Goal: Task Accomplishment & Management: Manage account settings

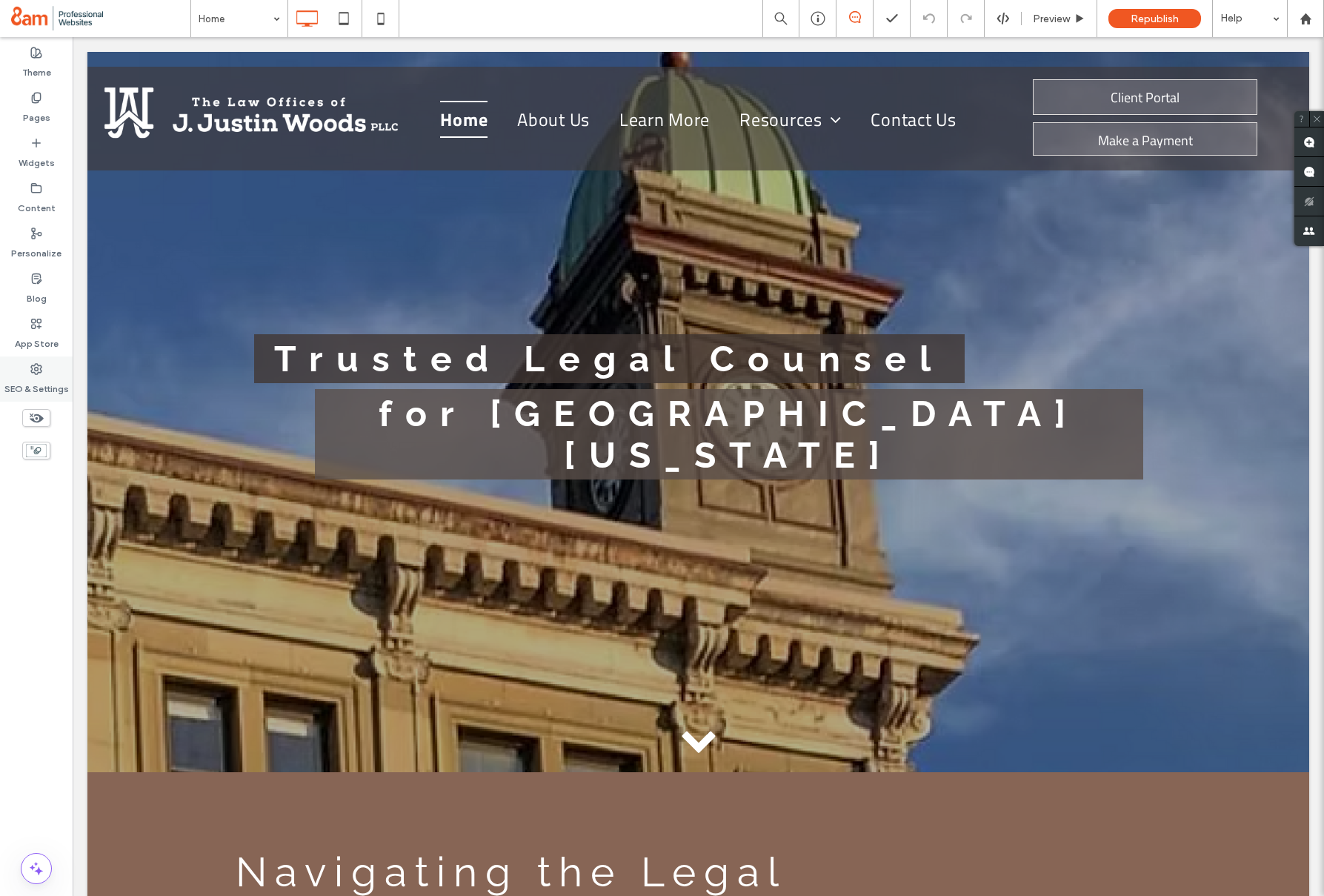
click at [50, 369] on div "SEO & Settings" at bounding box center [36, 379] width 73 height 45
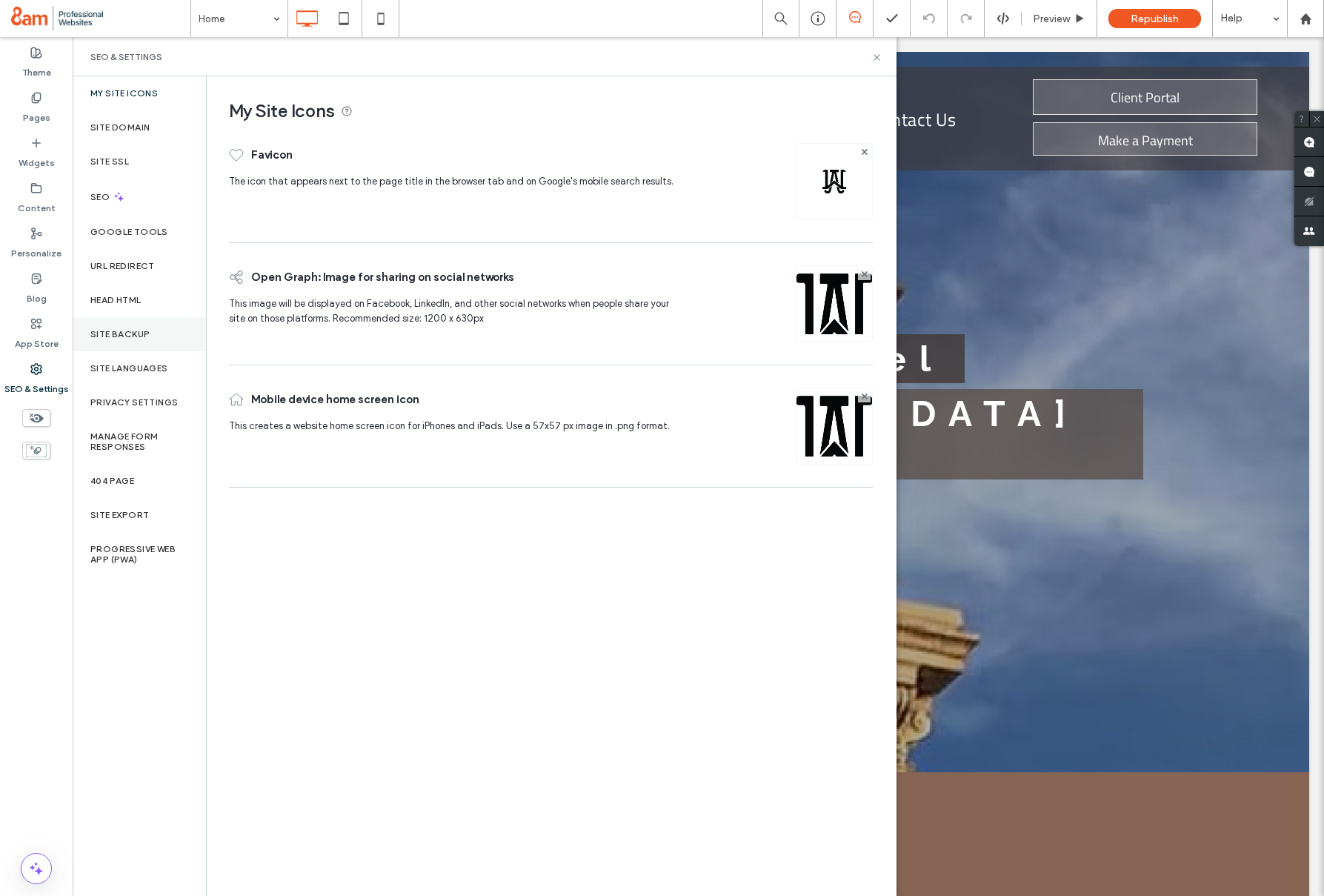
drag, startPoint x: 113, startPoint y: 328, endPoint x: 200, endPoint y: 278, distance: 100.3
click at [113, 327] on div "Site Backup" at bounding box center [139, 335] width 134 height 34
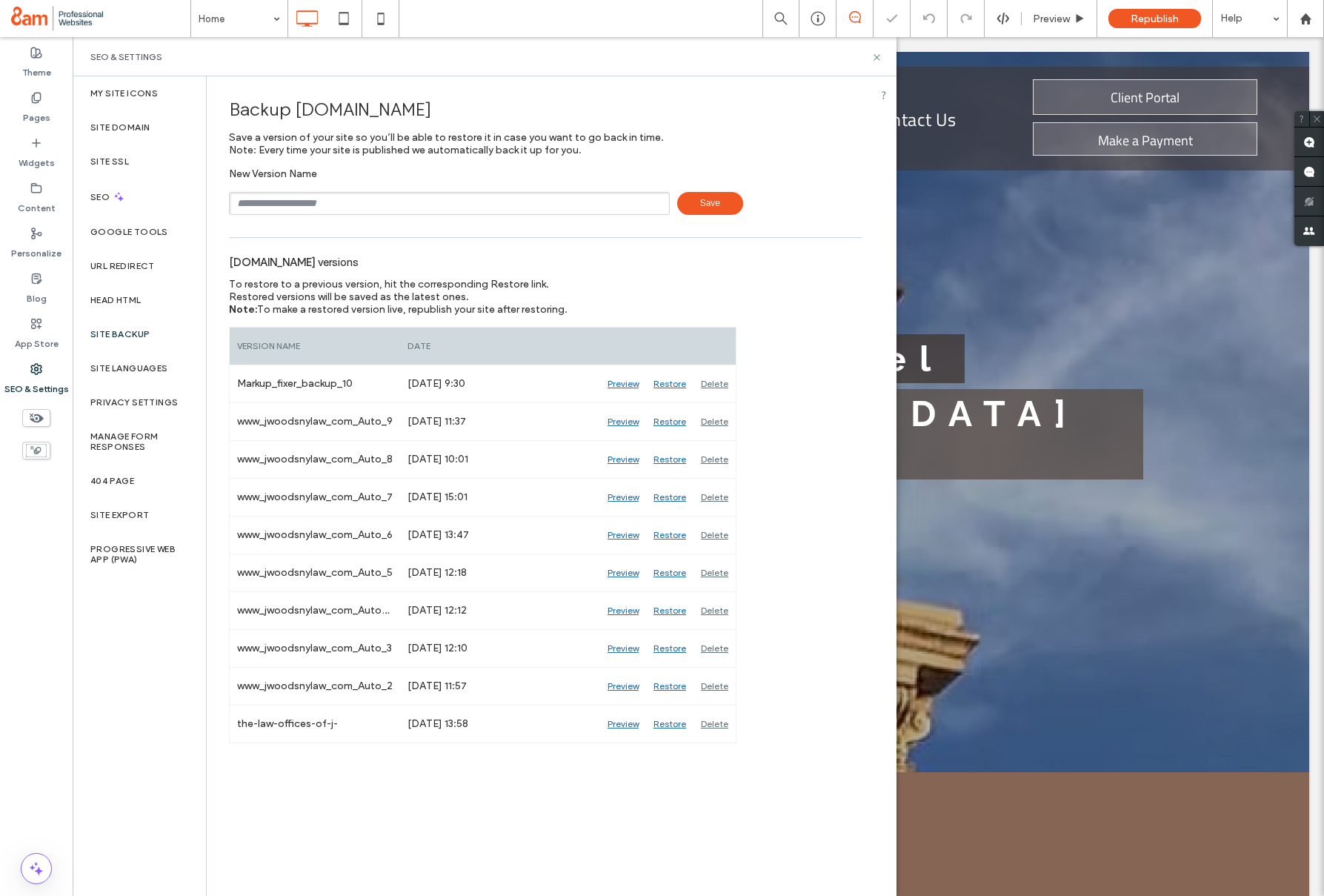
click at [277, 211] on input "text" at bounding box center [449, 203] width 441 height 23
type input "**********"
click at [695, 205] on span "Save" at bounding box center [710, 203] width 66 height 23
click at [882, 59] on icon at bounding box center [877, 57] width 11 height 11
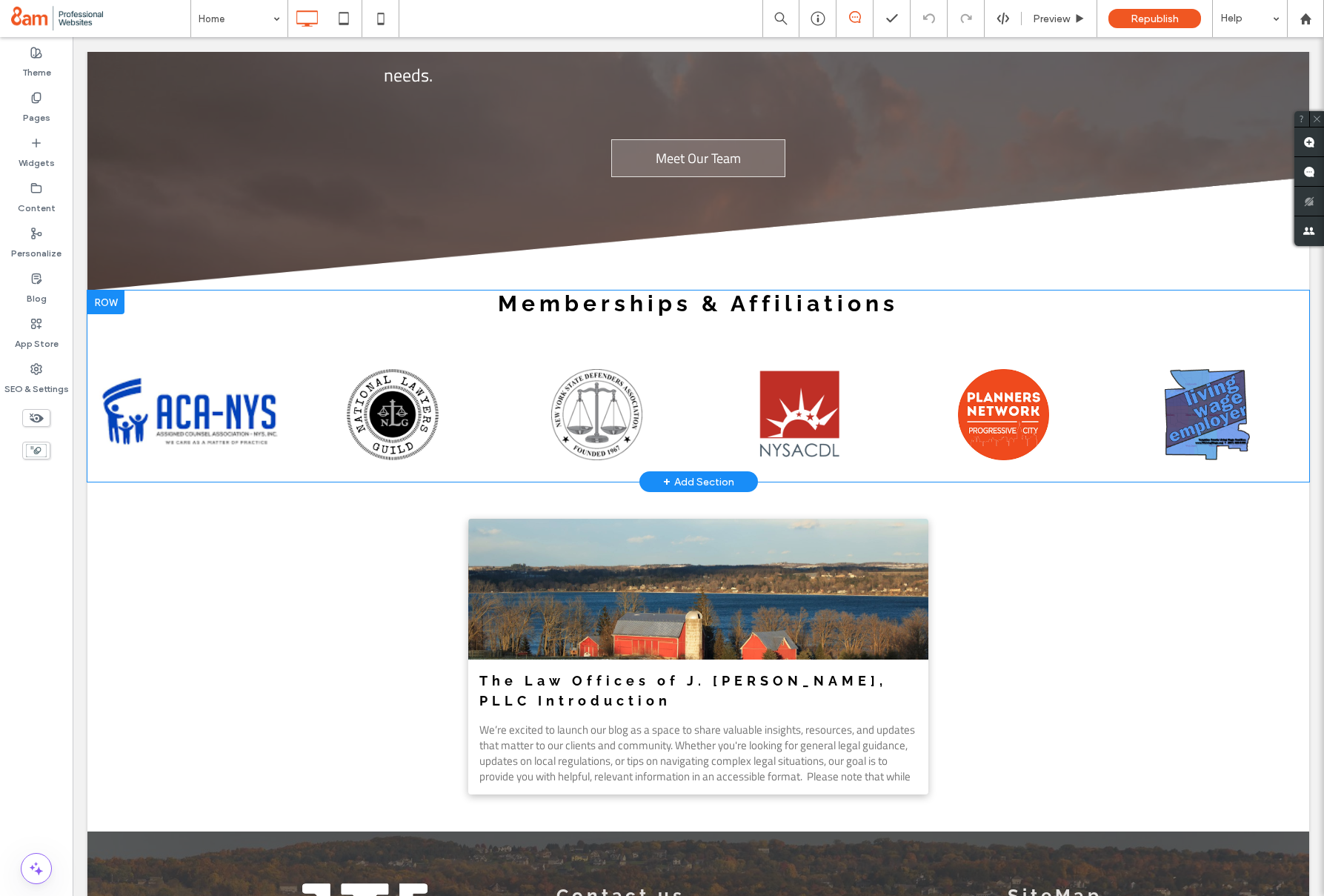
scroll to position [2784, 0]
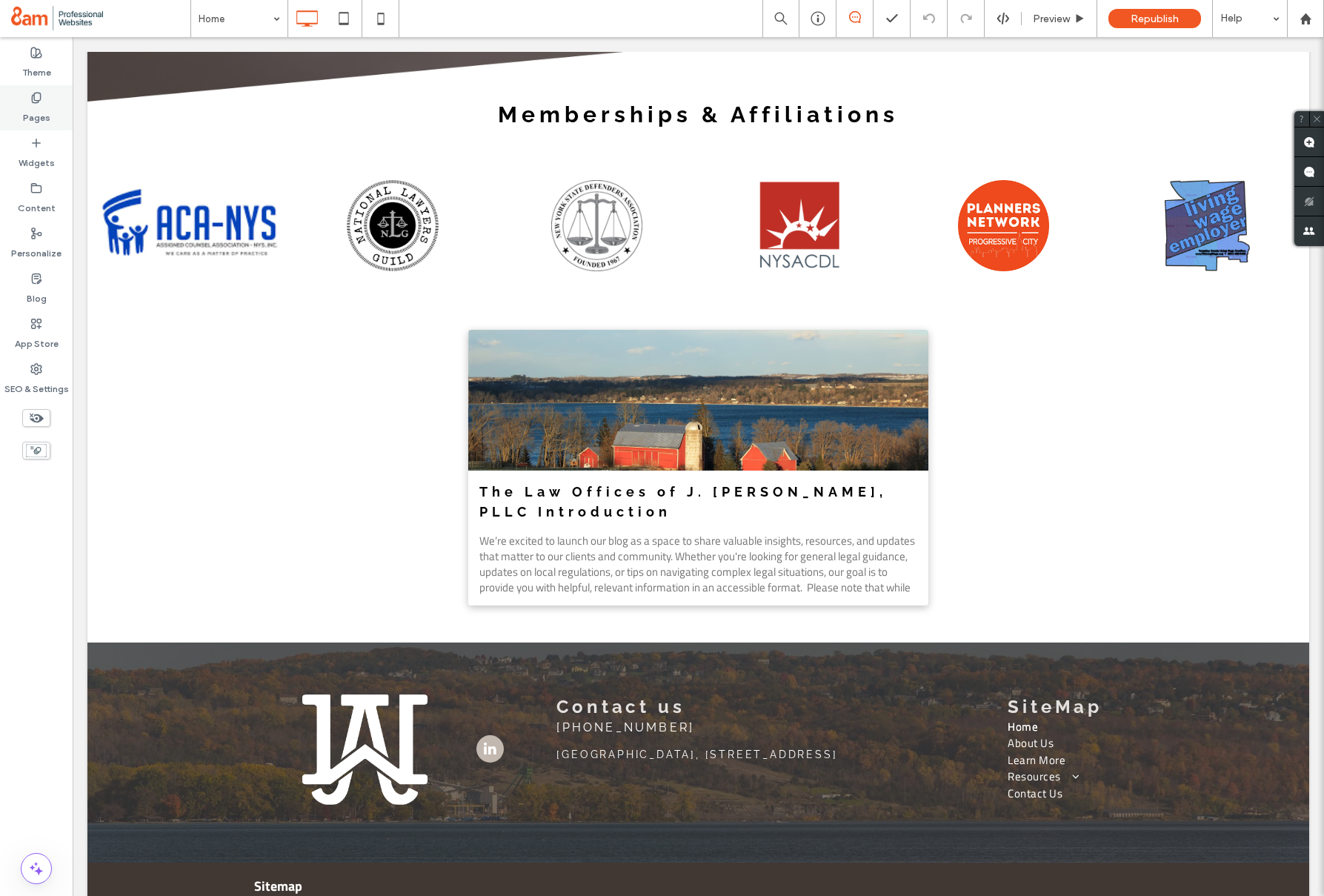
click at [32, 113] on label "Pages" at bounding box center [36, 114] width 27 height 21
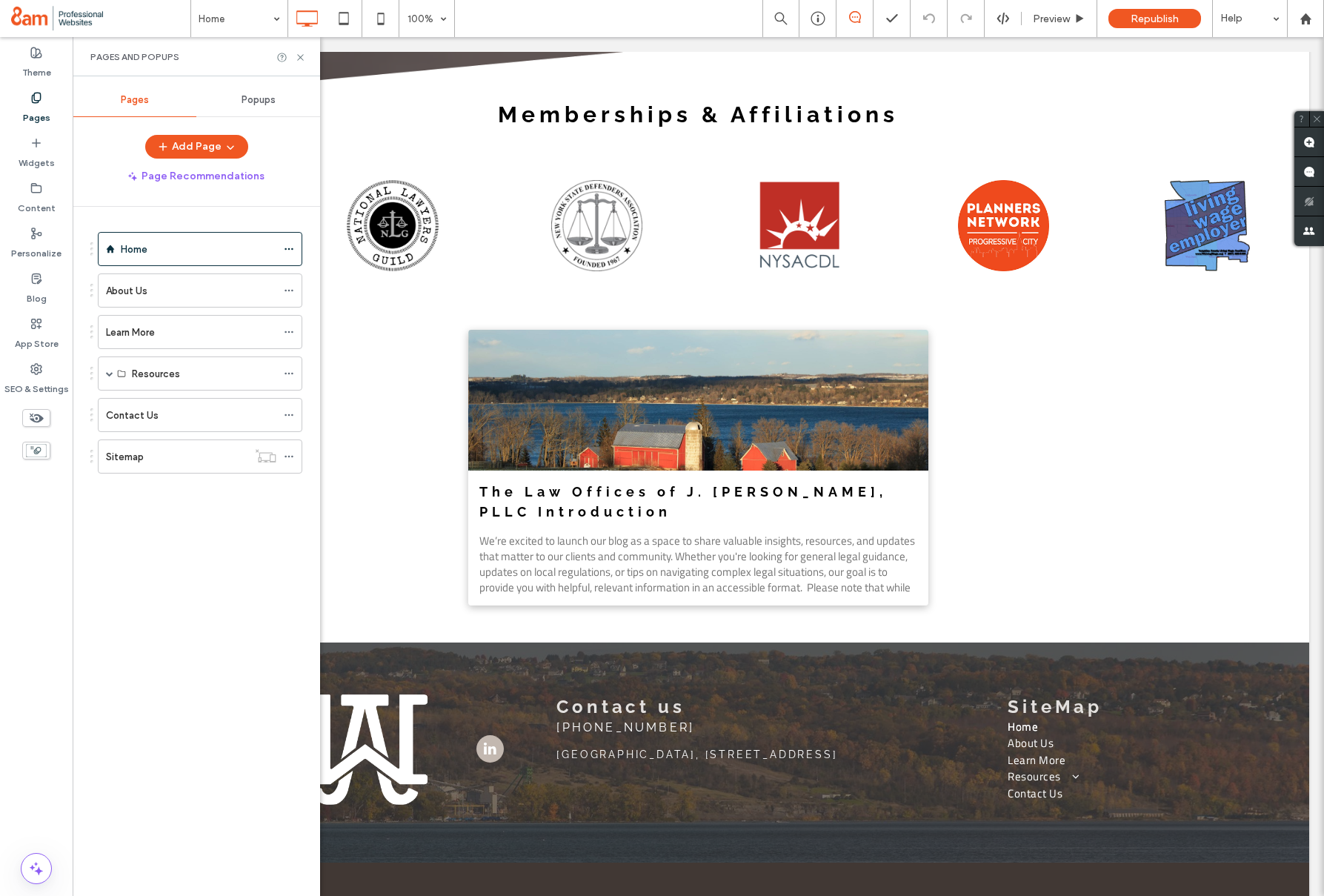
click at [154, 297] on div "About Us" at bounding box center [191, 291] width 171 height 16
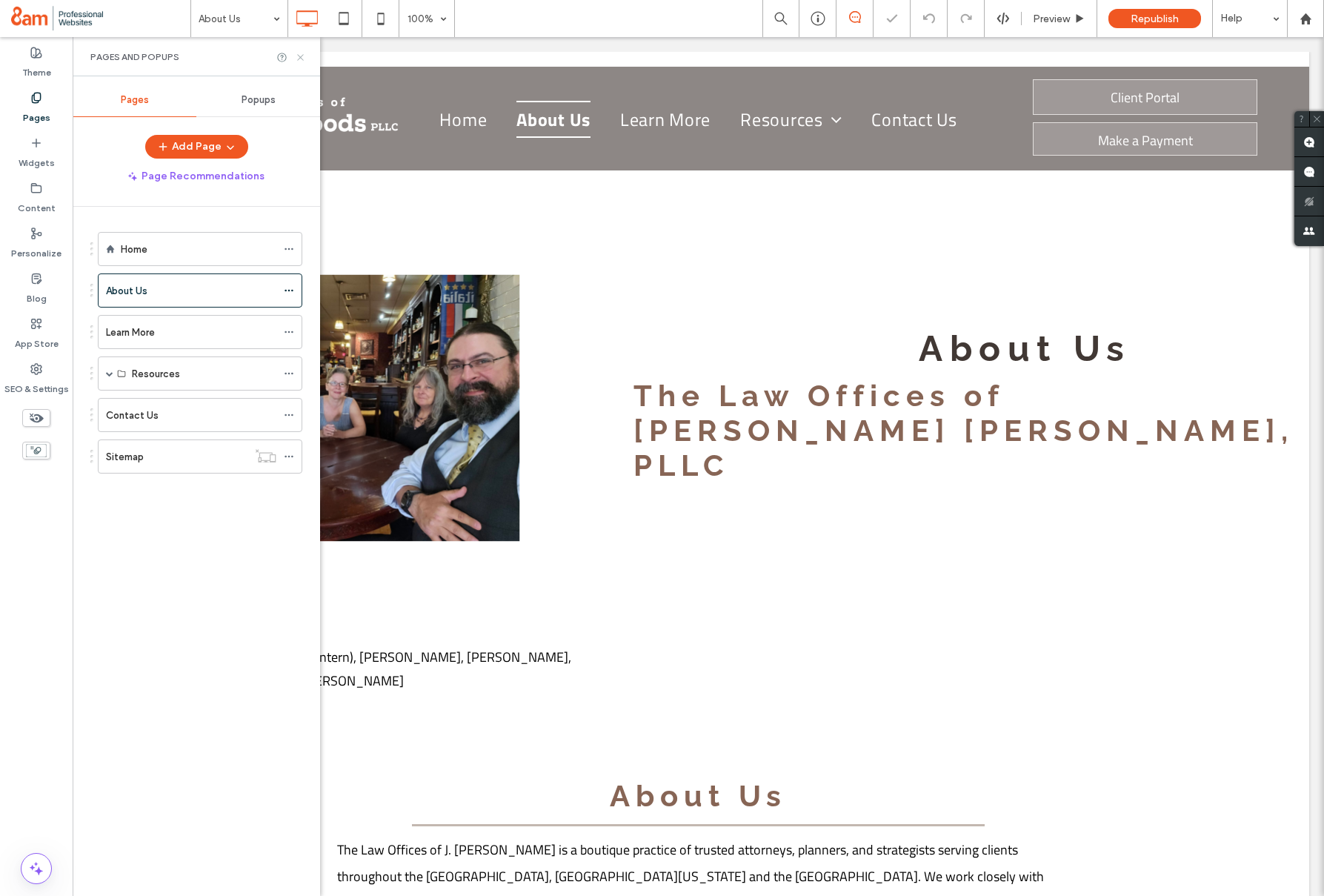
drag, startPoint x: 301, startPoint y: 56, endPoint x: 228, endPoint y: 19, distance: 81.8
click at [301, 56] on use at bounding box center [300, 57] width 6 height 6
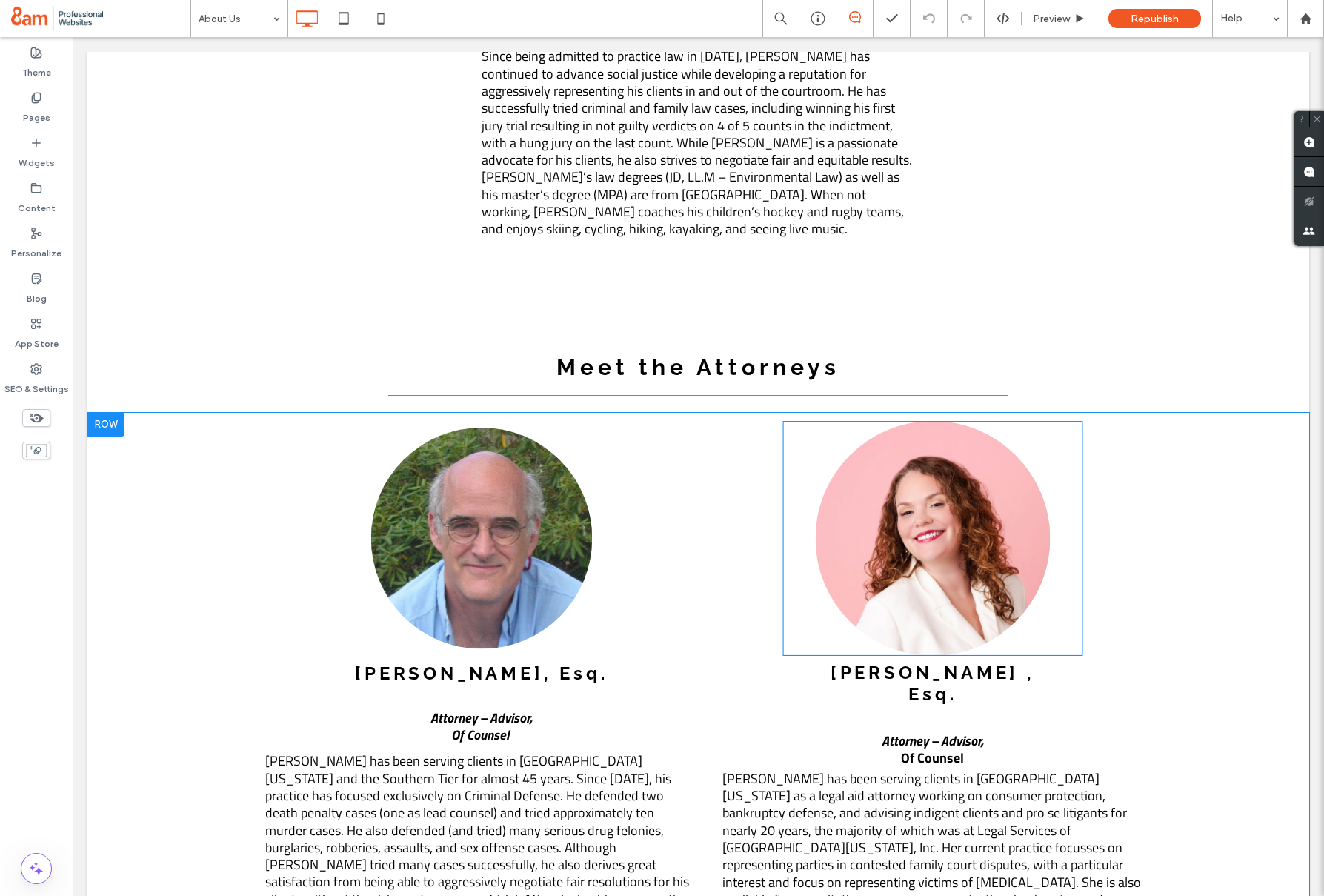
scroll to position [2143, 0]
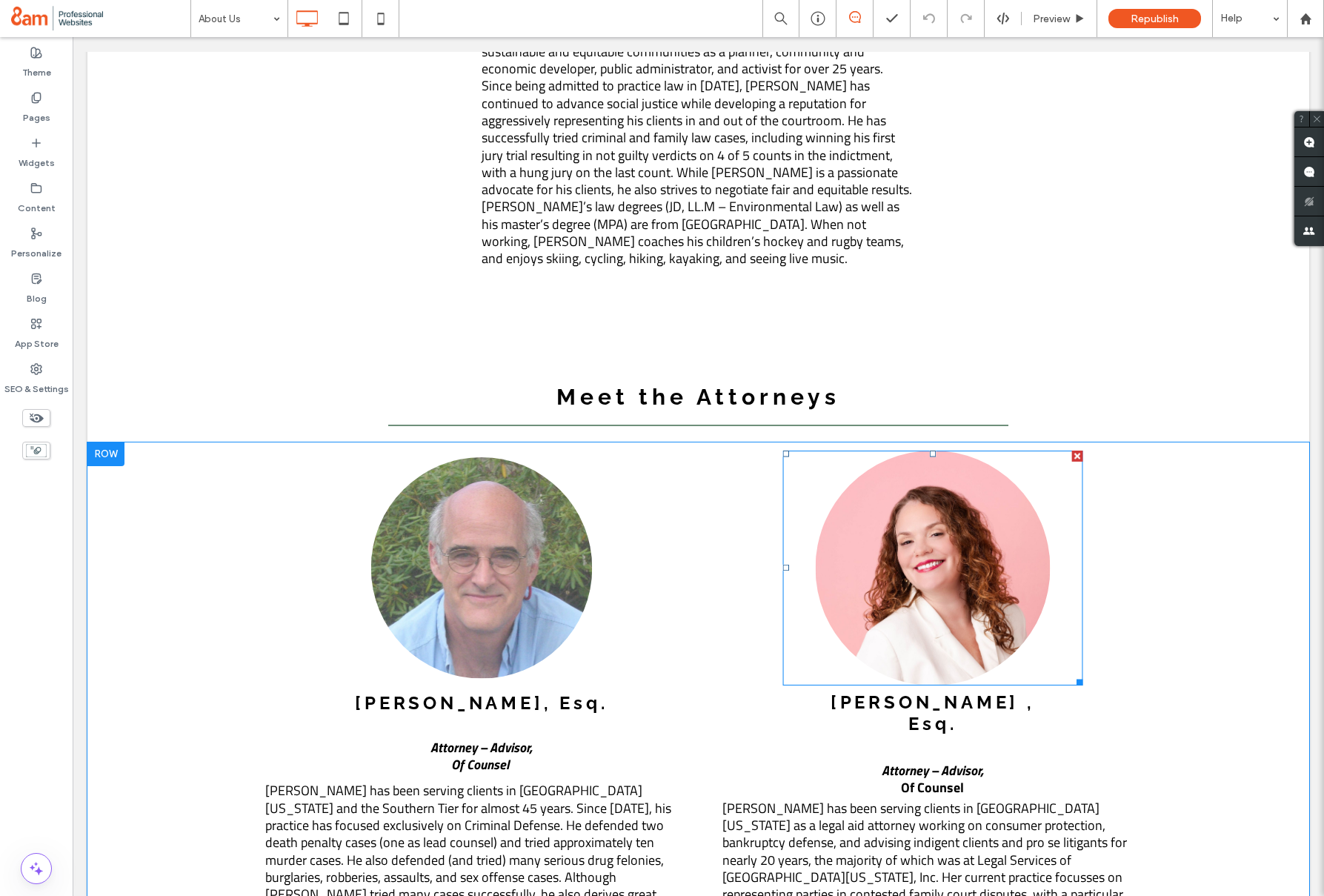
click at [1077, 450] on div at bounding box center [1077, 455] width 11 height 11
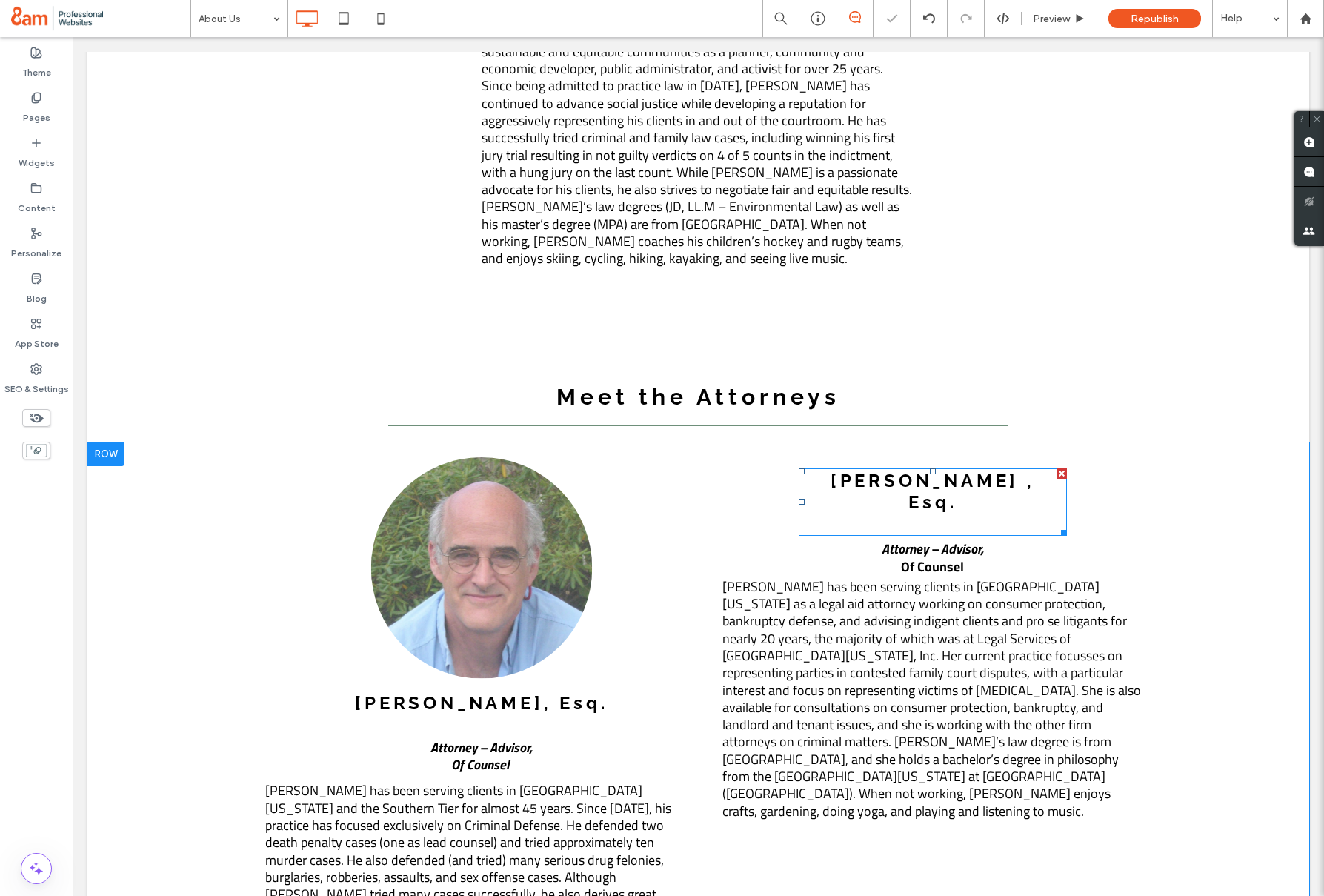
click at [1064, 468] on div at bounding box center [1062, 473] width 10 height 10
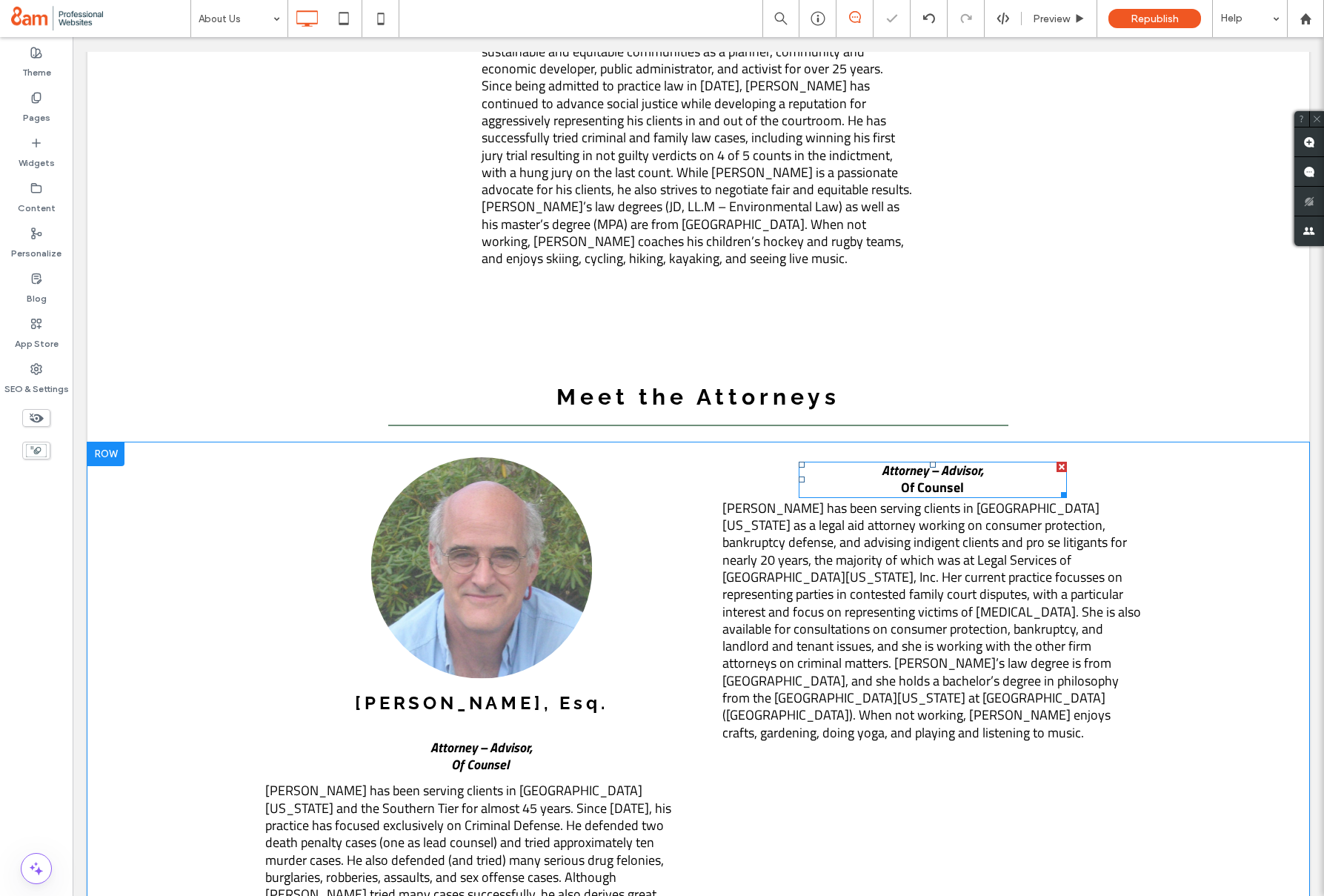
click at [1064, 461] on div at bounding box center [1062, 467] width 10 height 10
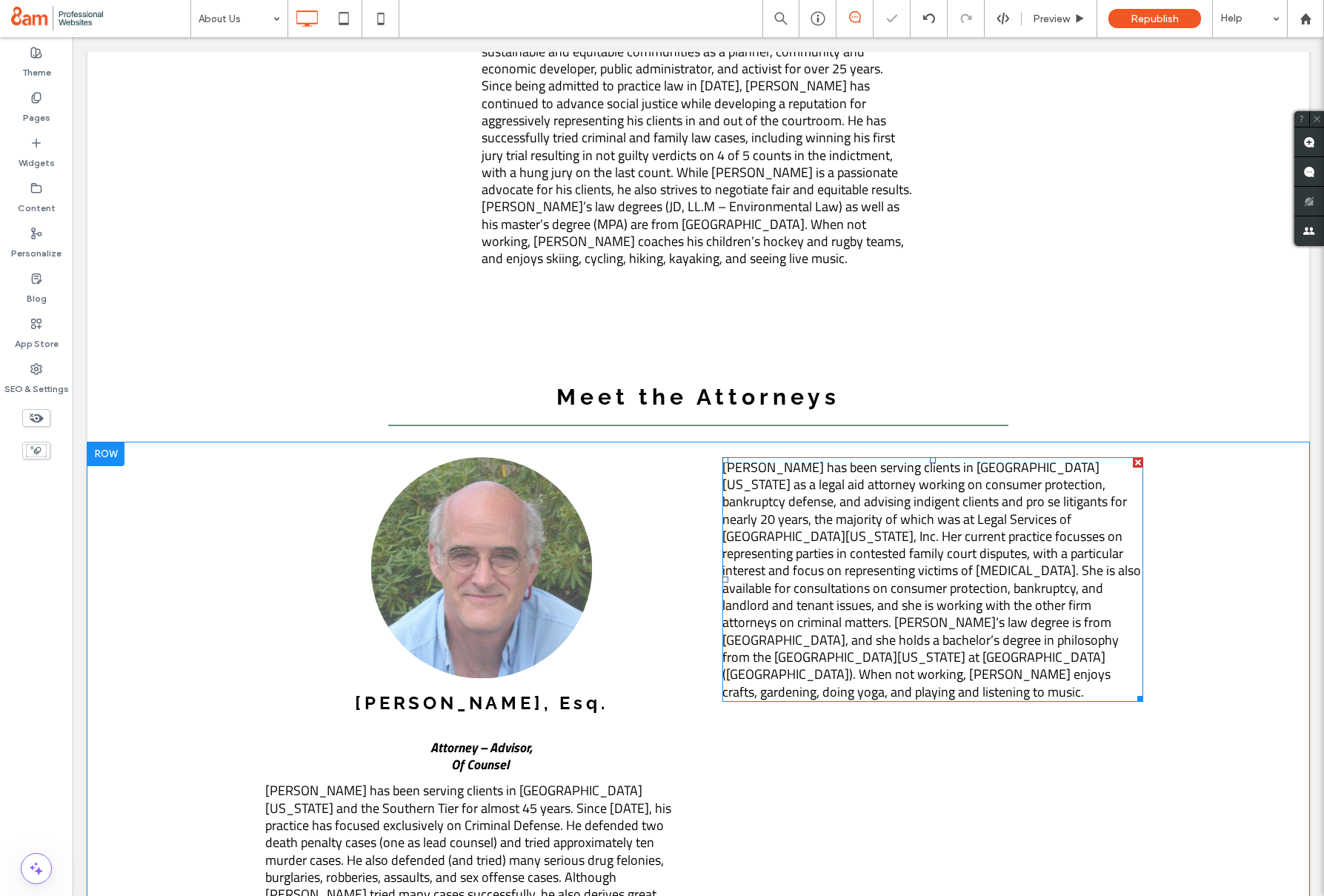
click at [1137, 457] on div at bounding box center [1139, 462] width 10 height 10
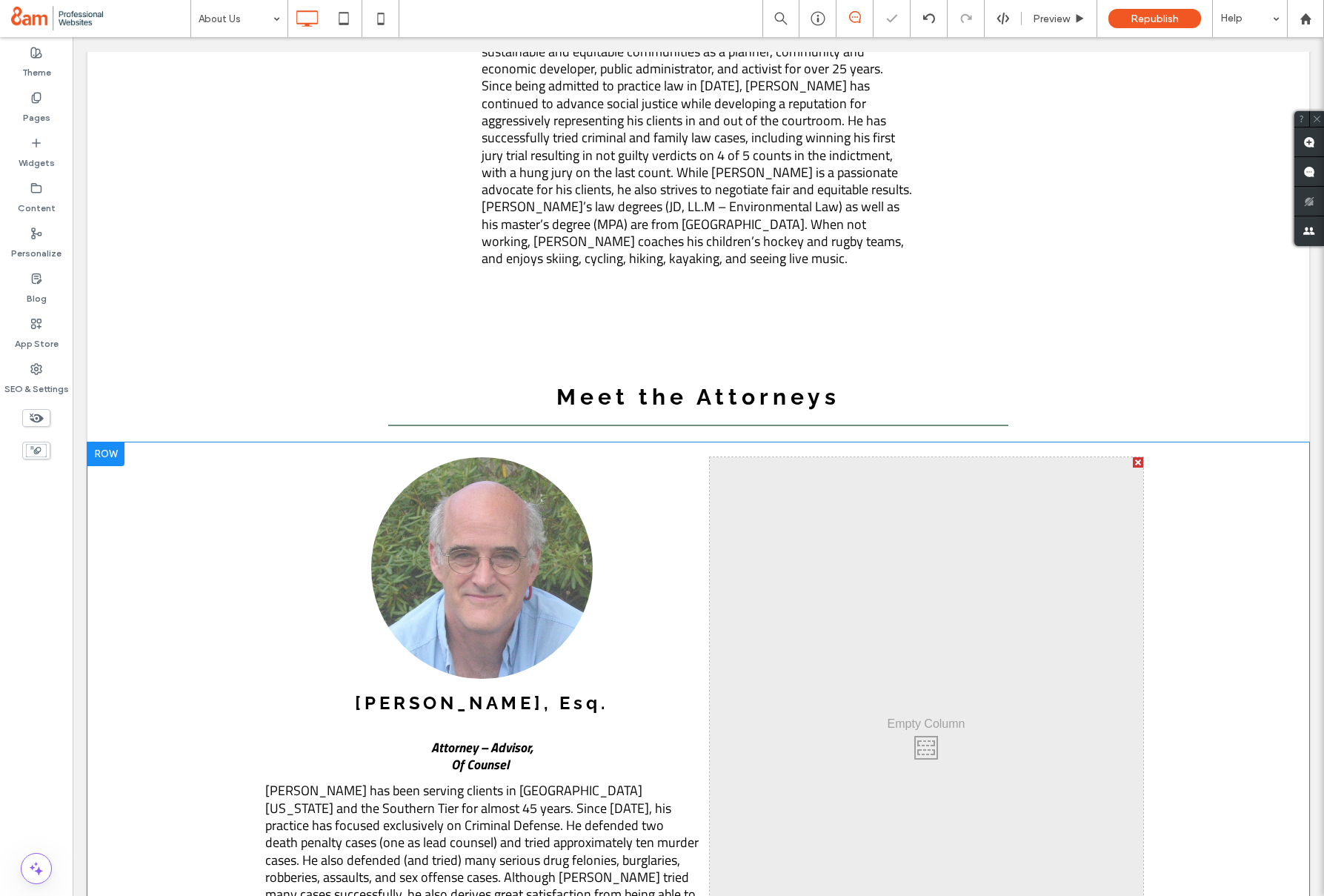
click at [1141, 457] on div at bounding box center [1139, 462] width 10 height 10
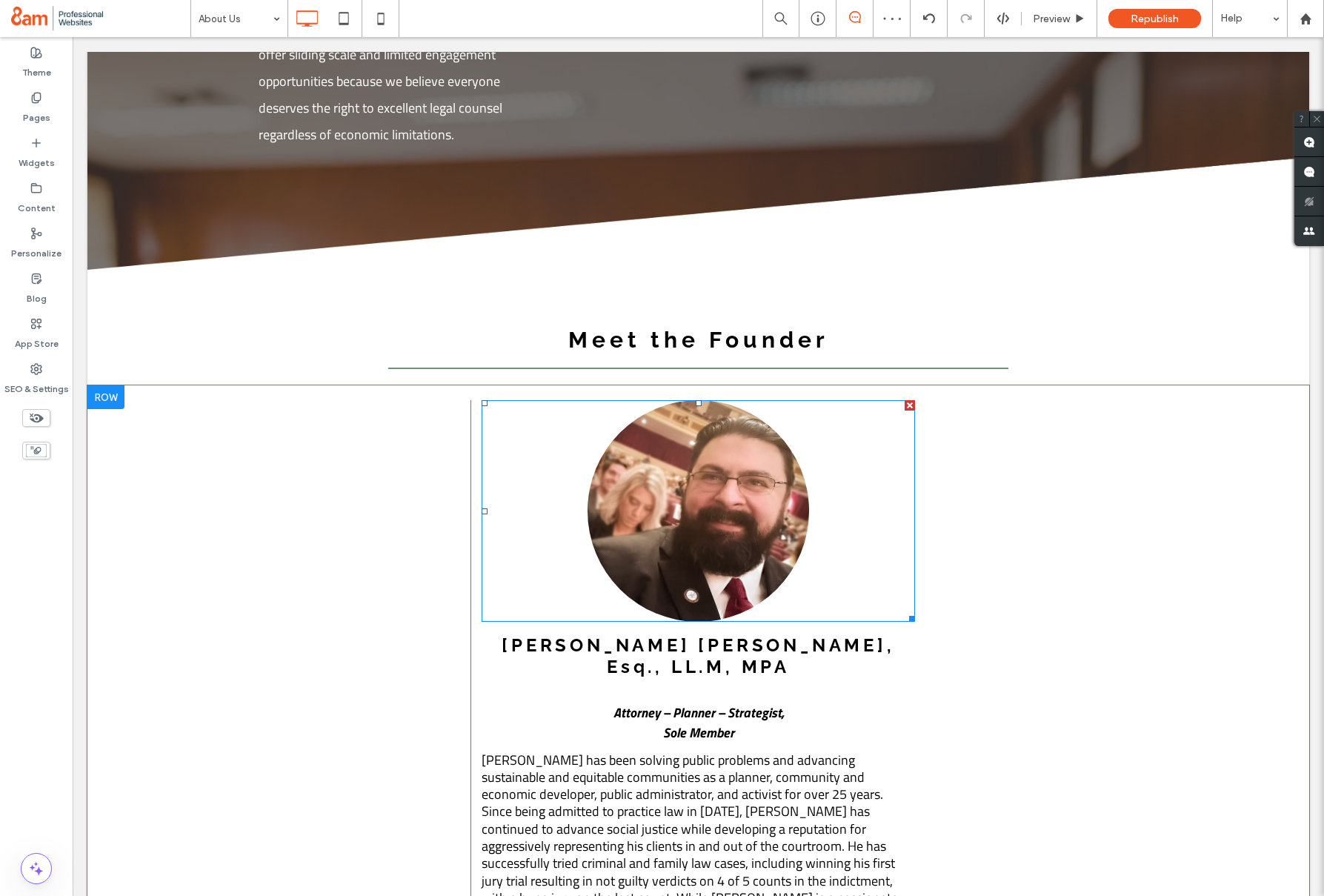
scroll to position [1415, 0]
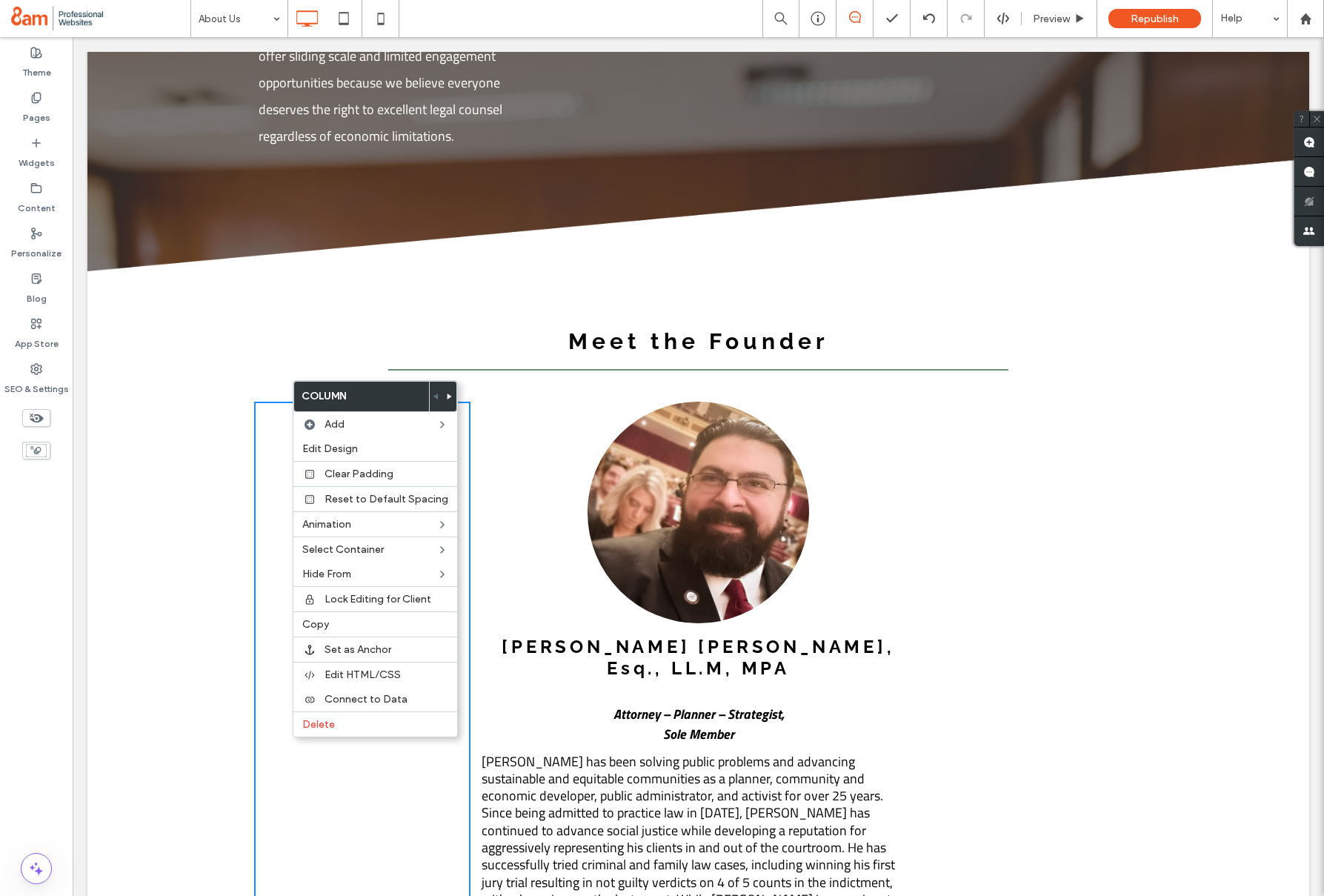
click at [205, 387] on div "Click To Paste J. Justin Woods, Esq., LL.M, MPA ﻿ Attorney – Planner – Strategi…" at bounding box center [699, 720] width 1222 height 666
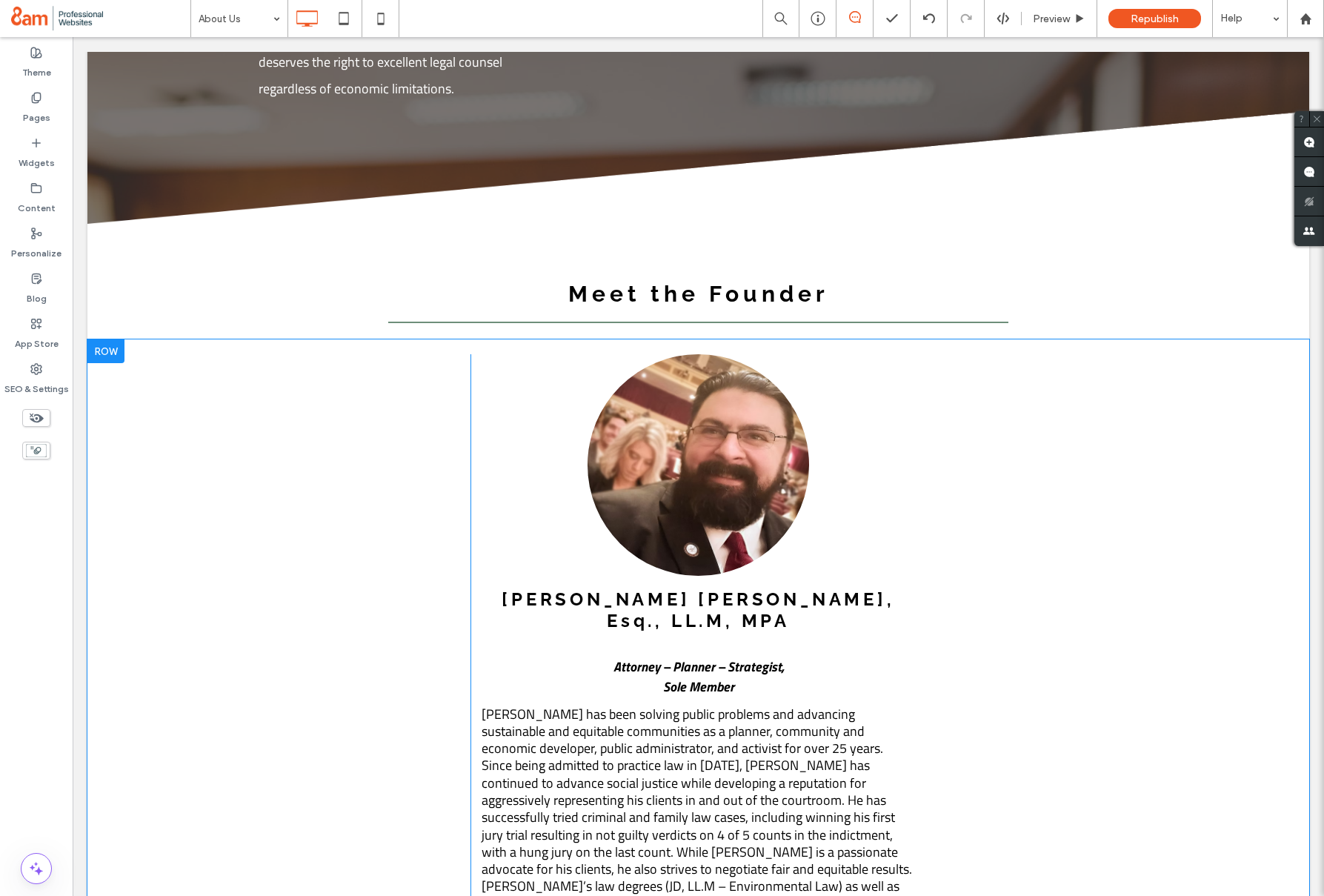
scroll to position [1479, 0]
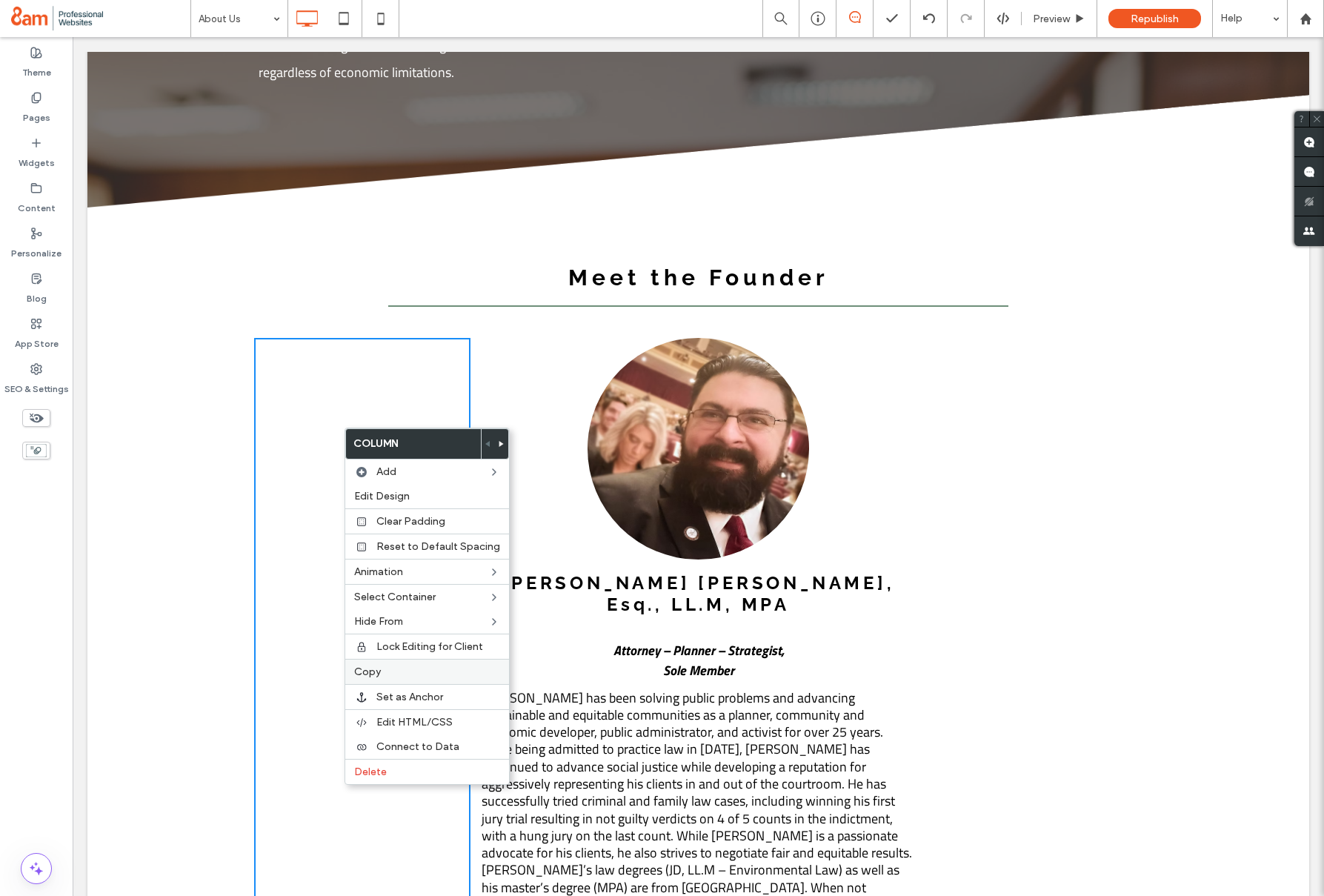
click at [363, 676] on span "Copy" at bounding box center [368, 671] width 27 height 13
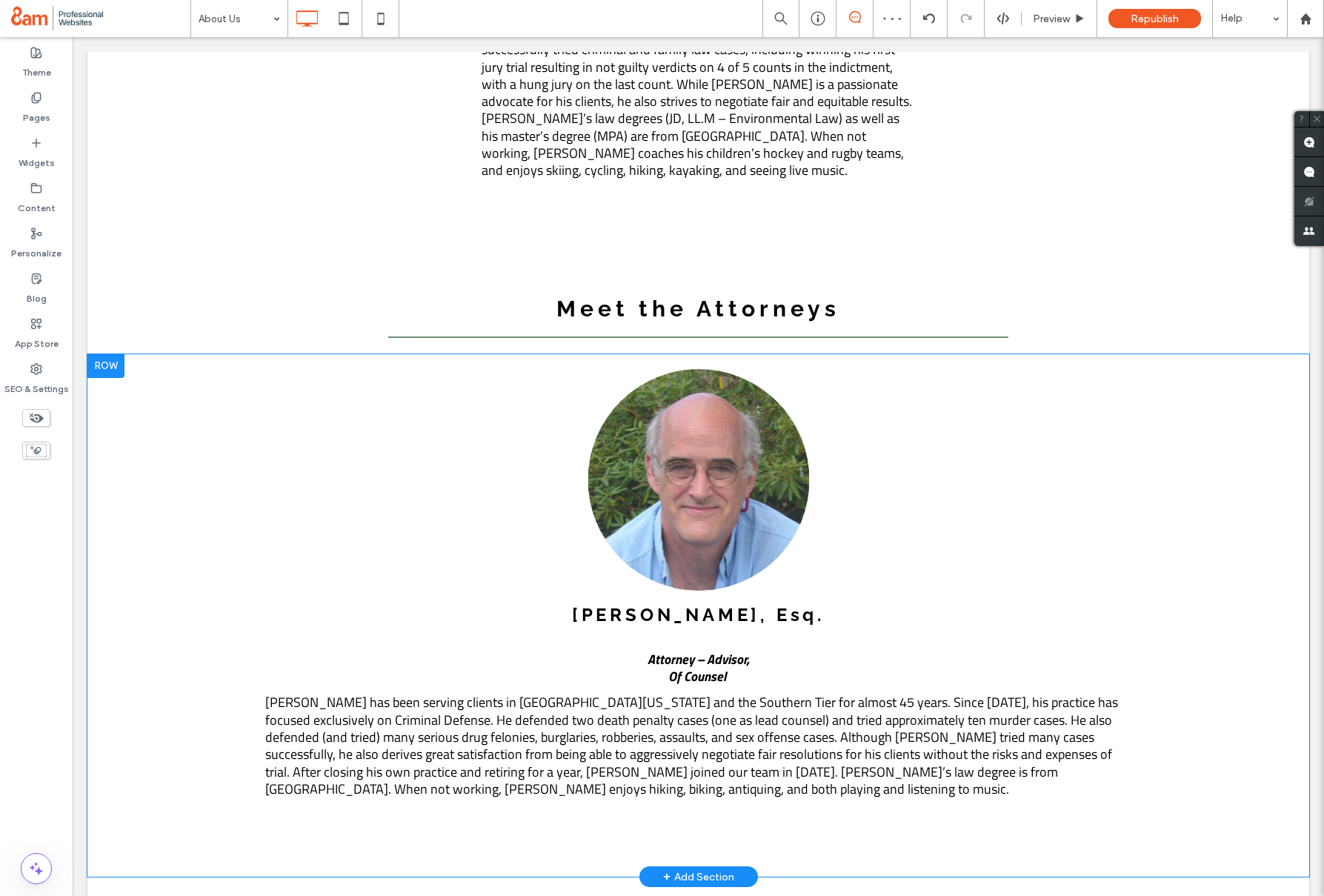
scroll to position [2234, 0]
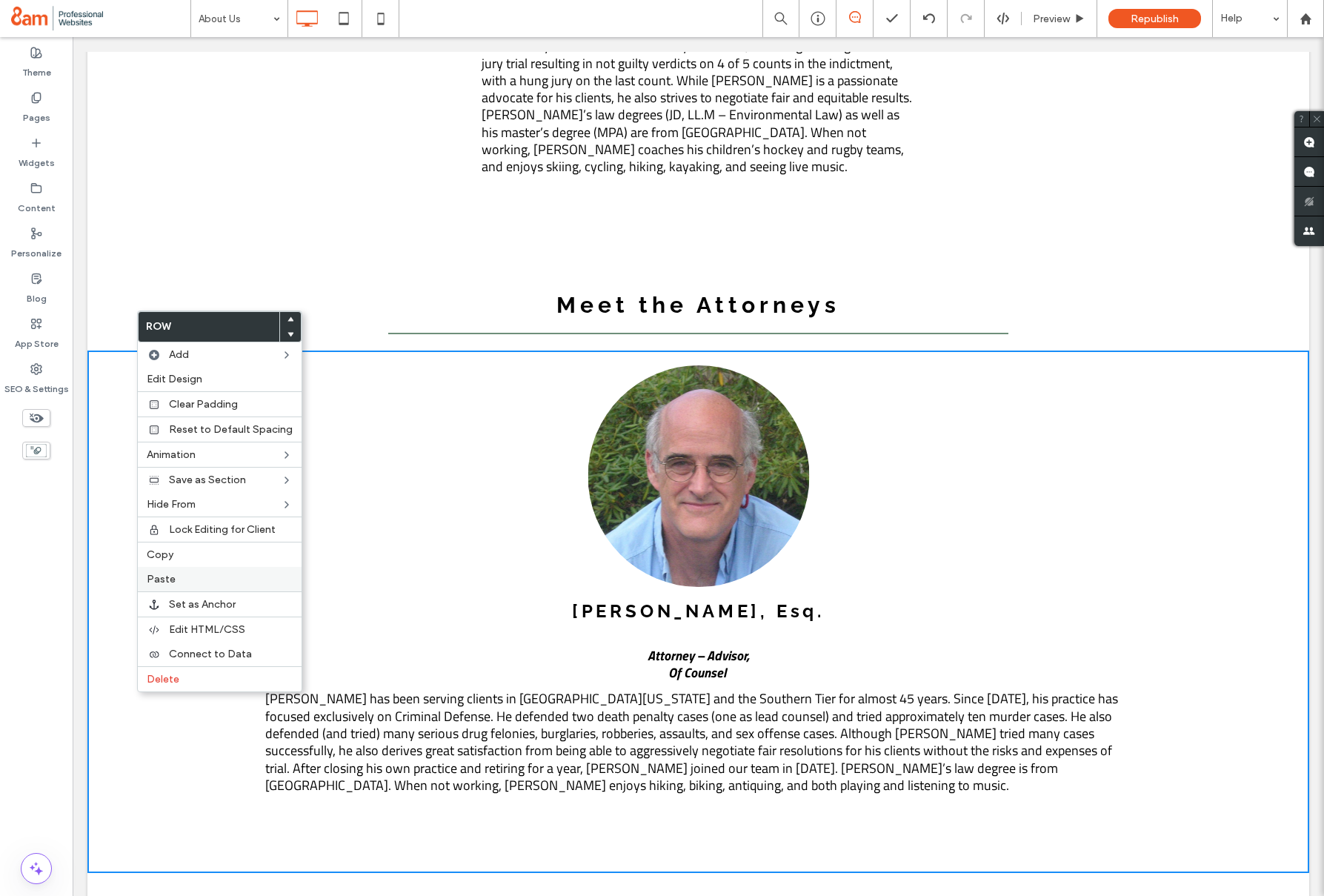
click at [164, 573] on span "Paste" at bounding box center [161, 579] width 29 height 13
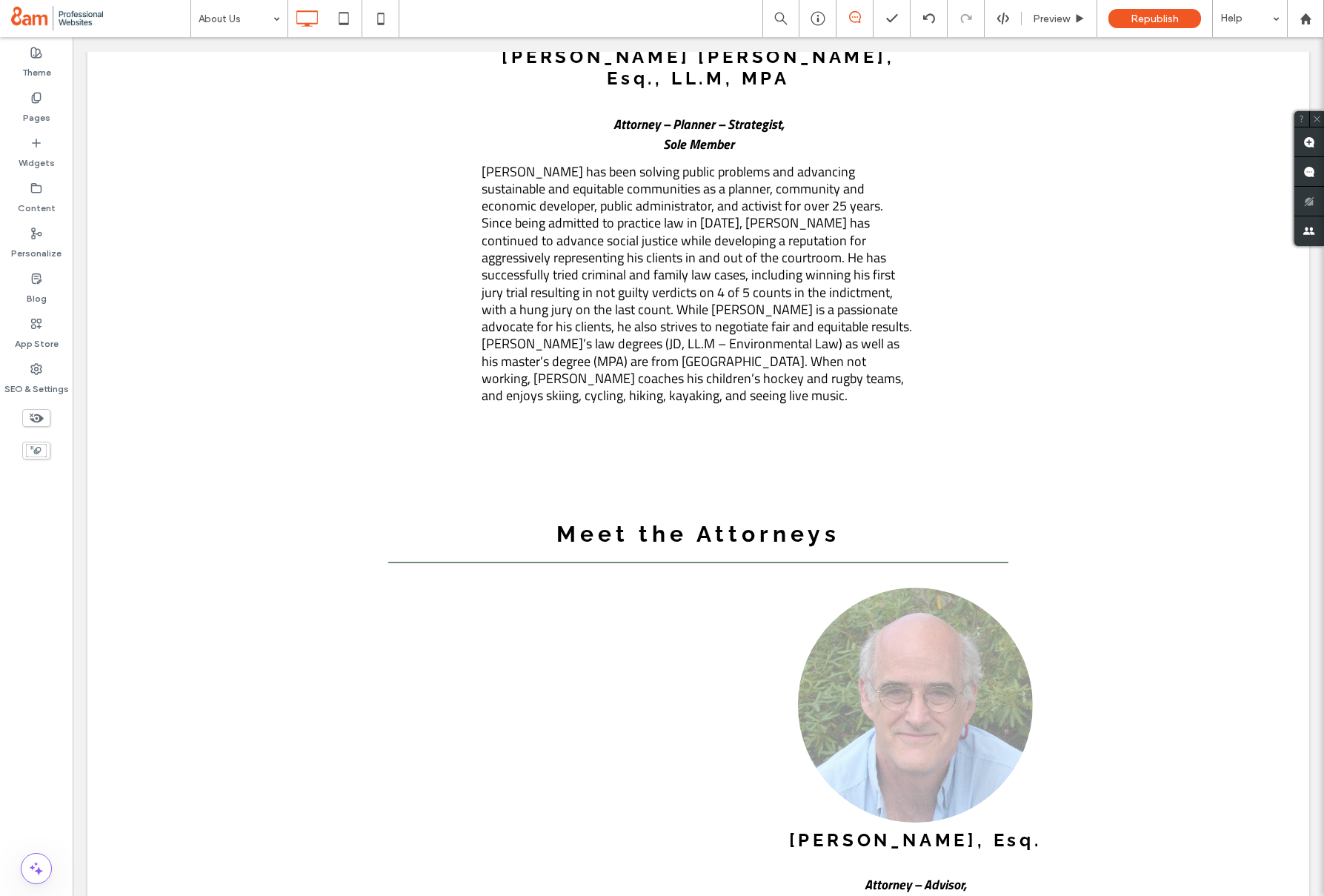
scroll to position [2008, 0]
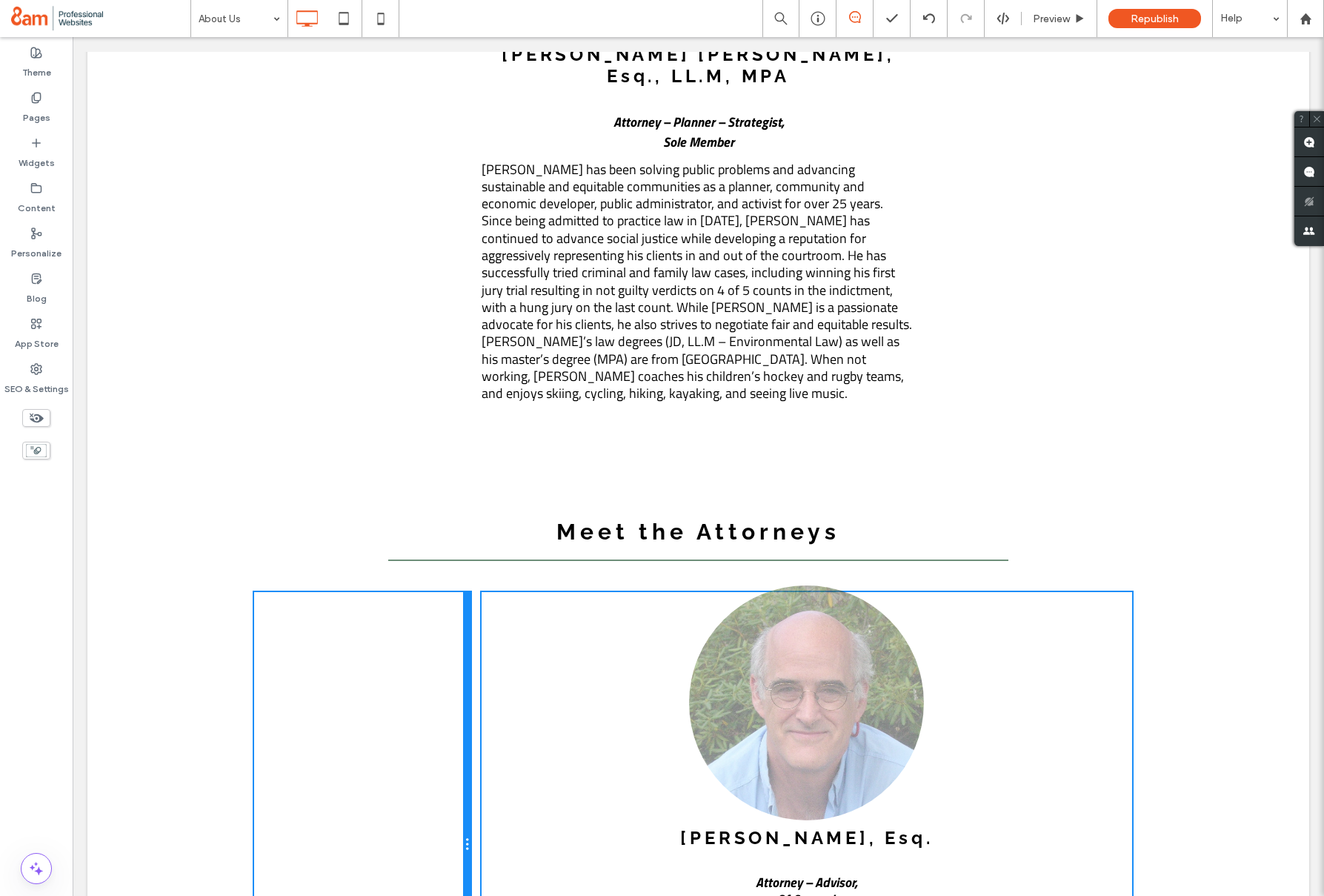
drag, startPoint x: 685, startPoint y: 523, endPoint x: 483, endPoint y: 517, distance: 202.1
click at [483, 592] on div "Click To Paste Click To Paste James A. Baker, Esq. ﻿ Attorney – Advisor, ﻿ Of C…" at bounding box center [699, 844] width 889 height 505
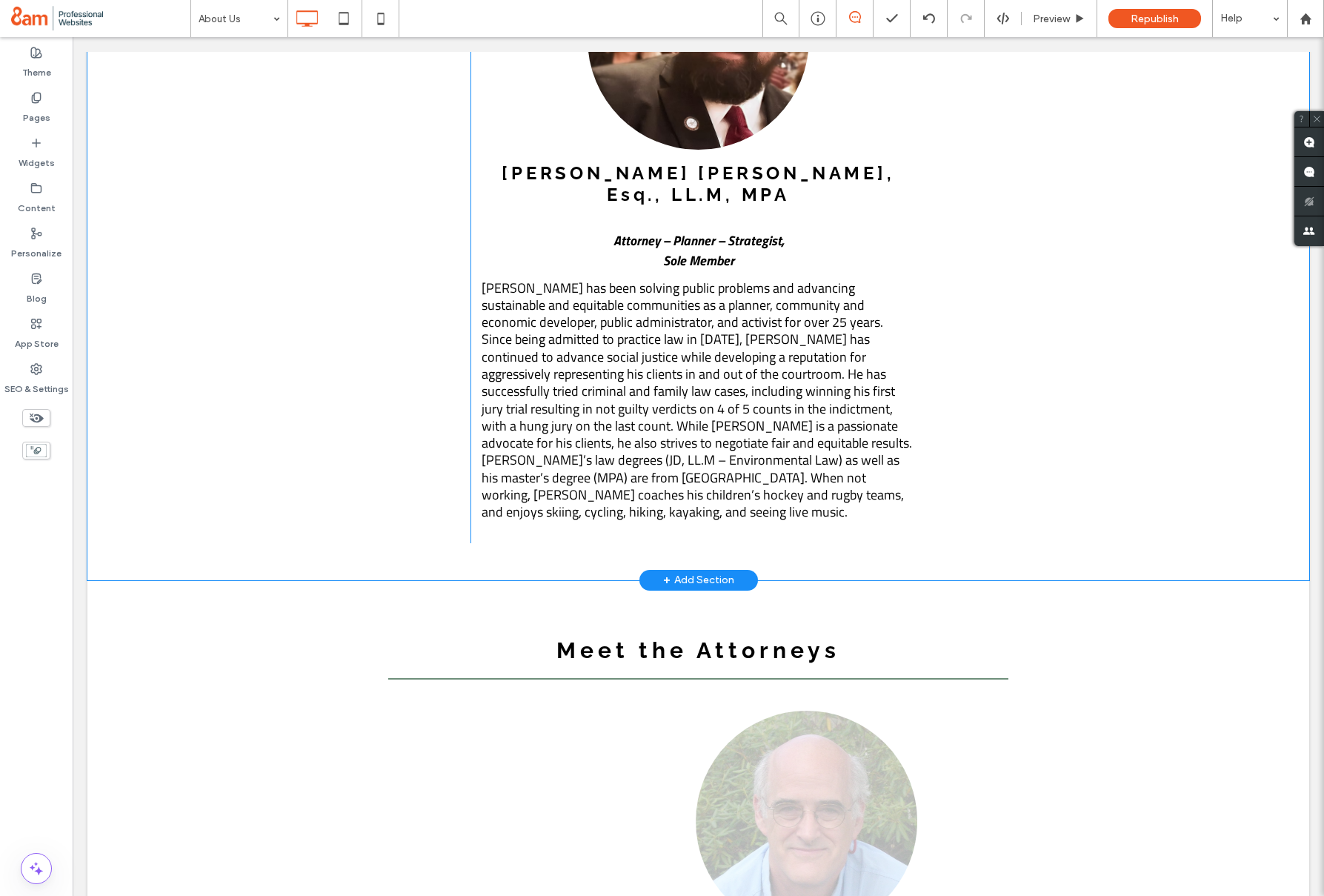
scroll to position [1921, 0]
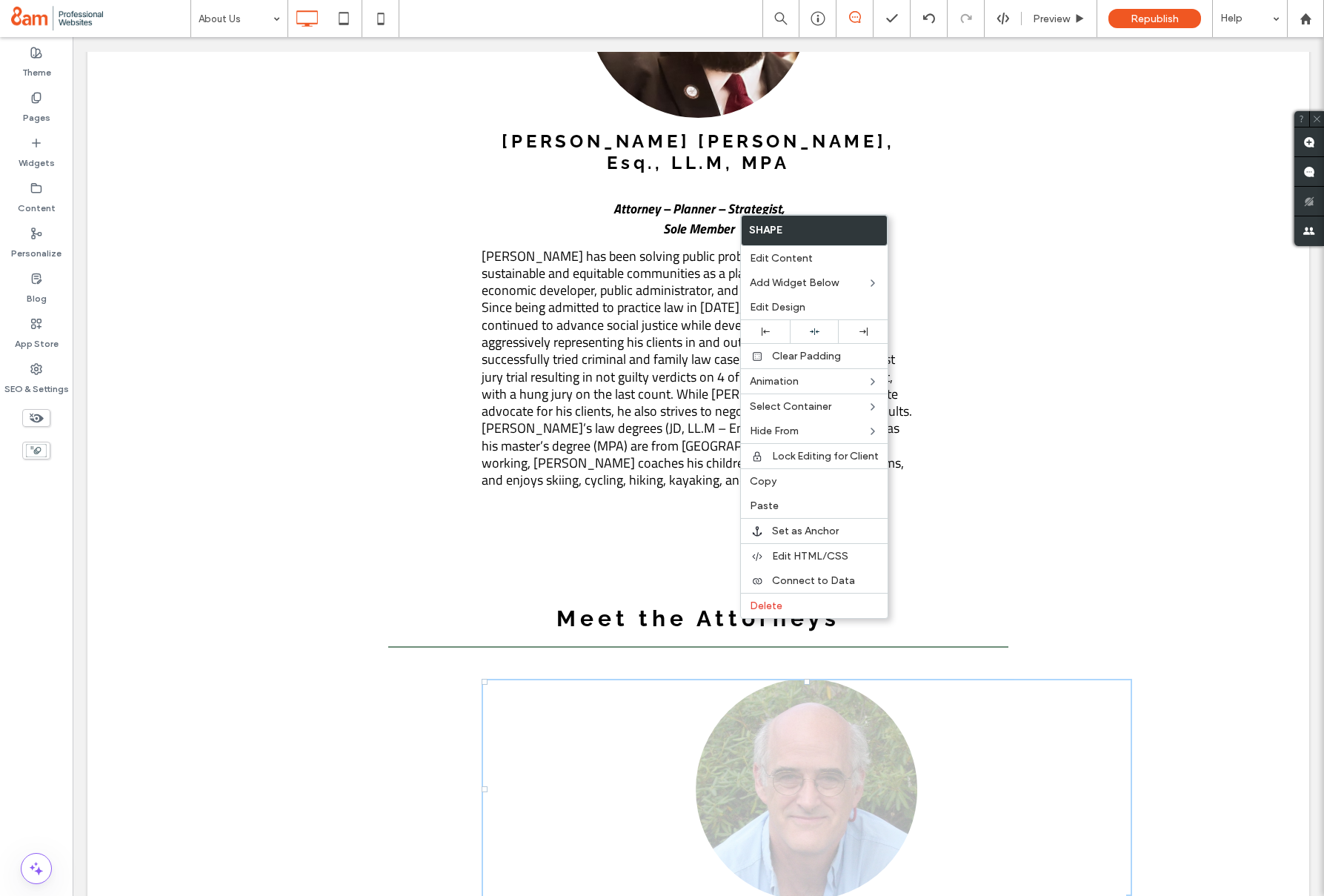
click at [572, 314] on div "J. Justin Woods, Esq., LL.M, MPA ﻿ Attorney – Planner – Strategist, Sole Member…" at bounding box center [698, 203] width 433 height 614
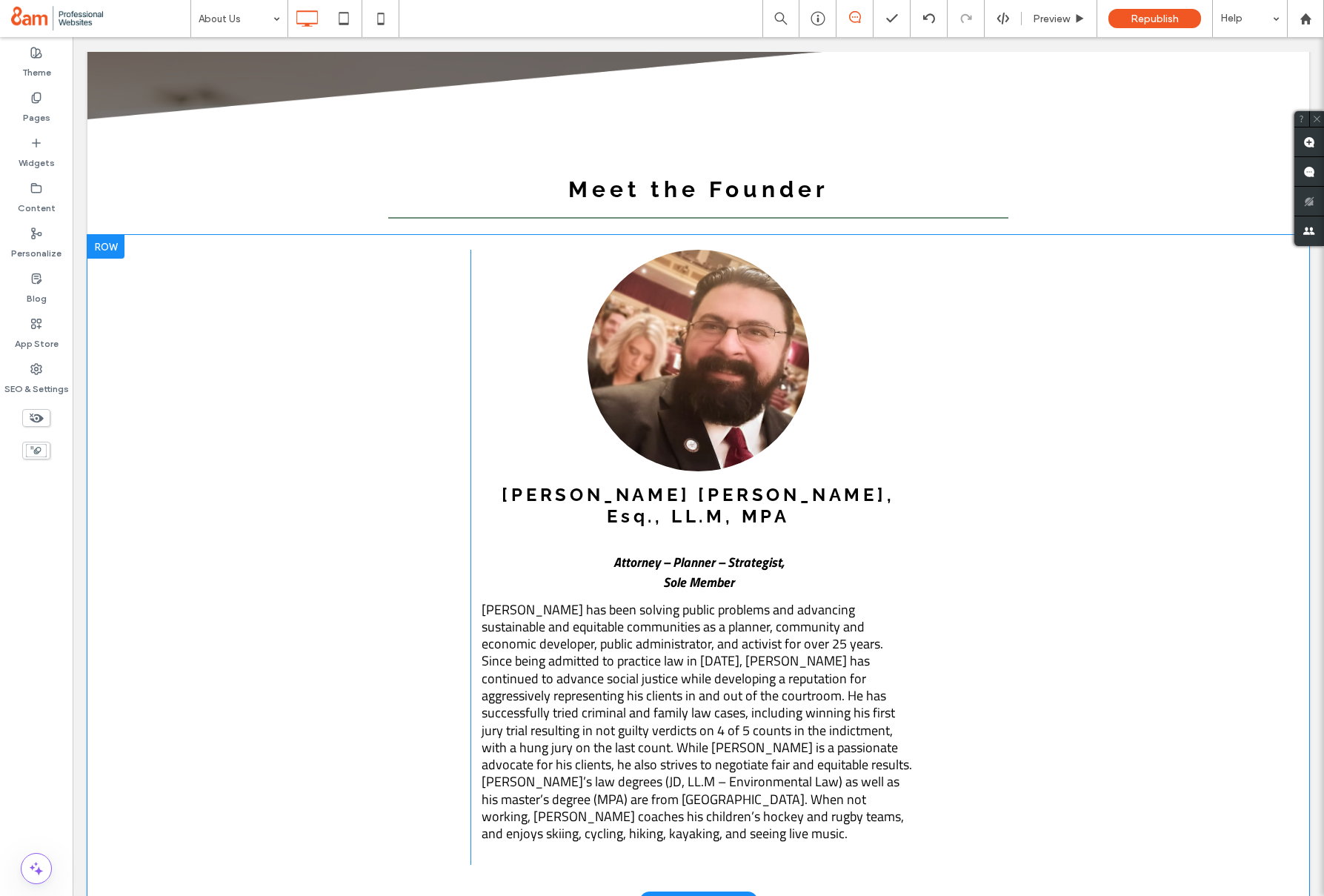
scroll to position [1366, 0]
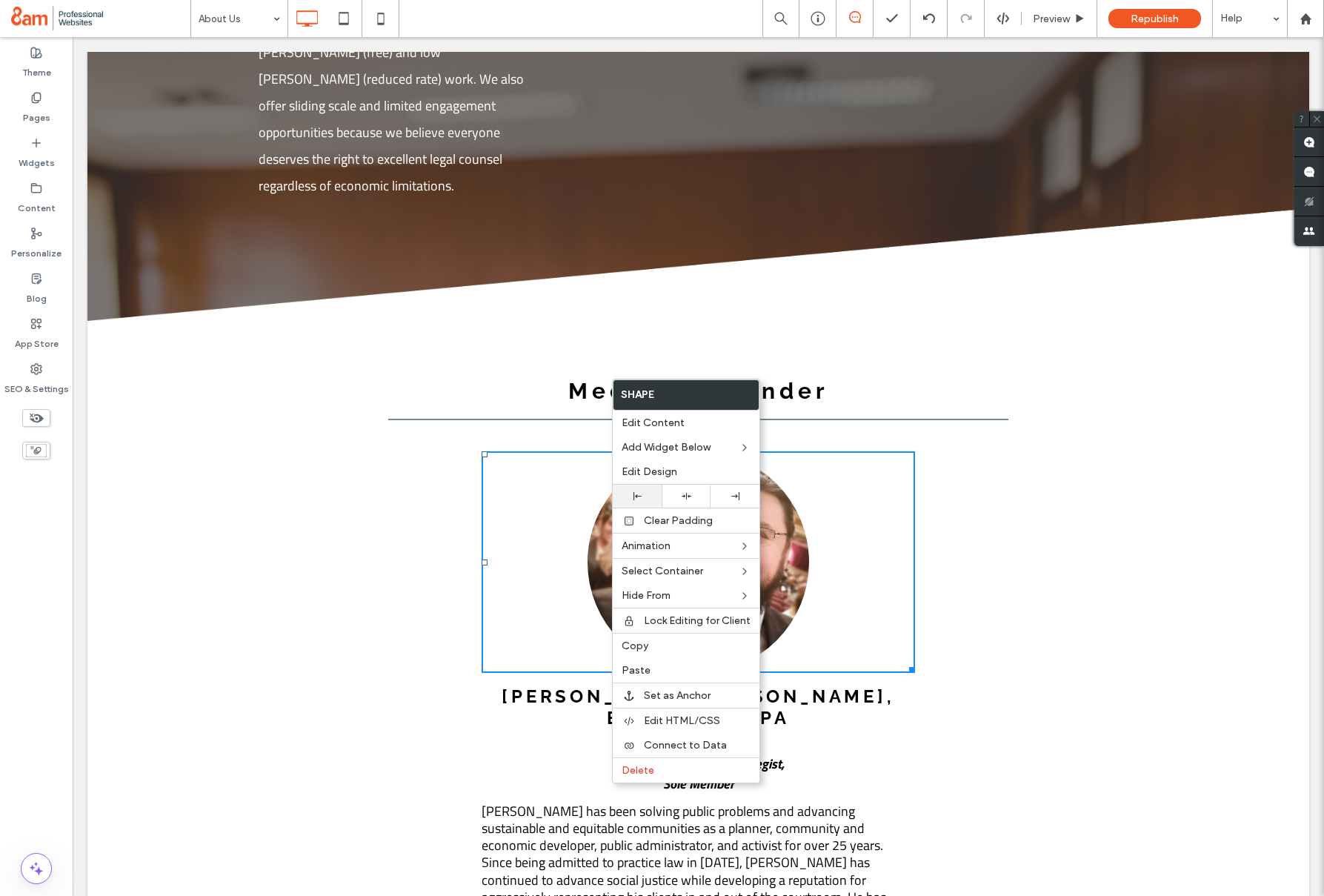
click at [640, 502] on div at bounding box center [637, 495] width 49 height 23
click at [682, 500] on icon at bounding box center [686, 495] width 10 height 10
click at [640, 493] on icon at bounding box center [637, 495] width 8 height 8
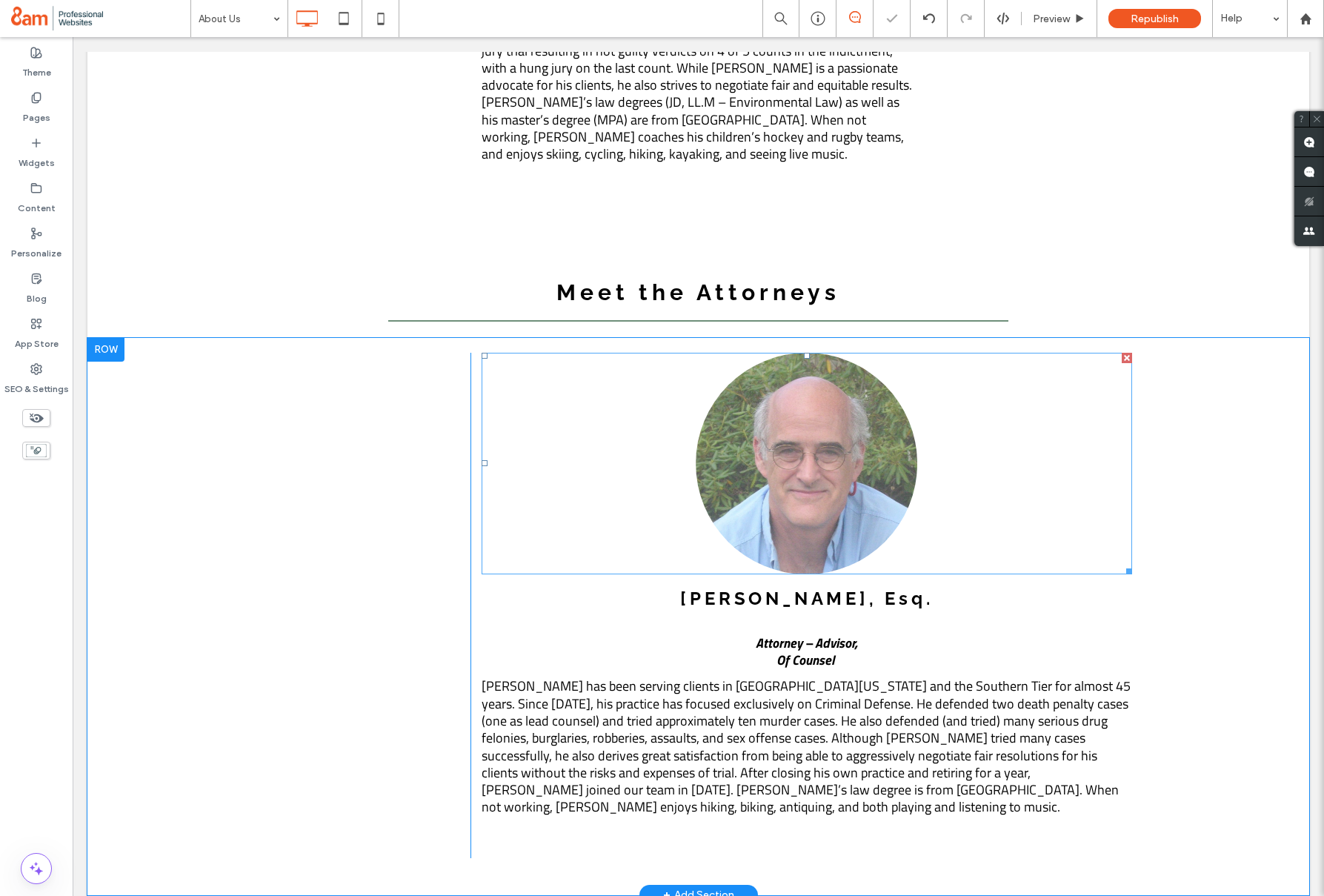
scroll to position [2294, 0]
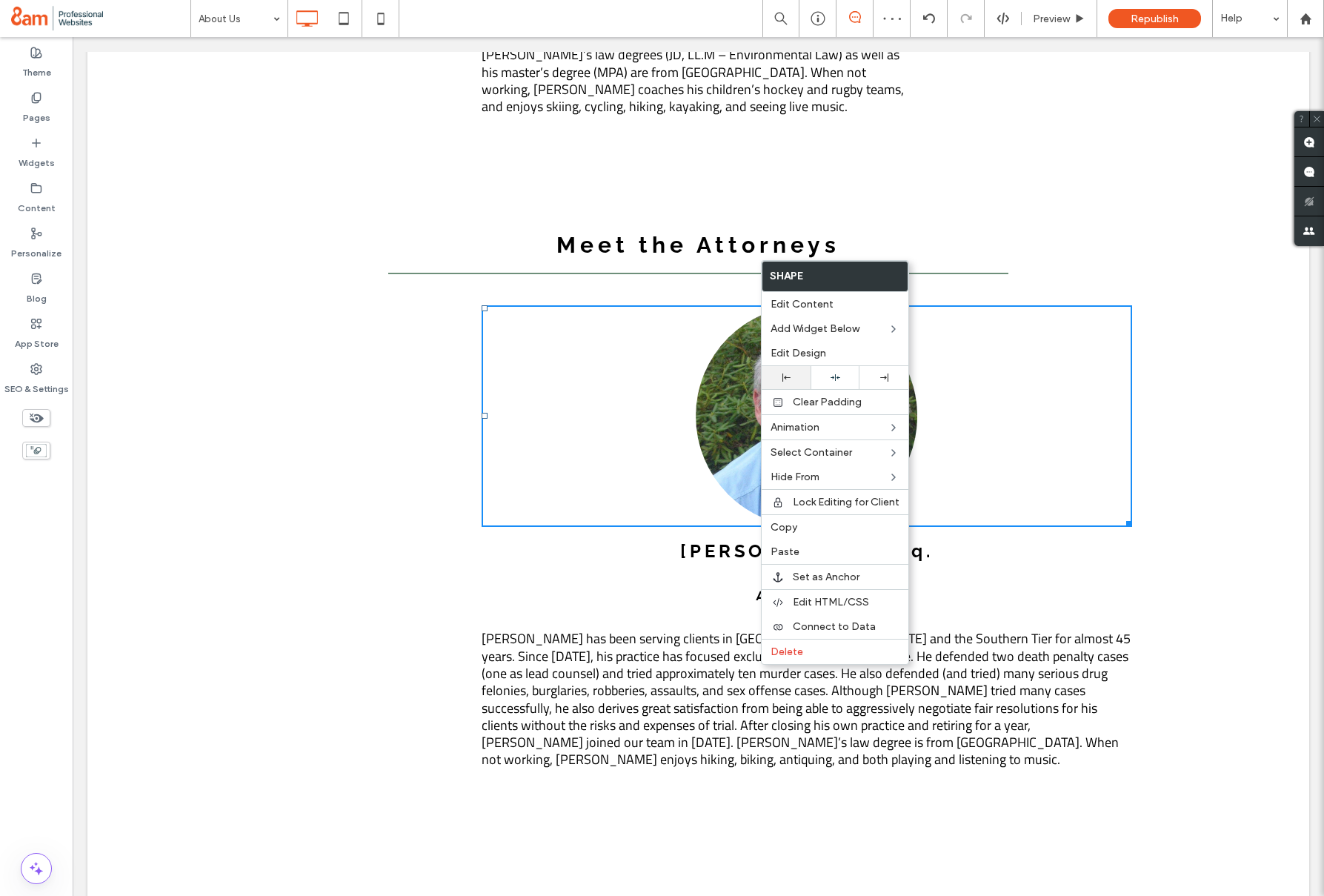
click at [773, 380] on div at bounding box center [786, 378] width 34 height 8
click at [788, 377] on icon at bounding box center [786, 378] width 8 height 8
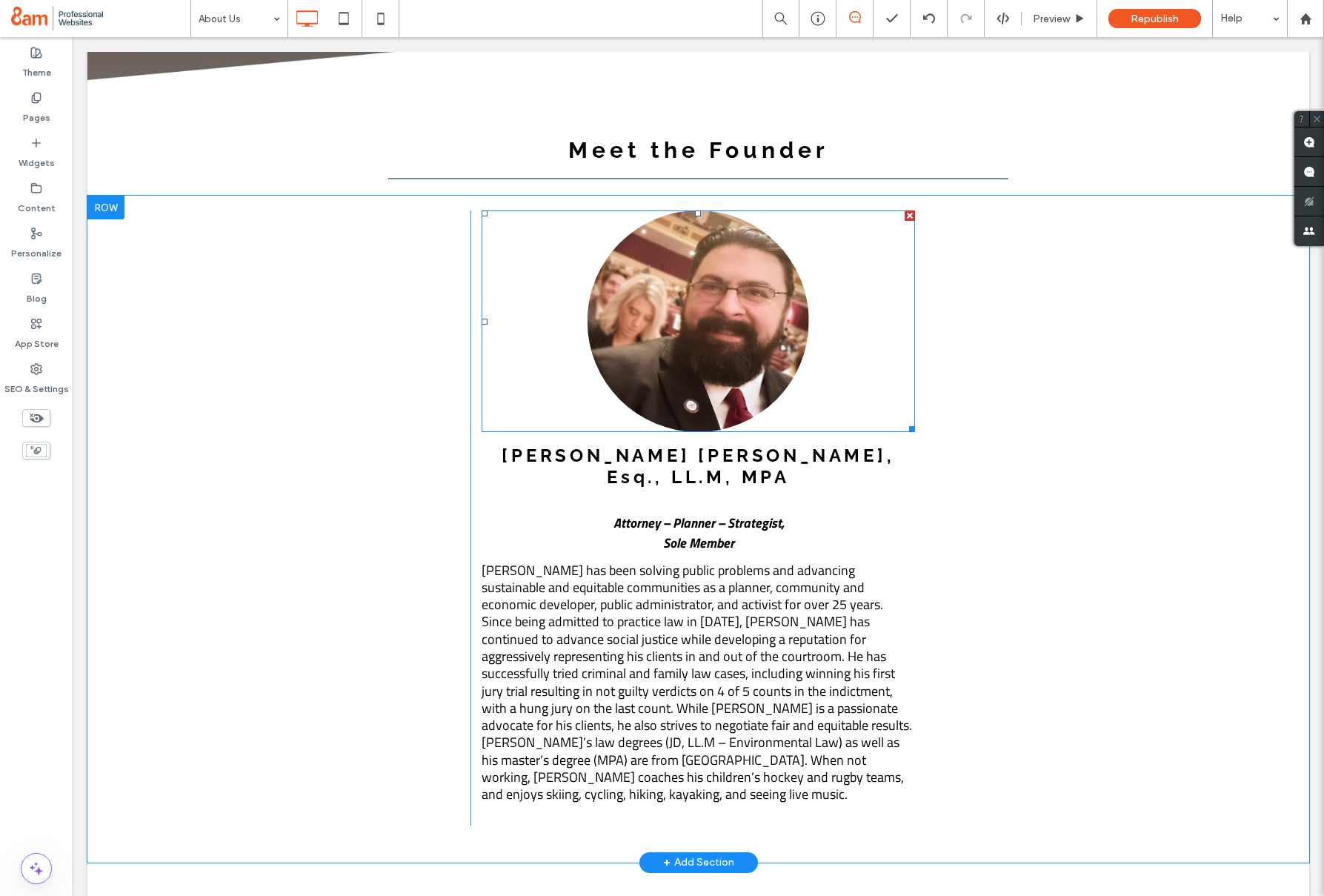
scroll to position [1586, 0]
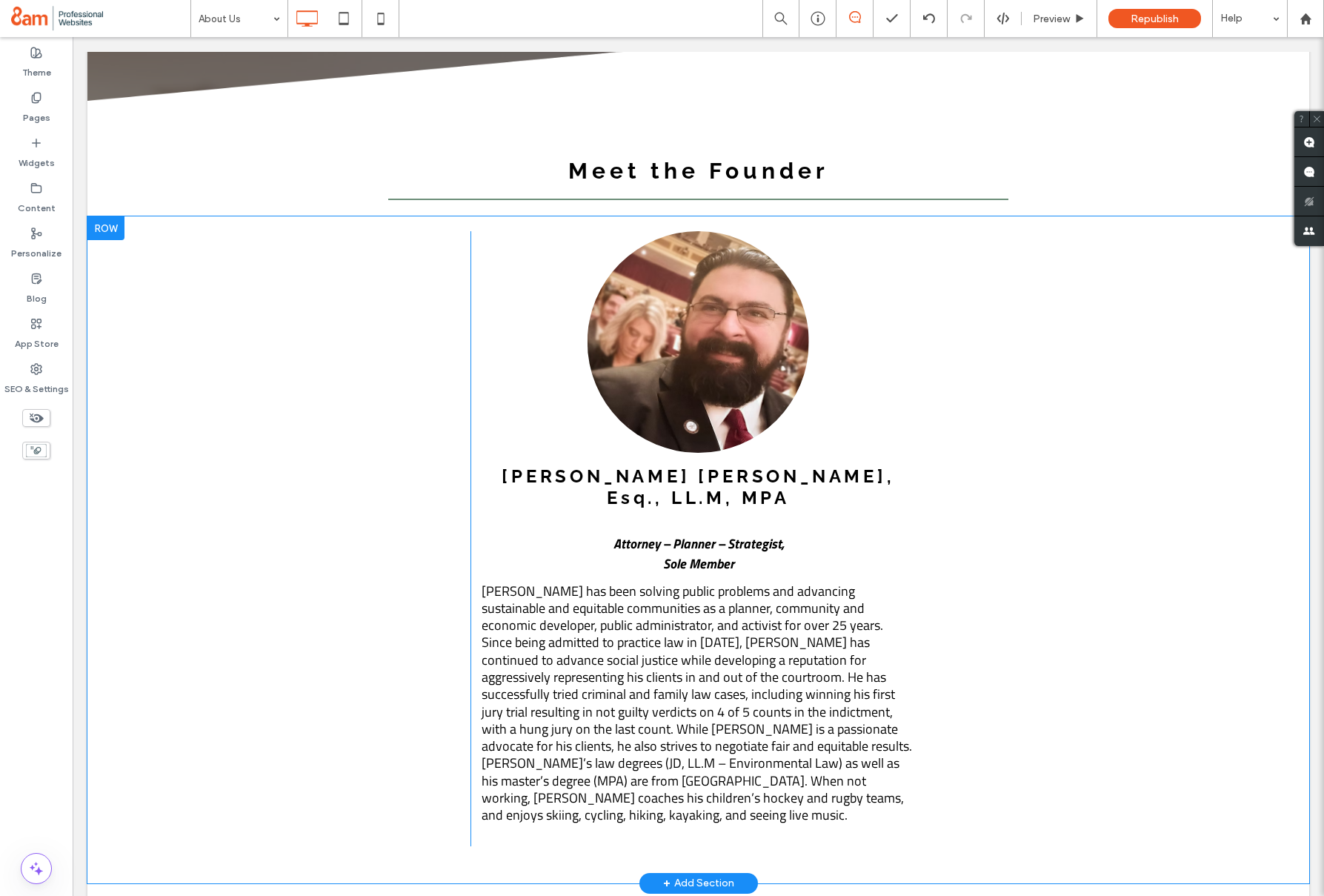
click at [1068, 278] on div "Click To Paste" at bounding box center [1035, 538] width 217 height 614
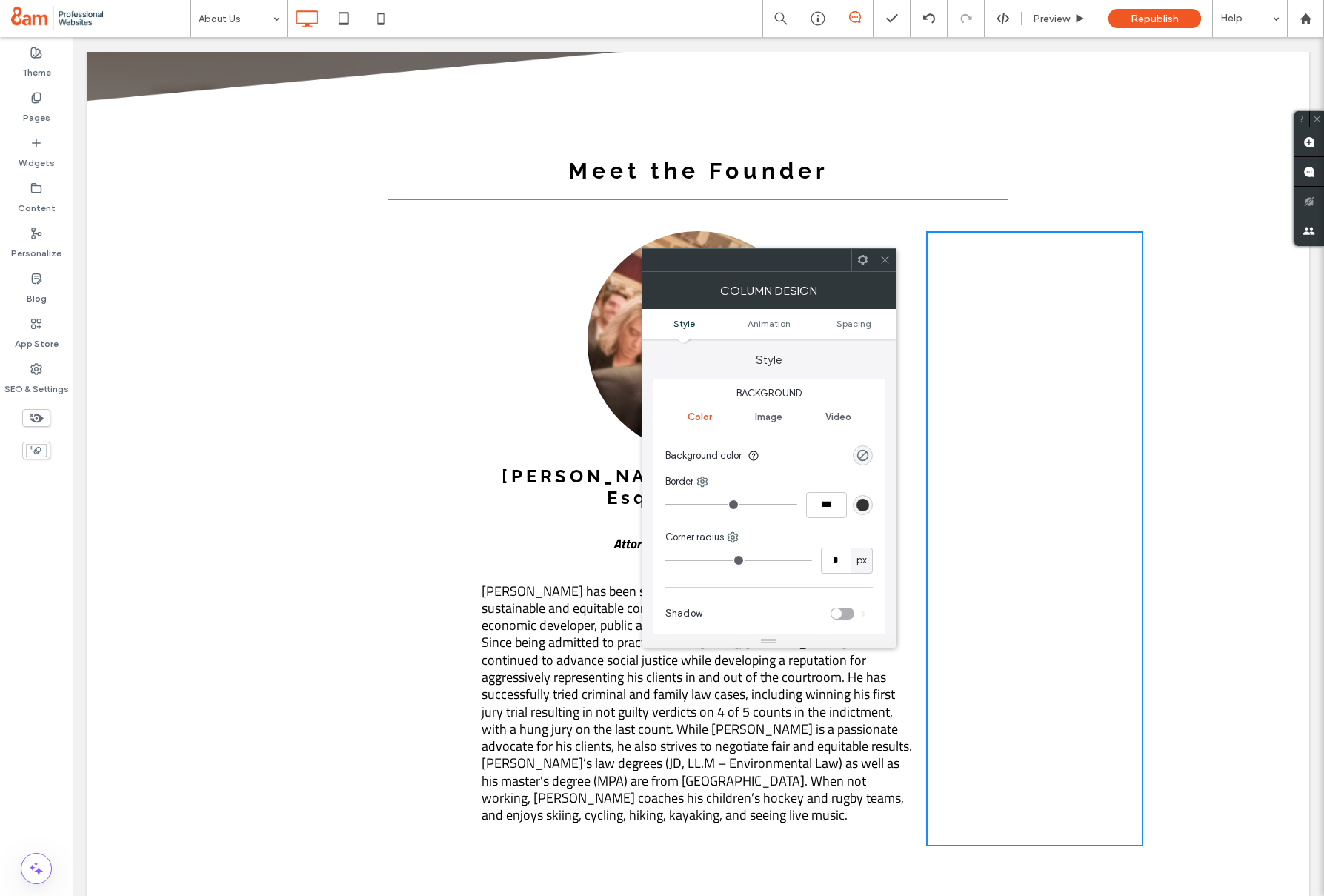
drag, startPoint x: 889, startPoint y: 260, endPoint x: 826, endPoint y: 223, distance: 73.1
click at [889, 260] on icon at bounding box center [885, 260] width 11 height 11
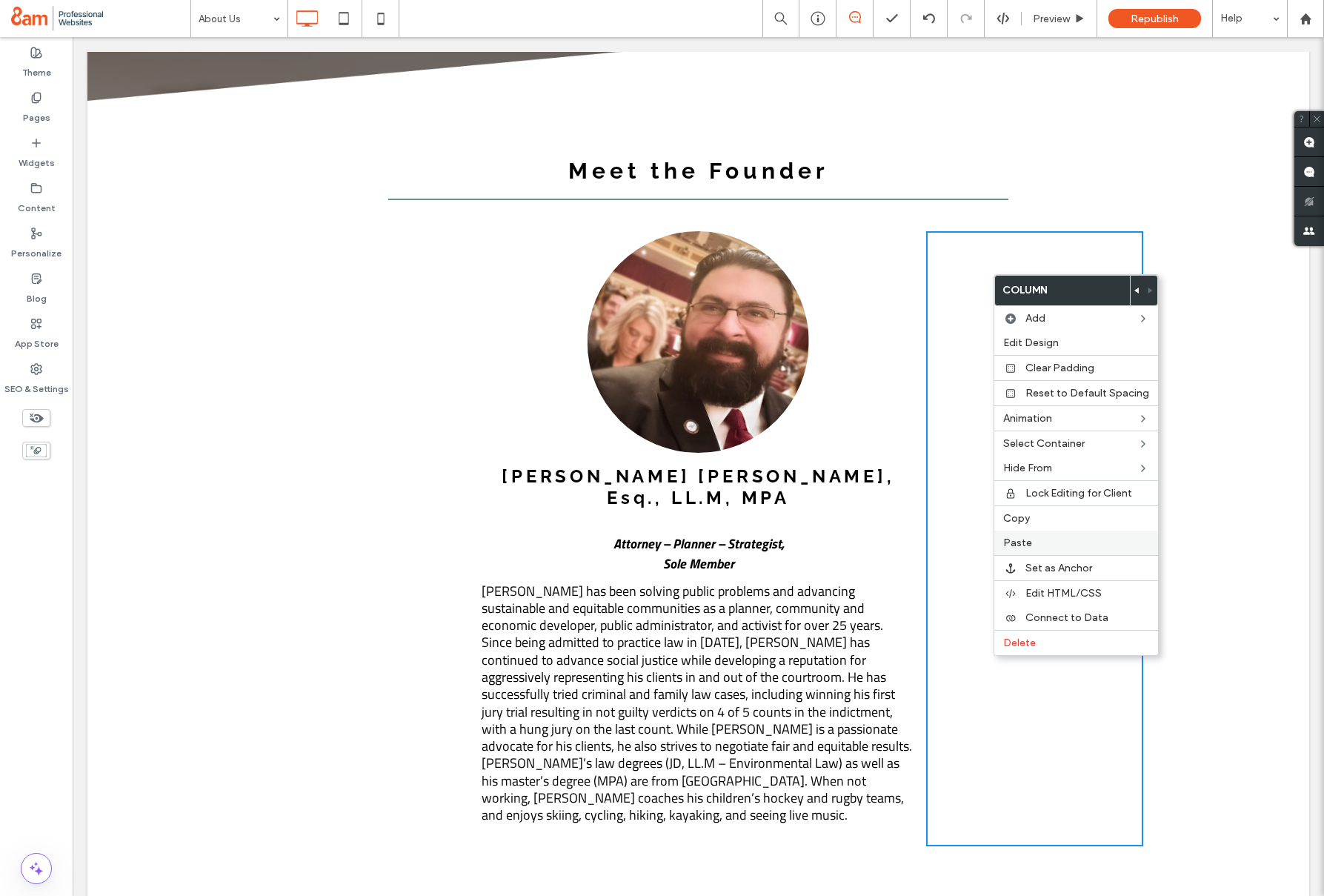
drag, startPoint x: 1023, startPoint y: 522, endPoint x: 1024, endPoint y: 544, distance: 22.0
click at [1023, 522] on span "Copy" at bounding box center [1017, 518] width 27 height 13
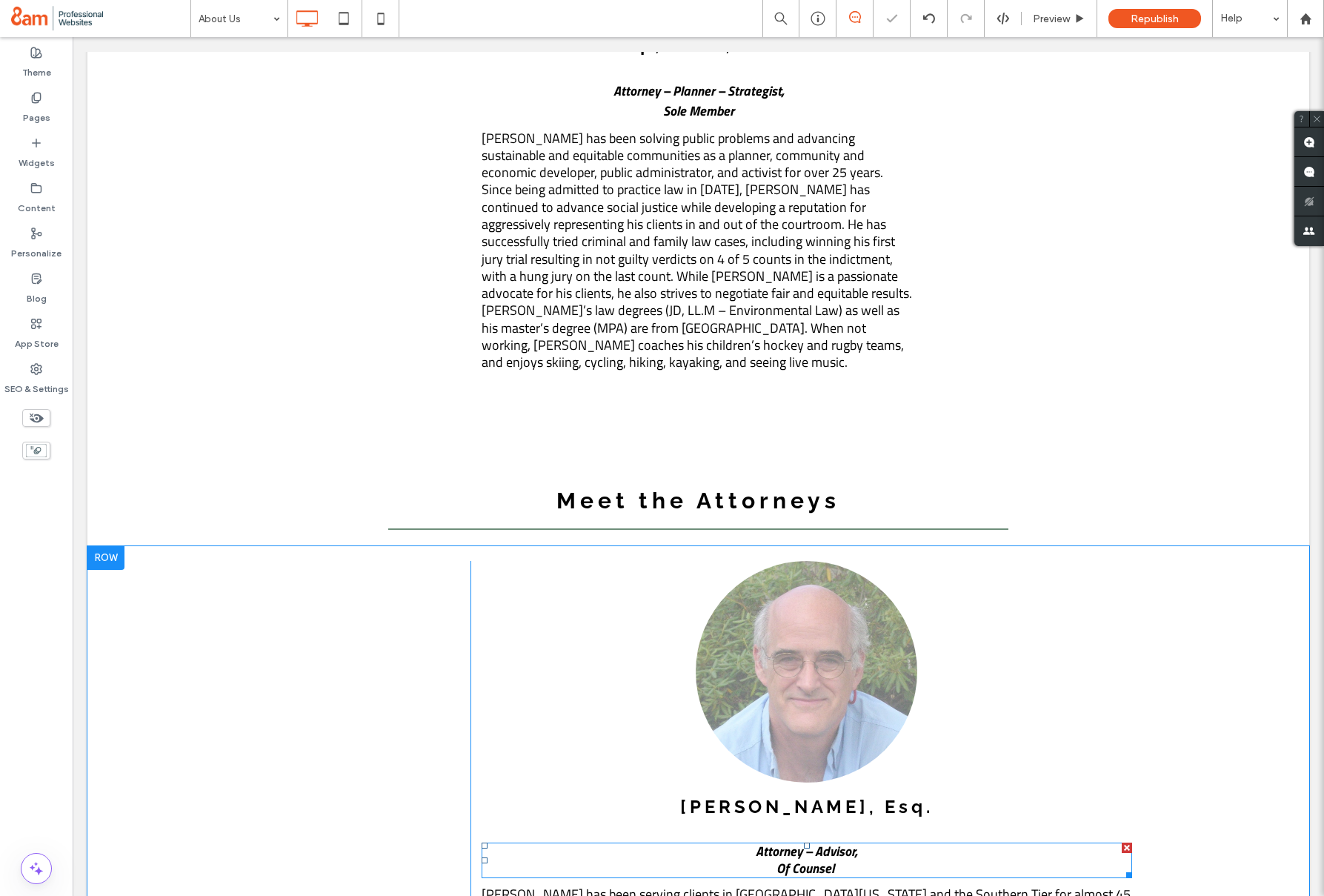
scroll to position [2043, 0]
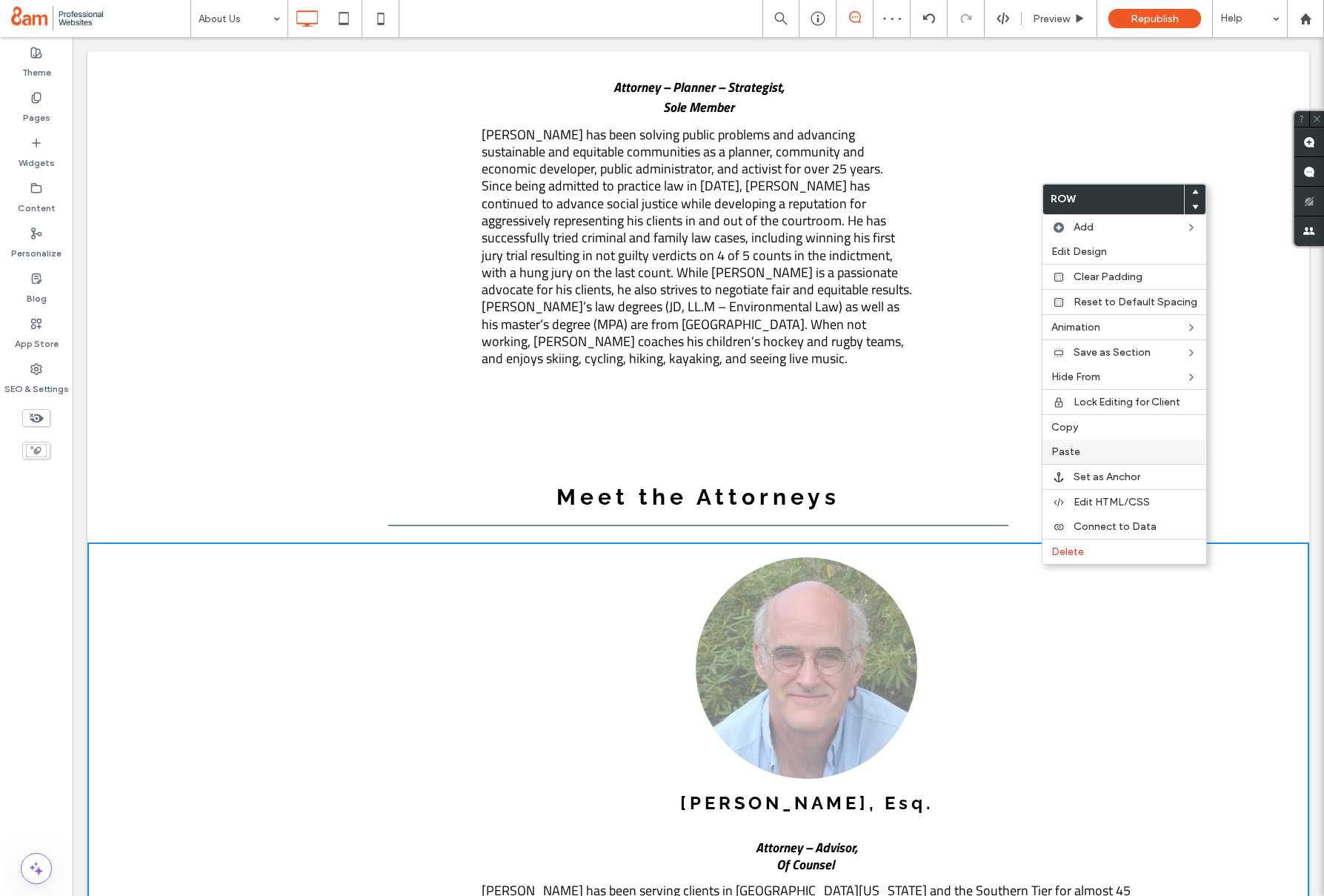
click at [1130, 452] on label "Paste" at bounding box center [1124, 451] width 146 height 13
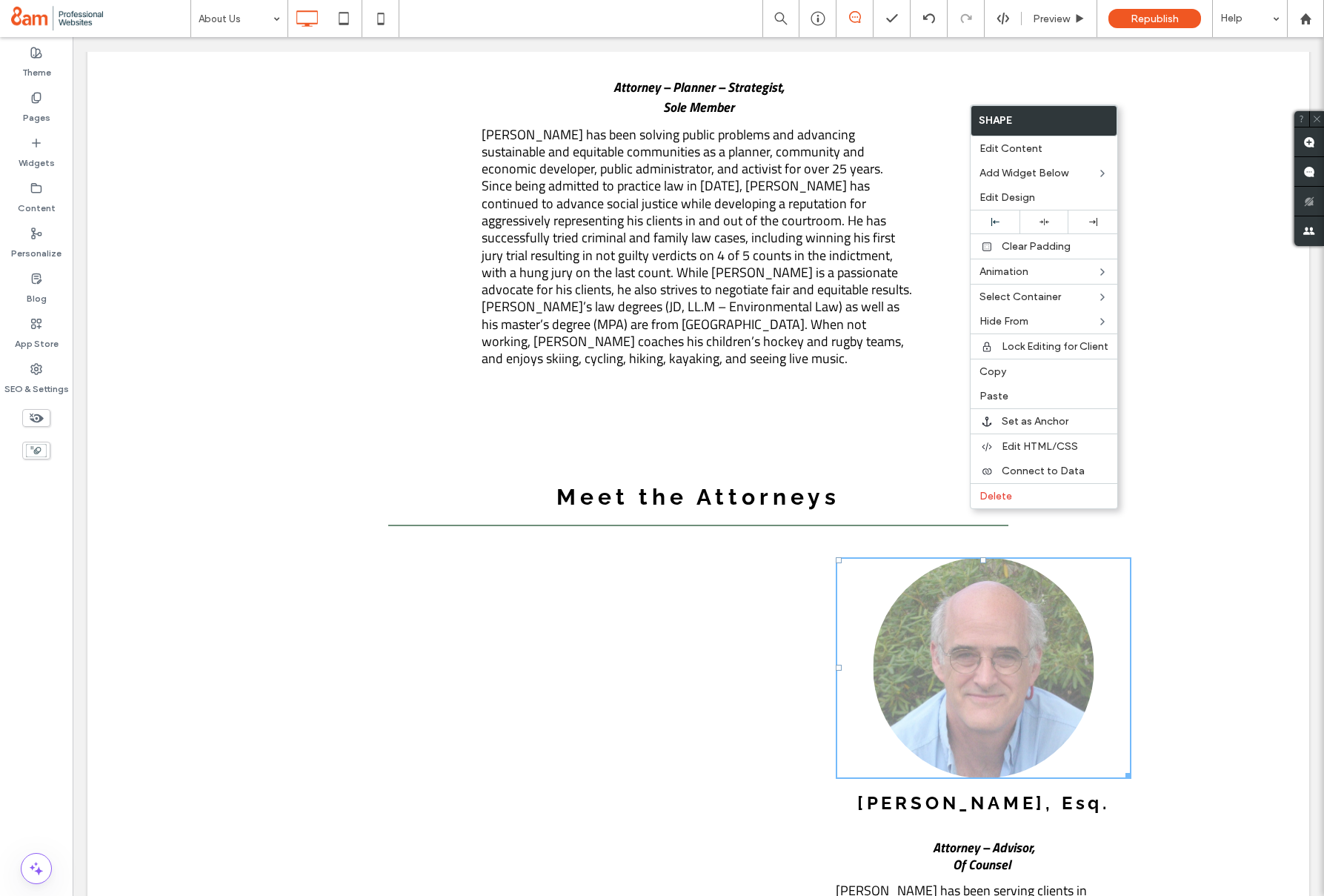
click at [1192, 546] on div "Click To Paste Click To Paste Click To Paste Click To Paste James A. Baker, Esq…" at bounding box center [699, 907] width 1222 height 730
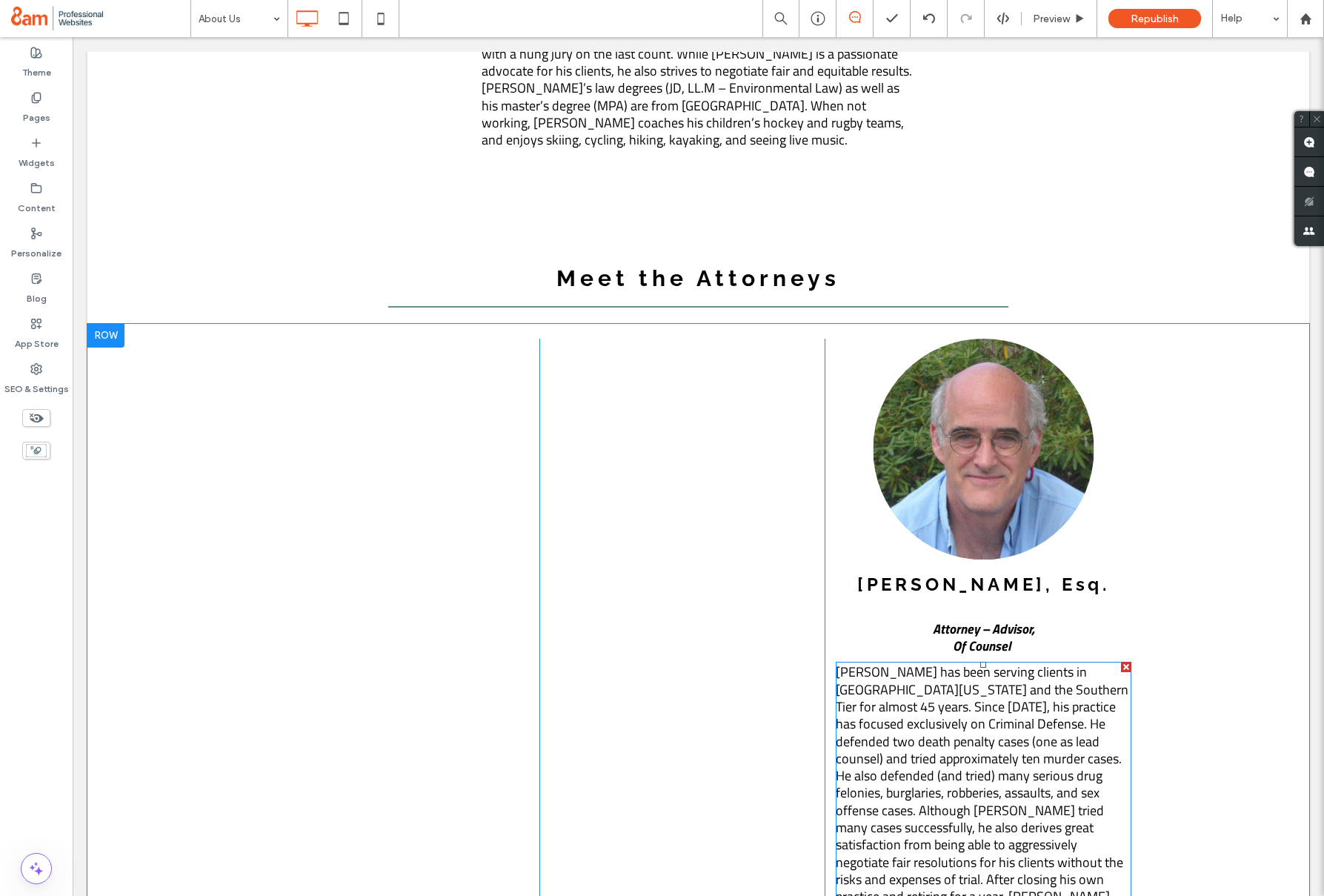
scroll to position [2299, 0]
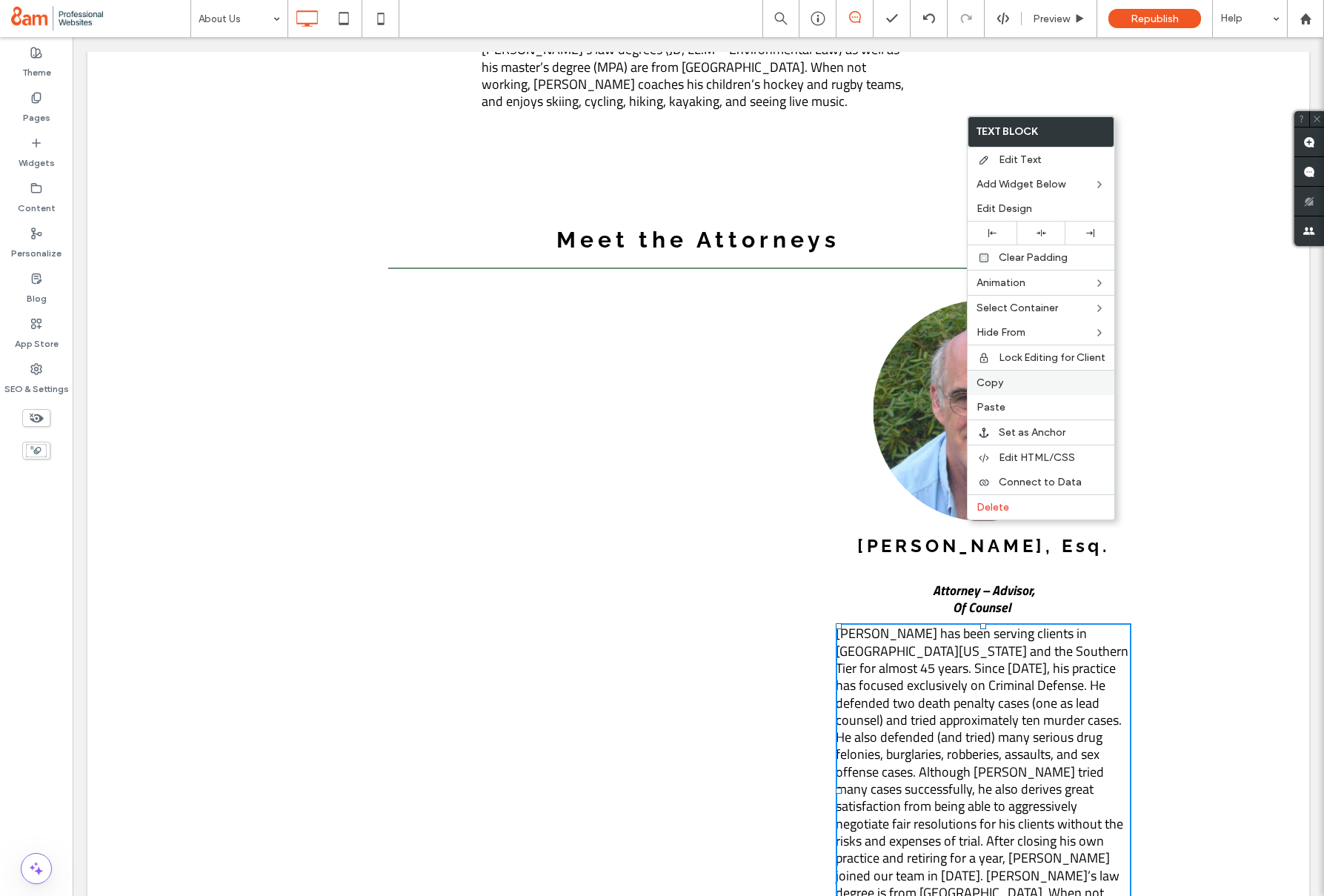
click at [988, 383] on span "Copy" at bounding box center [990, 383] width 27 height 13
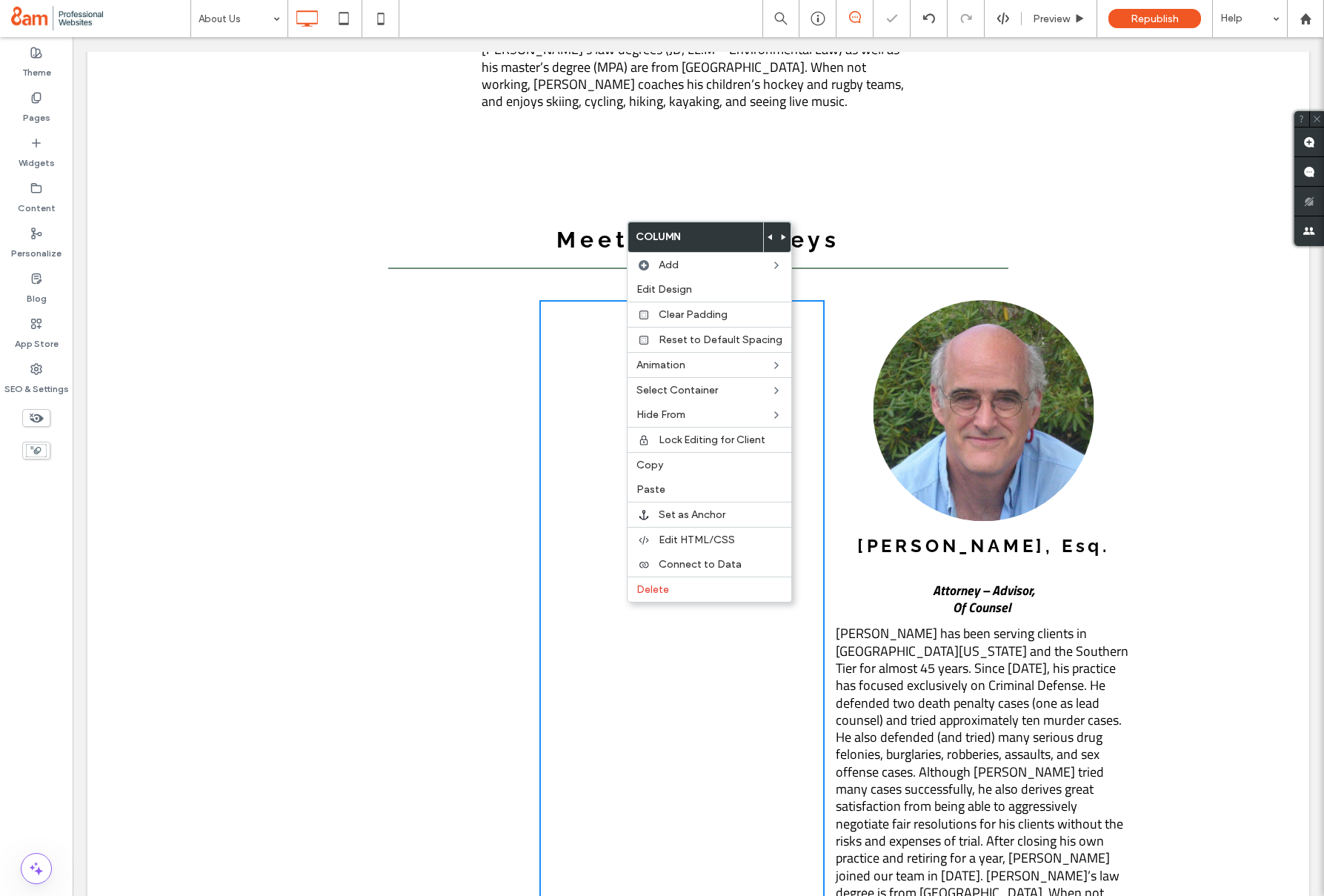
drag, startPoint x: 625, startPoint y: 602, endPoint x: 700, endPoint y: 636, distance: 82.3
click at [659, 490] on span "Paste" at bounding box center [651, 489] width 29 height 13
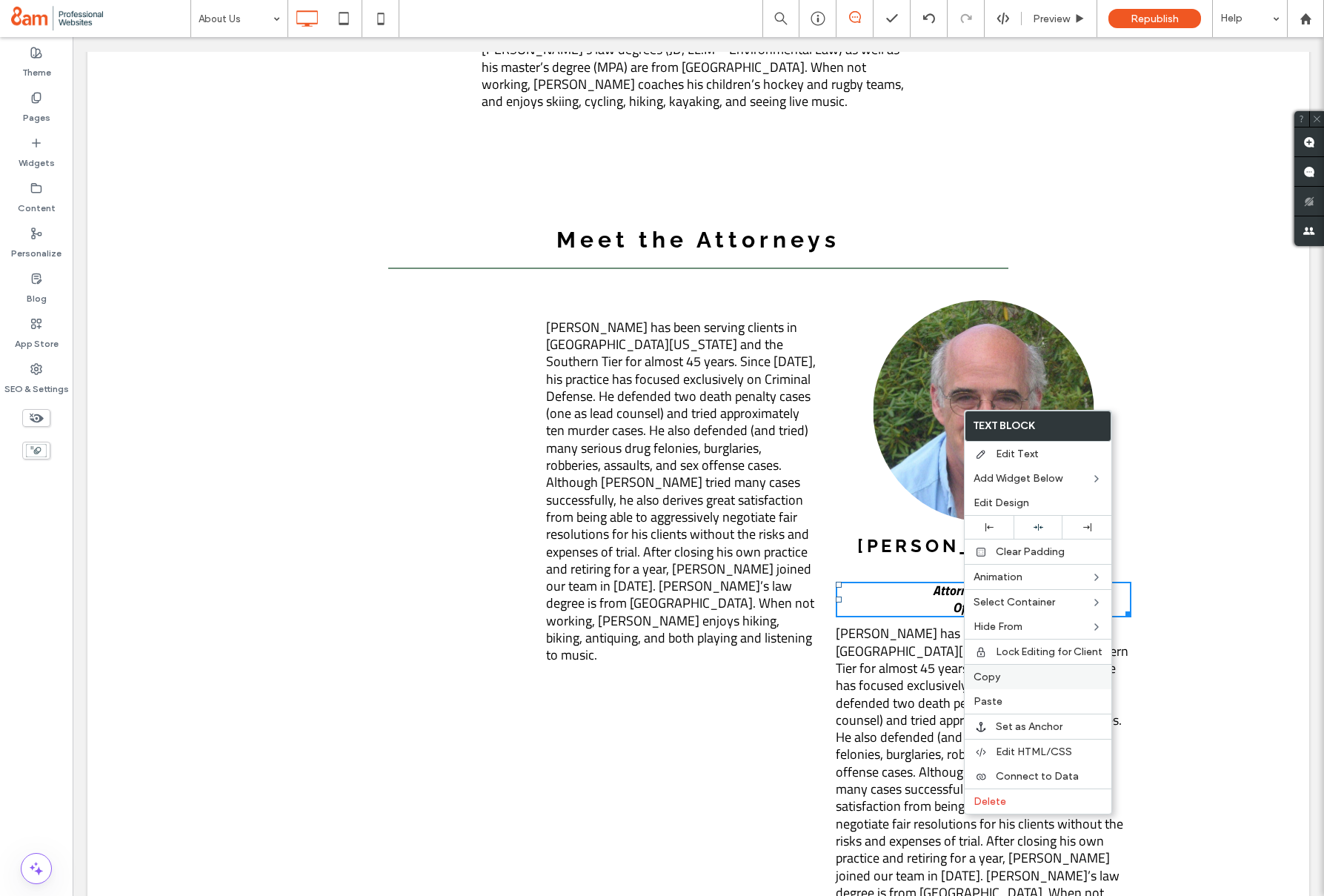
drag, startPoint x: 981, startPoint y: 676, endPoint x: 813, endPoint y: 513, distance: 234.1
click at [981, 676] on span "Copy" at bounding box center [987, 676] width 27 height 13
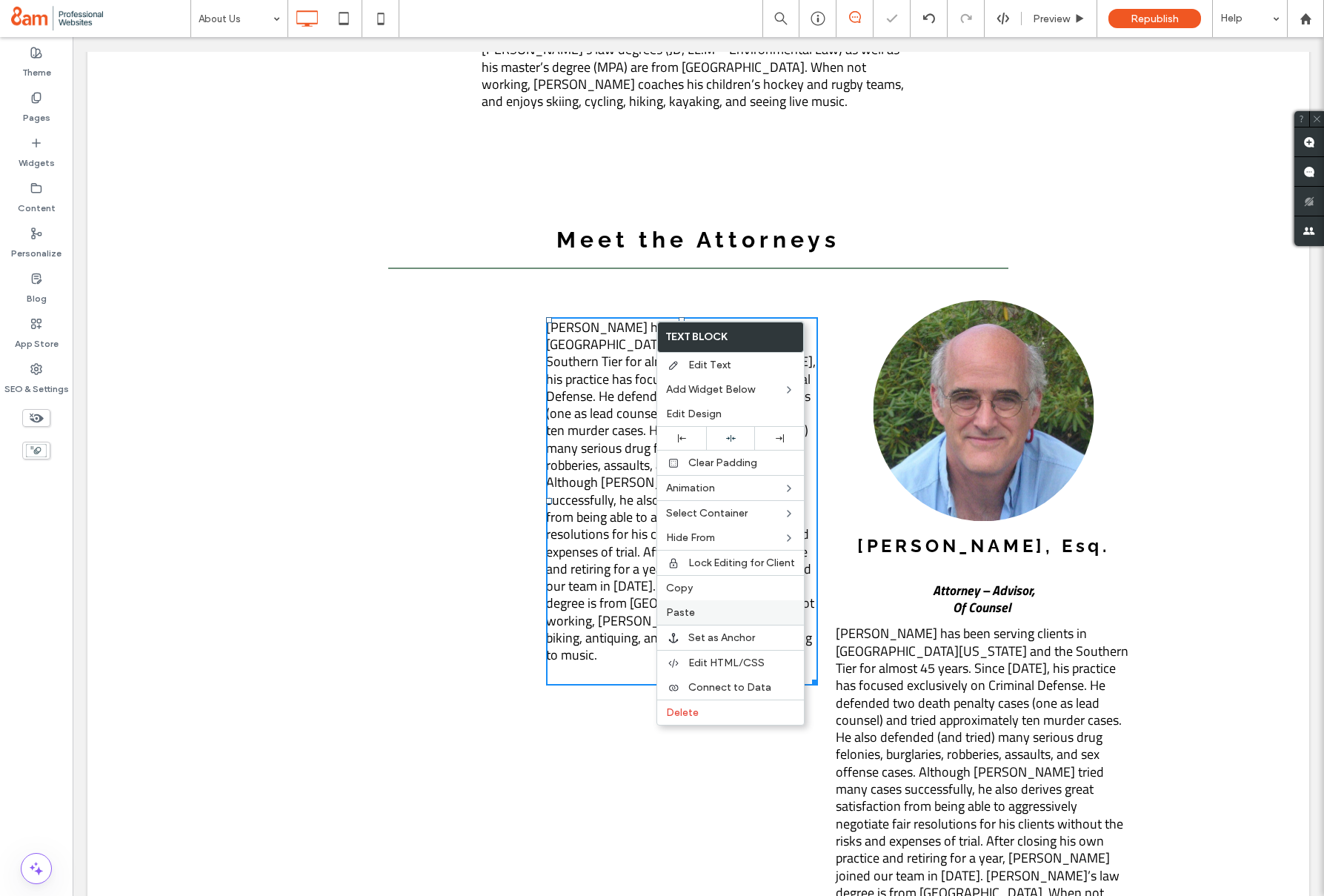
click at [682, 617] on span "Paste" at bounding box center [680, 612] width 29 height 13
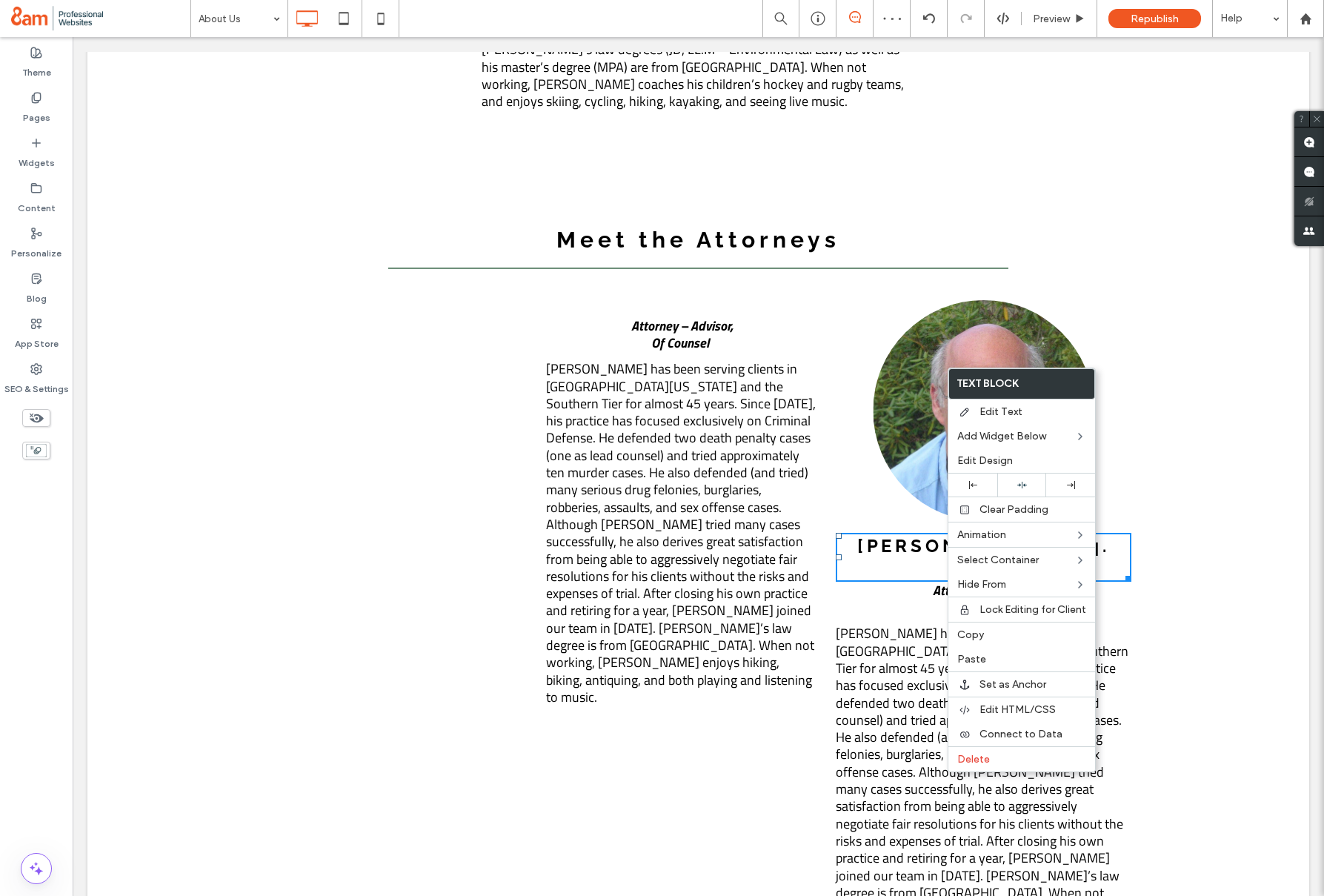
drag, startPoint x: 965, startPoint y: 634, endPoint x: 926, endPoint y: 604, distance: 49.2
click at [965, 634] on span "Copy" at bounding box center [971, 634] width 27 height 13
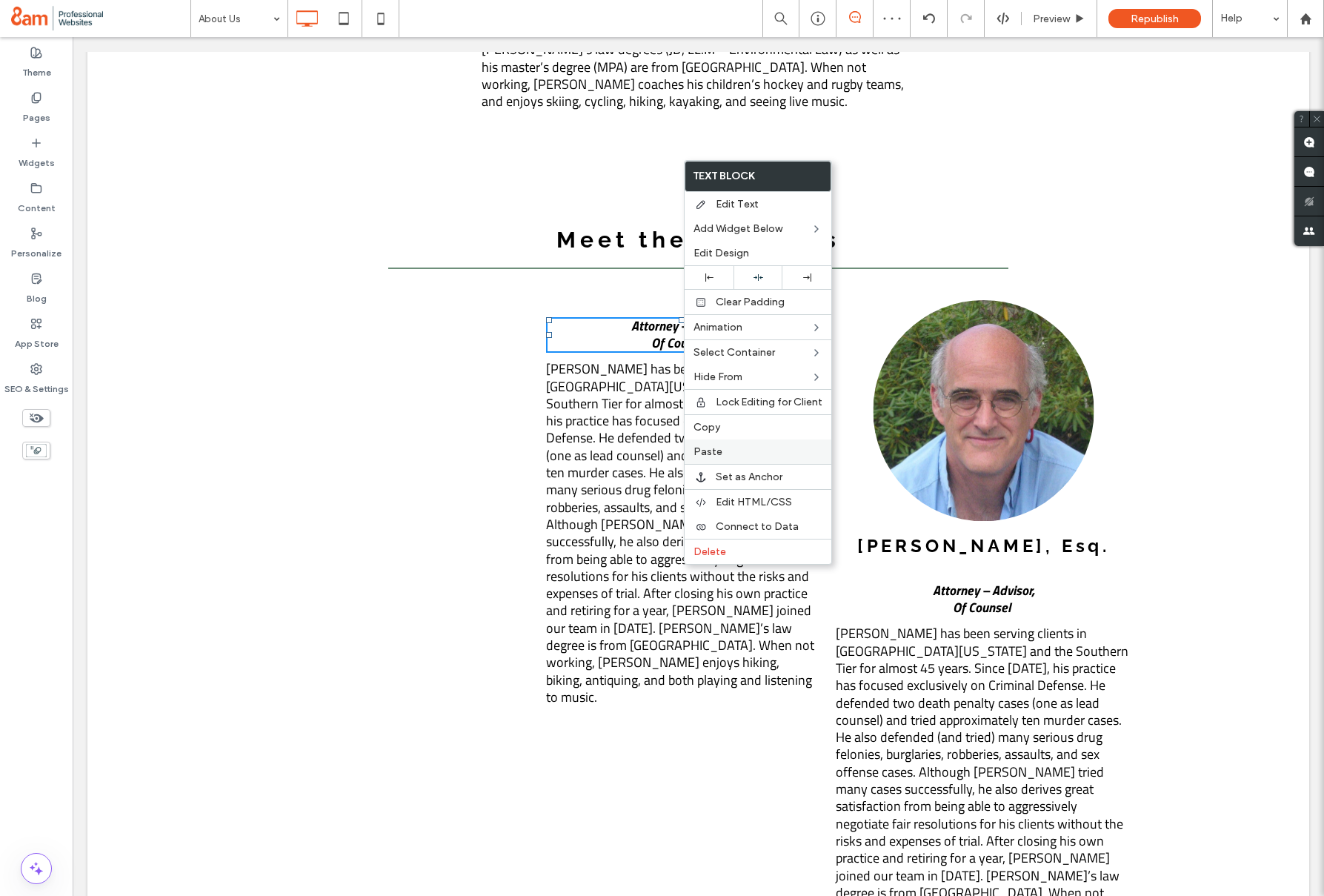
click at [737, 452] on label "Paste" at bounding box center [758, 451] width 129 height 13
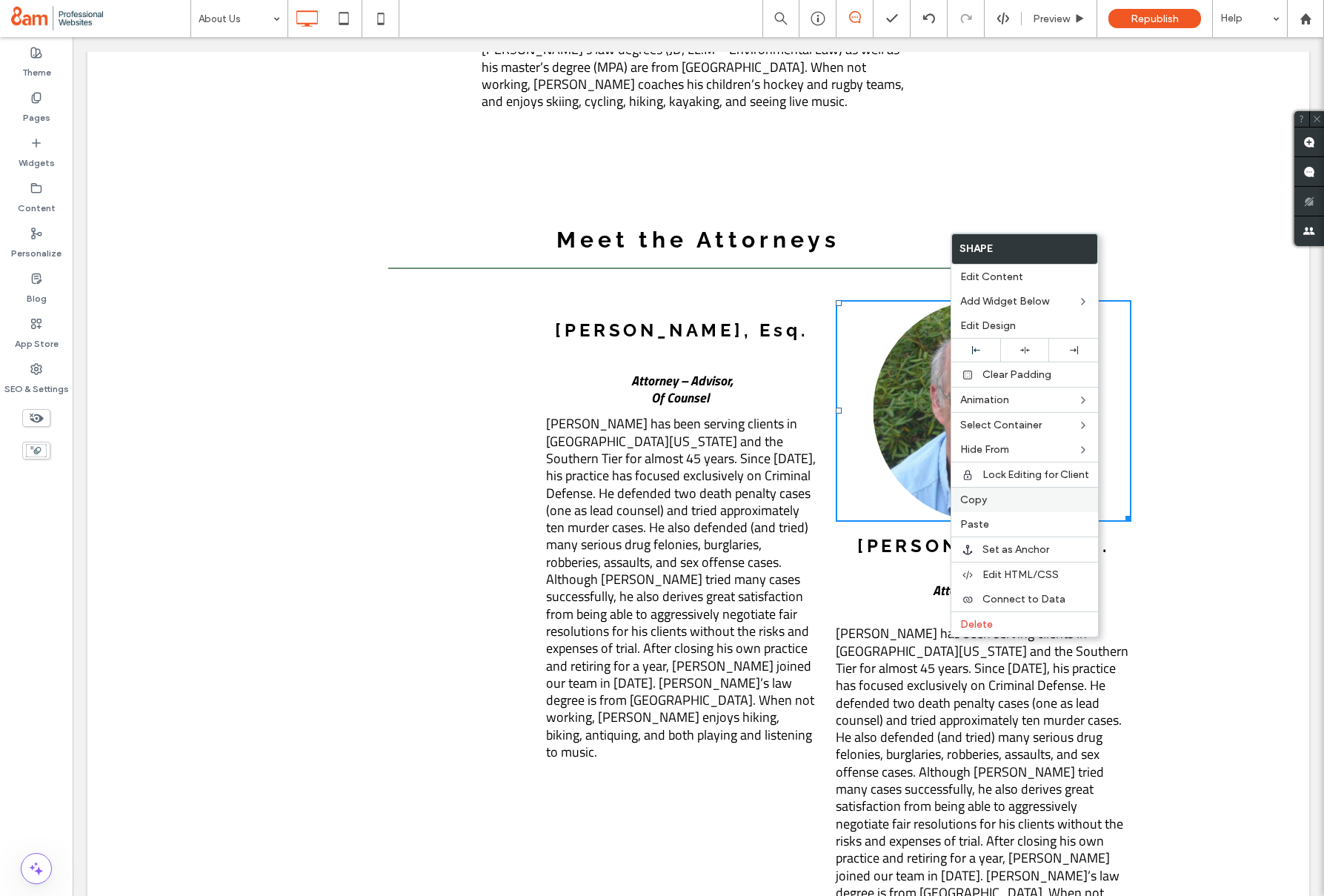
click at [978, 495] on span "Copy" at bounding box center [974, 499] width 27 height 13
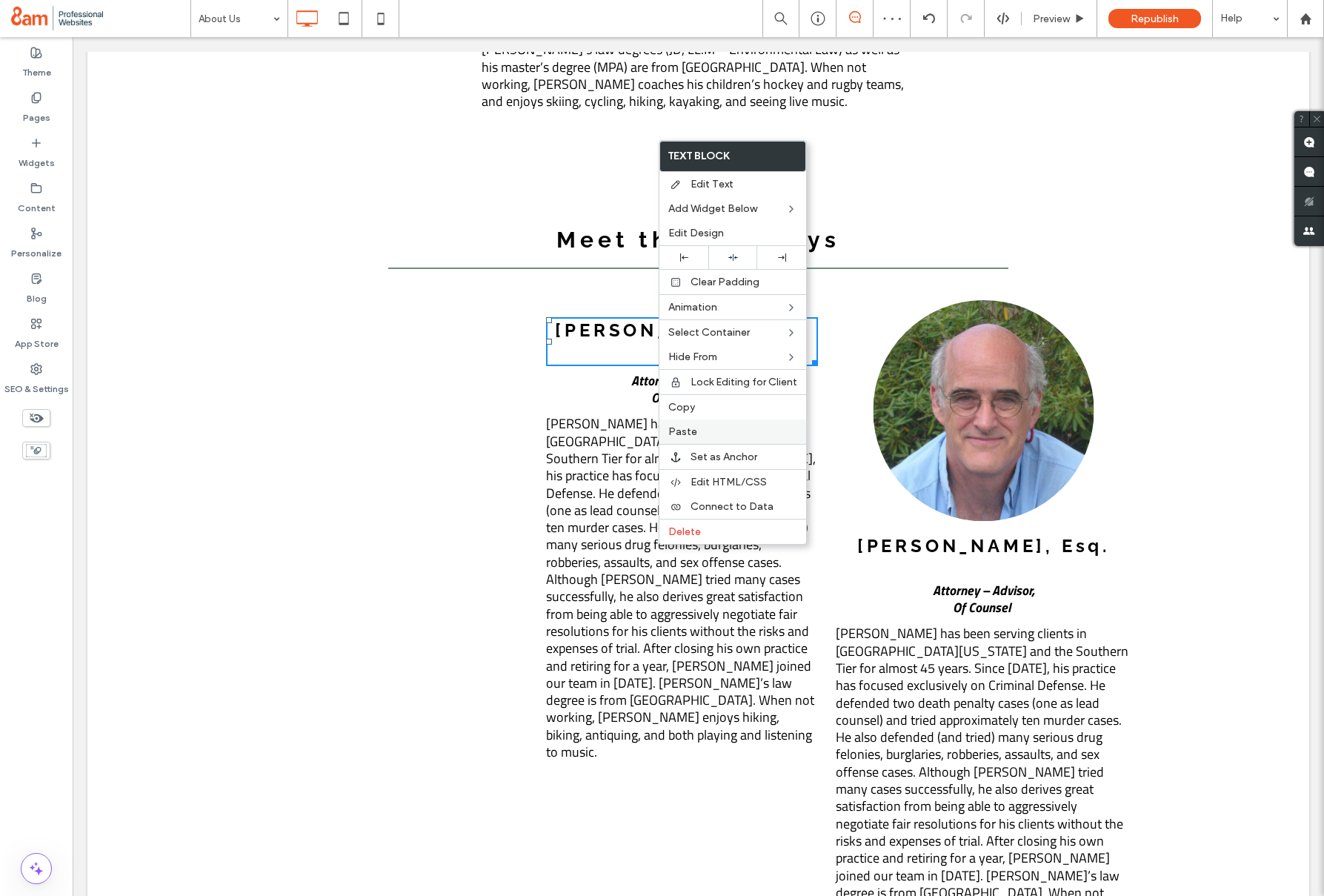
click at [683, 435] on span "Paste" at bounding box center [682, 432] width 29 height 13
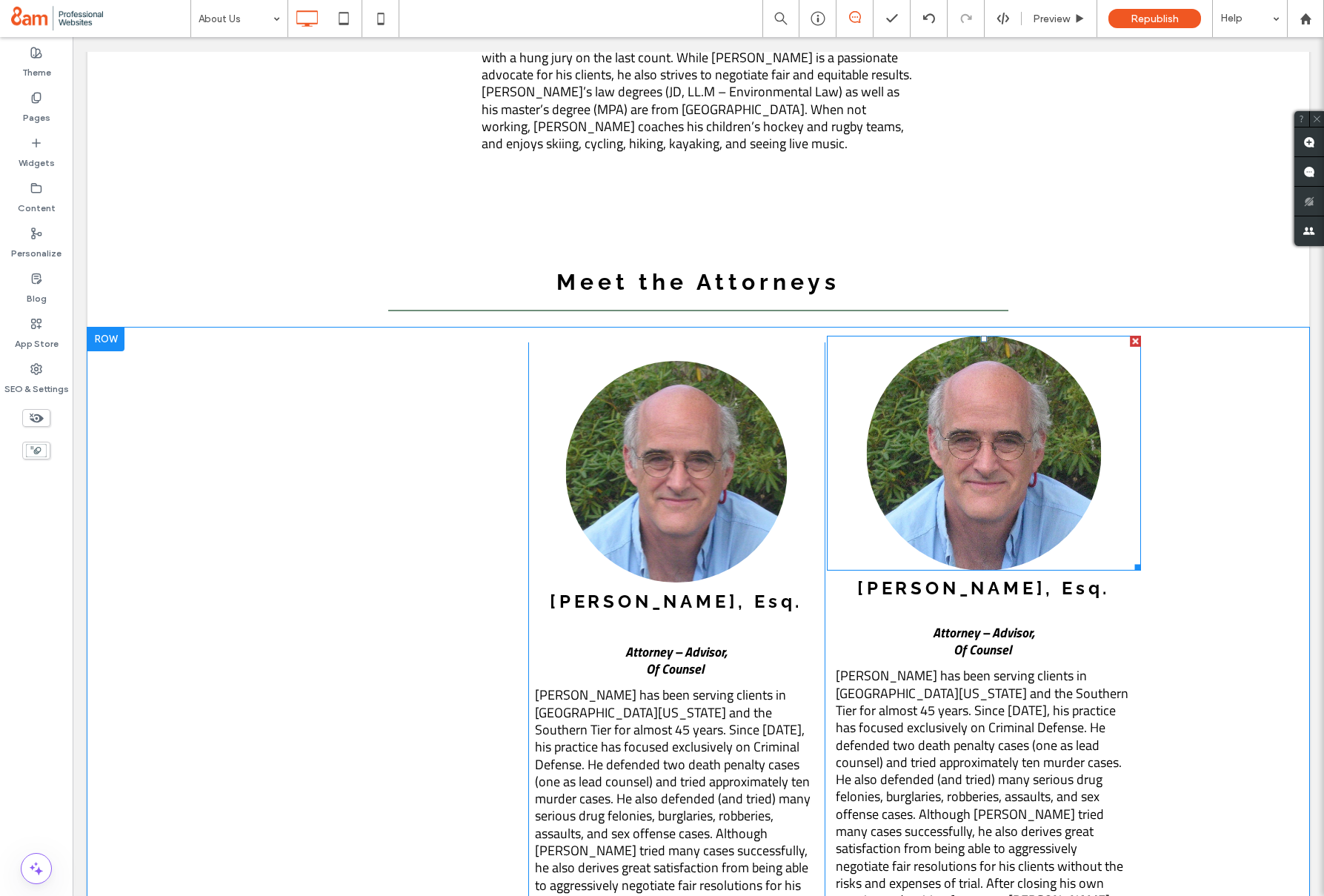
scroll to position [2265, 0]
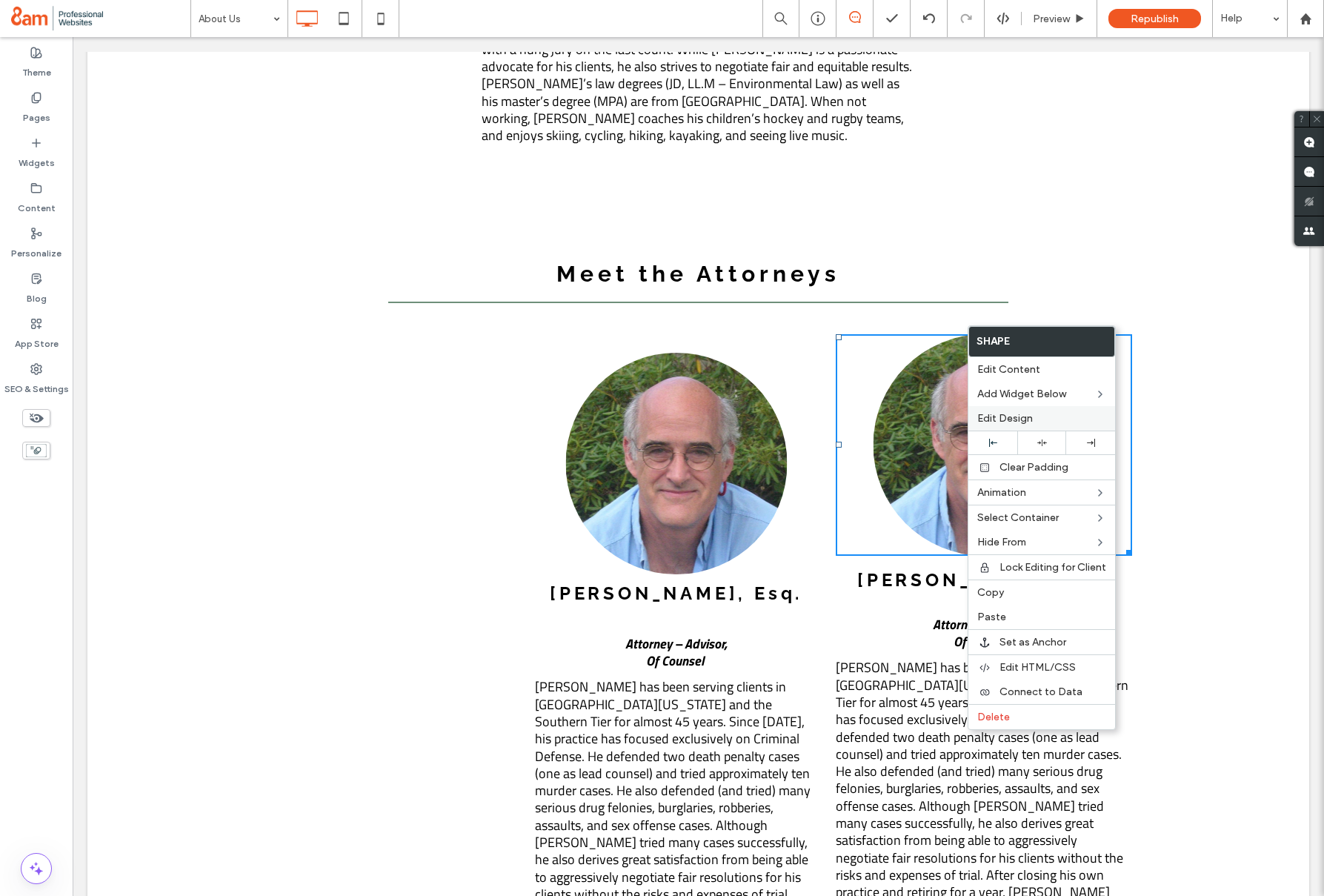
click at [990, 415] on span "Edit Design" at bounding box center [1005, 418] width 56 height 13
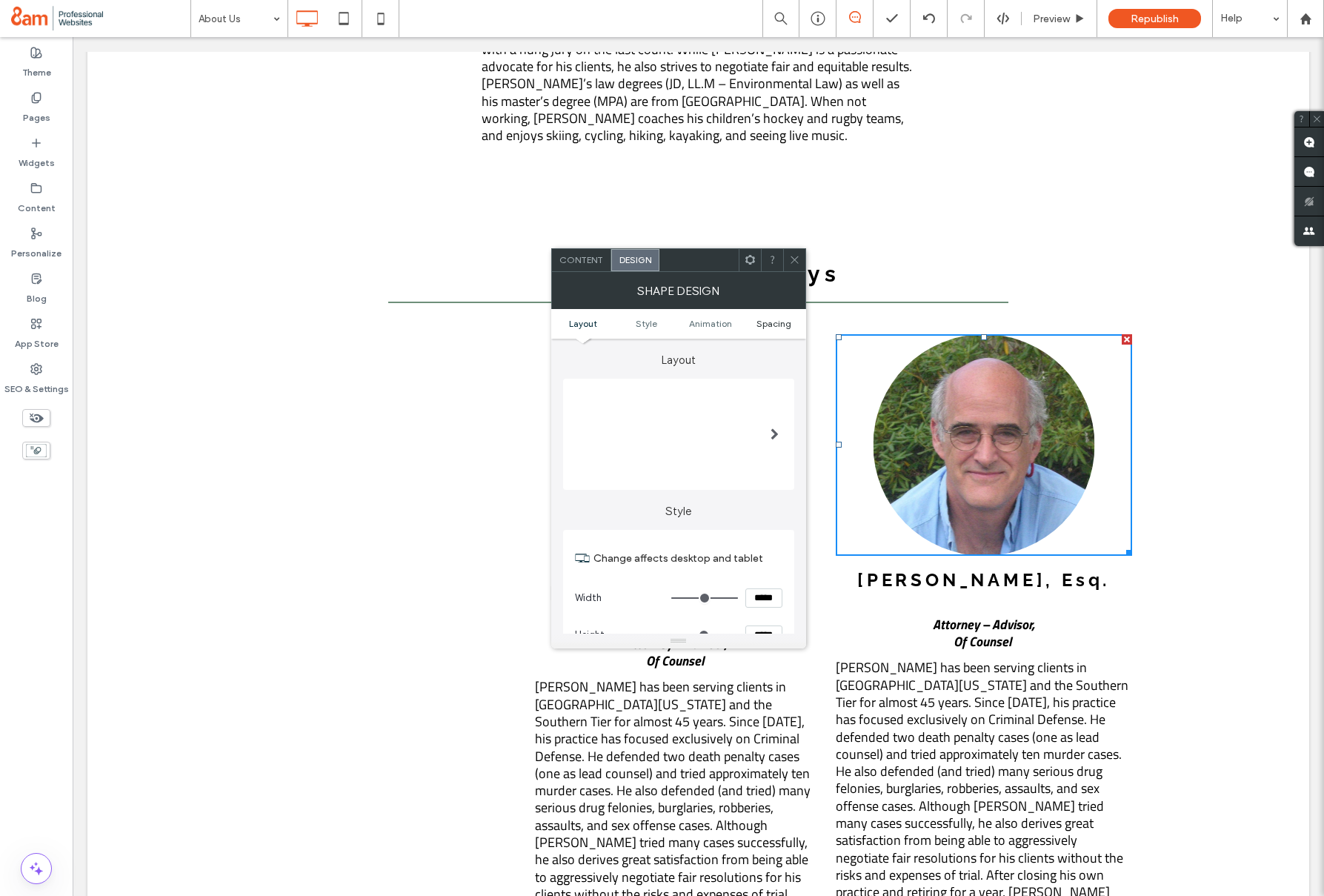
click at [771, 322] on span "Spacing" at bounding box center [774, 323] width 35 height 11
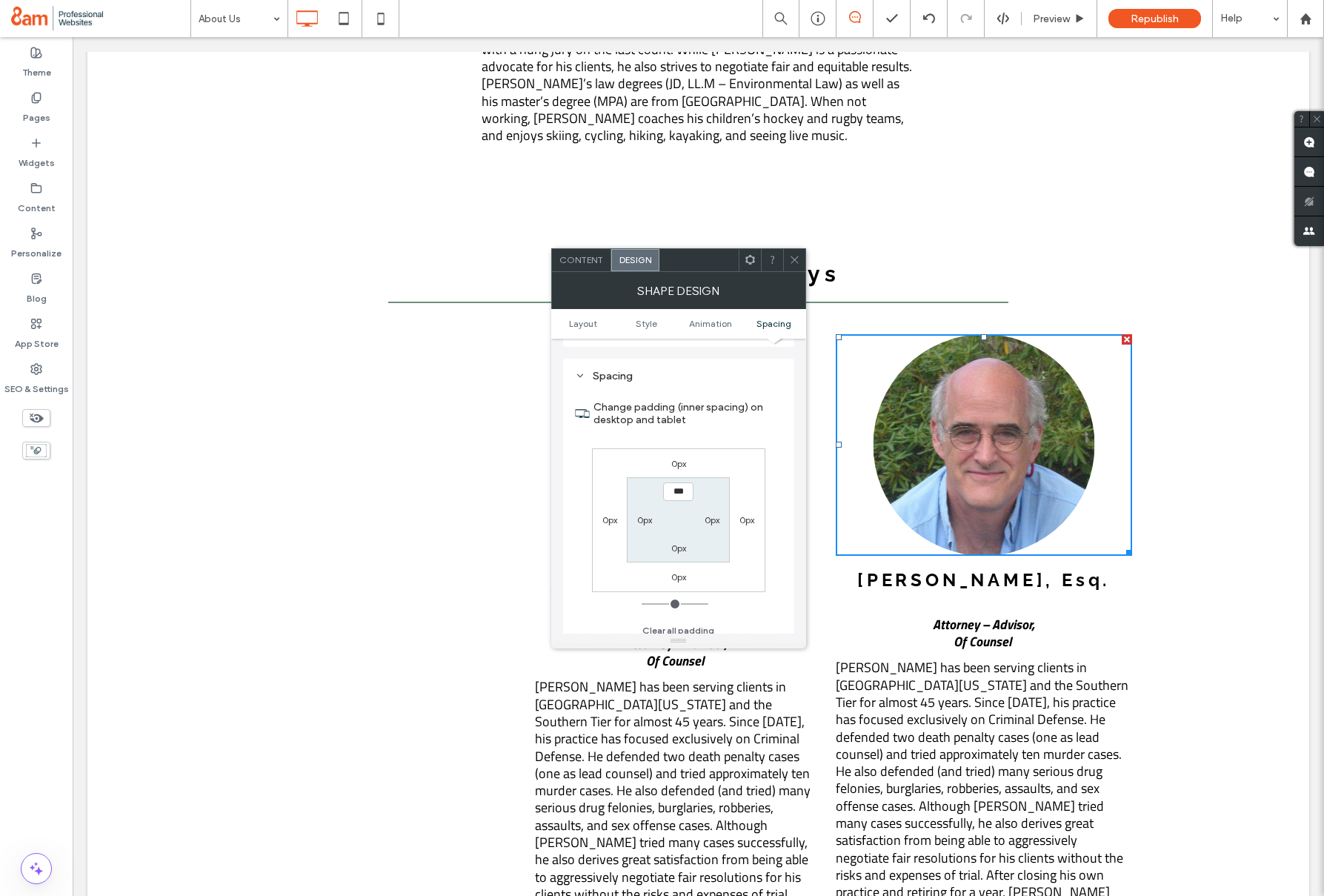
scroll to position [1000, 0]
click at [789, 258] on icon at bounding box center [794, 260] width 11 height 11
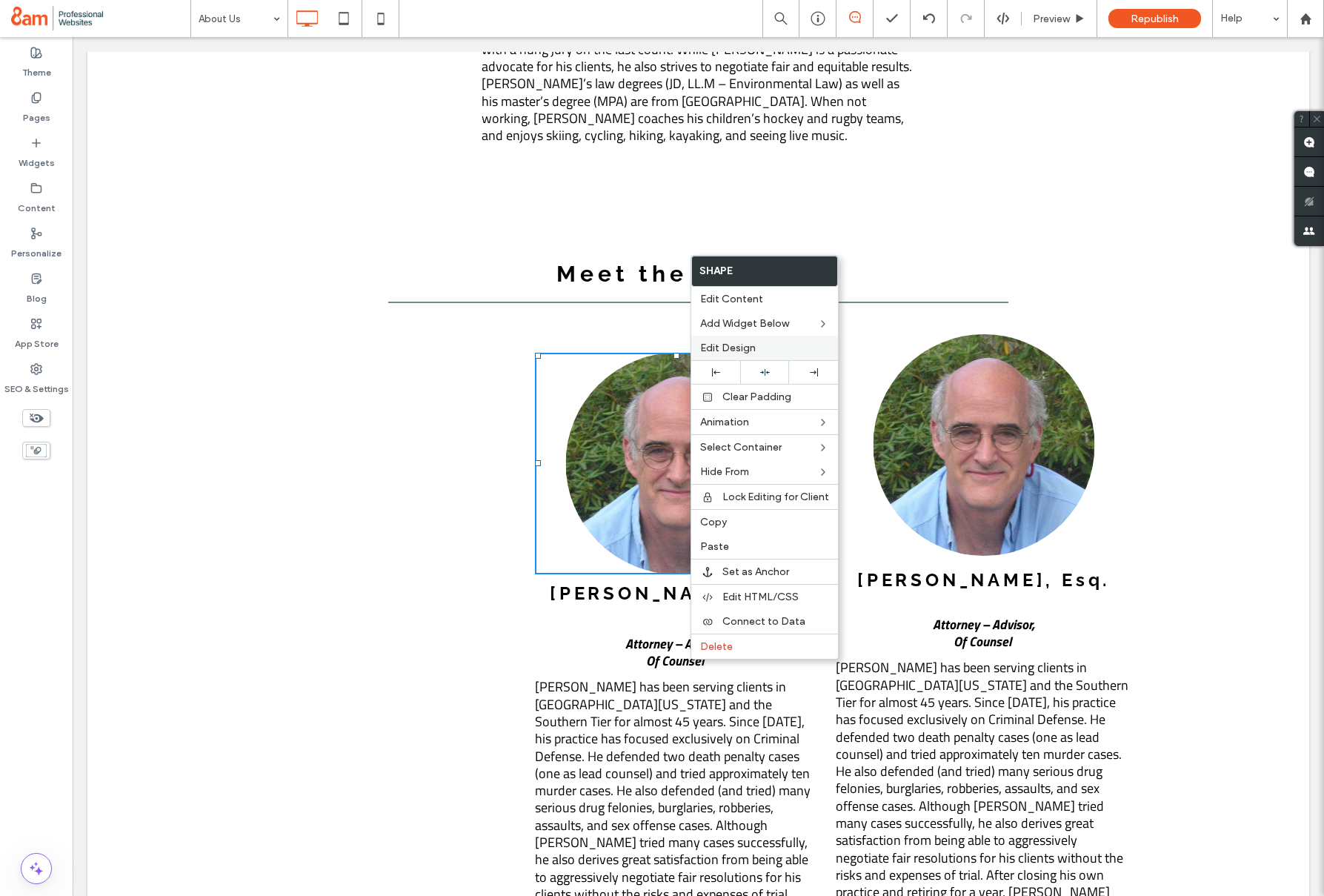
click at [726, 343] on span "Edit Design" at bounding box center [728, 348] width 56 height 13
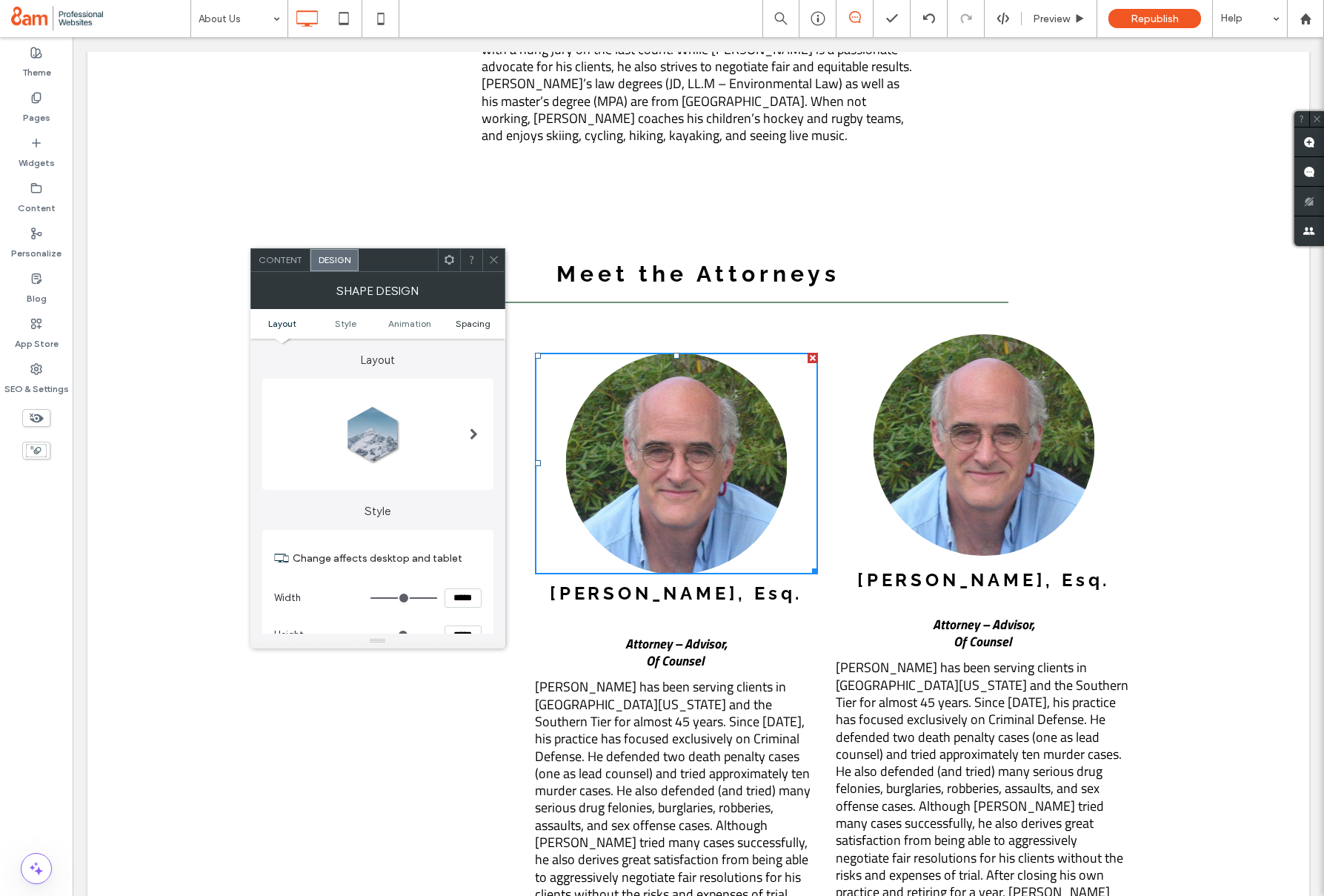
click at [464, 322] on span "Spacing" at bounding box center [472, 323] width 35 height 11
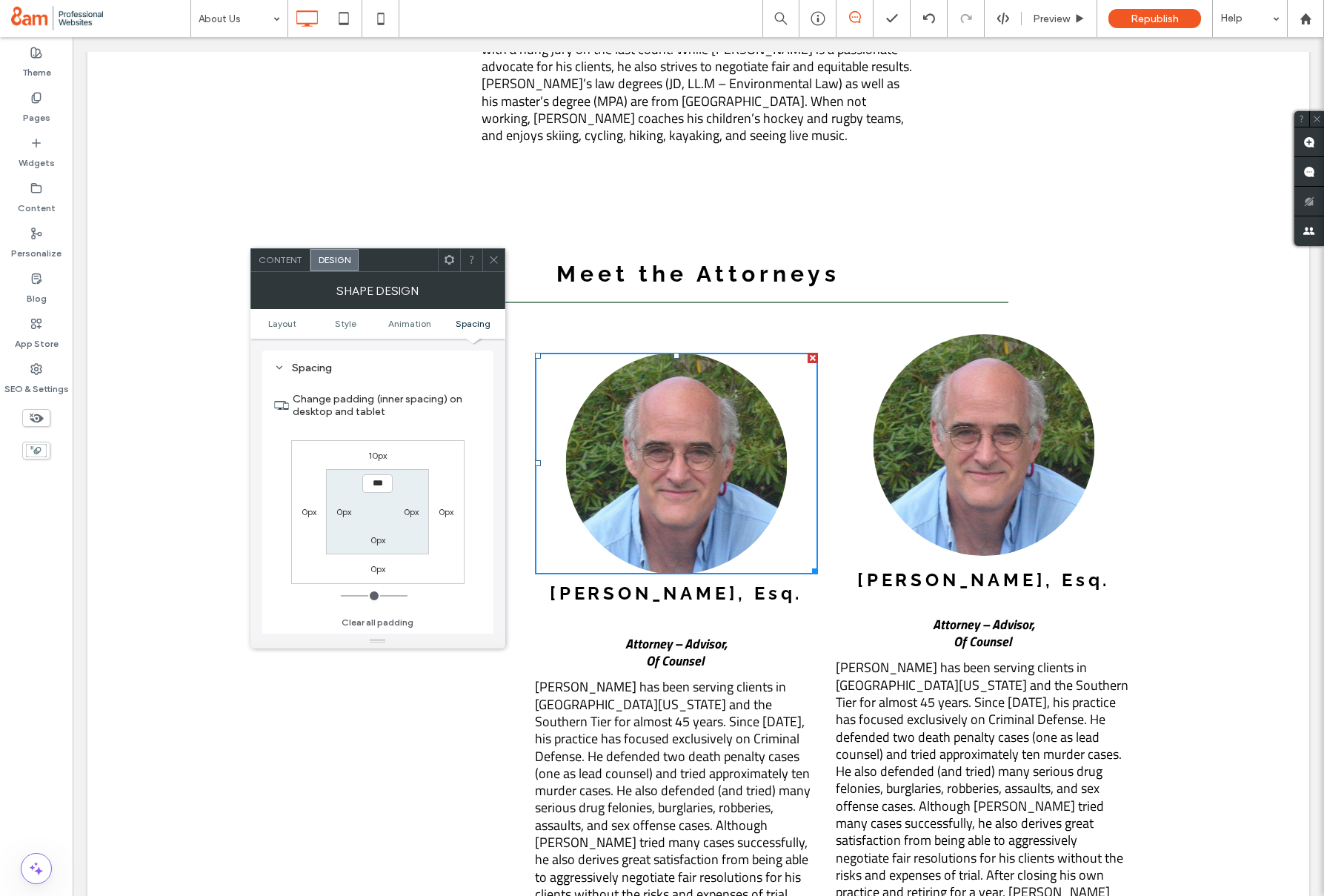
click at [377, 452] on label "10px" at bounding box center [378, 455] width 19 height 11
type input "**"
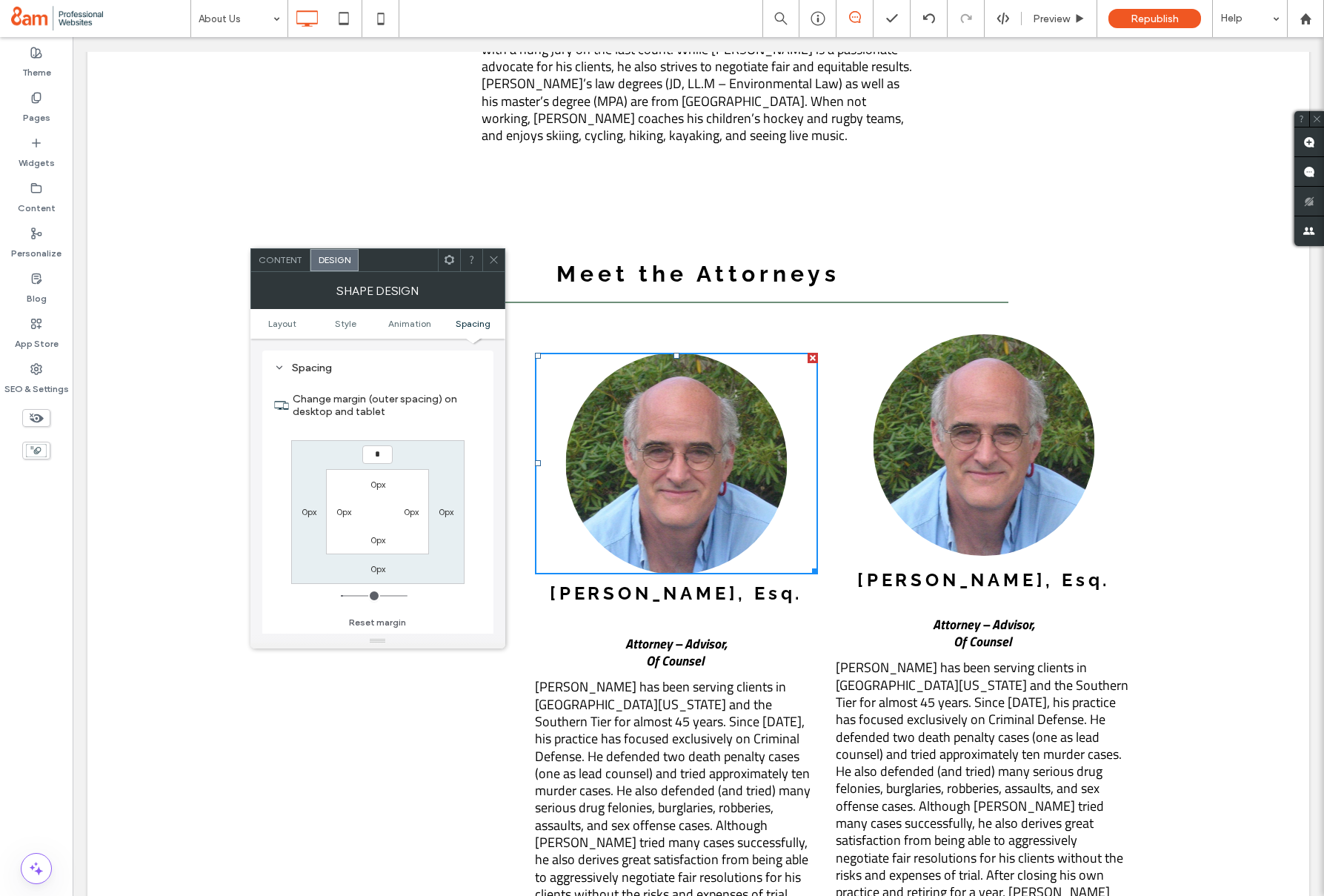
type input "*"
type input "***"
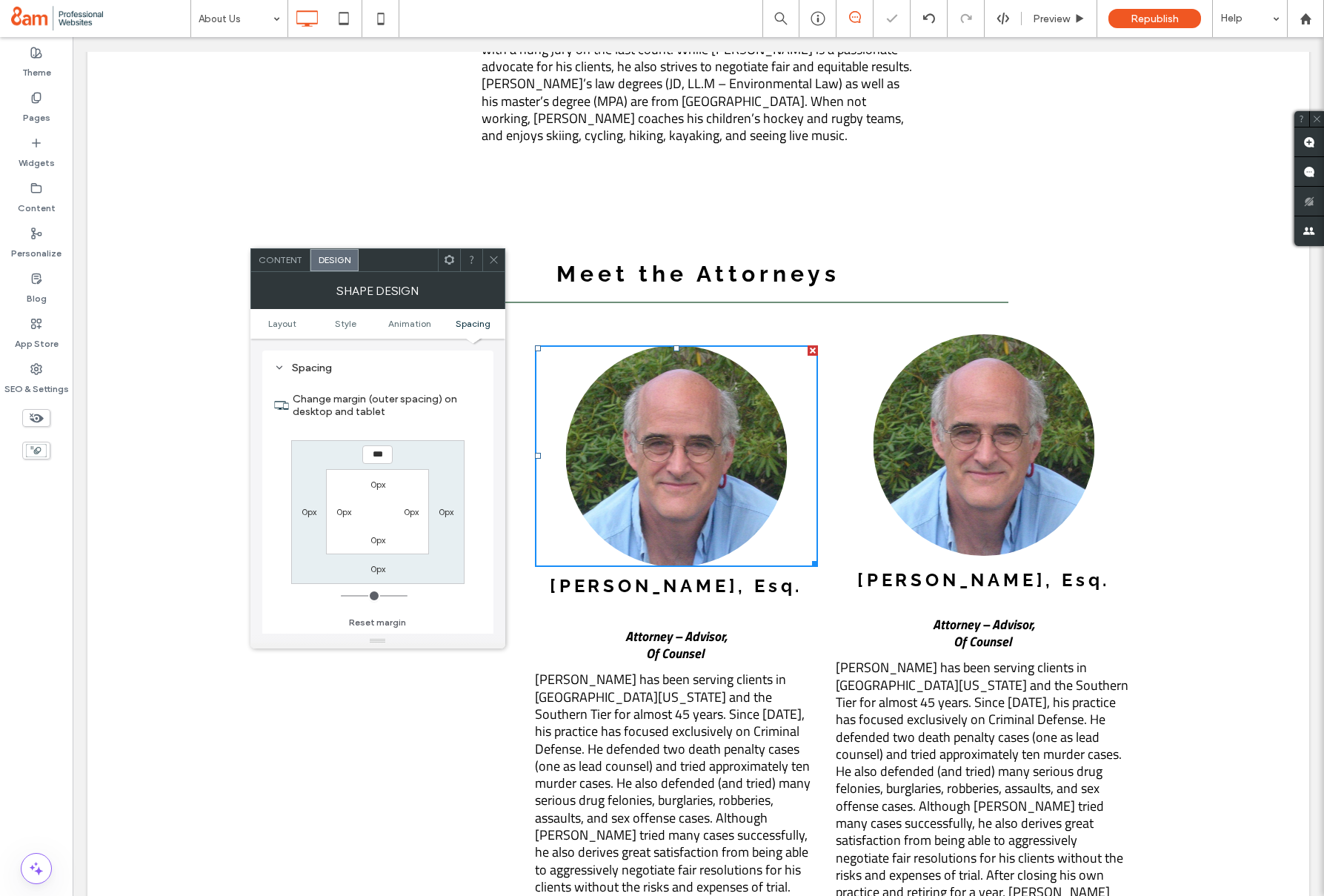
click at [488, 254] on icon at bounding box center [493, 260] width 11 height 11
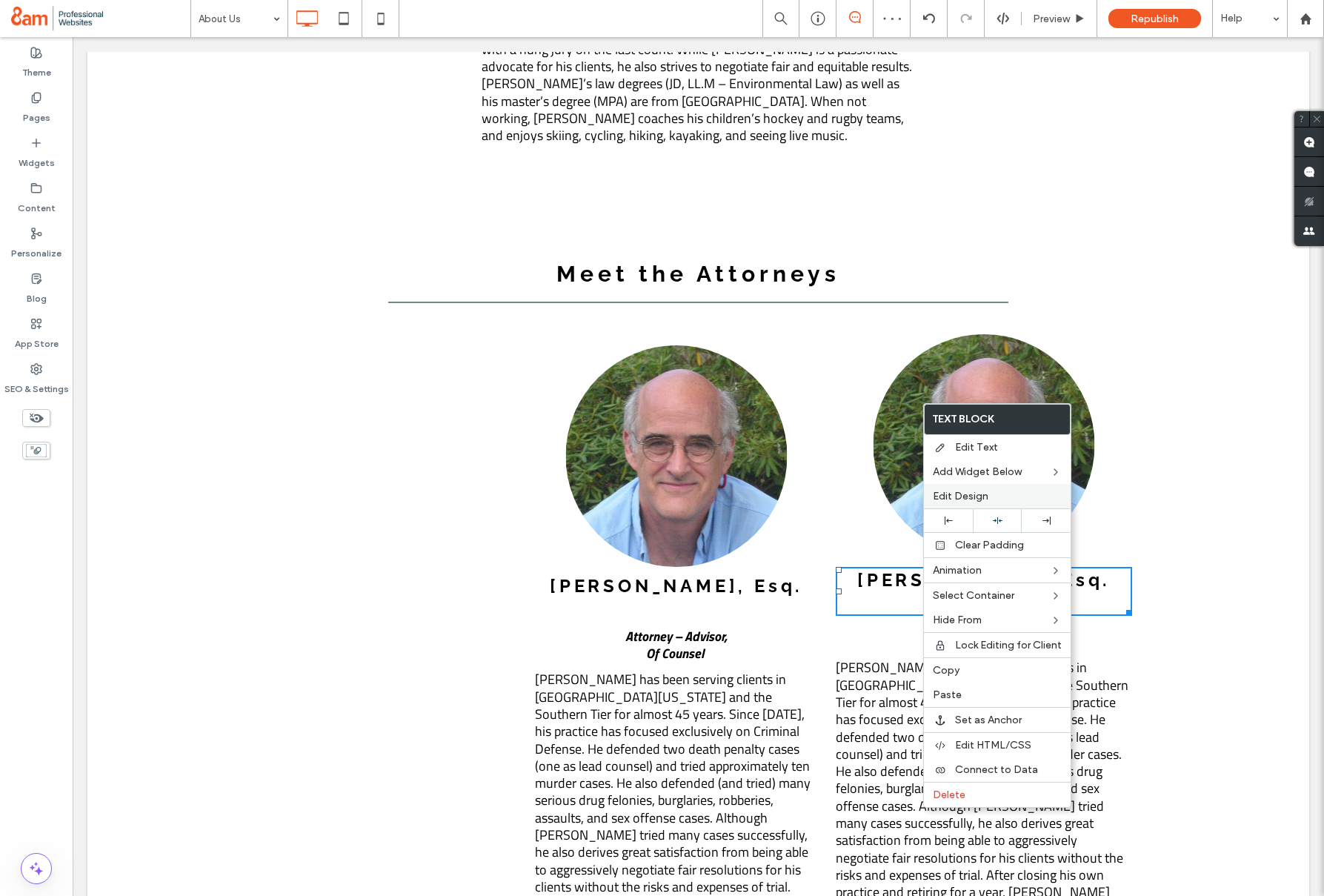
click at [960, 496] on span "Edit Design" at bounding box center [961, 495] width 56 height 13
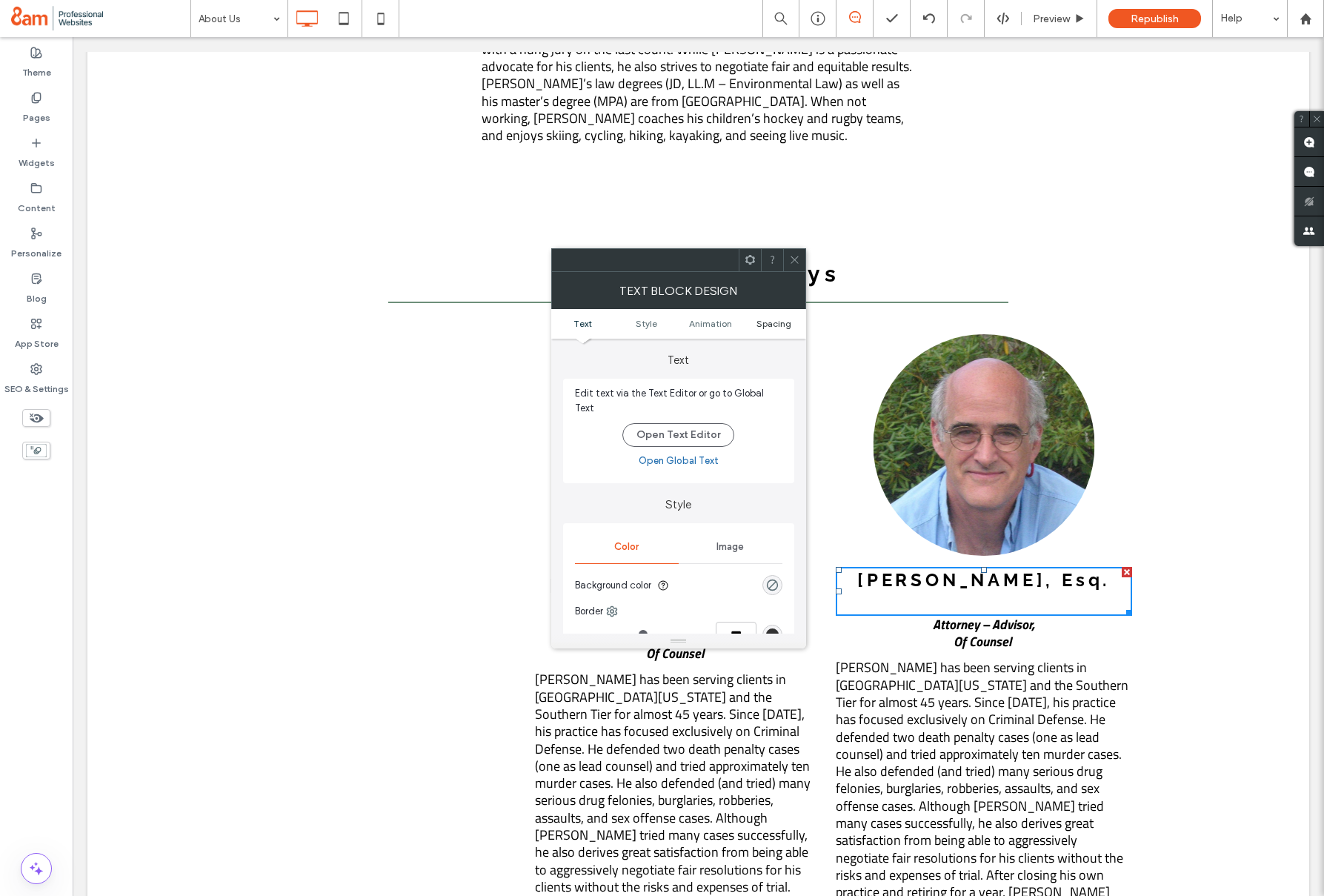
click at [776, 326] on span "Spacing" at bounding box center [774, 323] width 35 height 11
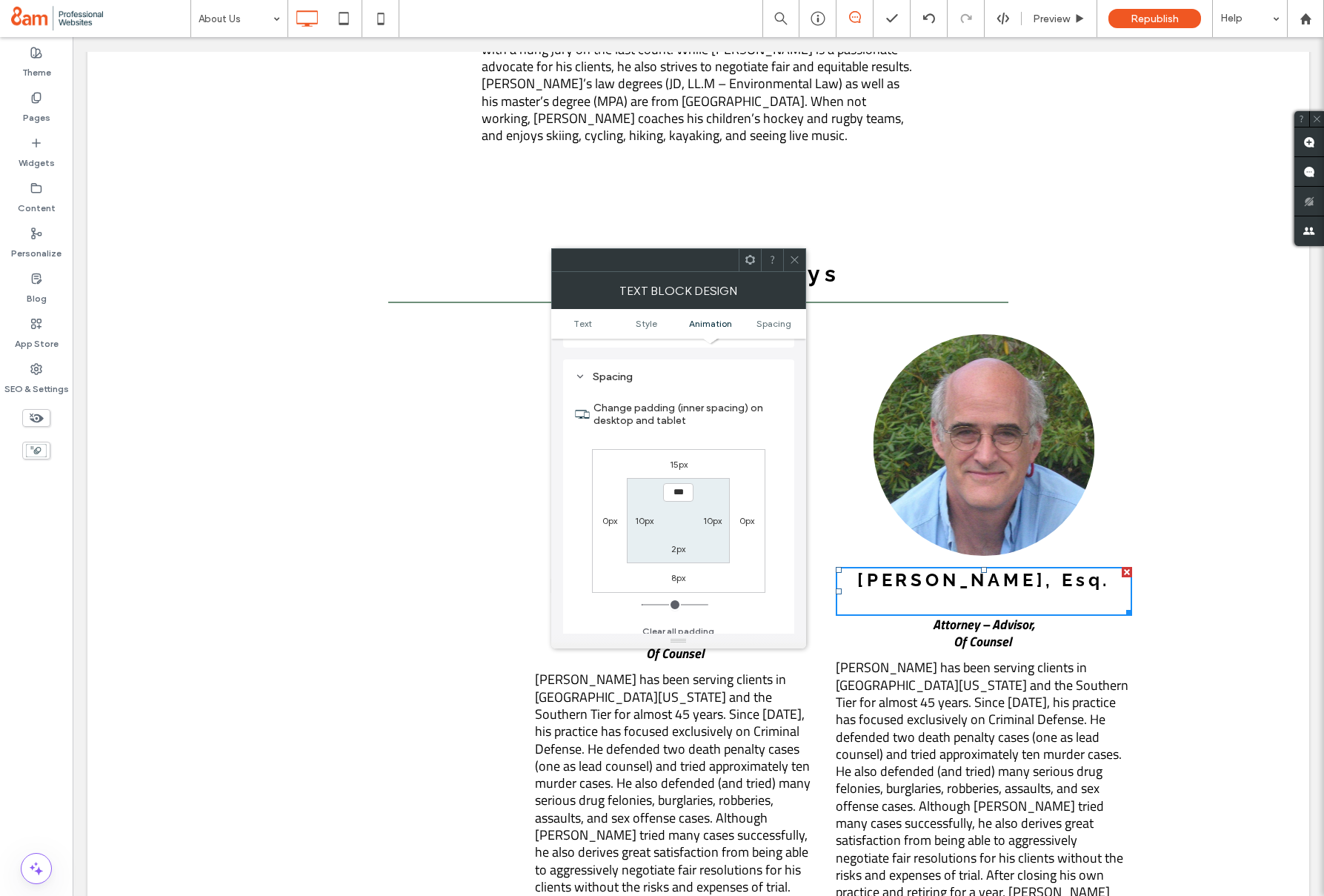
scroll to position [417, 0]
click at [795, 262] on icon at bounding box center [794, 260] width 11 height 11
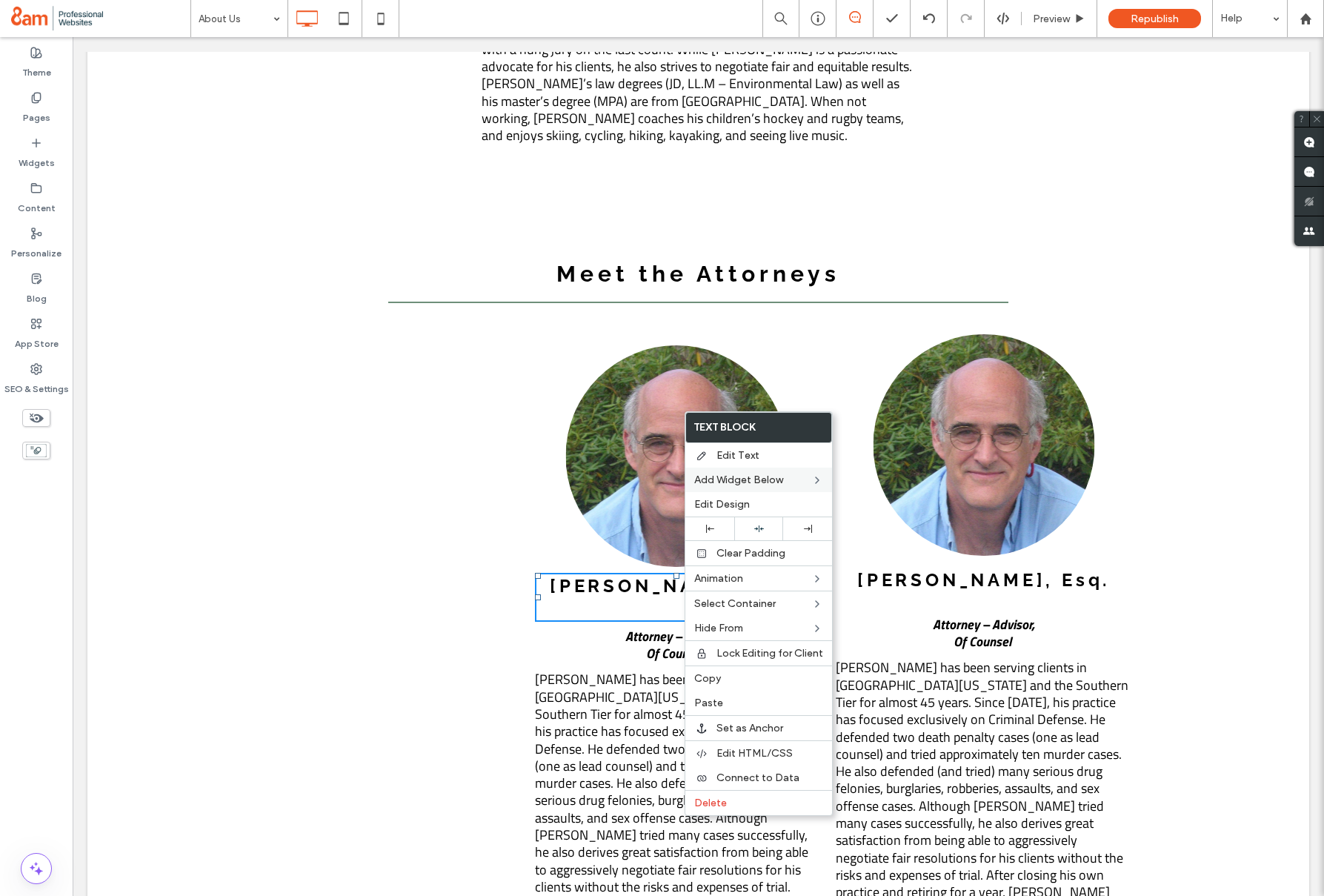
drag, startPoint x: 715, startPoint y: 495, endPoint x: 691, endPoint y: 468, distance: 36.1
click at [715, 495] on div "Edit Design" at bounding box center [759, 504] width 147 height 24
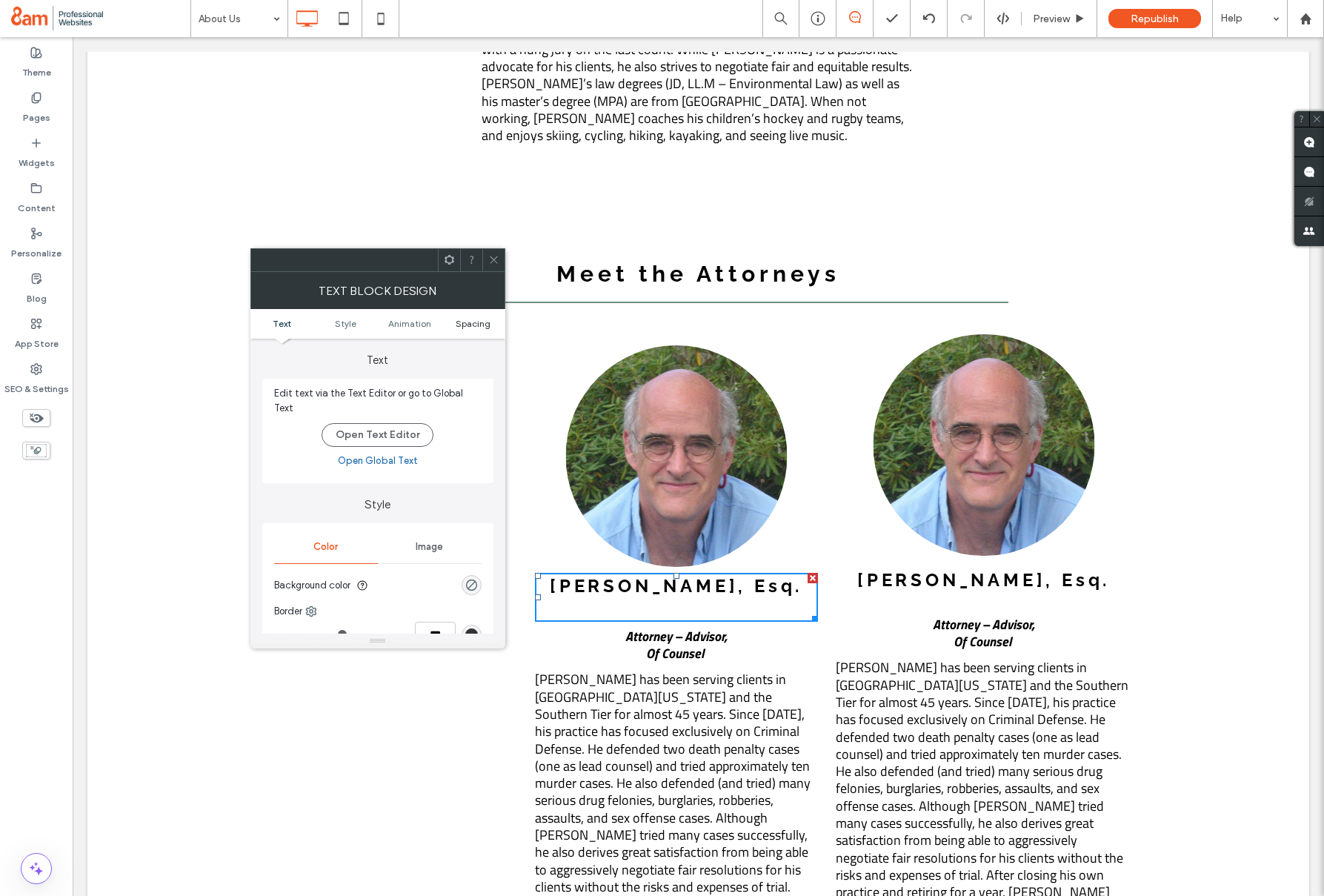
click at [470, 326] on span "Spacing" at bounding box center [472, 323] width 35 height 11
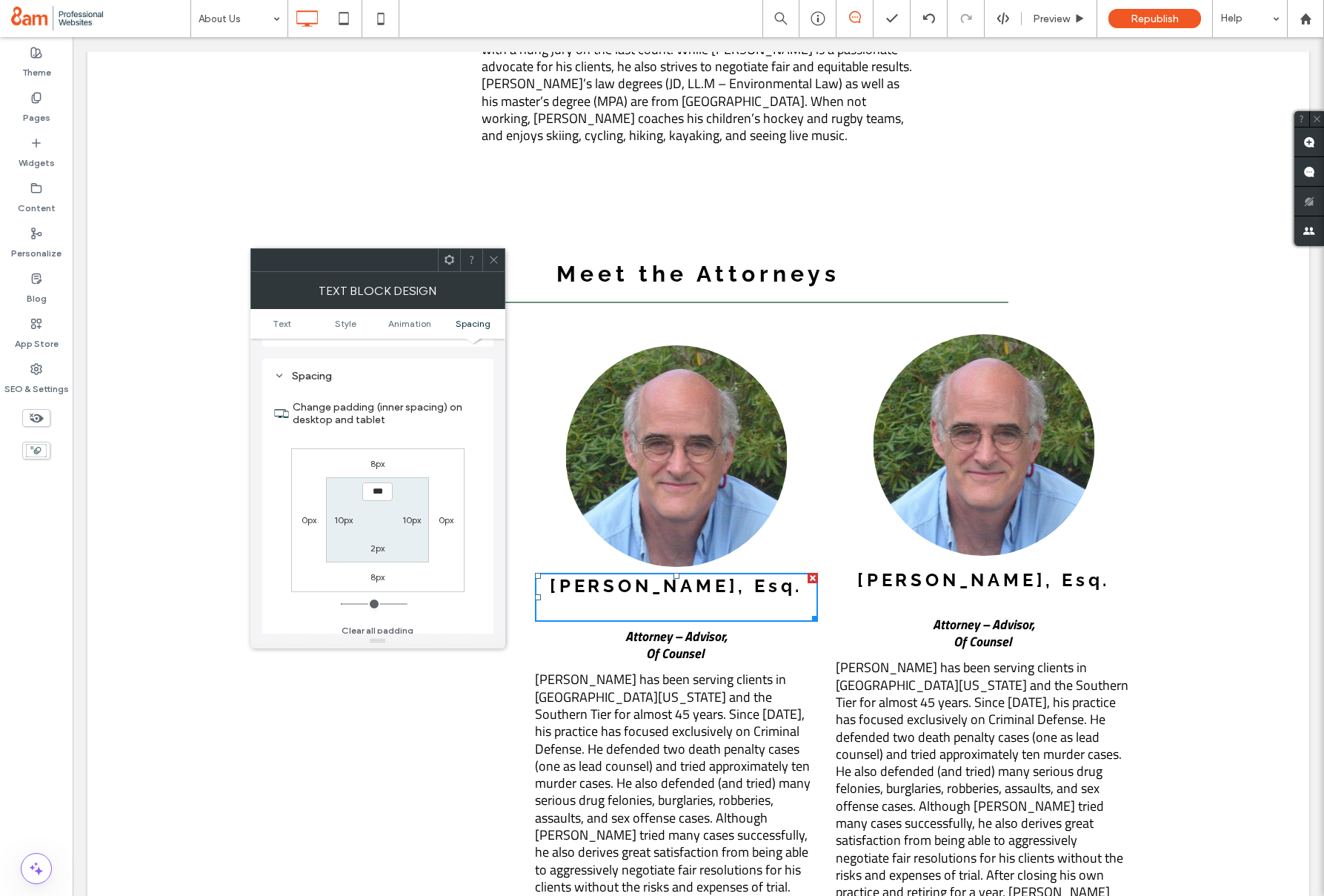
click at [378, 458] on label "8px" at bounding box center [378, 463] width 14 height 11
type input "*"
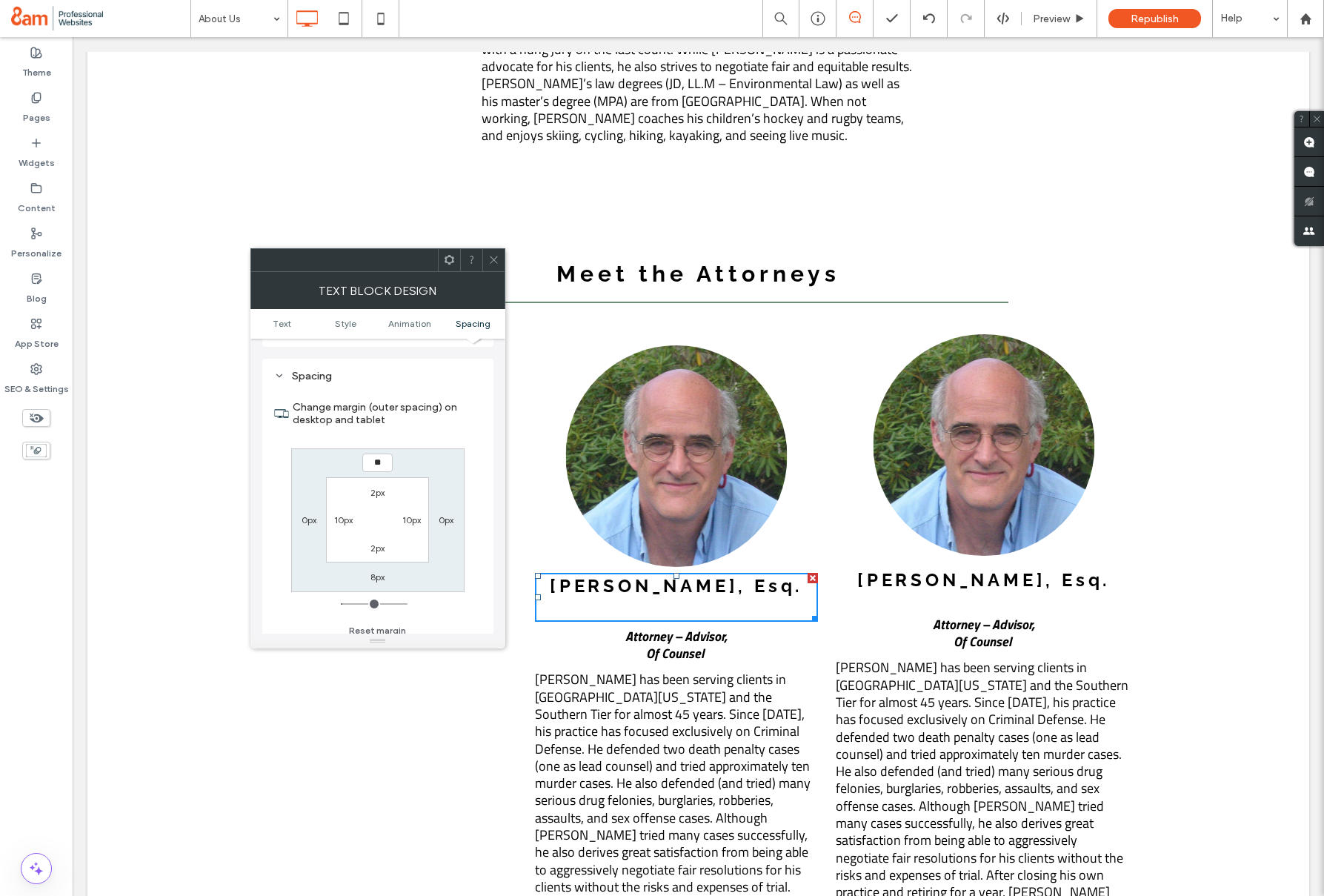
type input "**"
type input "****"
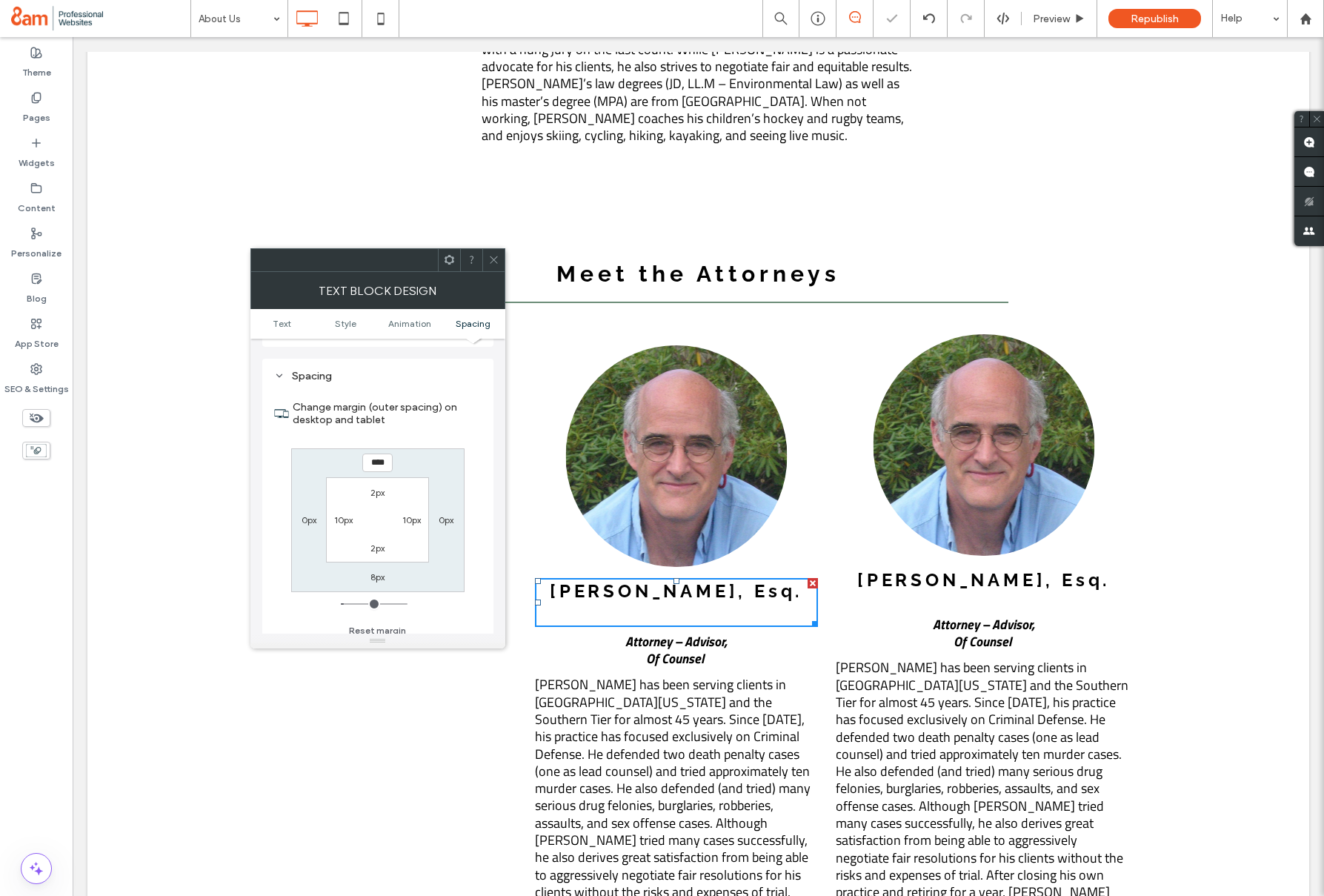
drag, startPoint x: 499, startPoint y: 257, endPoint x: 492, endPoint y: 301, distance: 44.6
click at [498, 257] on div at bounding box center [493, 260] width 22 height 22
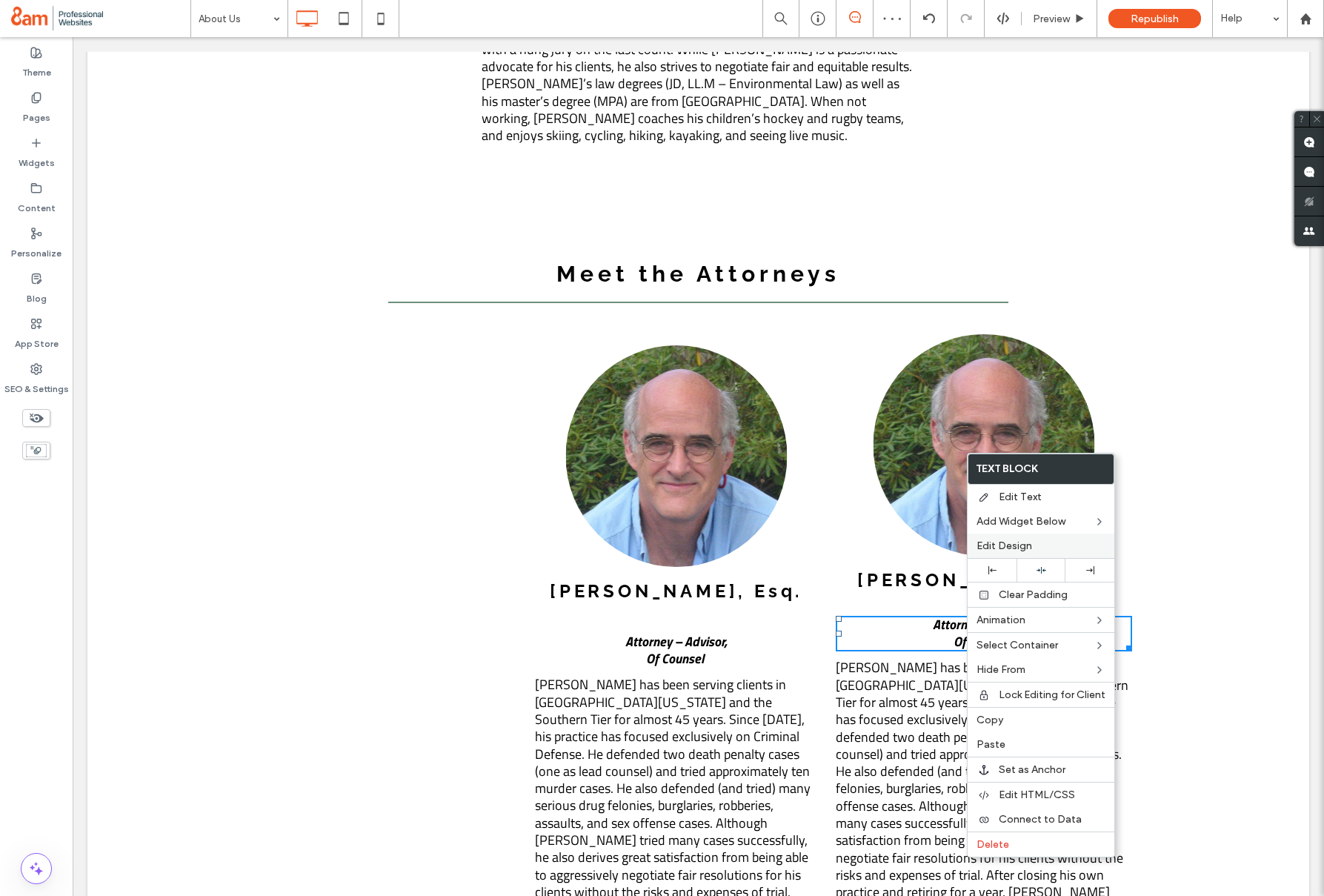
drag, startPoint x: 1001, startPoint y: 544, endPoint x: 994, endPoint y: 539, distance: 8.6
click at [1001, 544] on span "Edit Design" at bounding box center [1004, 545] width 56 height 13
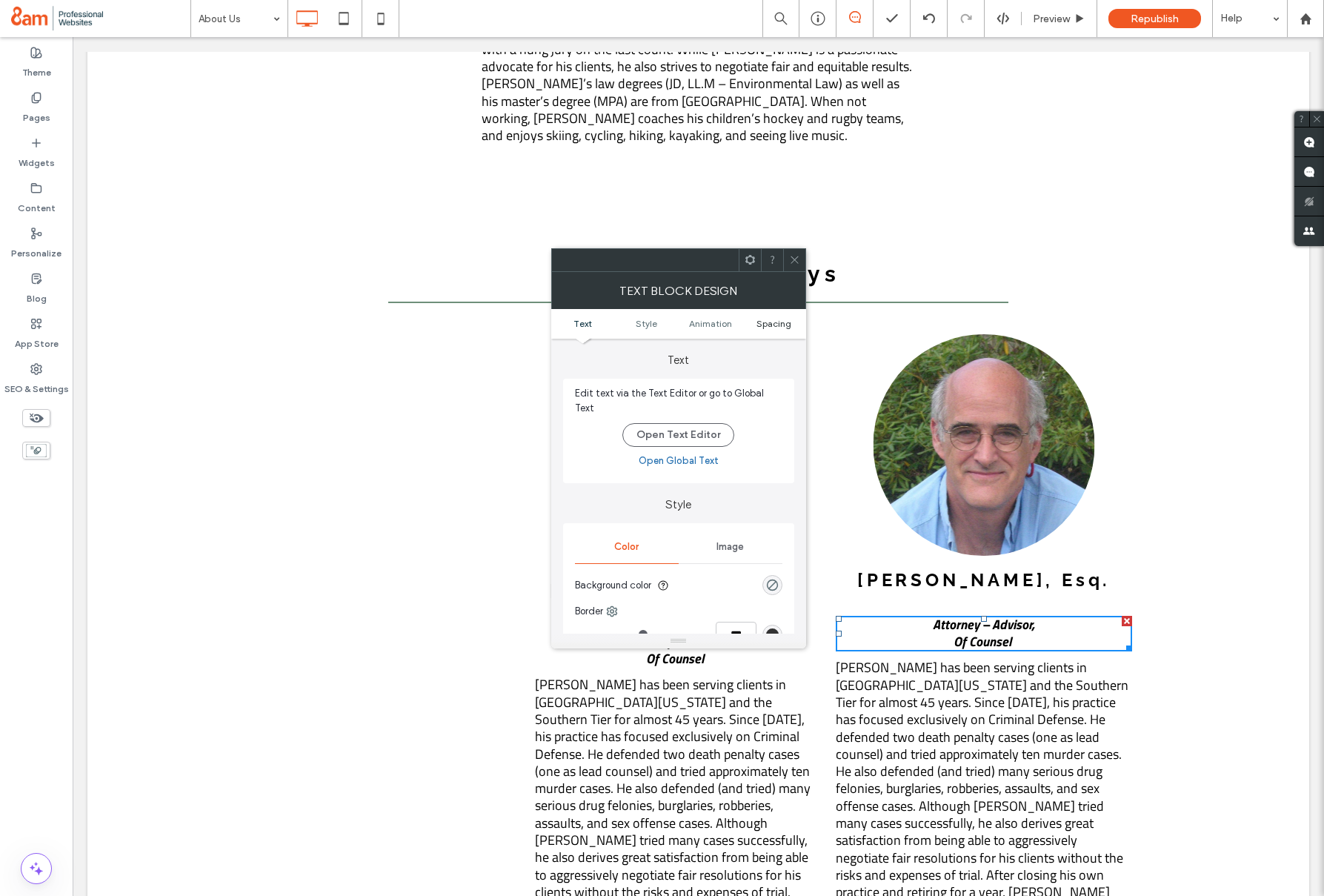
click at [781, 320] on span "Spacing" at bounding box center [774, 323] width 35 height 11
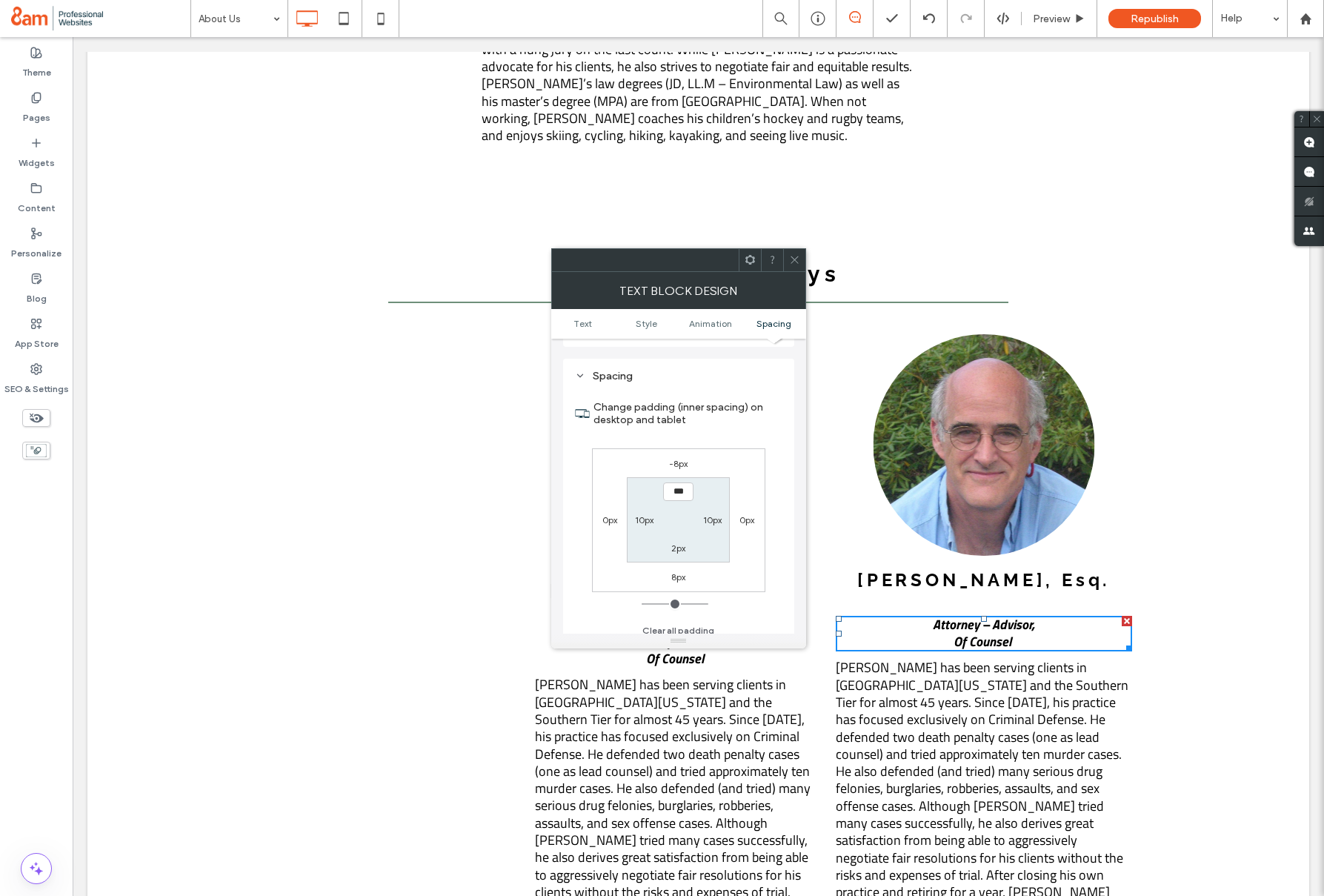
drag, startPoint x: 799, startPoint y: 257, endPoint x: 733, endPoint y: 406, distance: 163.0
click at [799, 257] on icon at bounding box center [794, 260] width 11 height 11
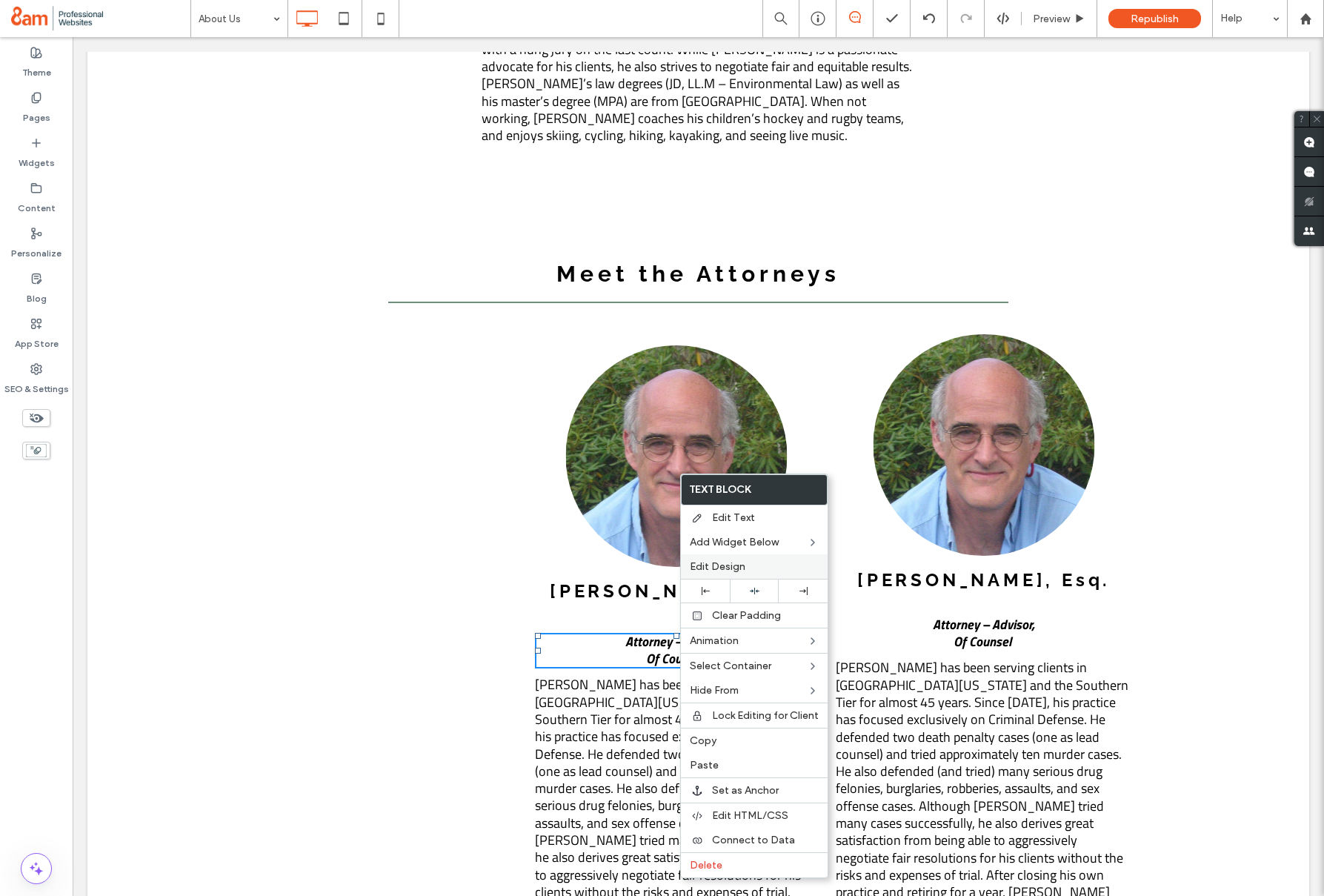
click at [702, 560] on span "Edit Design" at bounding box center [717, 566] width 56 height 13
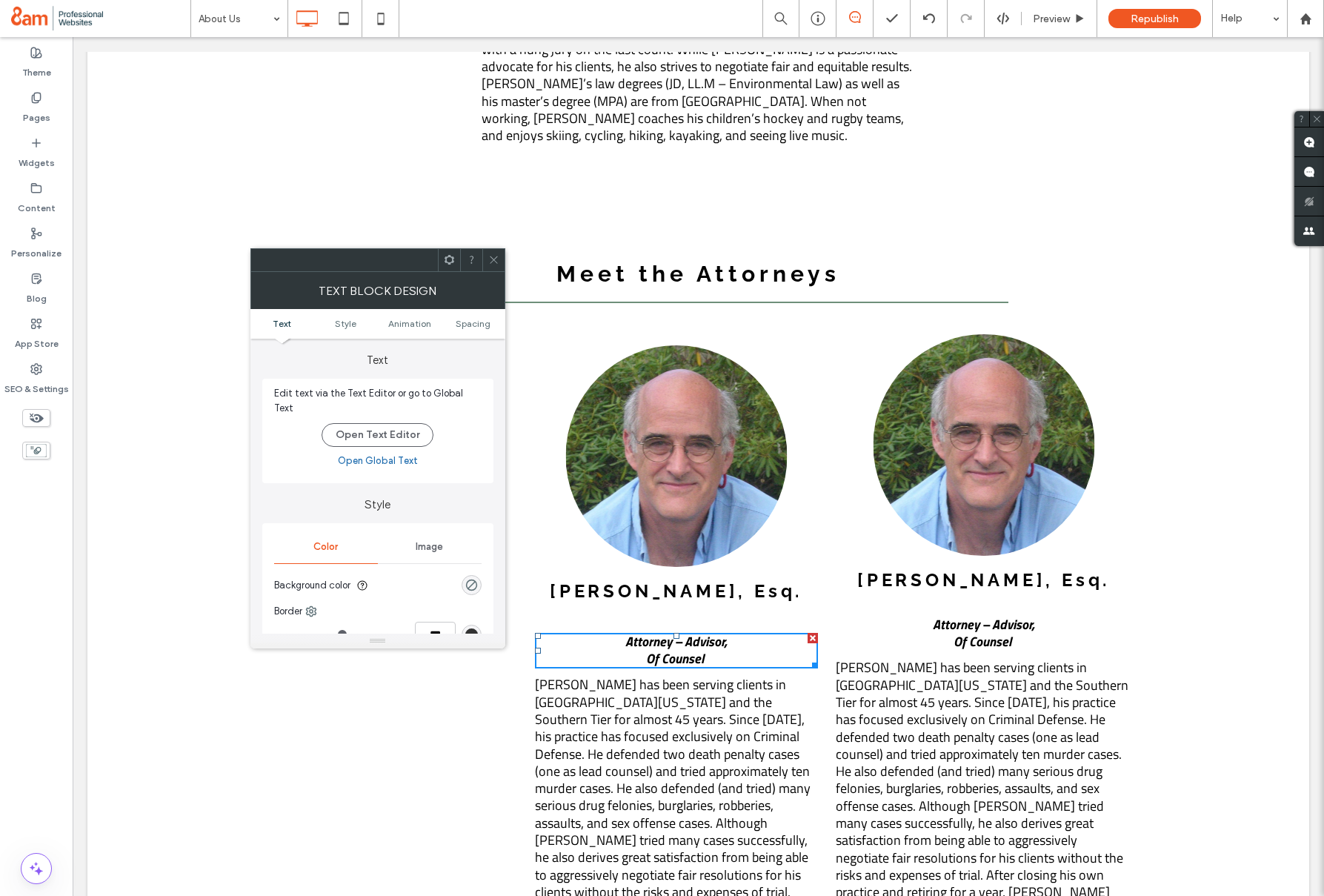
click at [459, 331] on ul "Text Style Animation Spacing" at bounding box center [378, 324] width 255 height 30
click at [463, 324] on span "Spacing" at bounding box center [472, 323] width 35 height 11
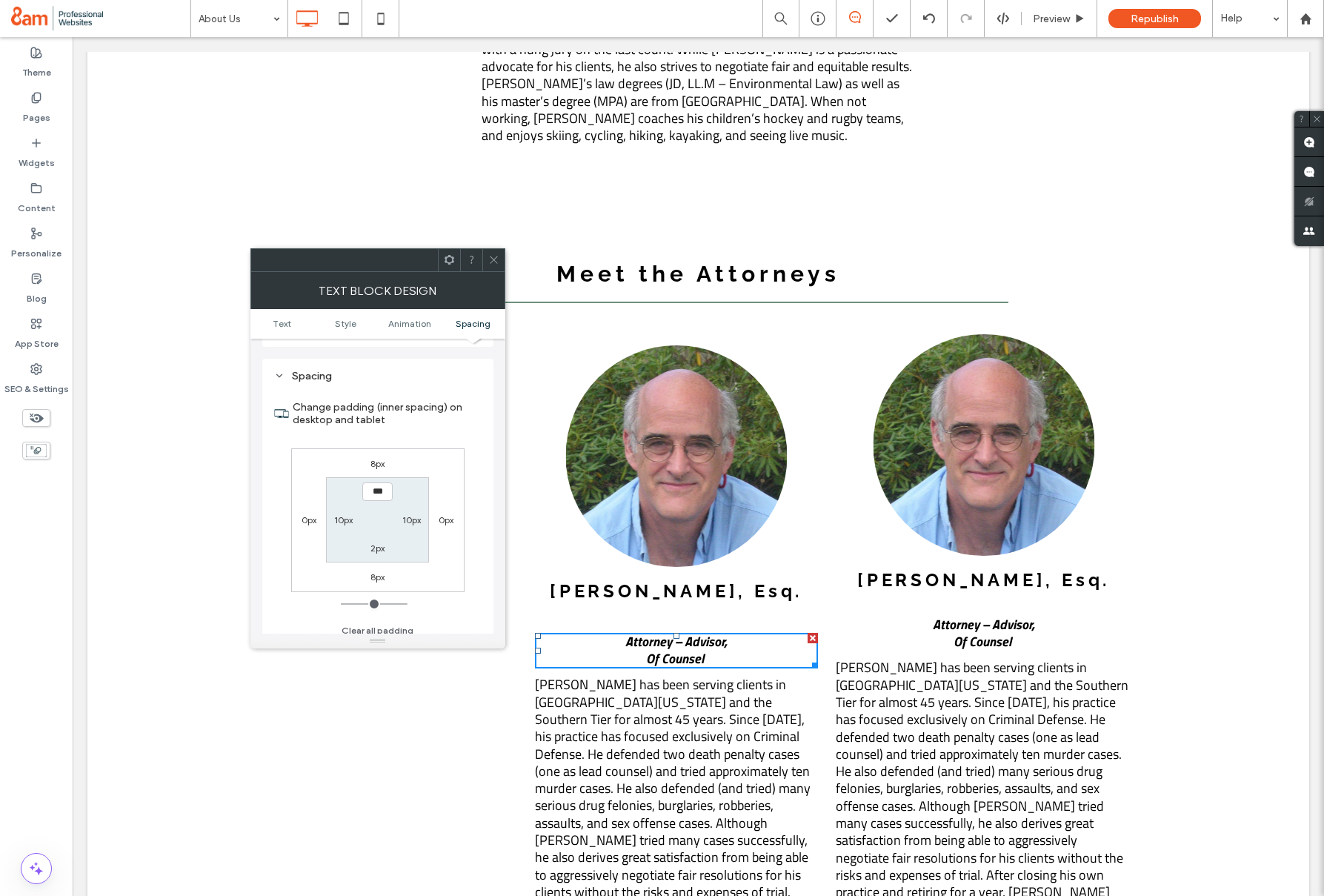
click at [378, 458] on label "8px" at bounding box center [378, 463] width 14 height 11
type input "*"
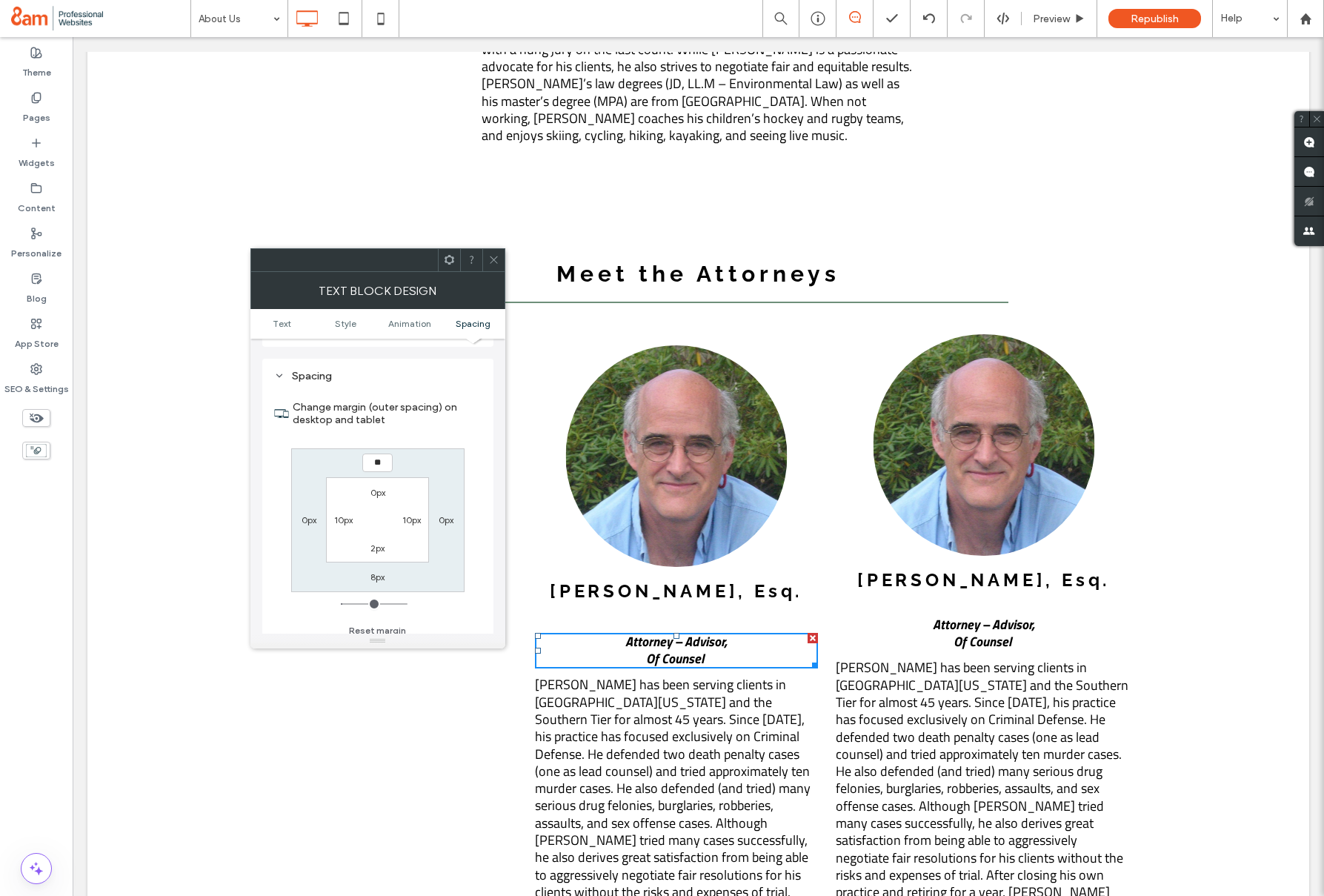
type input "**"
type input "*"
type input "****"
drag, startPoint x: 493, startPoint y: 260, endPoint x: 504, endPoint y: 273, distance: 17.0
click at [493, 260] on use at bounding box center [493, 260] width 7 height 7
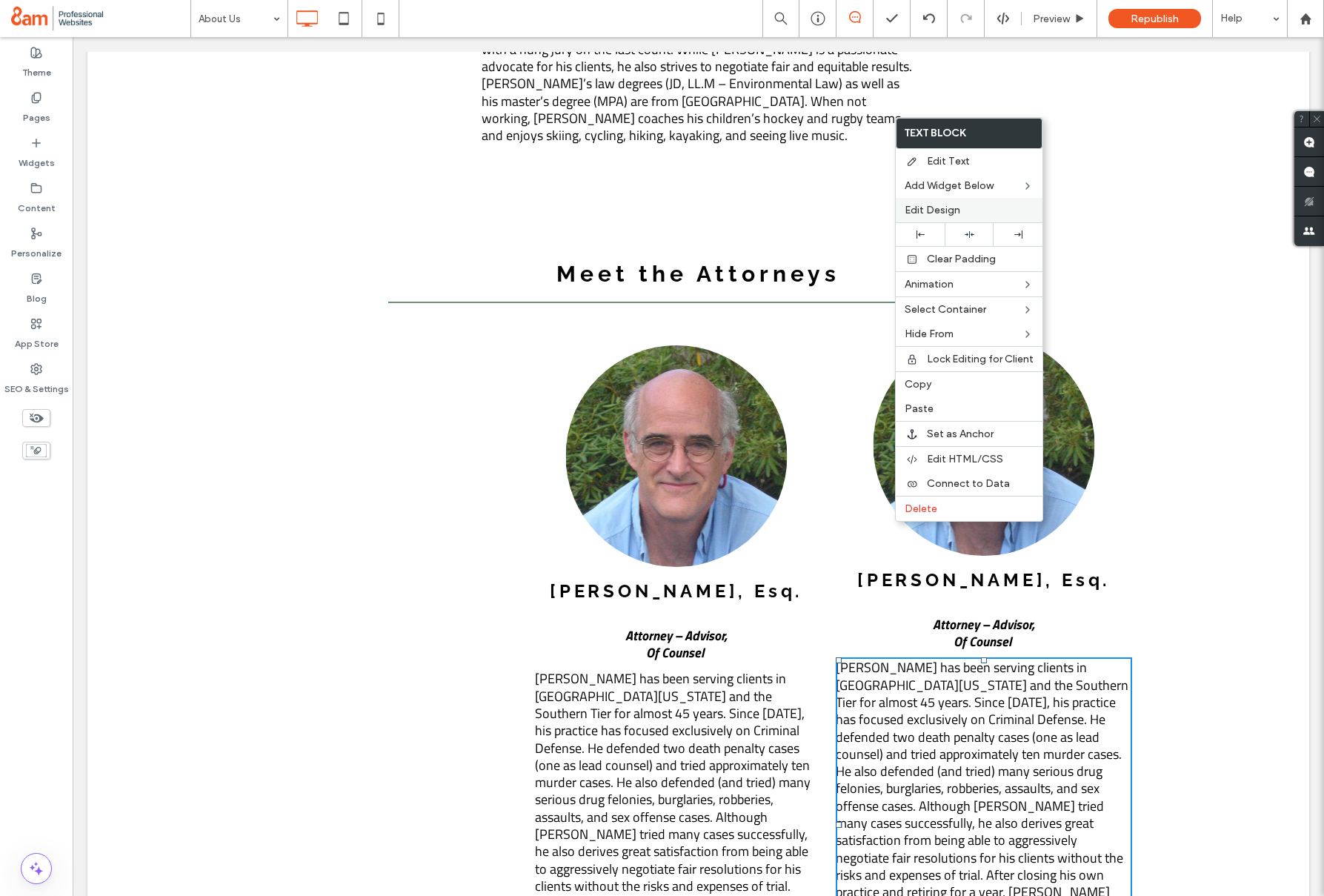
click at [933, 211] on span "Edit Design" at bounding box center [932, 210] width 56 height 13
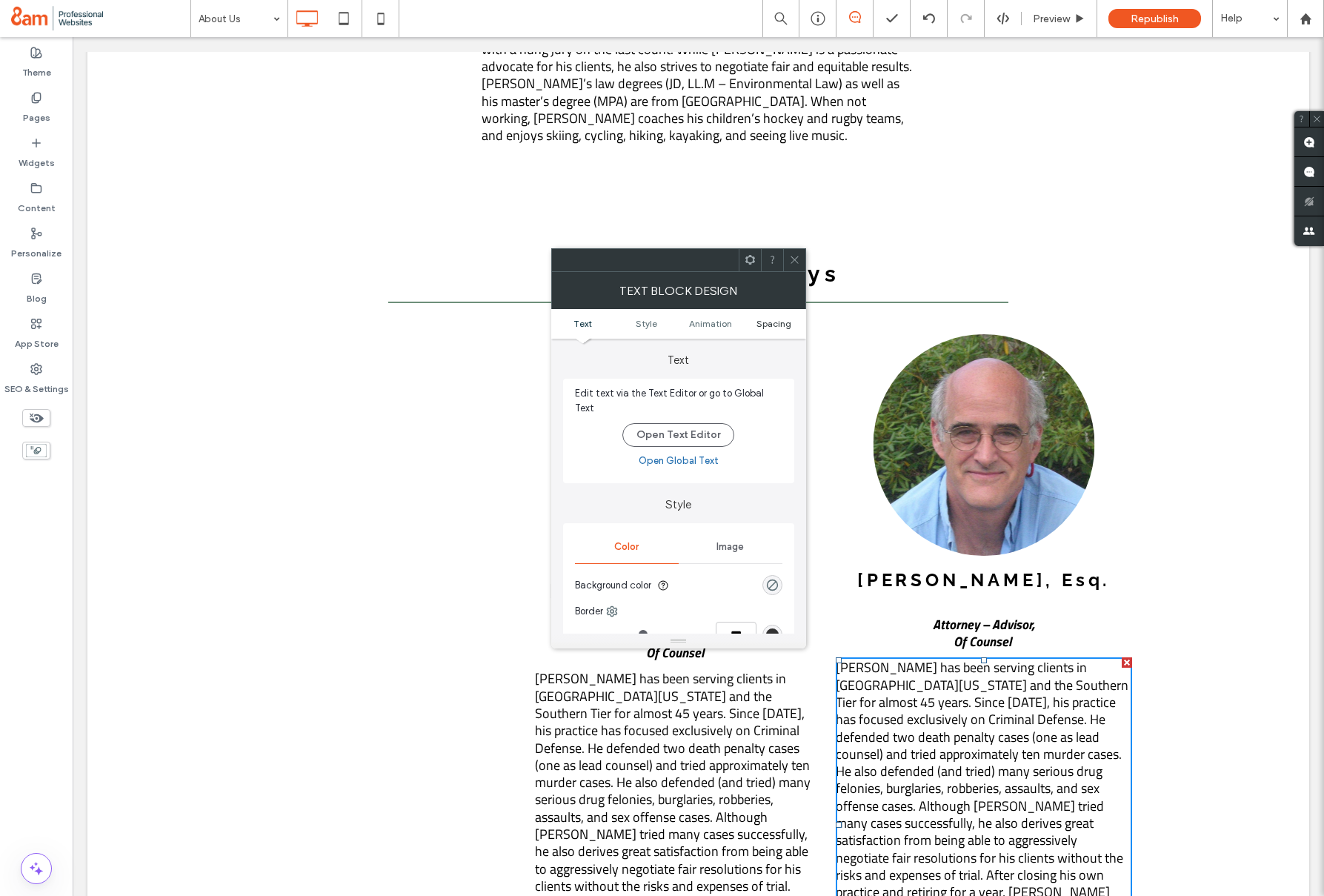
click at [781, 319] on span "Spacing" at bounding box center [774, 323] width 35 height 11
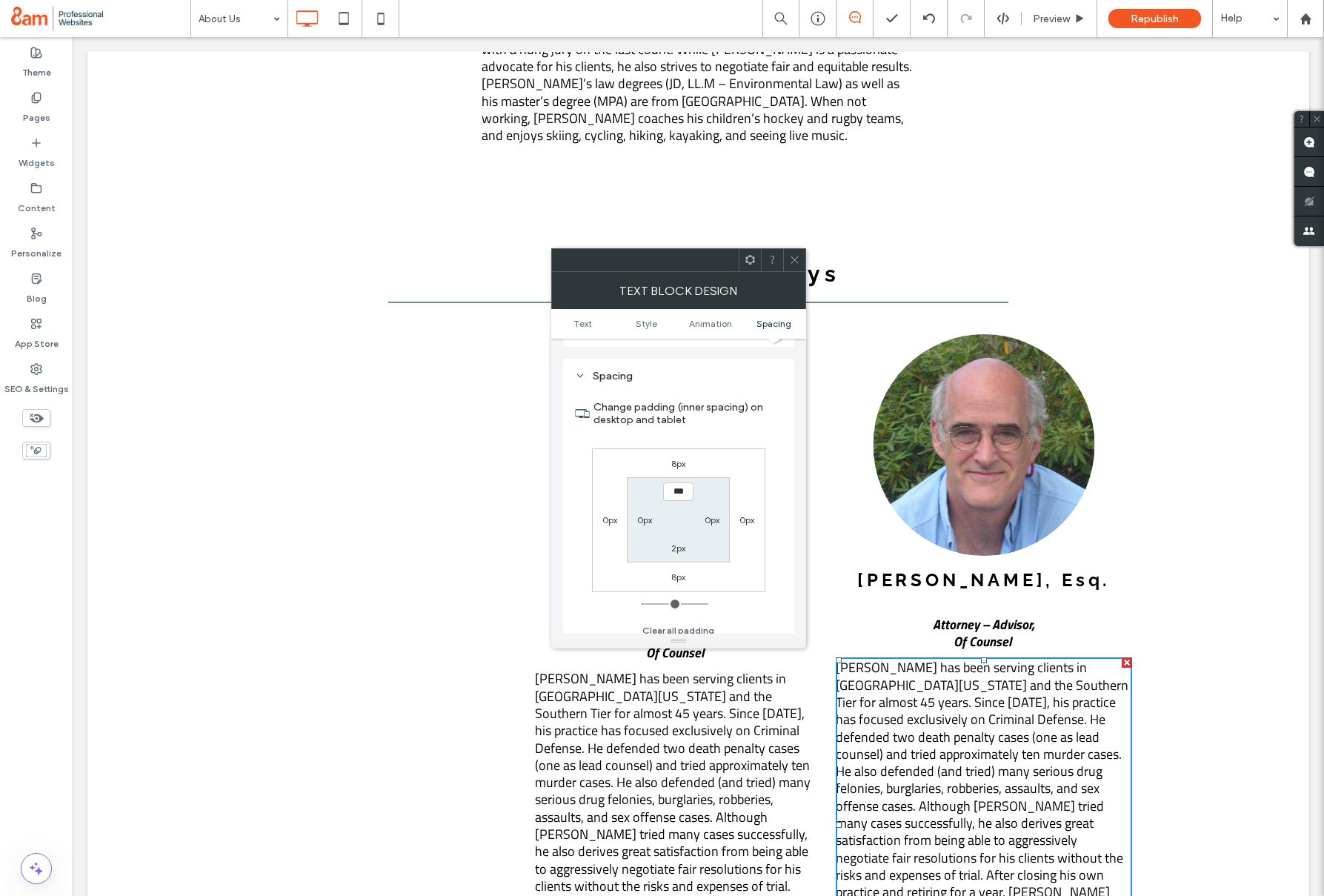
drag, startPoint x: 791, startPoint y: 259, endPoint x: 669, endPoint y: 493, distance: 263.9
click at [790, 260] on icon at bounding box center [794, 260] width 11 height 11
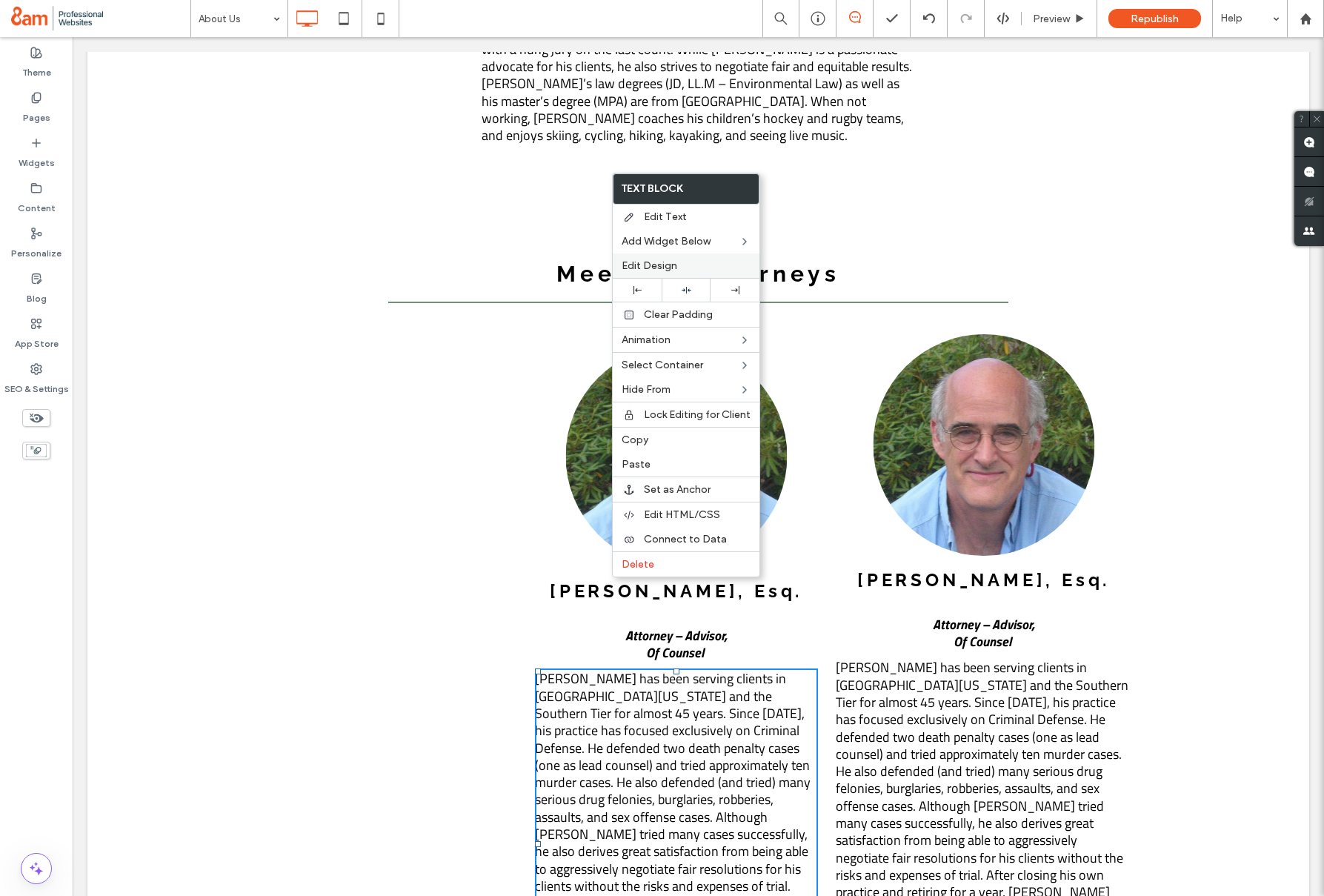
click at [632, 270] on span "Edit Design" at bounding box center [649, 266] width 56 height 13
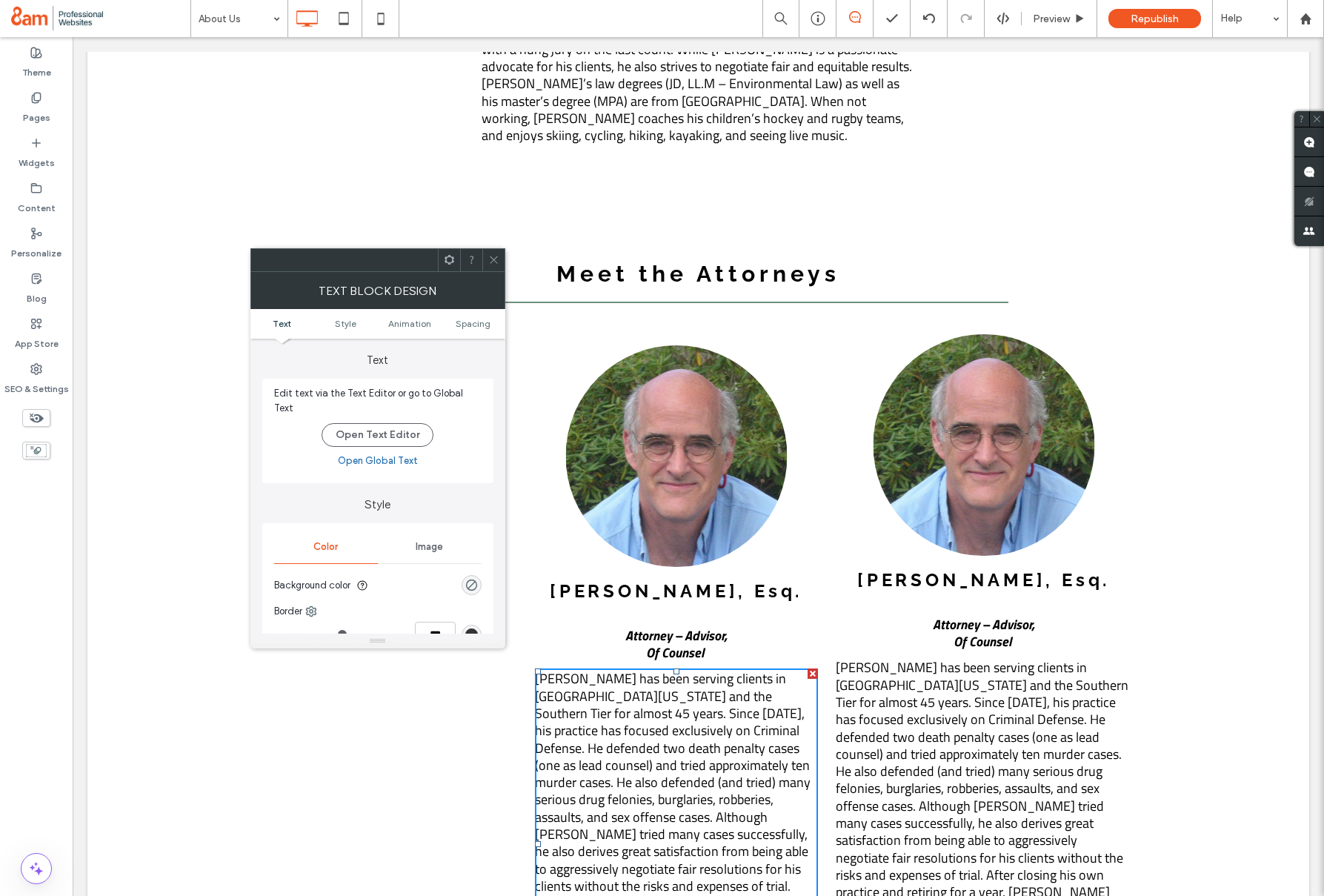
click at [474, 314] on ul "Text Style Animation Spacing" at bounding box center [378, 324] width 255 height 30
drag, startPoint x: 474, startPoint y: 319, endPoint x: 482, endPoint y: 321, distance: 8.2
click at [474, 319] on span "Spacing" at bounding box center [472, 323] width 35 height 11
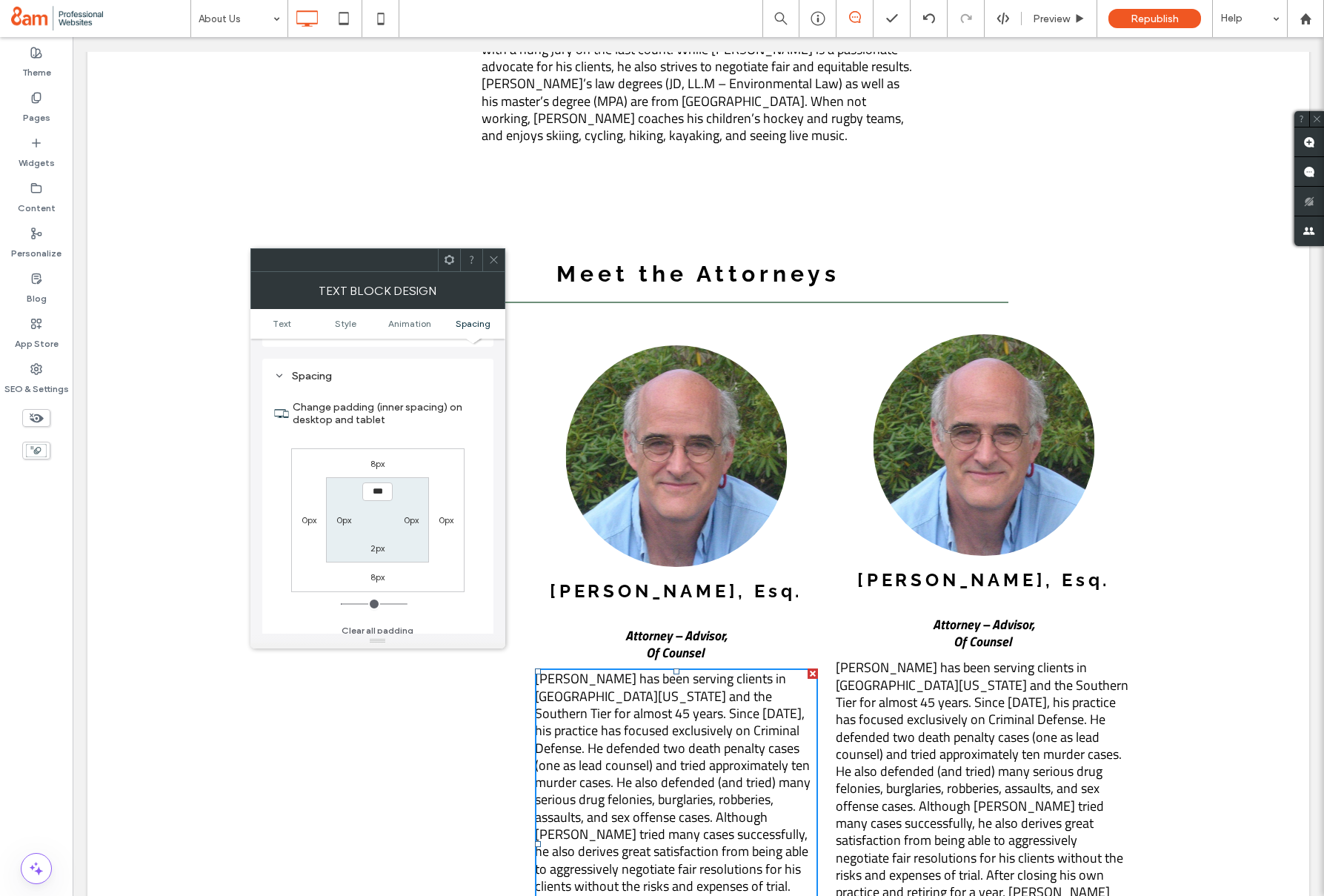
click at [494, 262] on icon at bounding box center [493, 260] width 11 height 11
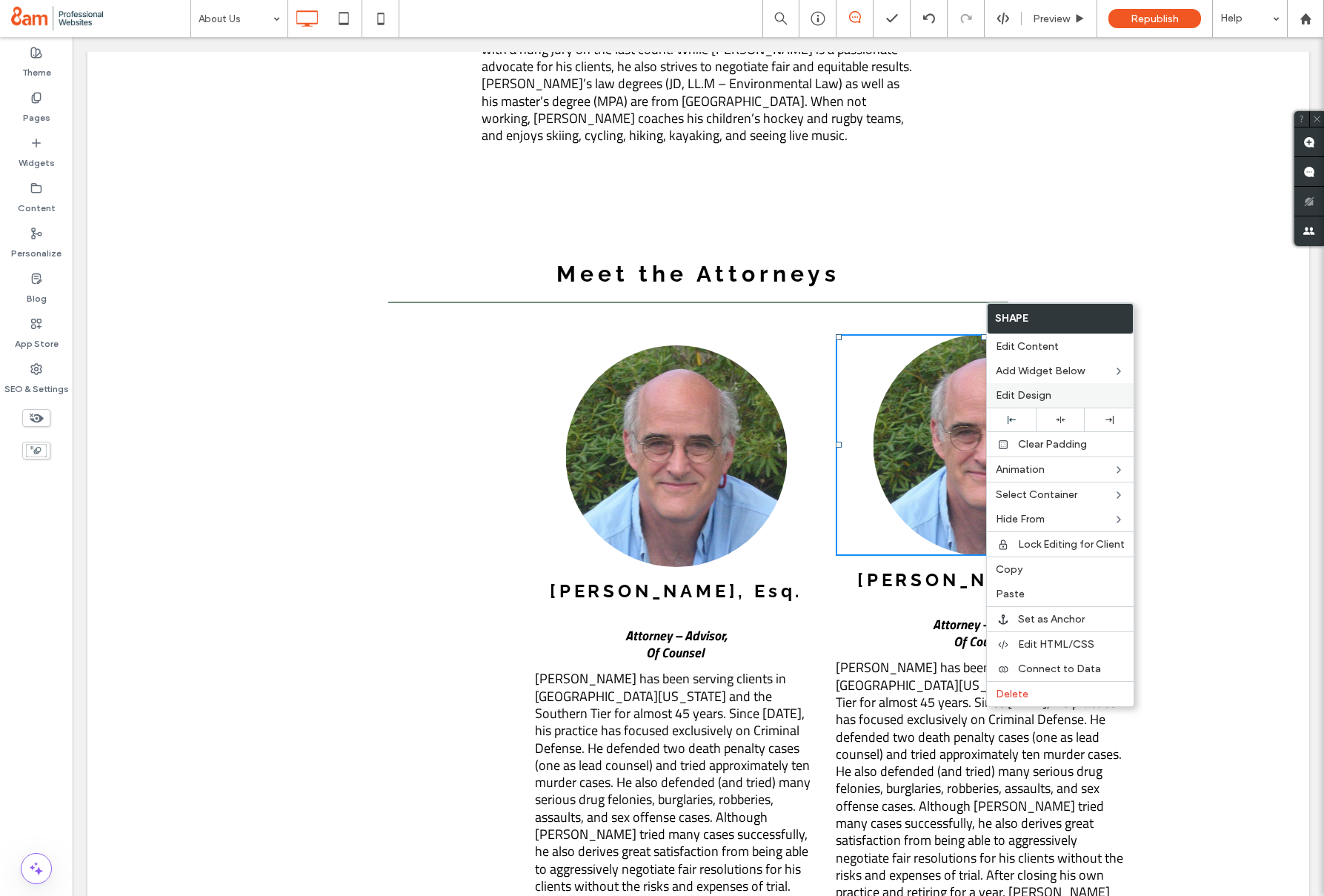
drag, startPoint x: 1015, startPoint y: 397, endPoint x: 1002, endPoint y: 389, distance: 15.3
click at [1015, 397] on span "Edit Design" at bounding box center [1024, 395] width 56 height 13
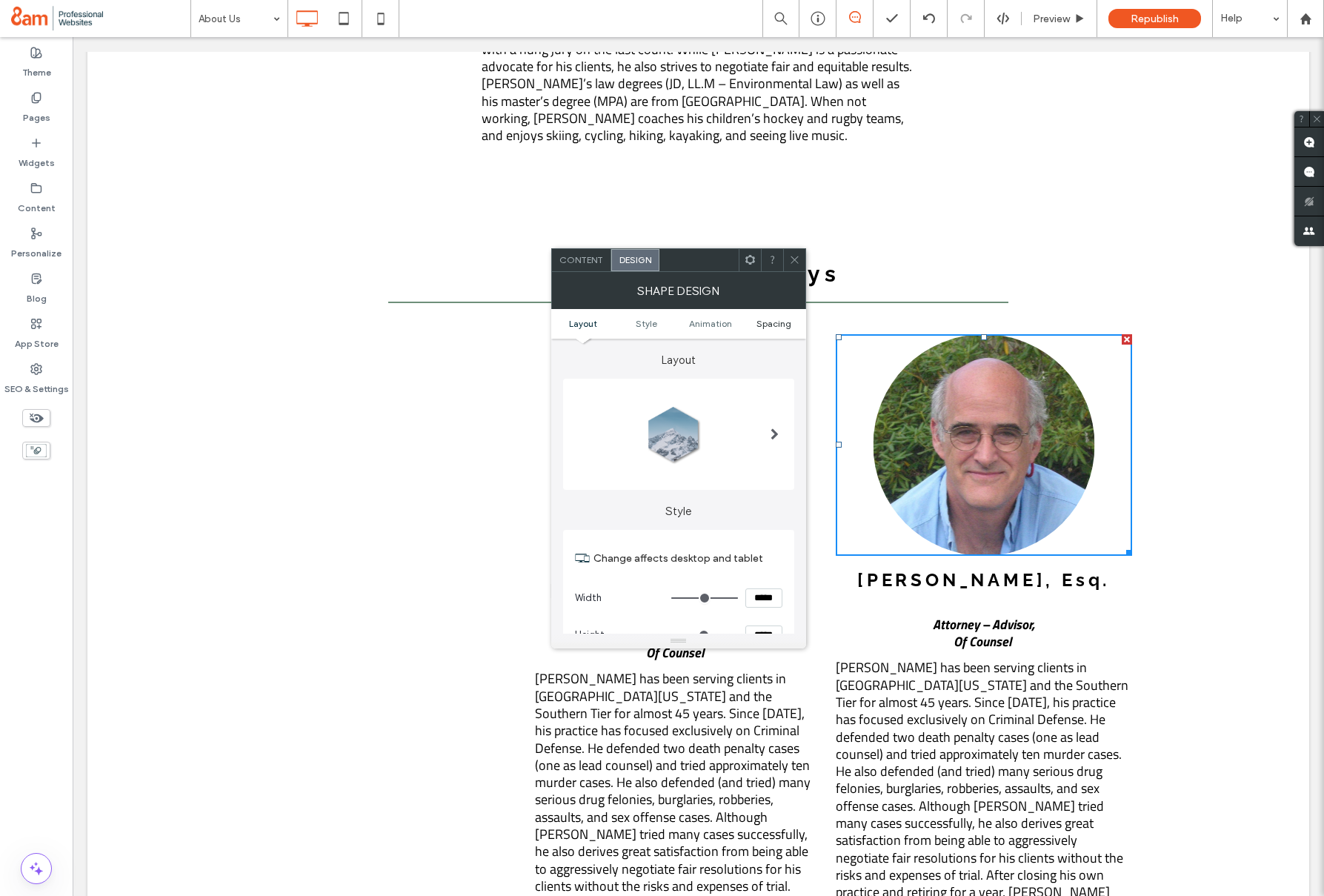
click at [771, 324] on span "Spacing" at bounding box center [774, 323] width 35 height 11
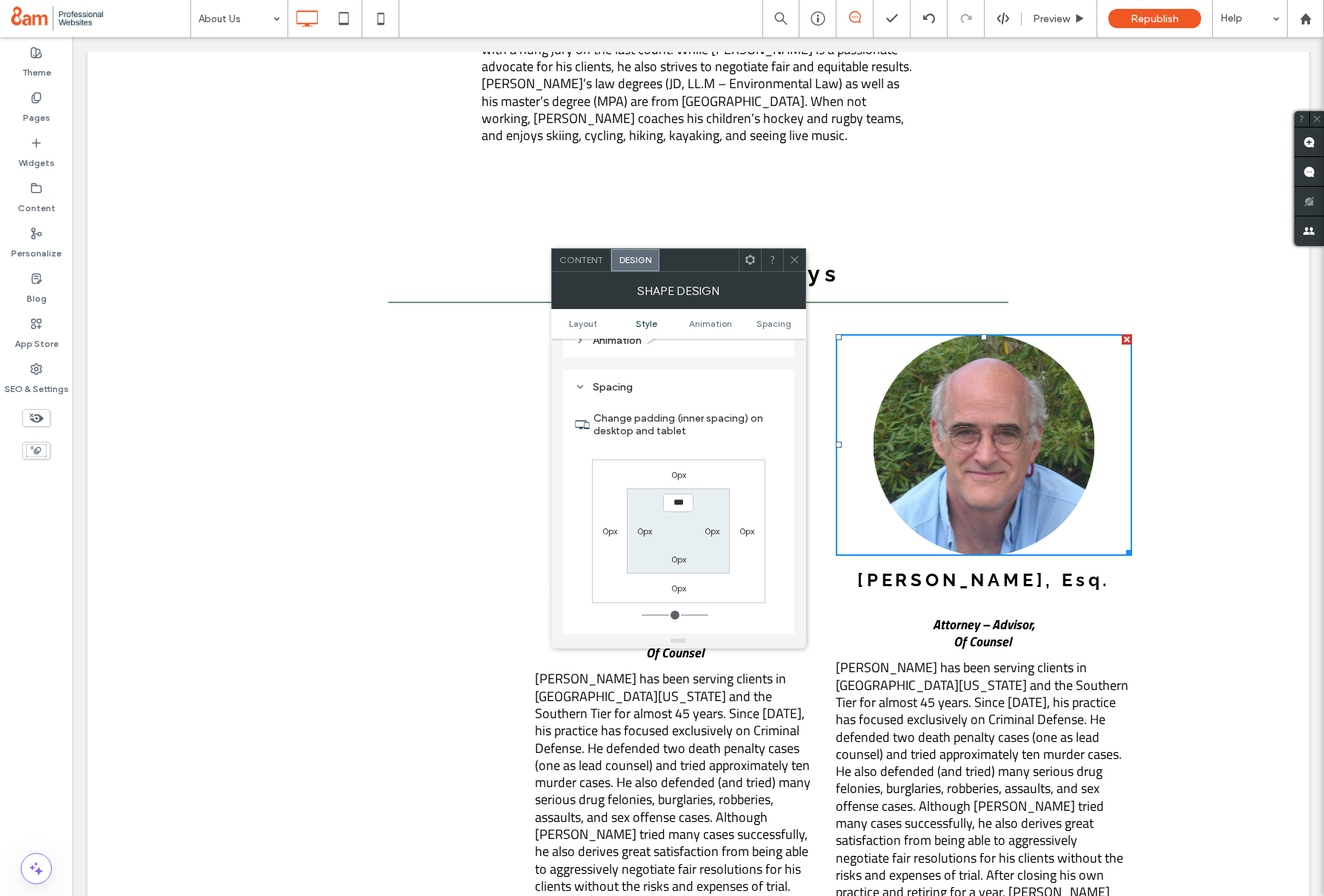
scroll to position [1000, 0]
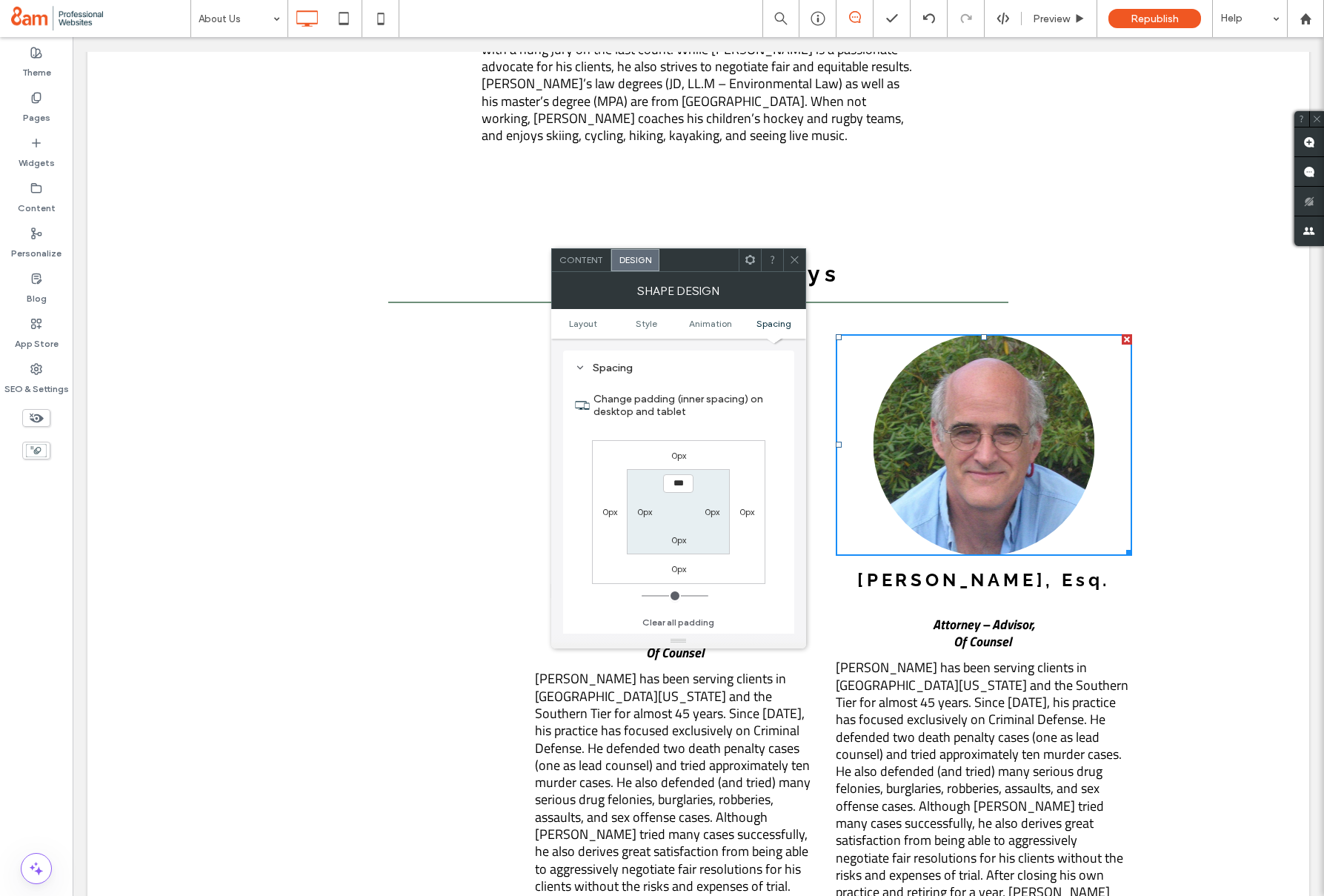
click at [797, 258] on icon at bounding box center [794, 260] width 11 height 11
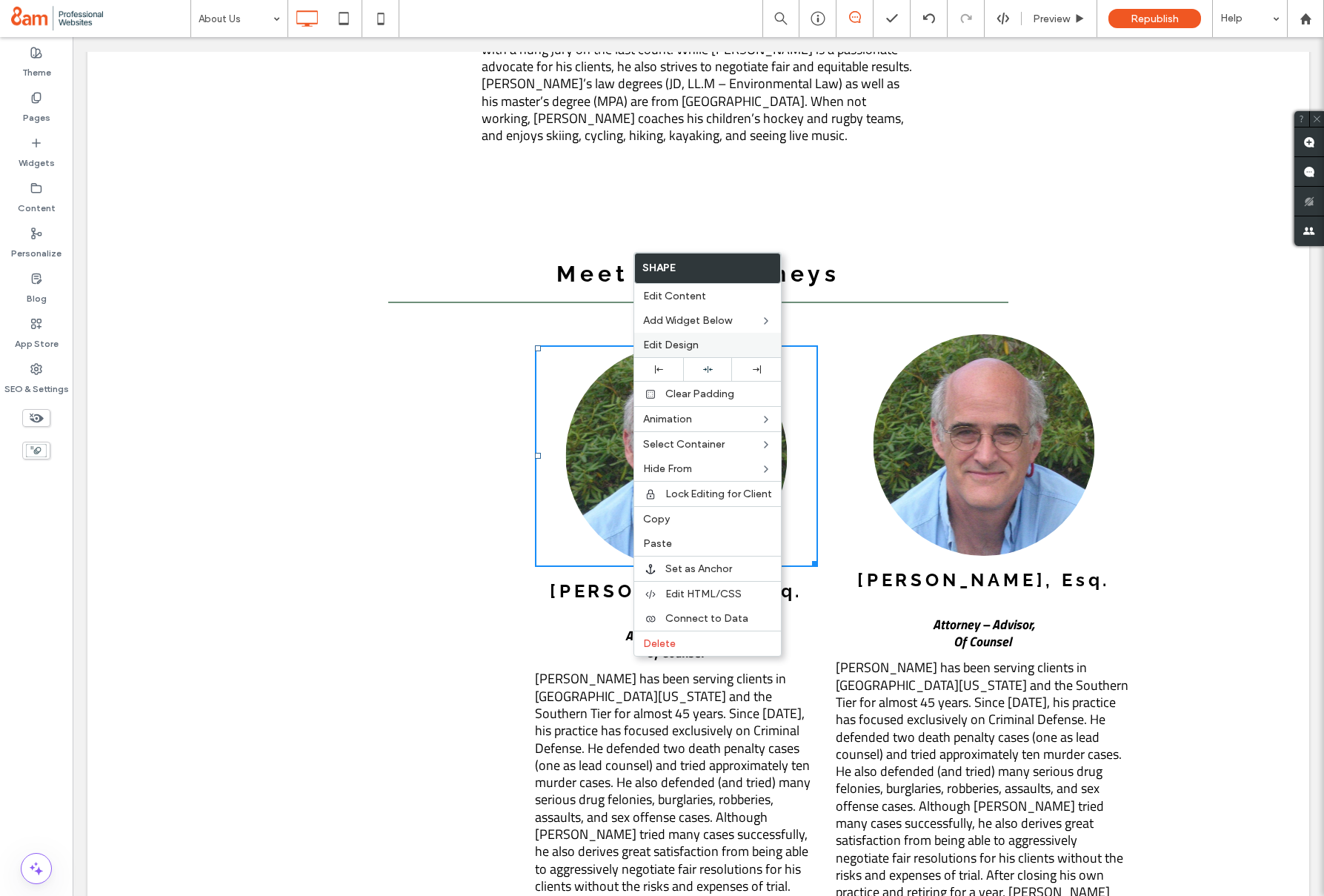
click at [672, 344] on span "Edit Design" at bounding box center [671, 345] width 56 height 13
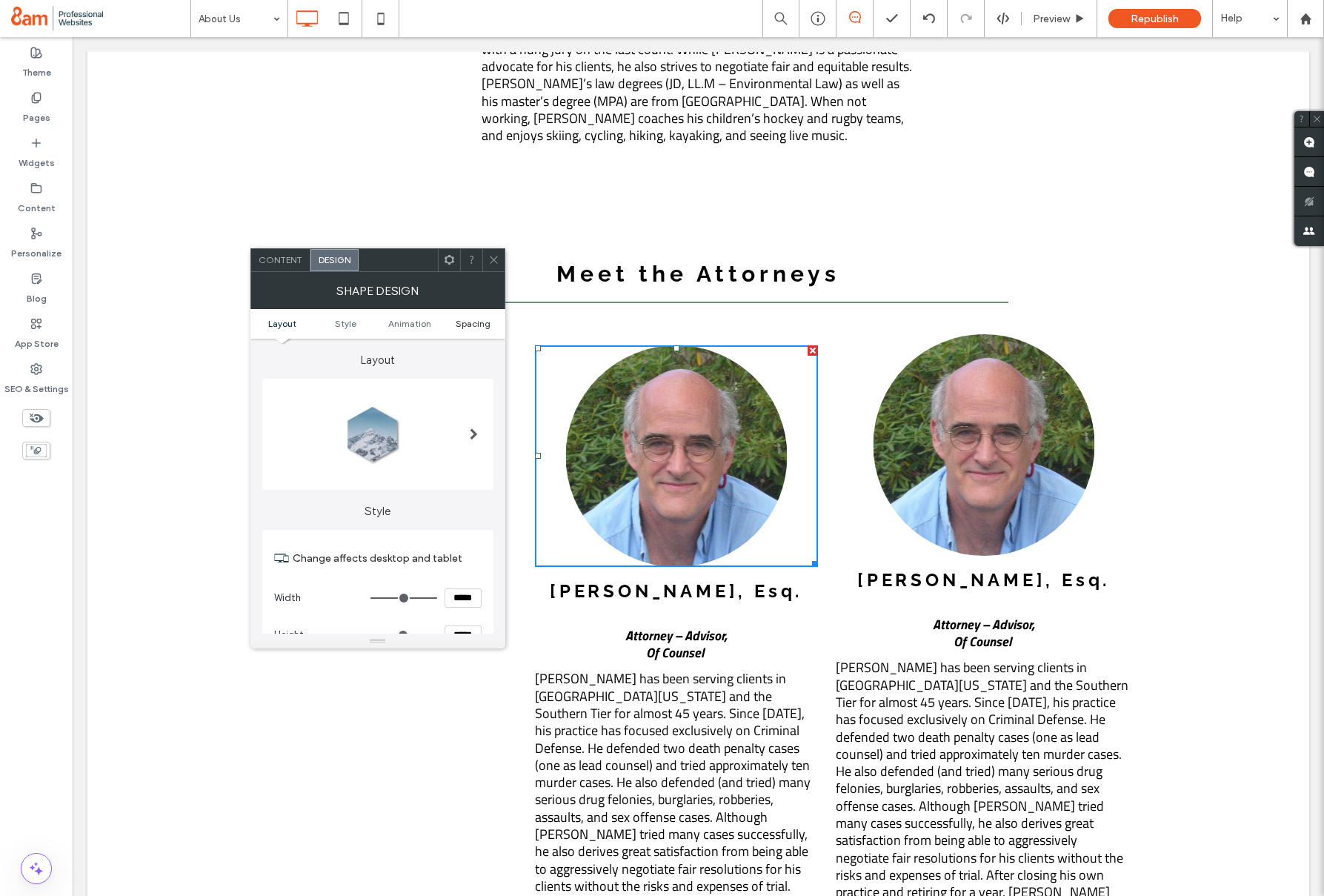
click at [476, 326] on span "Spacing" at bounding box center [472, 323] width 35 height 11
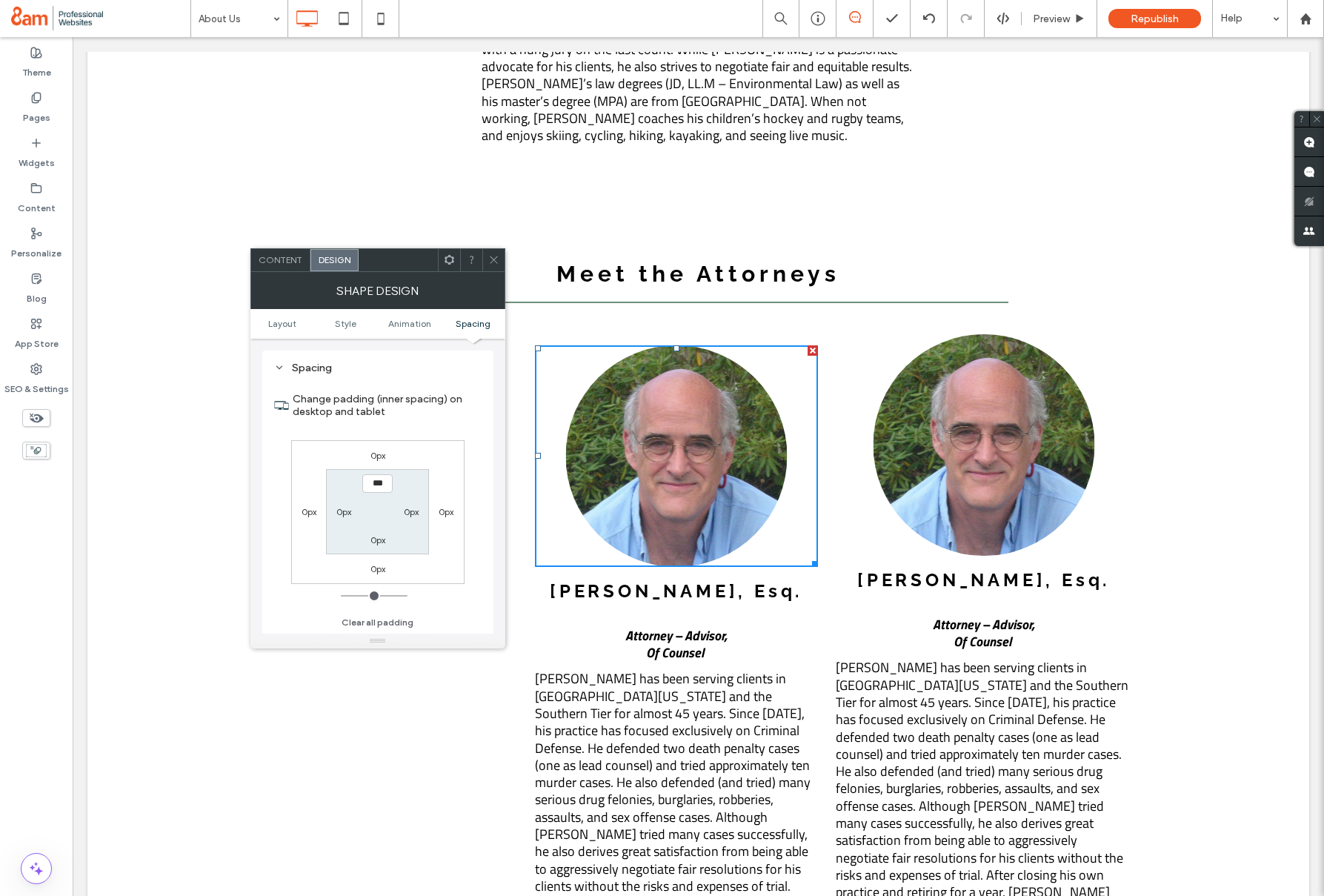
click at [495, 264] on icon at bounding box center [493, 260] width 11 height 11
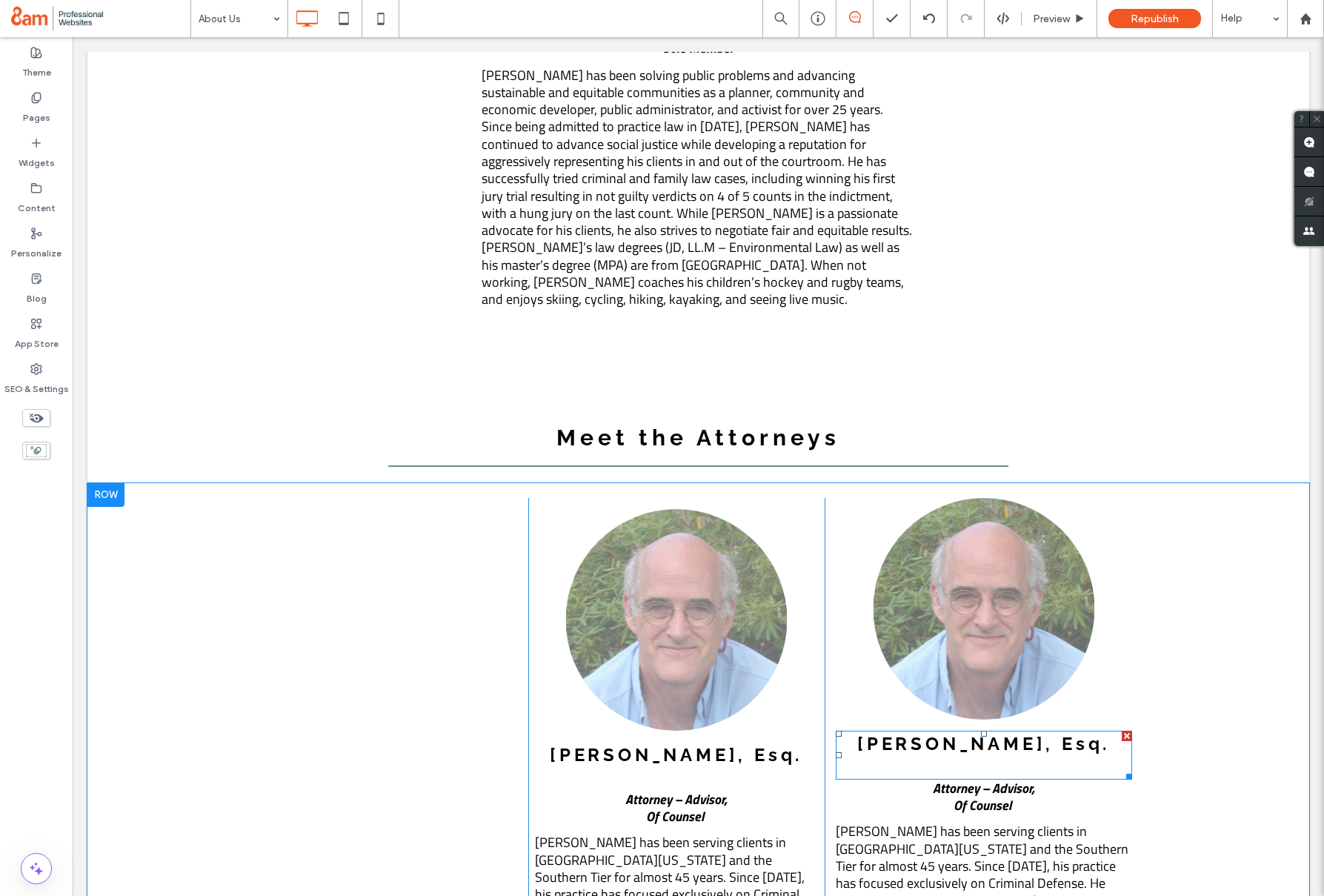
scroll to position [2140, 0]
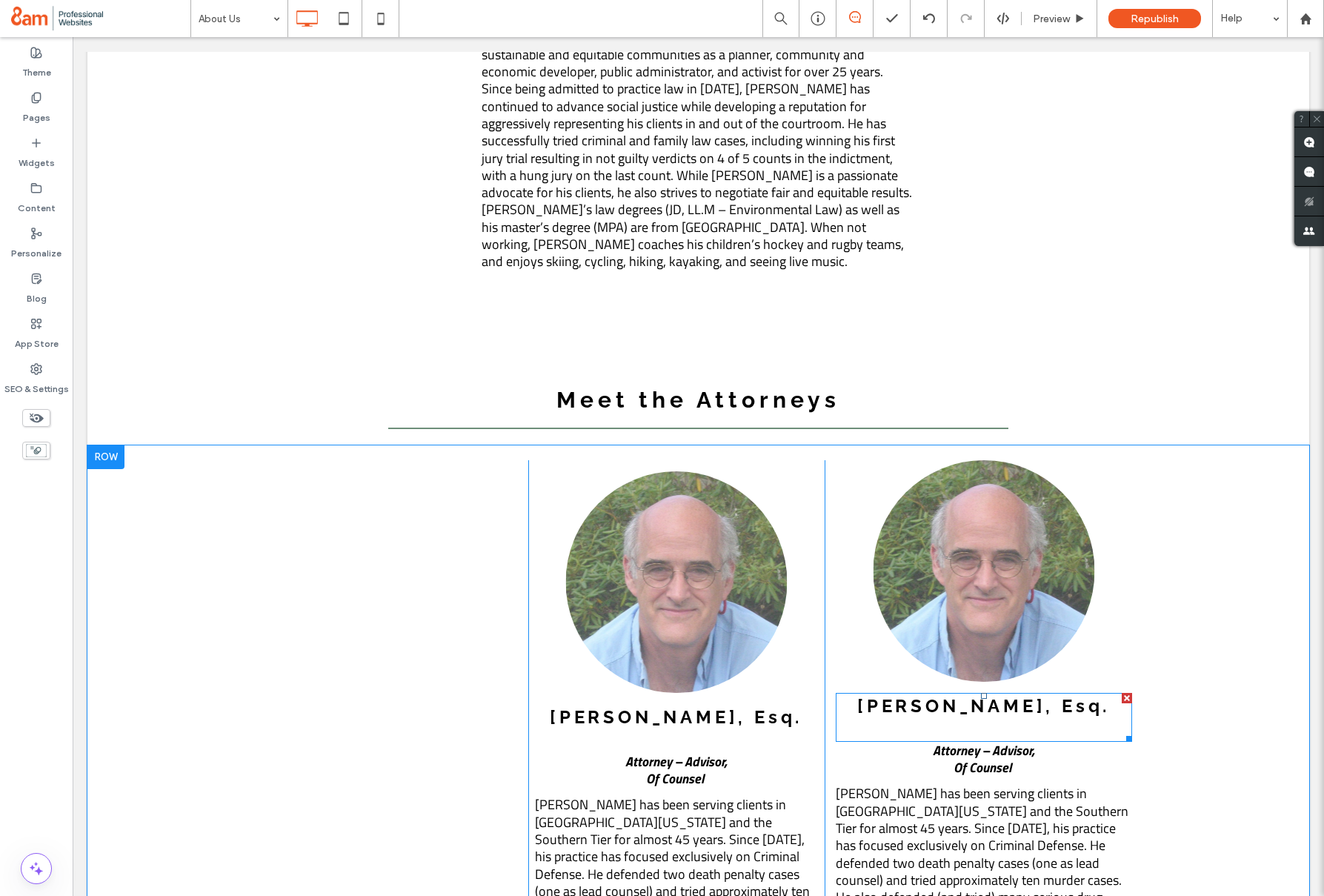
click at [1124, 693] on div at bounding box center [1127, 698] width 10 height 10
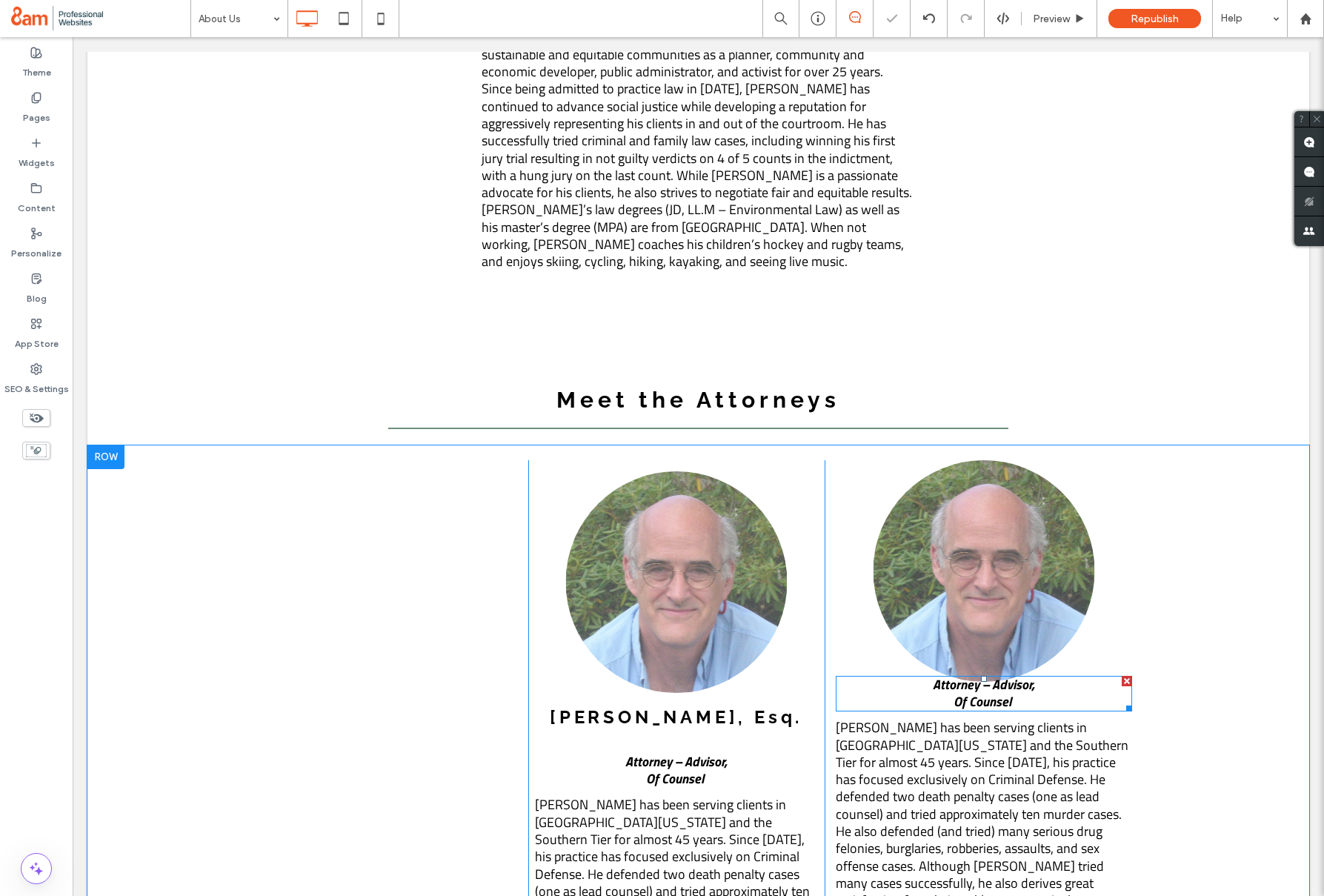
drag, startPoint x: 1124, startPoint y: 501, endPoint x: 1197, endPoint y: 539, distance: 82.3
click at [1124, 676] on div at bounding box center [1127, 681] width 10 height 10
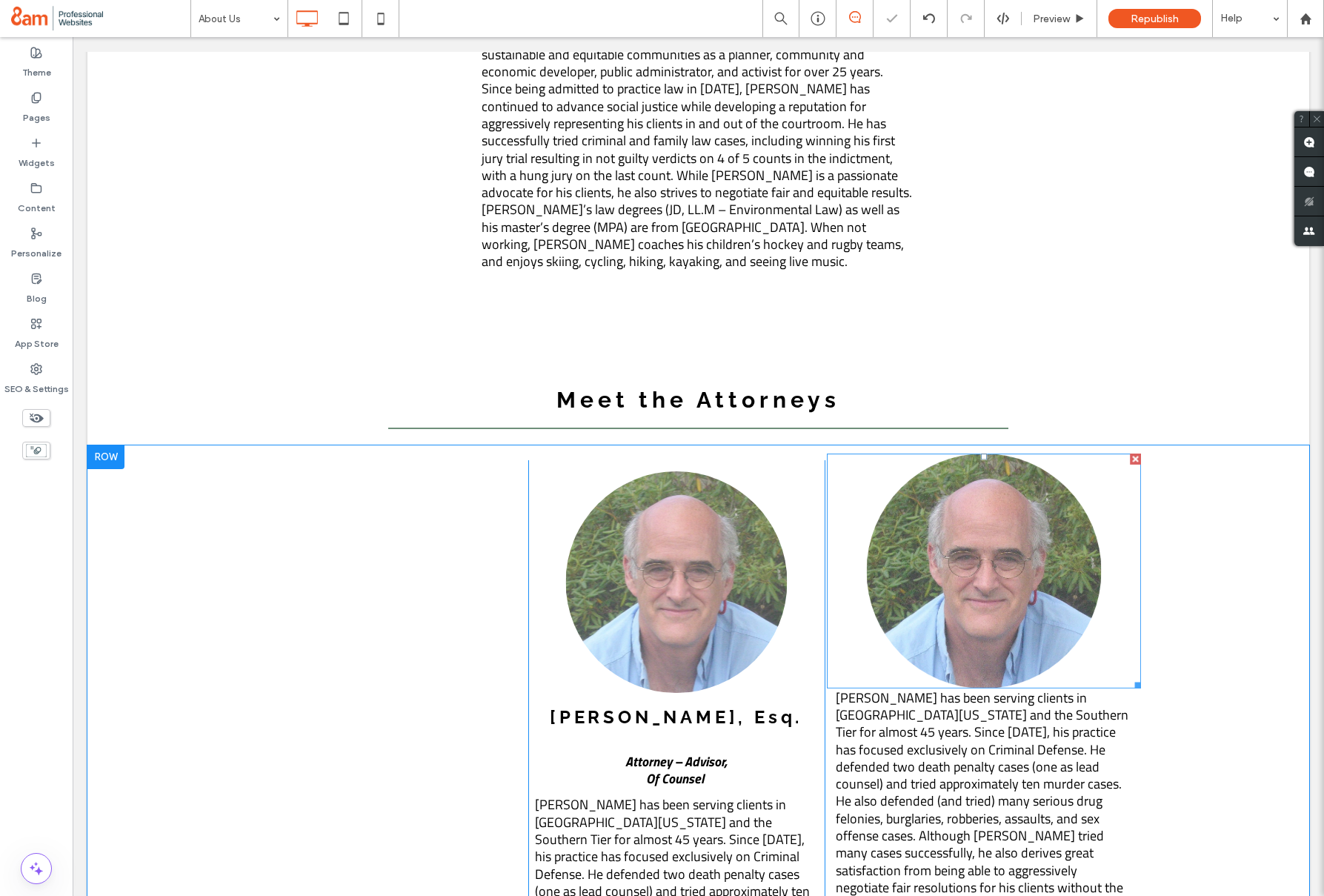
scroll to position [2138, 0]
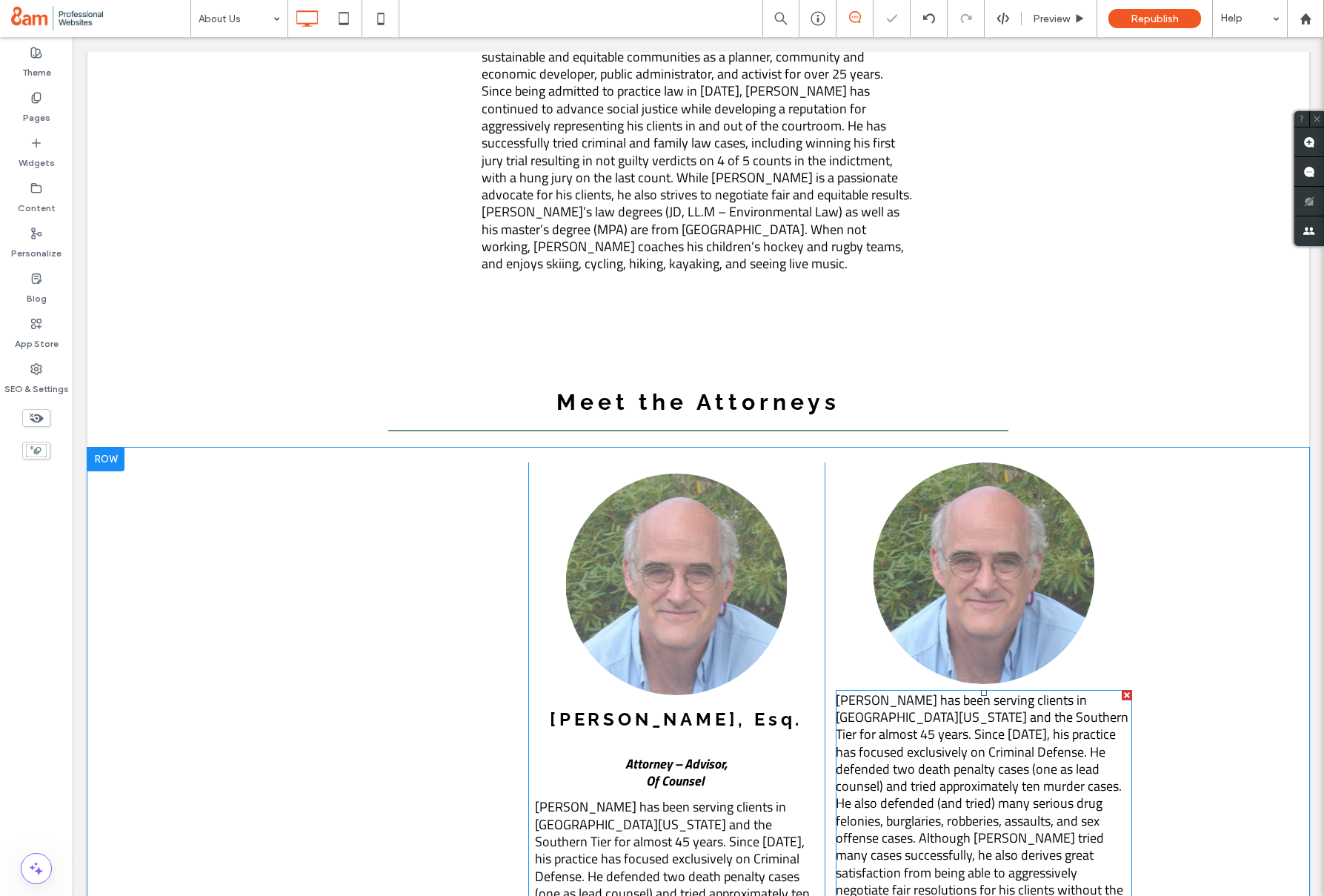
click at [1129, 690] on div at bounding box center [1127, 695] width 10 height 10
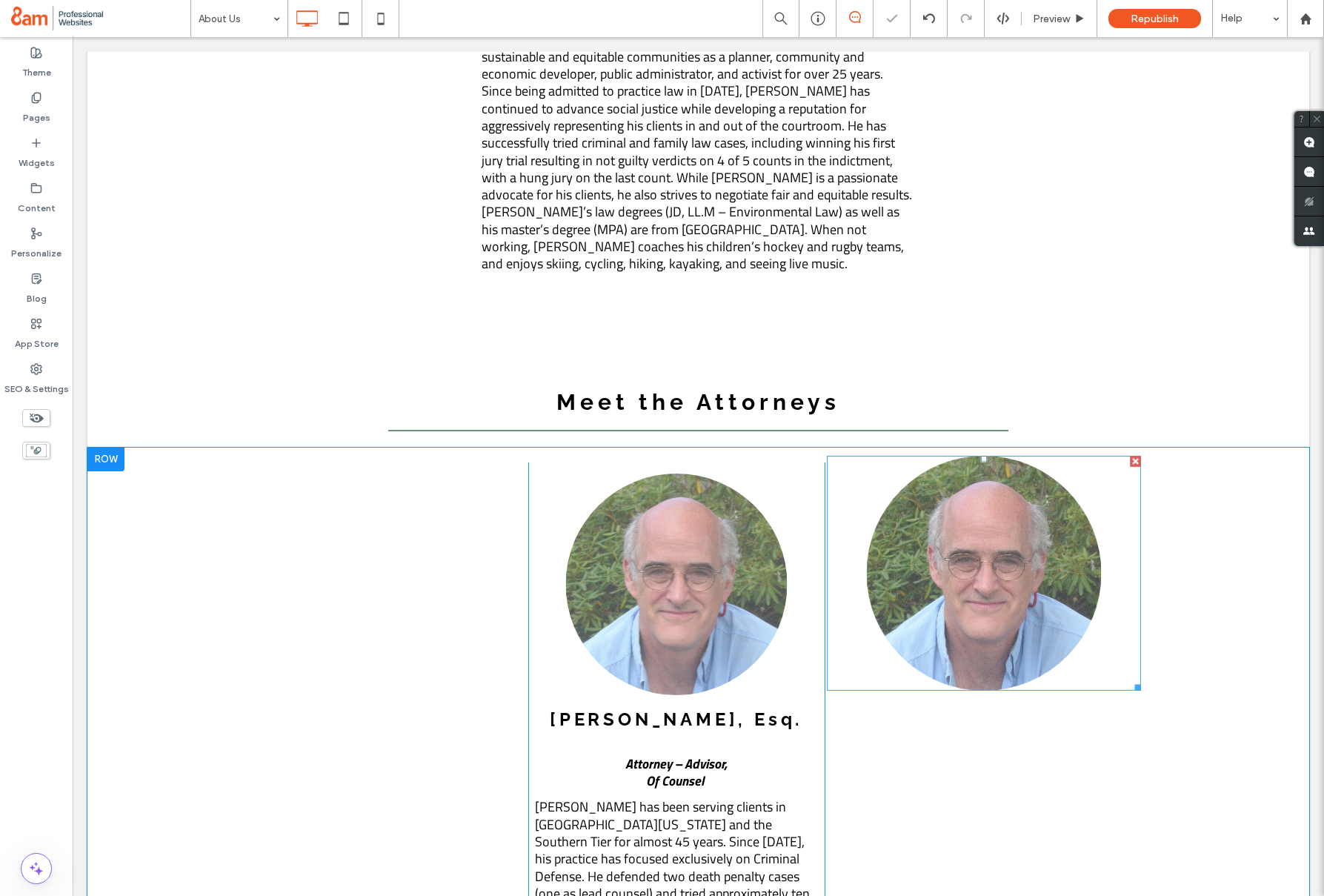
click at [1134, 455] on div at bounding box center [1136, 461] width 11 height 11
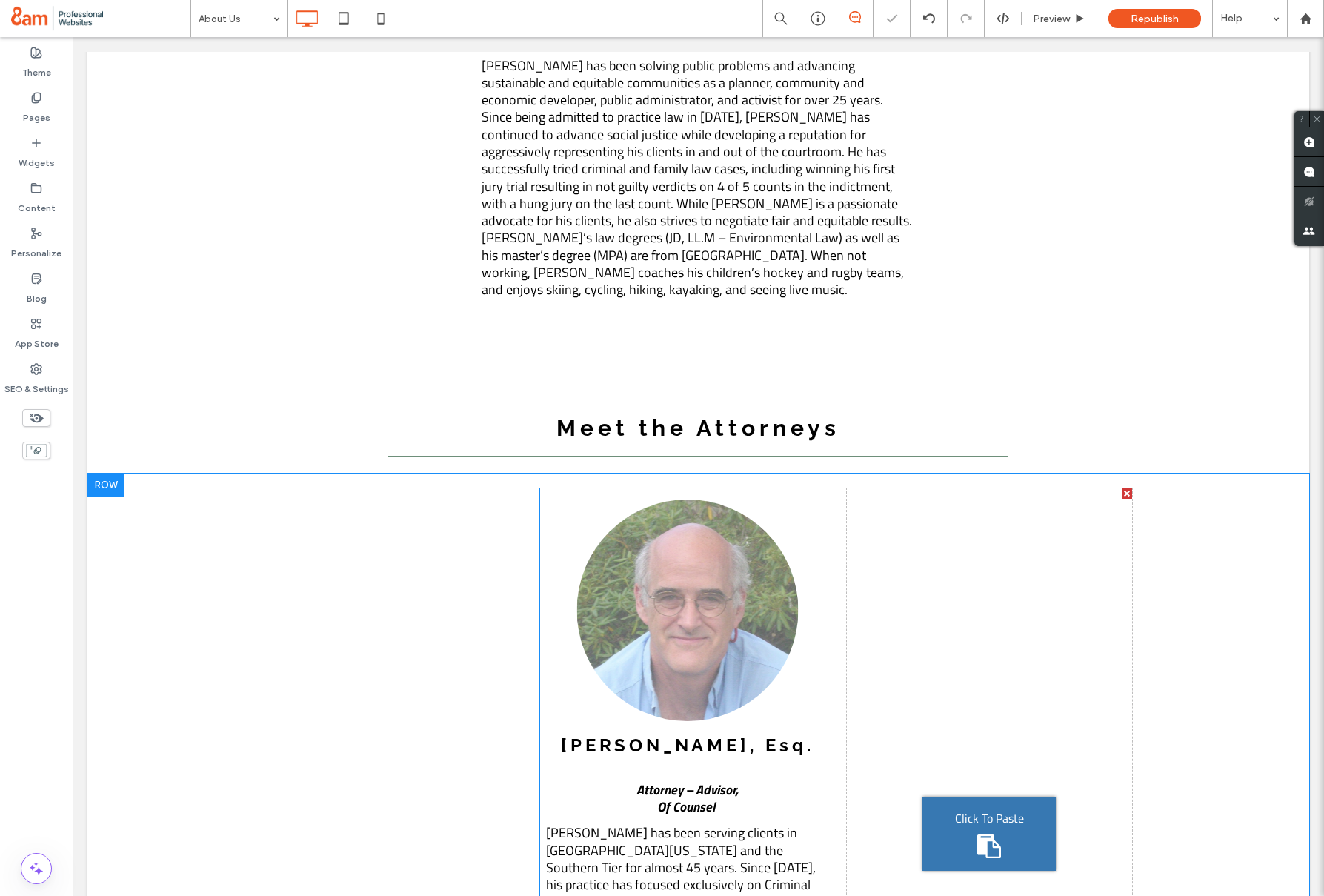
scroll to position [2078, 0]
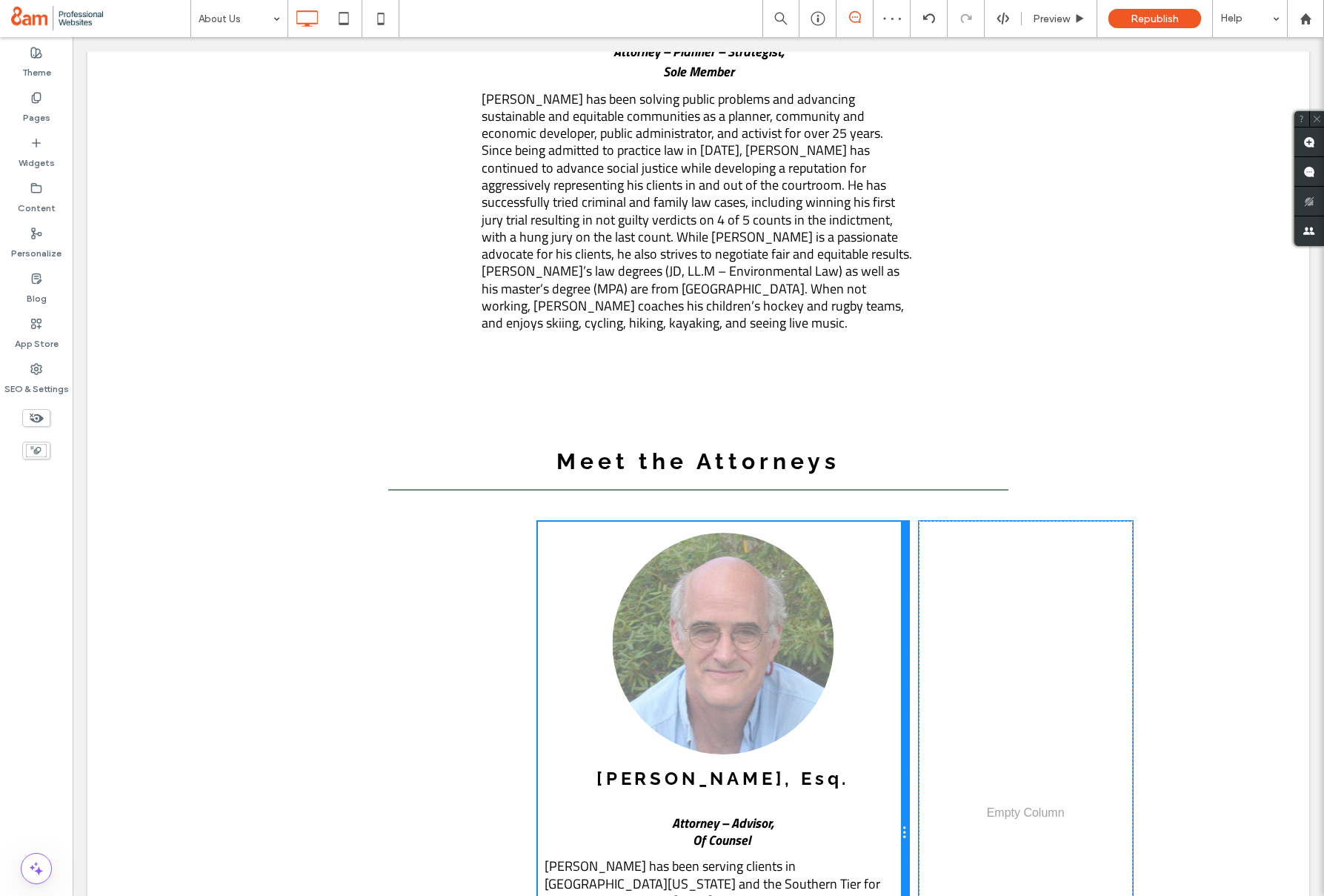
drag, startPoint x: 835, startPoint y: 478, endPoint x: 907, endPoint y: 481, distance: 72.1
click at [907, 521] on div at bounding box center [905, 832] width 7 height 622
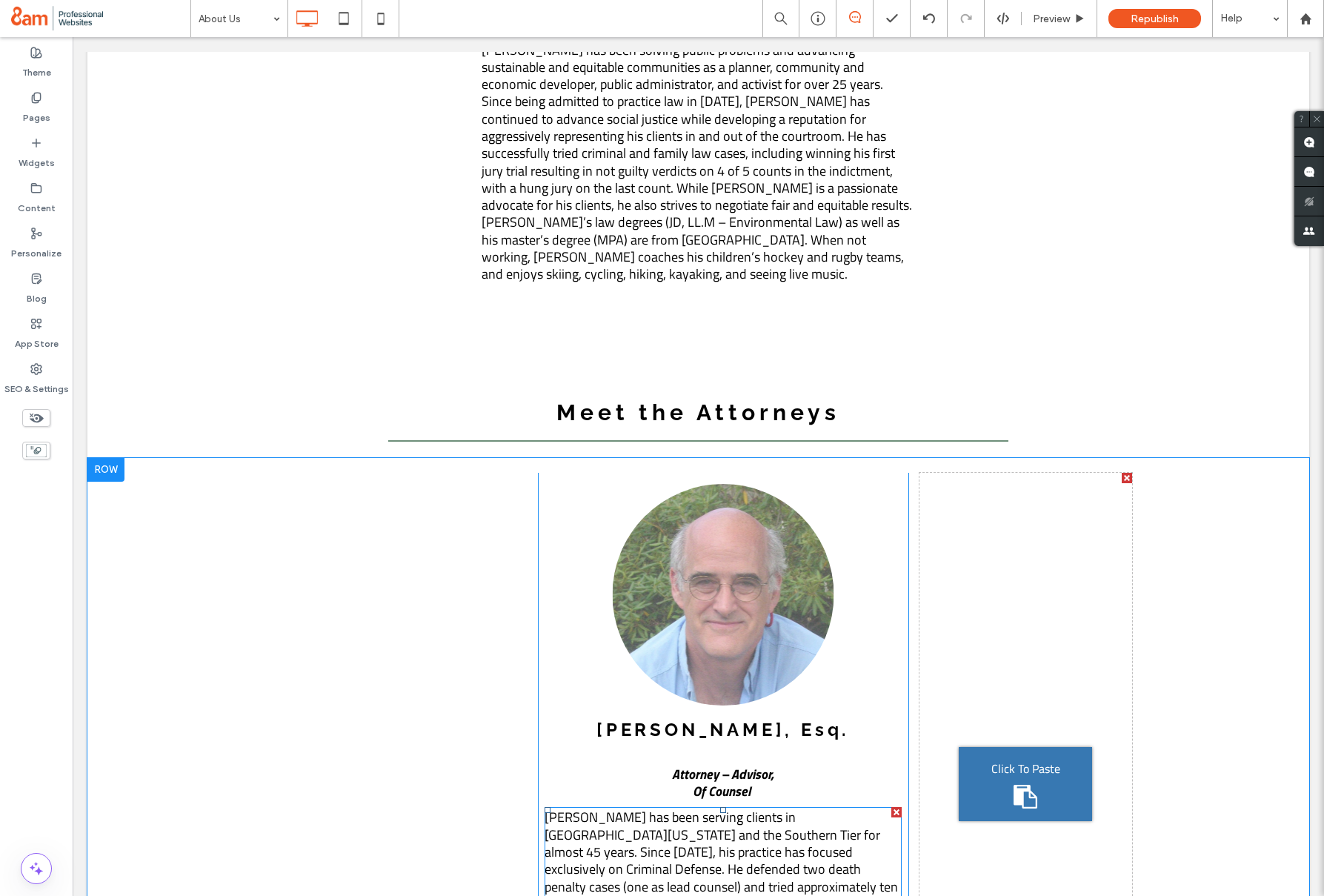
scroll to position [2130, 0]
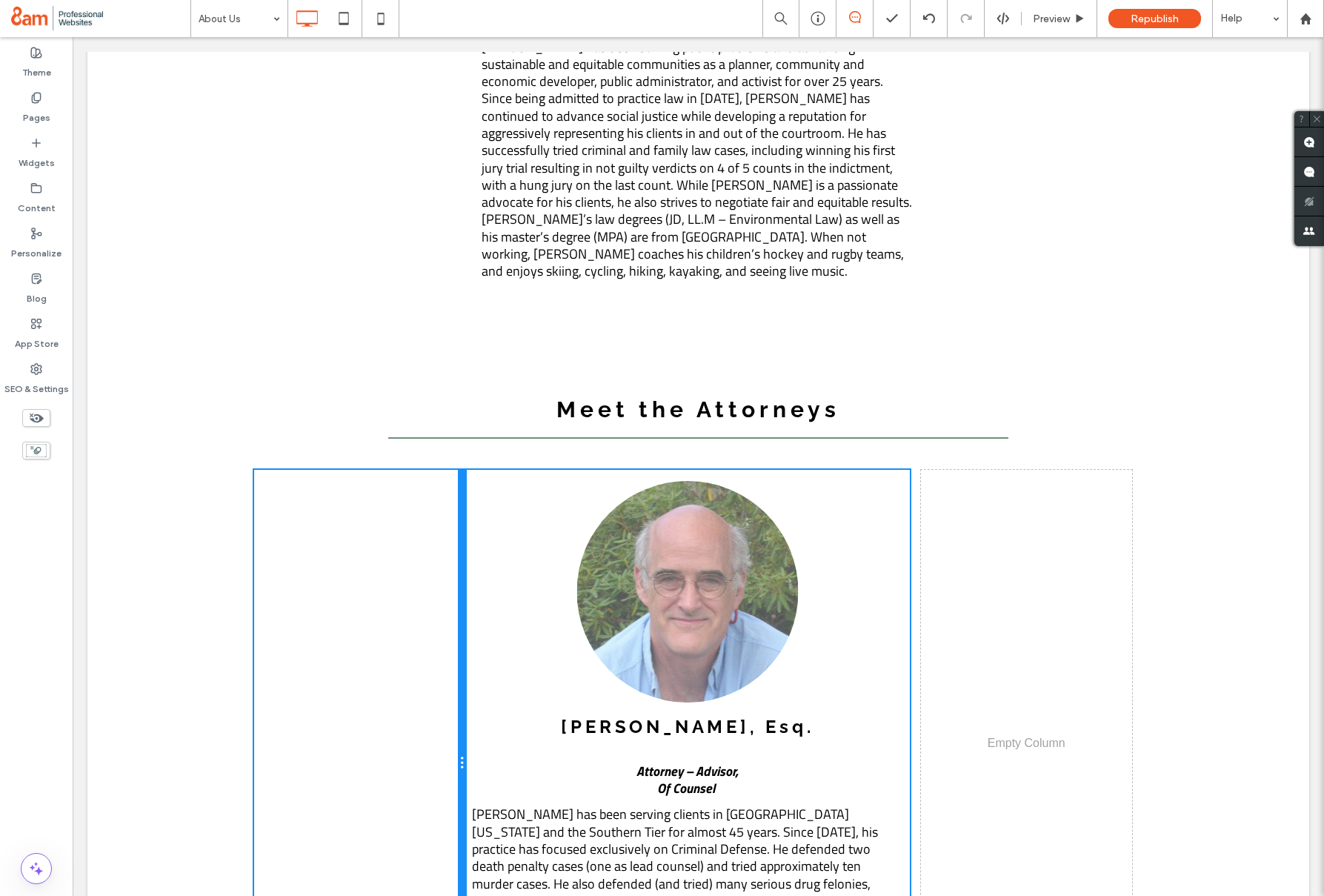
drag, startPoint x: 536, startPoint y: 605, endPoint x: 487, endPoint y: 603, distance: 49.0
click at [487, 603] on div "Click To Paste Click To Paste Click To Paste Click To Paste James A. Baker, Esq…" at bounding box center [699, 763] width 889 height 588
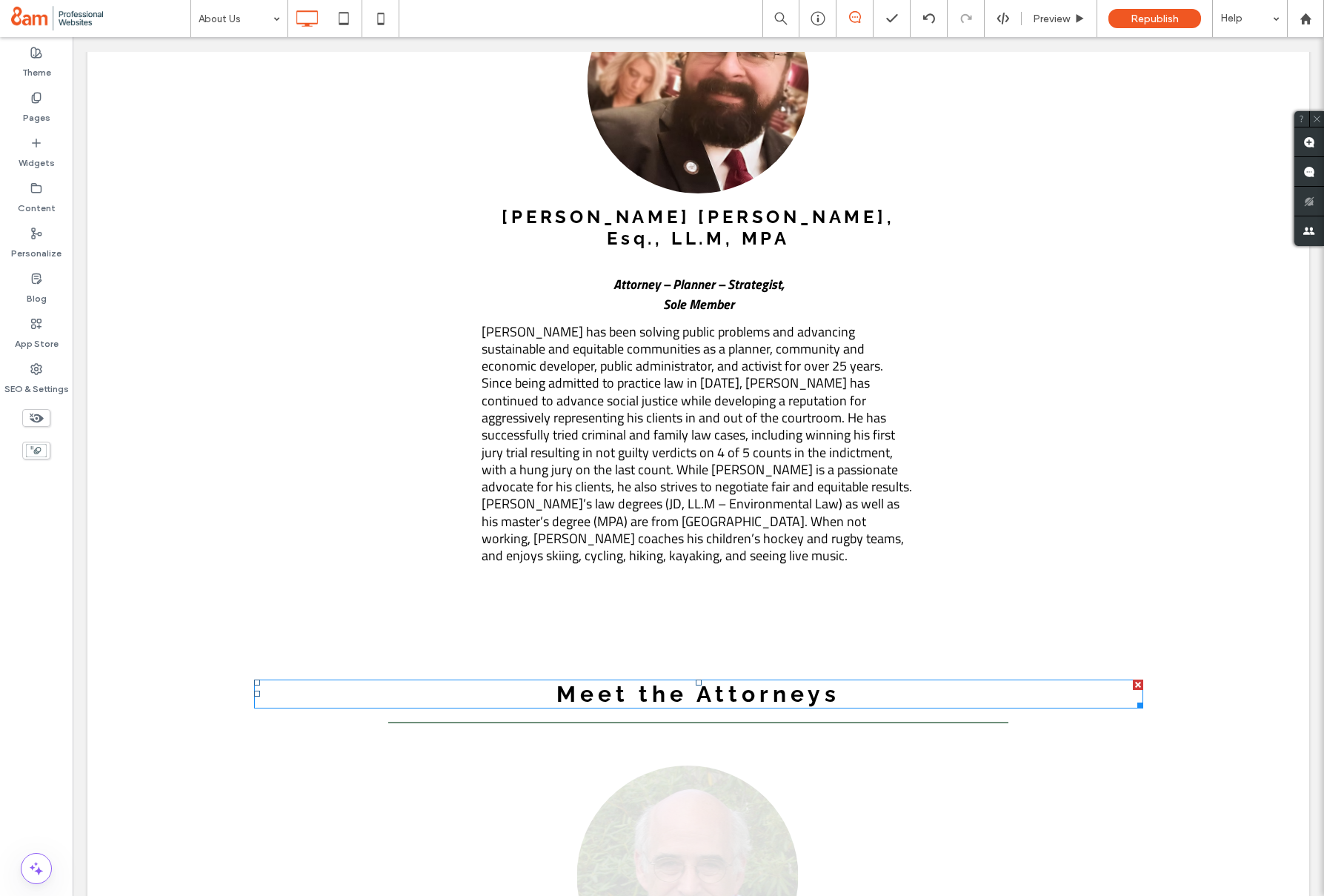
scroll to position [1844, 0]
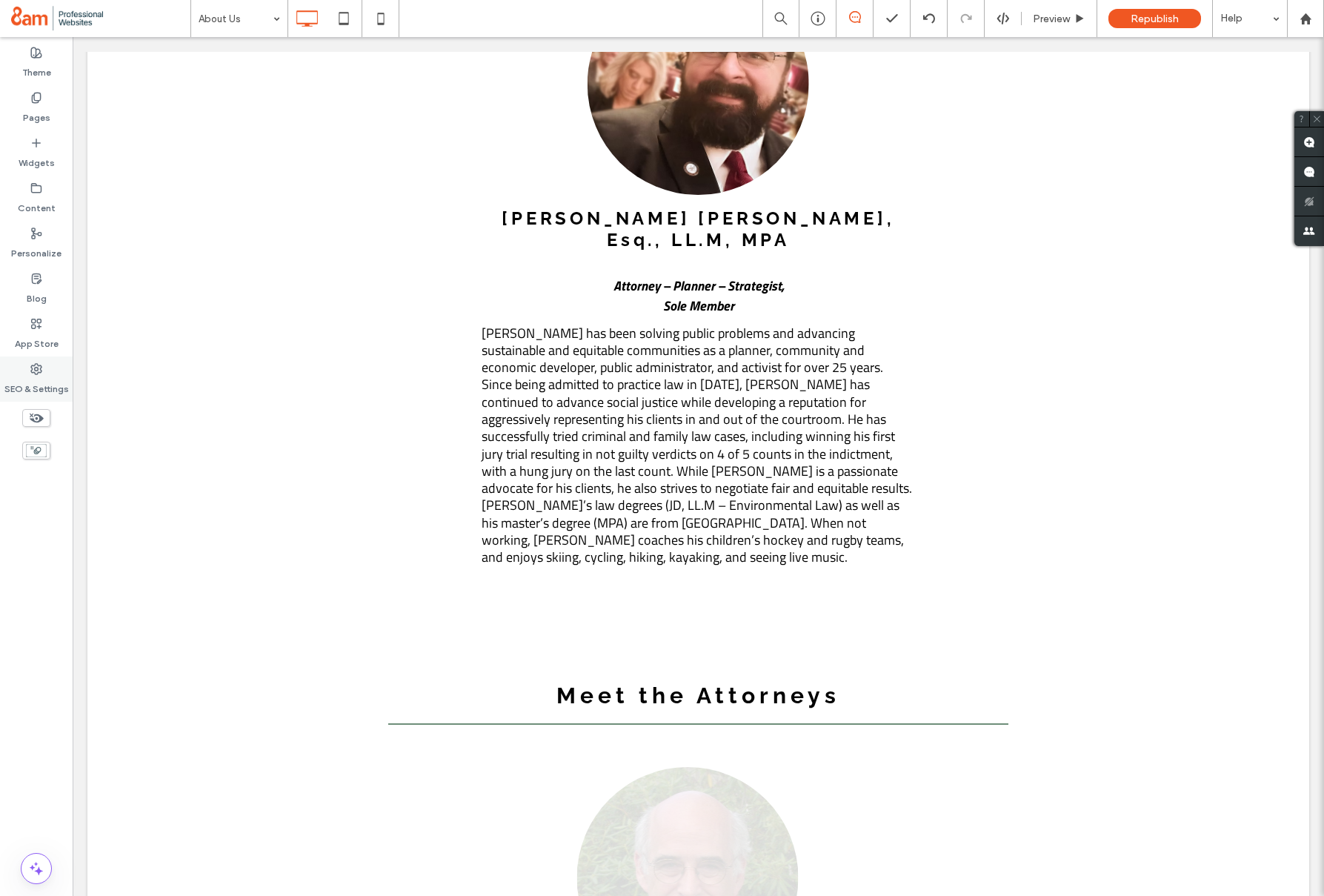
click at [37, 381] on label "SEO & Settings" at bounding box center [36, 386] width 65 height 21
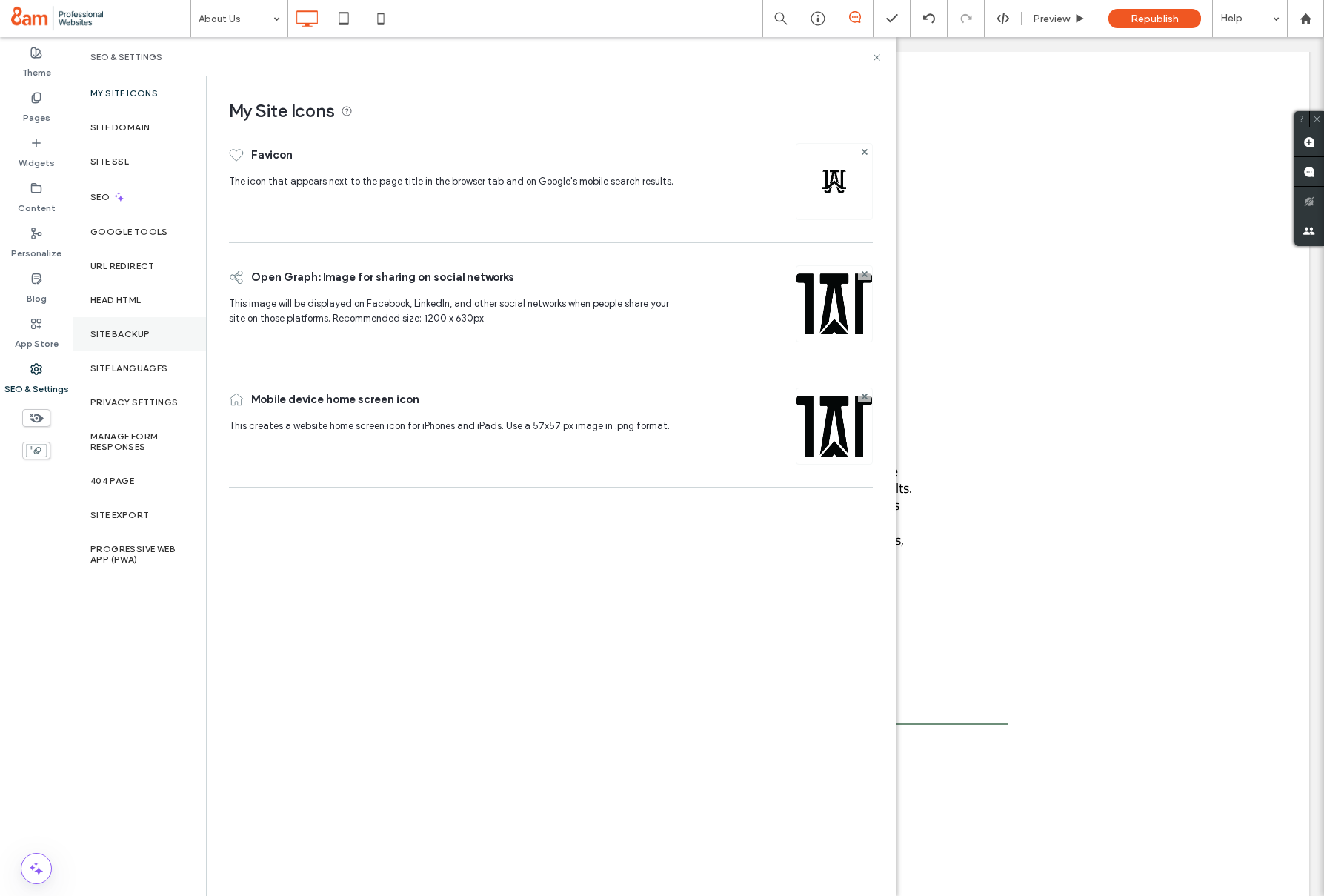
click at [108, 332] on label "Site Backup" at bounding box center [120, 335] width 59 height 10
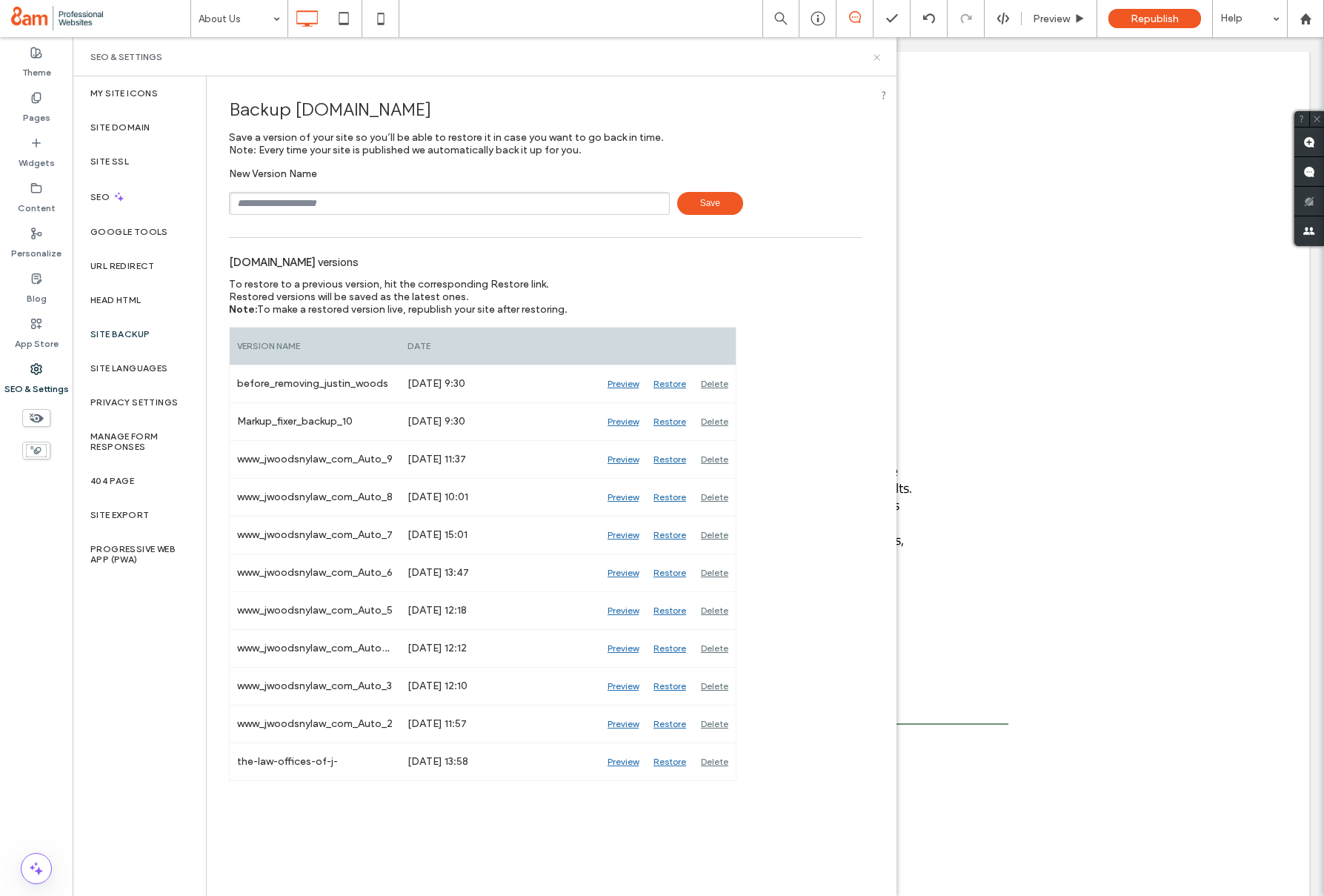
click at [882, 58] on icon at bounding box center [877, 57] width 11 height 11
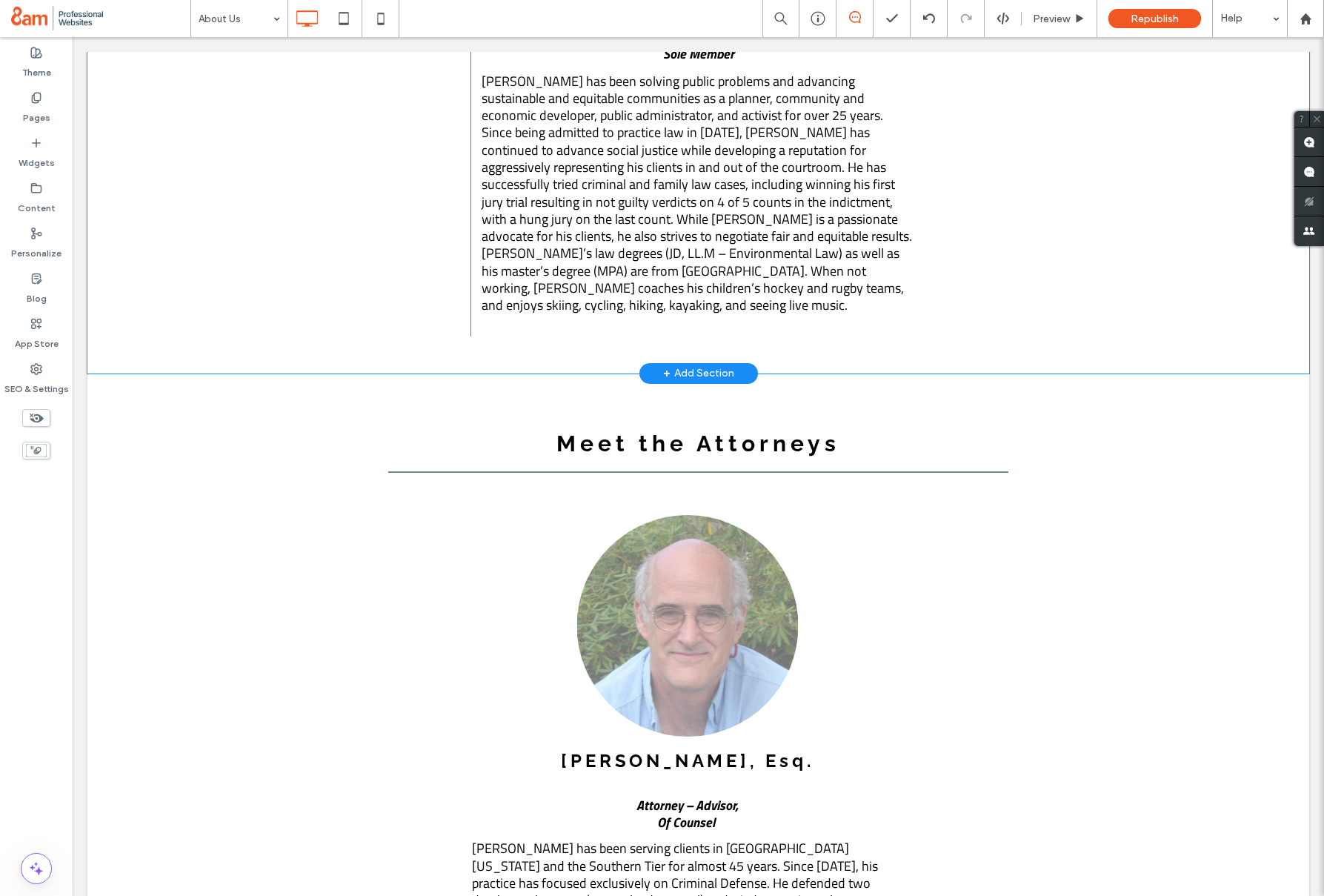
scroll to position [2121, 0]
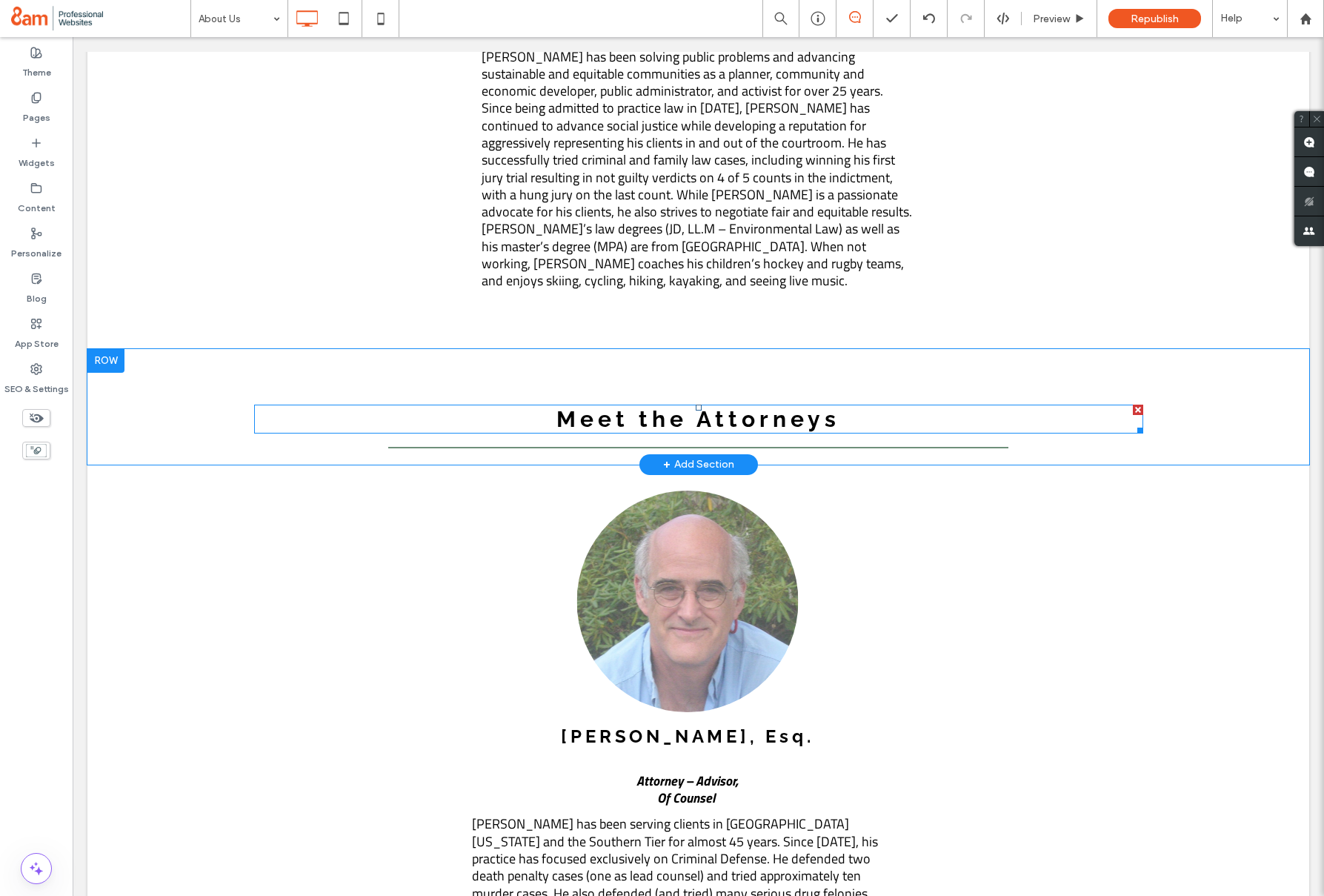
click at [826, 406] on span "Meet the Attorneys" at bounding box center [698, 419] width 284 height 26
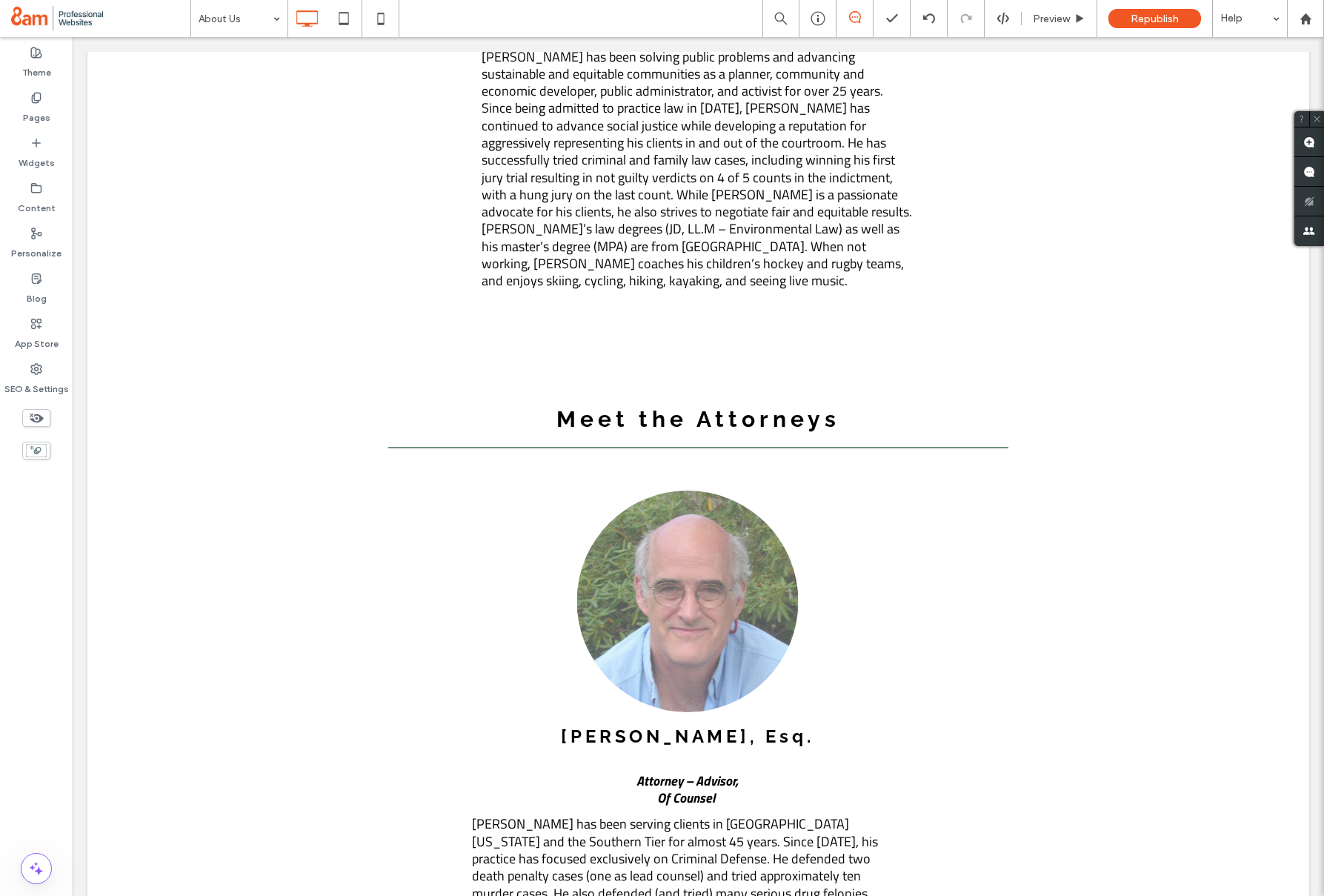
click at [843, 406] on h3 "Meet the Attorneys" at bounding box center [699, 419] width 889 height 26
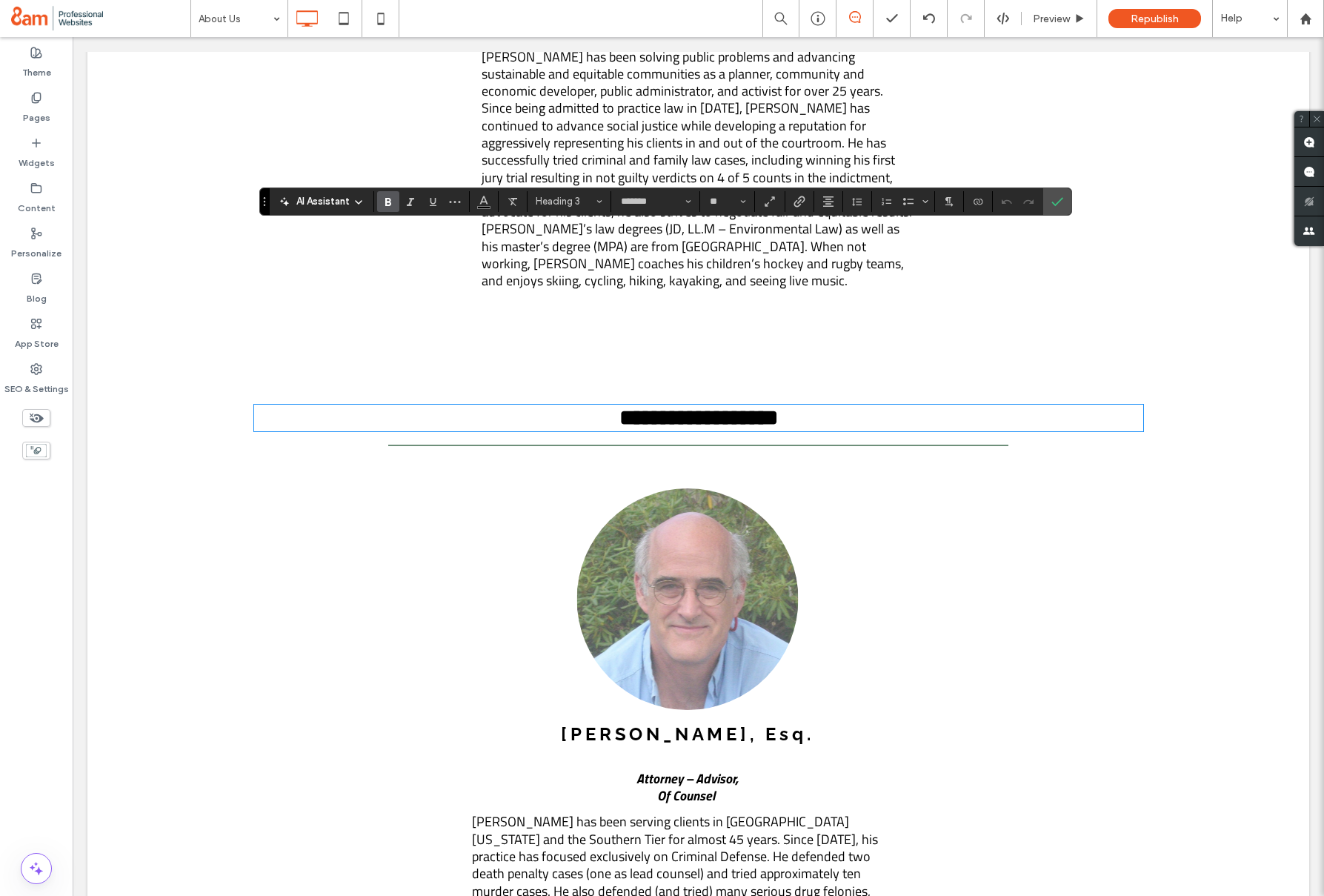
click at [843, 406] on h3 "**********" at bounding box center [699, 418] width 889 height 24
click at [1058, 210] on span "Confirm" at bounding box center [1058, 202] width 12 height 25
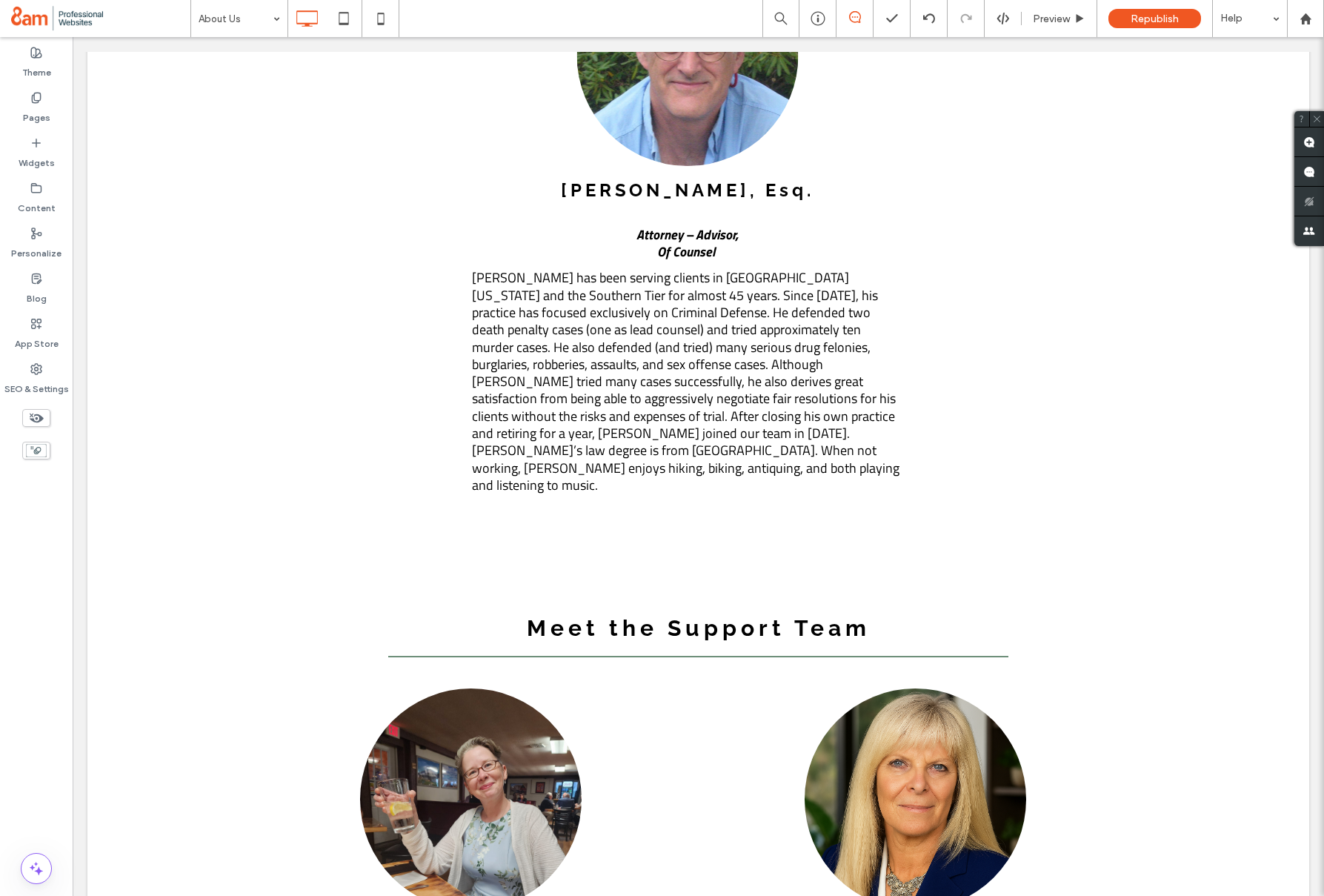
scroll to position [2657, 0]
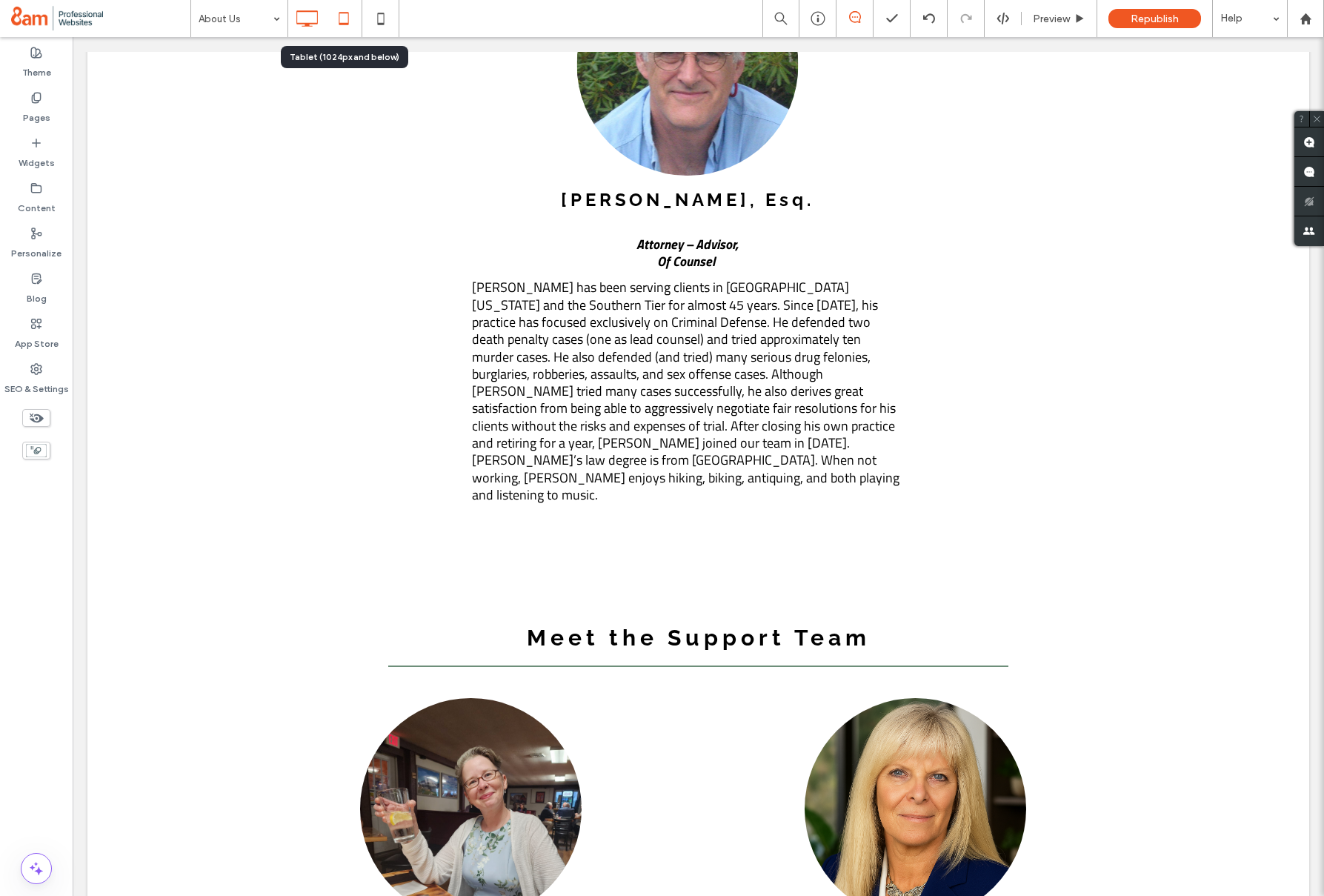
click at [354, 17] on icon at bounding box center [344, 19] width 30 height 30
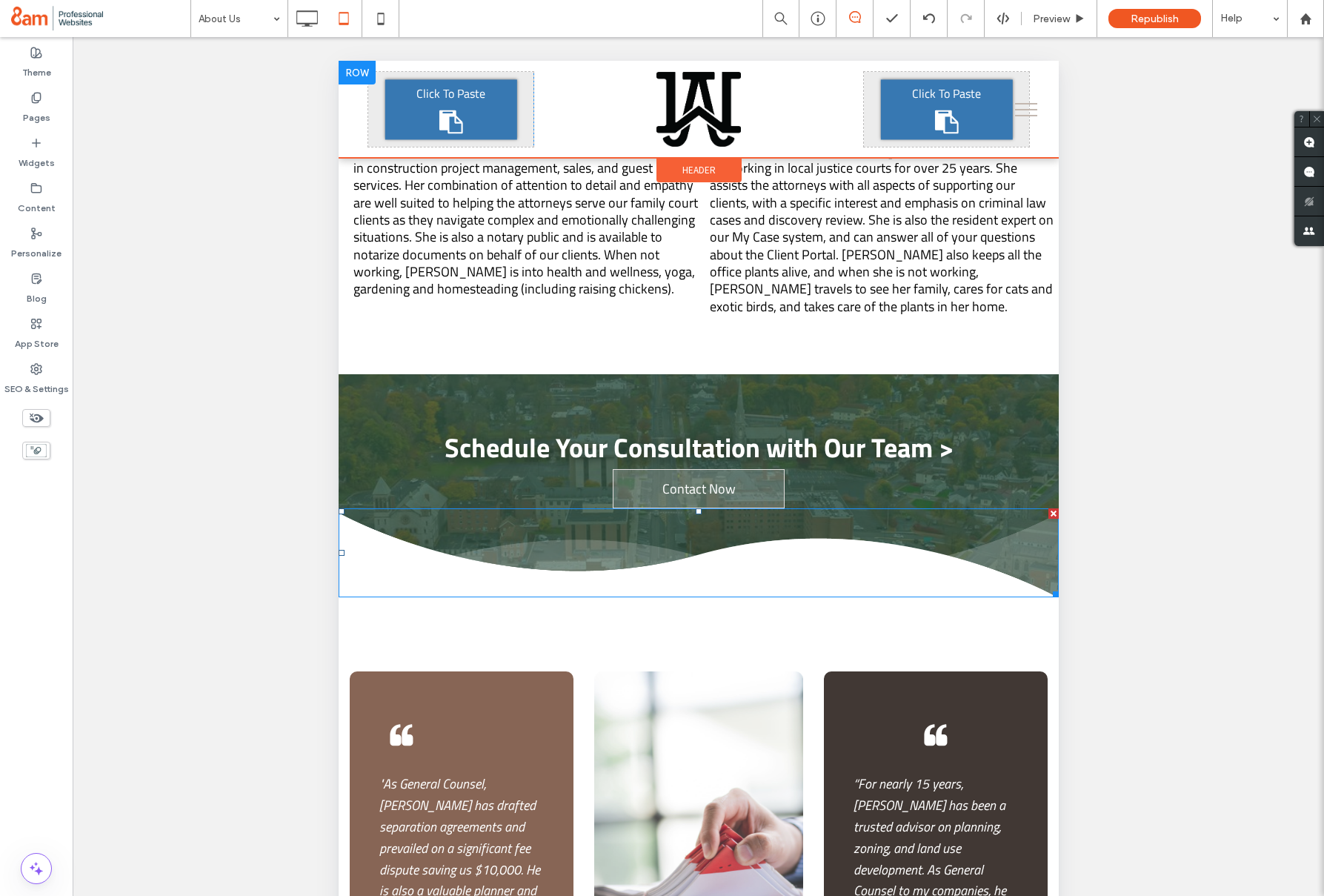
scroll to position [3679, 0]
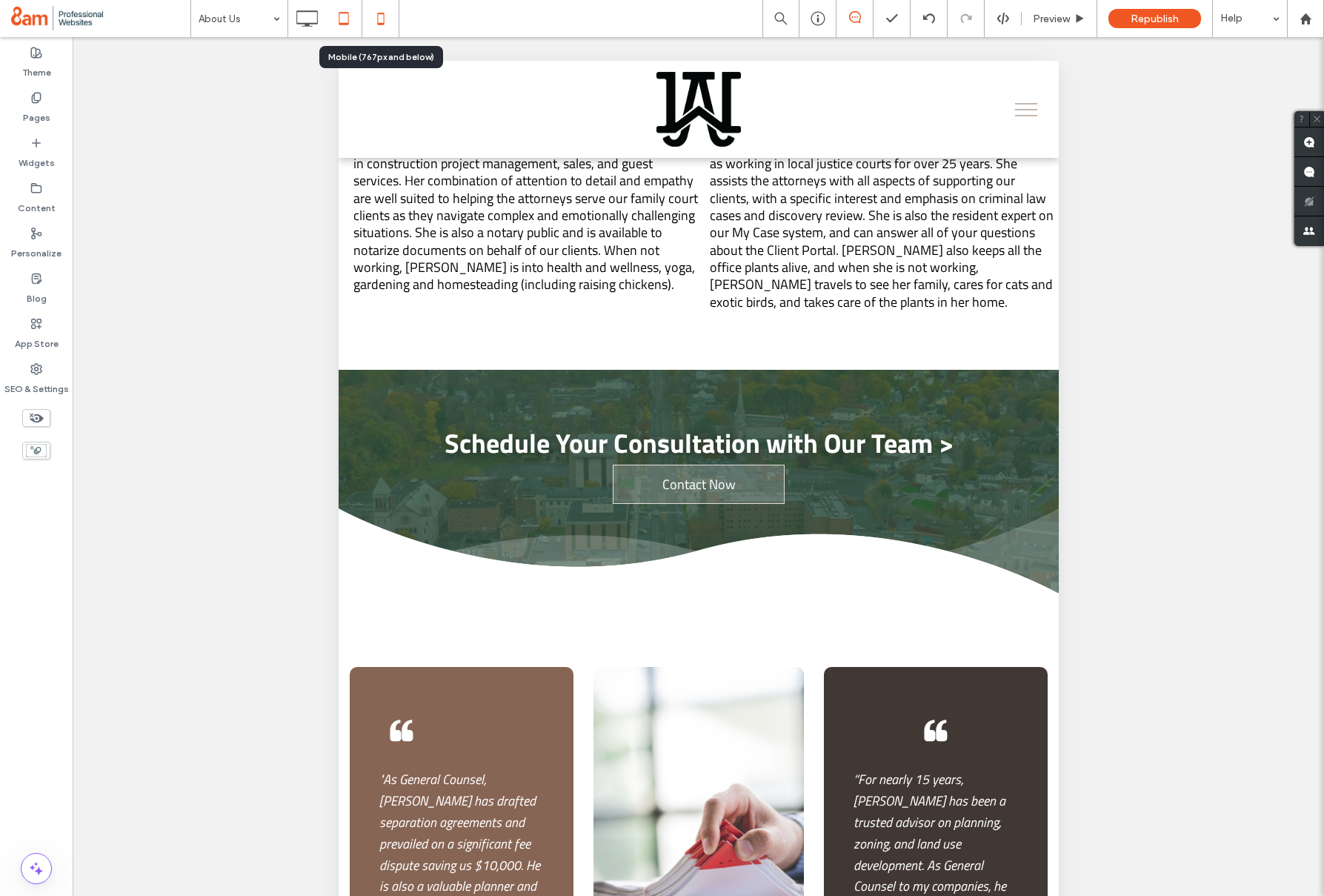
click at [384, 31] on icon at bounding box center [381, 19] width 30 height 30
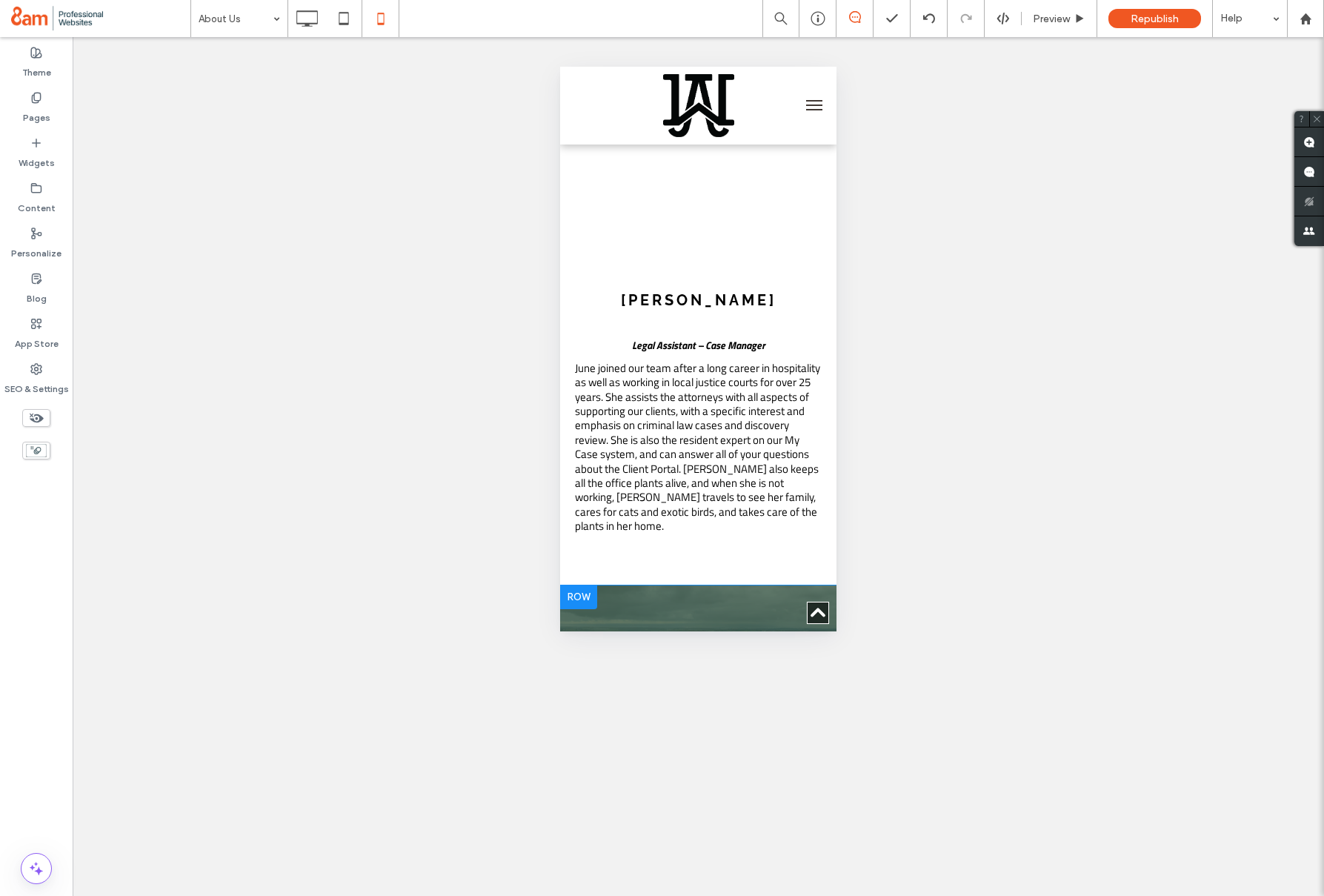
scroll to position [3651, 0]
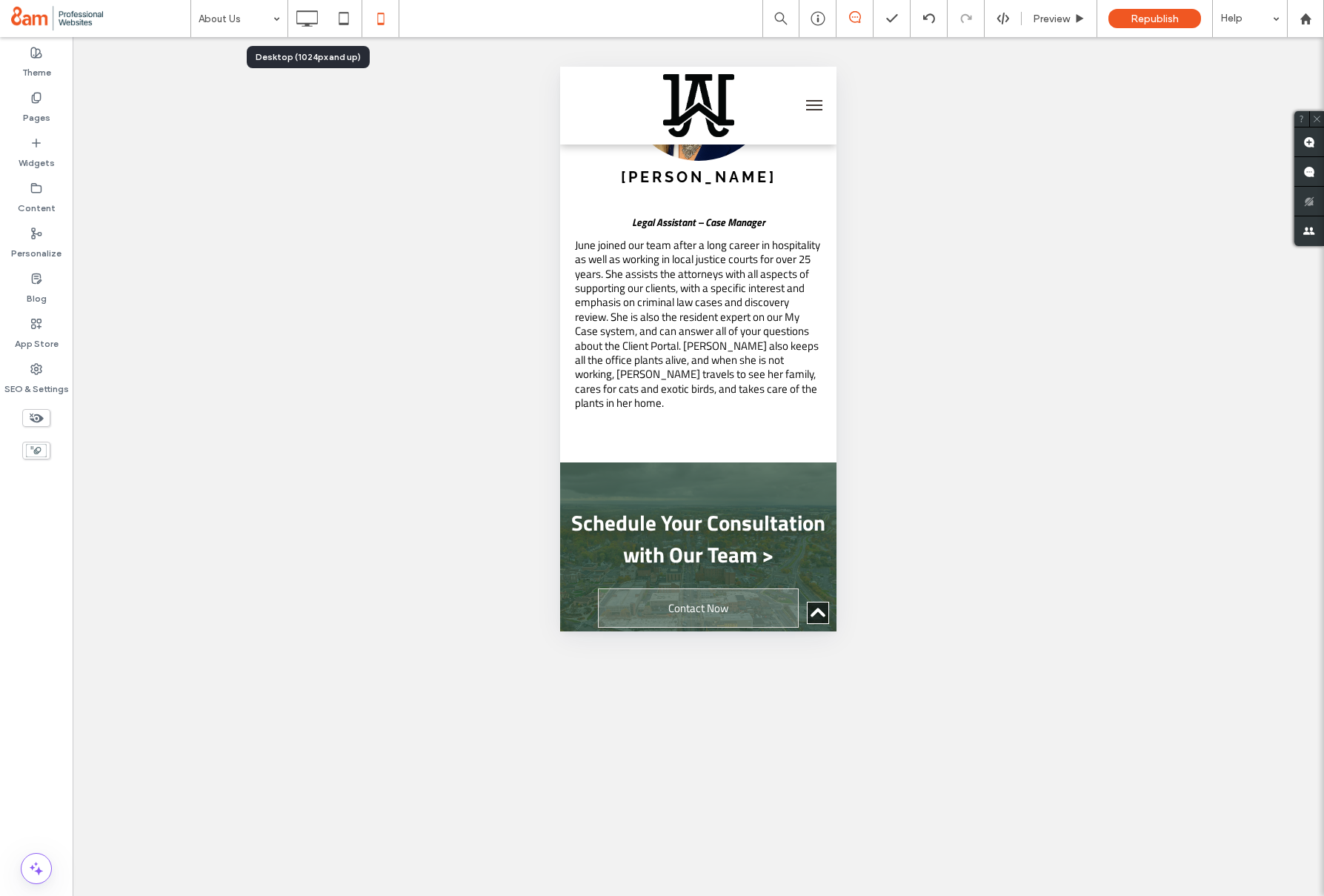
click at [316, 14] on icon at bounding box center [307, 19] width 30 height 30
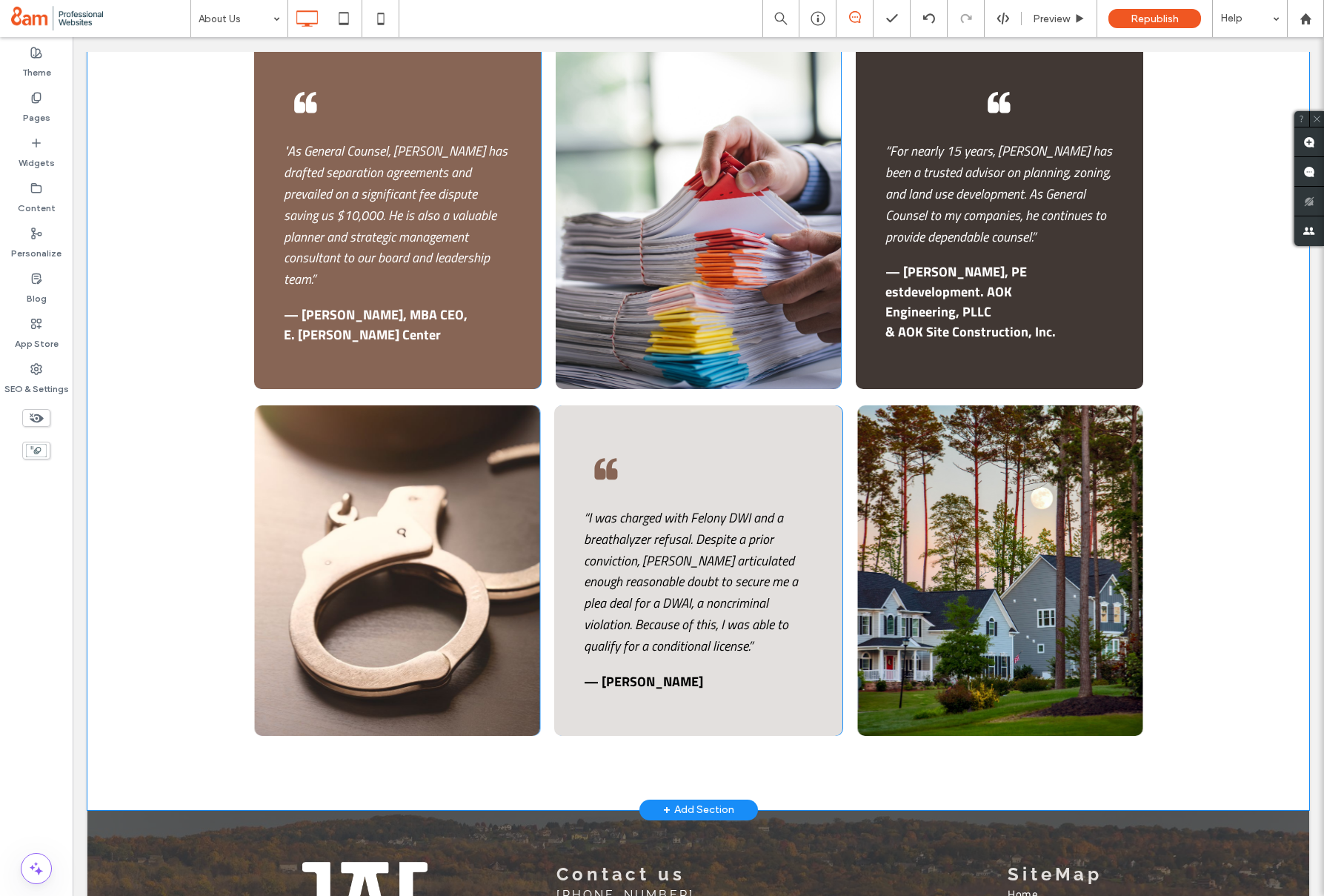
scroll to position [4232, 0]
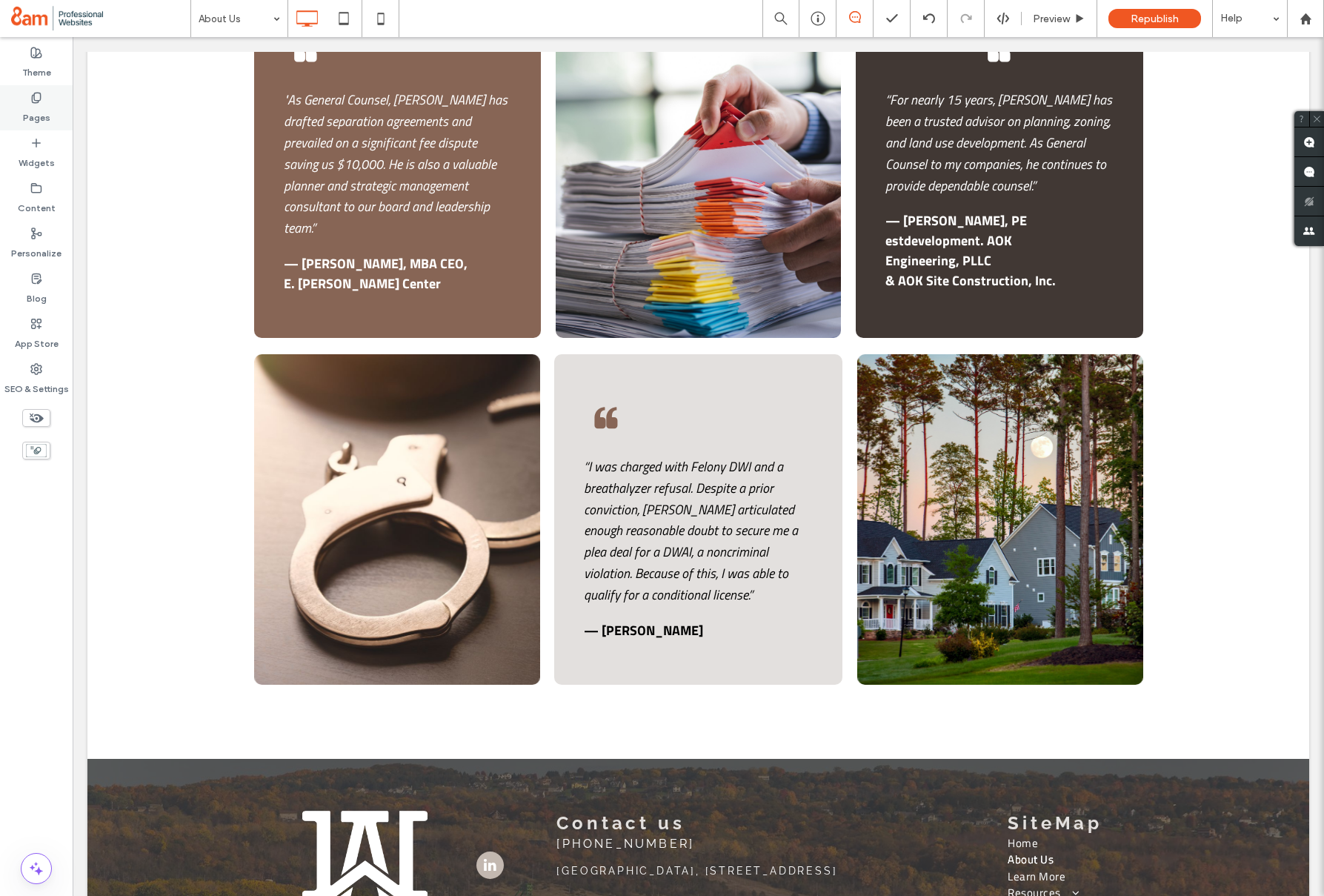
click at [41, 108] on label "Pages" at bounding box center [36, 114] width 27 height 21
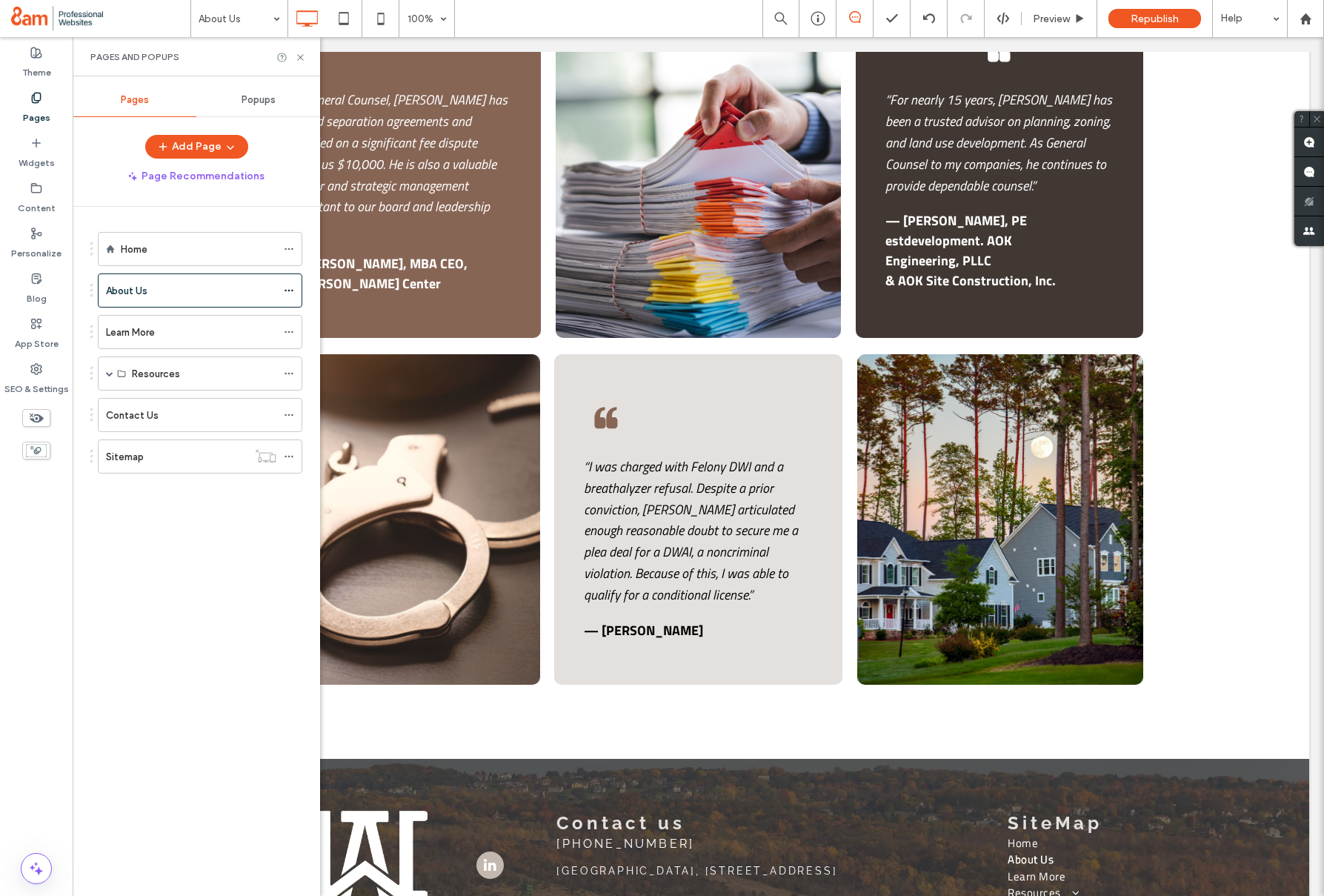
click at [119, 409] on label "Contact Us" at bounding box center [132, 415] width 53 height 26
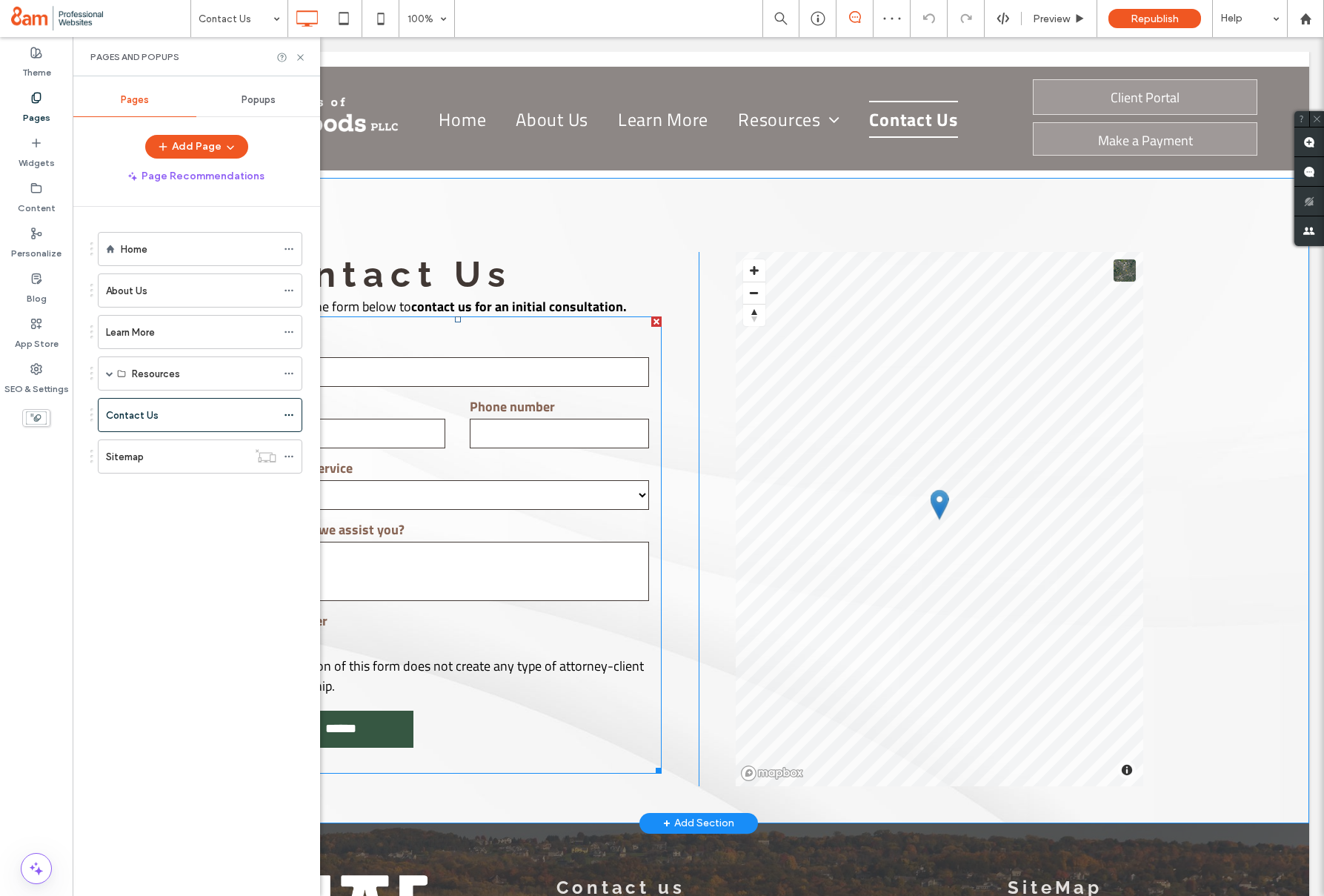
click at [446, 392] on form "**********" at bounding box center [458, 545] width 408 height 457
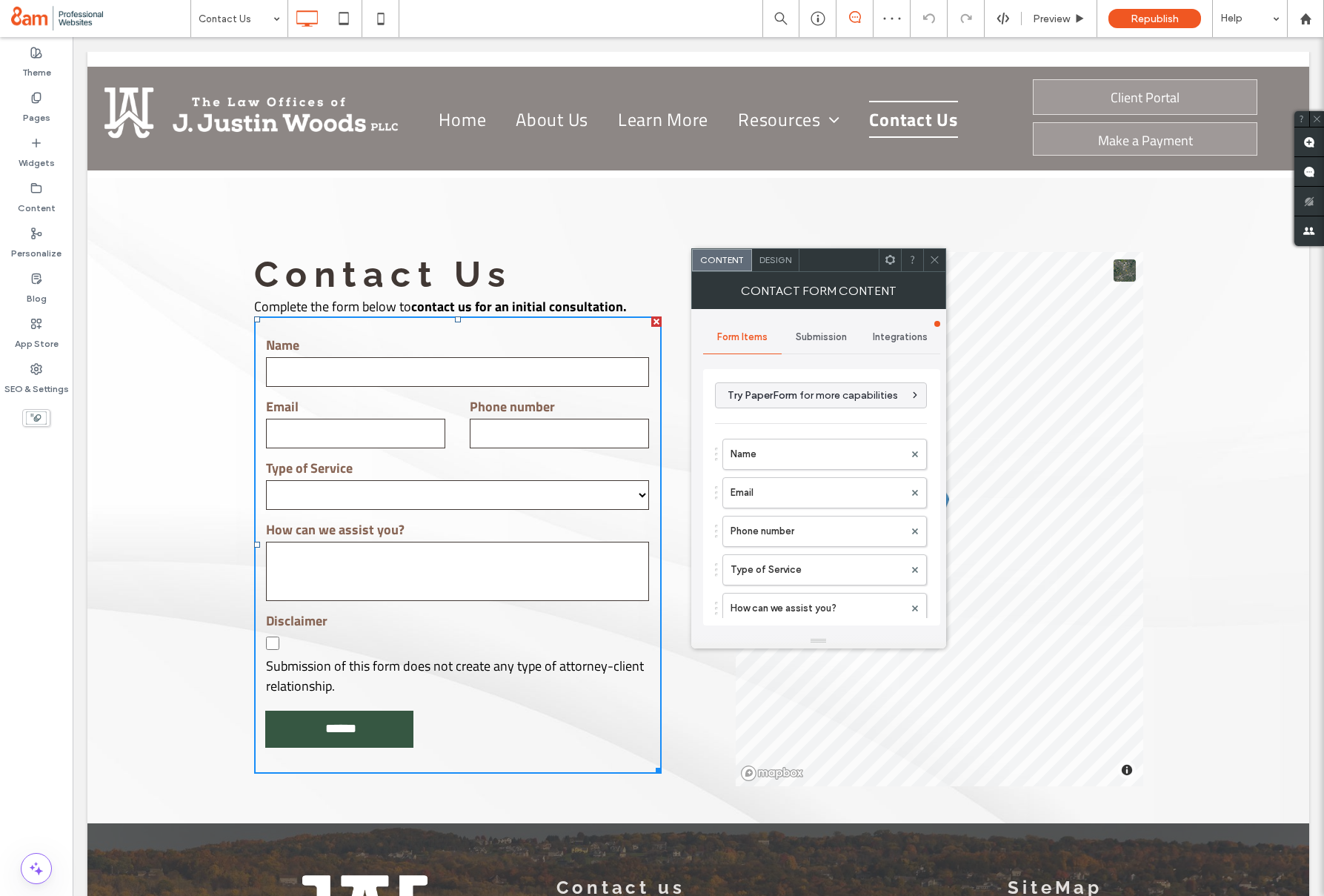
click at [806, 327] on div "Submission" at bounding box center [821, 337] width 79 height 33
click at [811, 409] on label "New submission notification" at bounding box center [822, 407] width 198 height 30
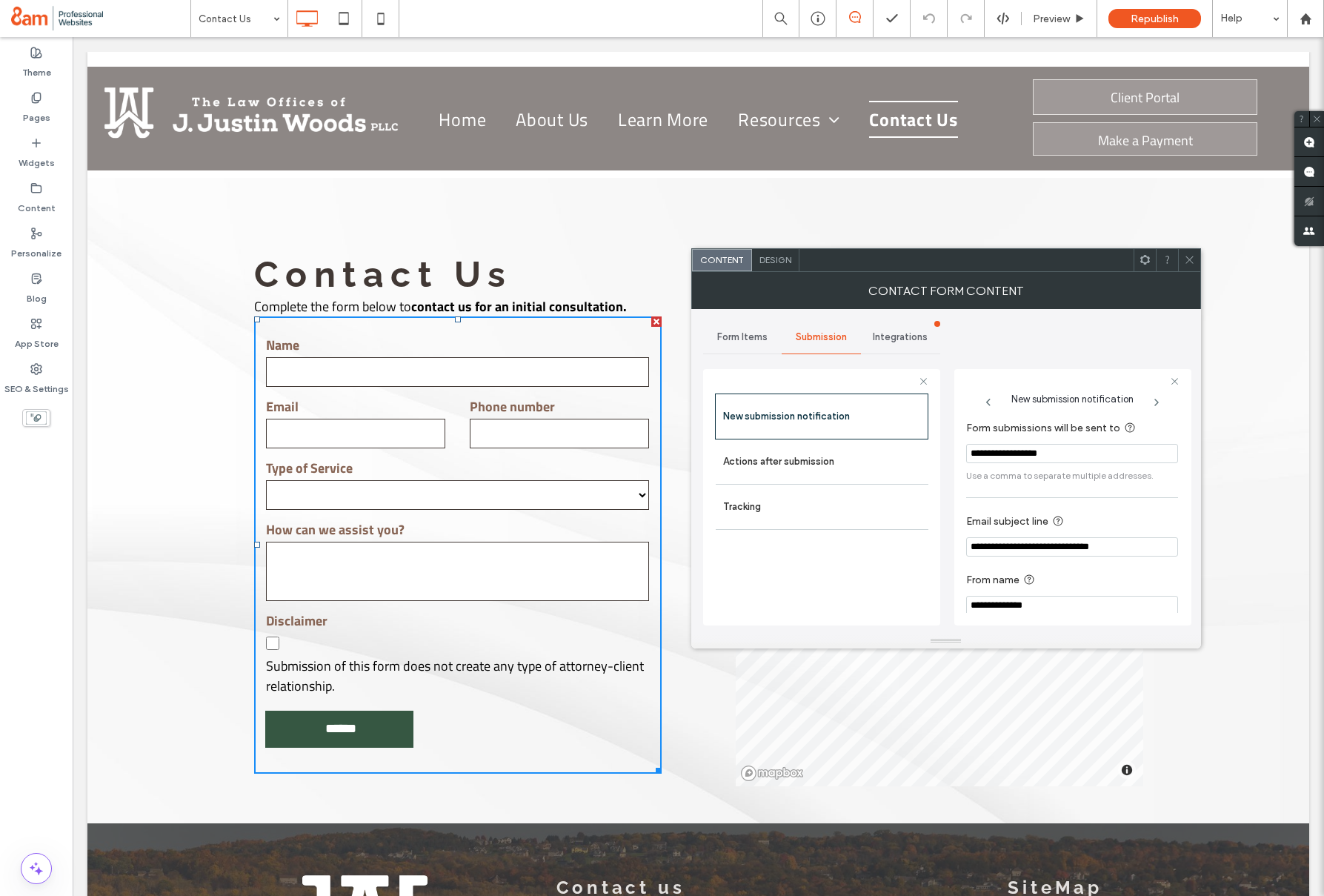
drag, startPoint x: 1192, startPoint y: 269, endPoint x: 927, endPoint y: 269, distance: 265.0
click at [1190, 269] on span at bounding box center [1190, 260] width 11 height 22
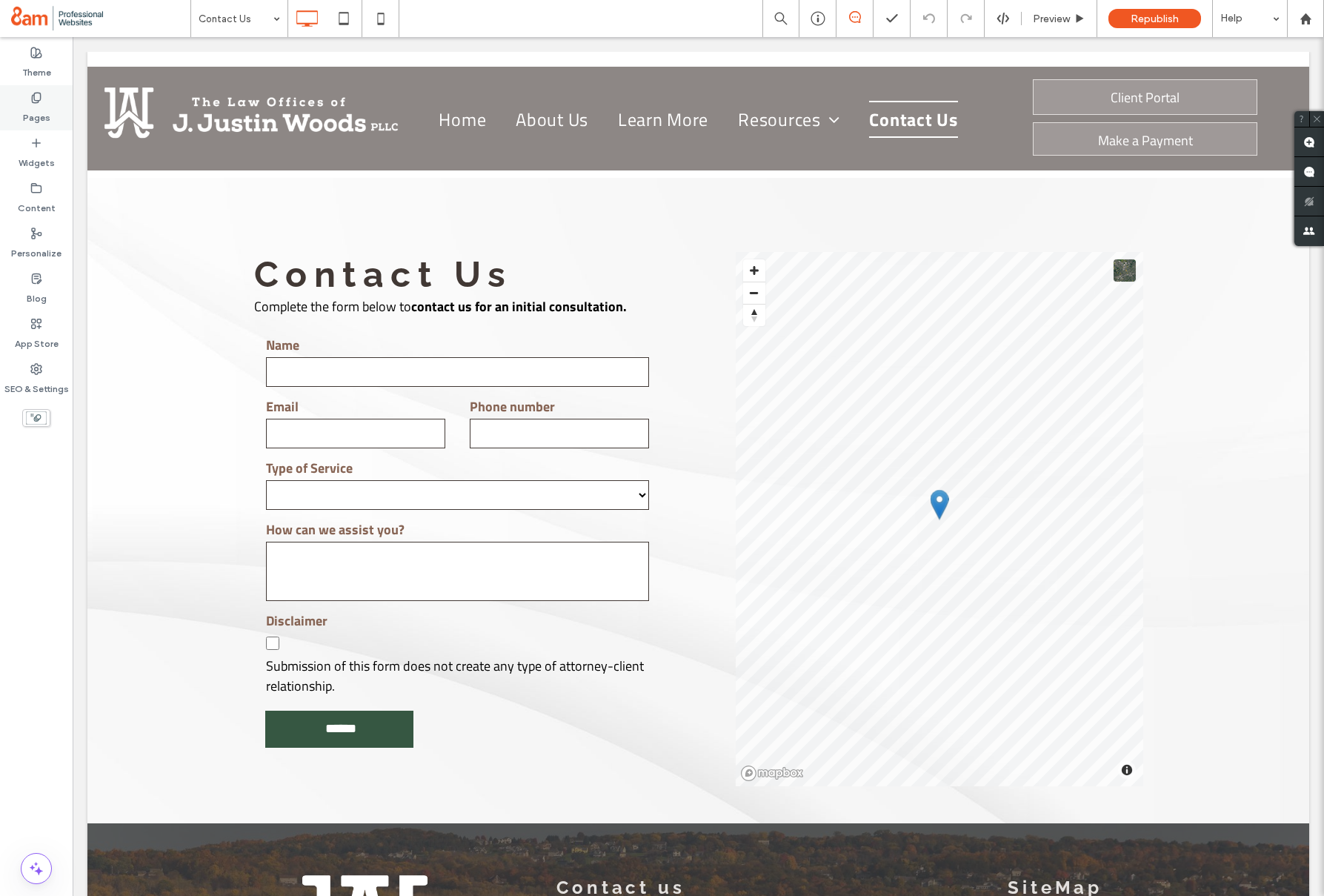
click at [21, 112] on div "Pages" at bounding box center [36, 108] width 73 height 45
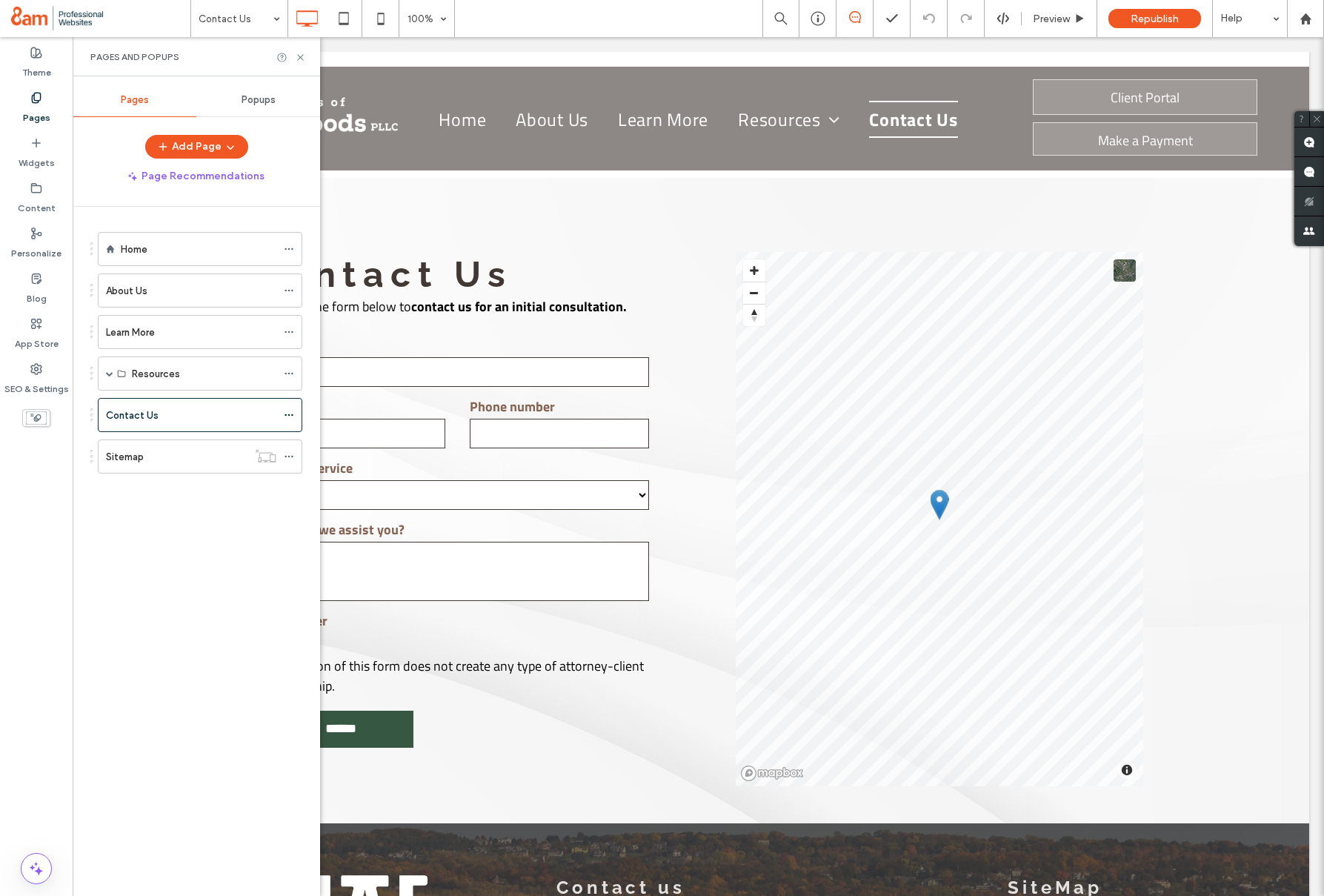
click at [111, 337] on label "Learn More" at bounding box center [131, 332] width 49 height 26
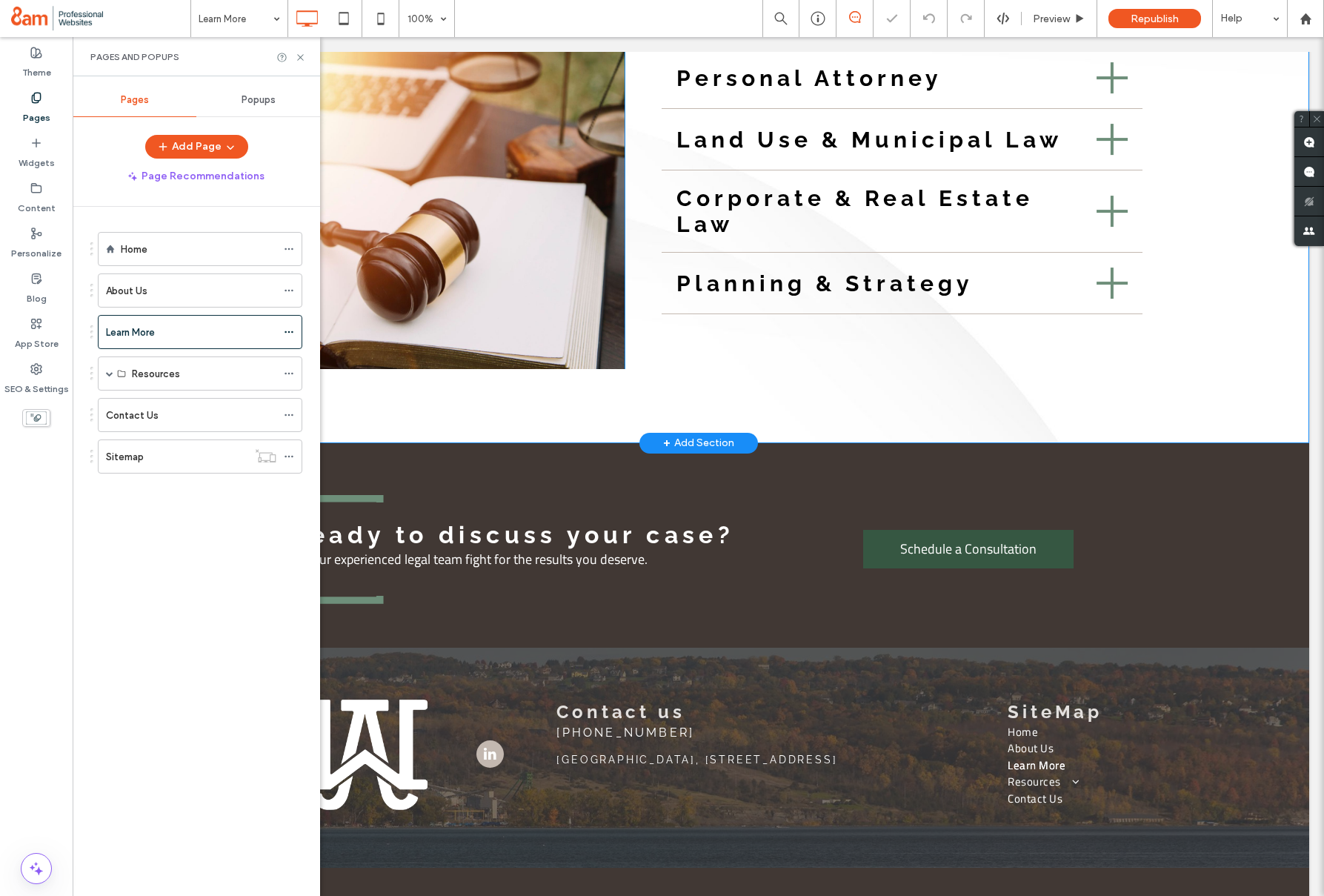
scroll to position [457, 0]
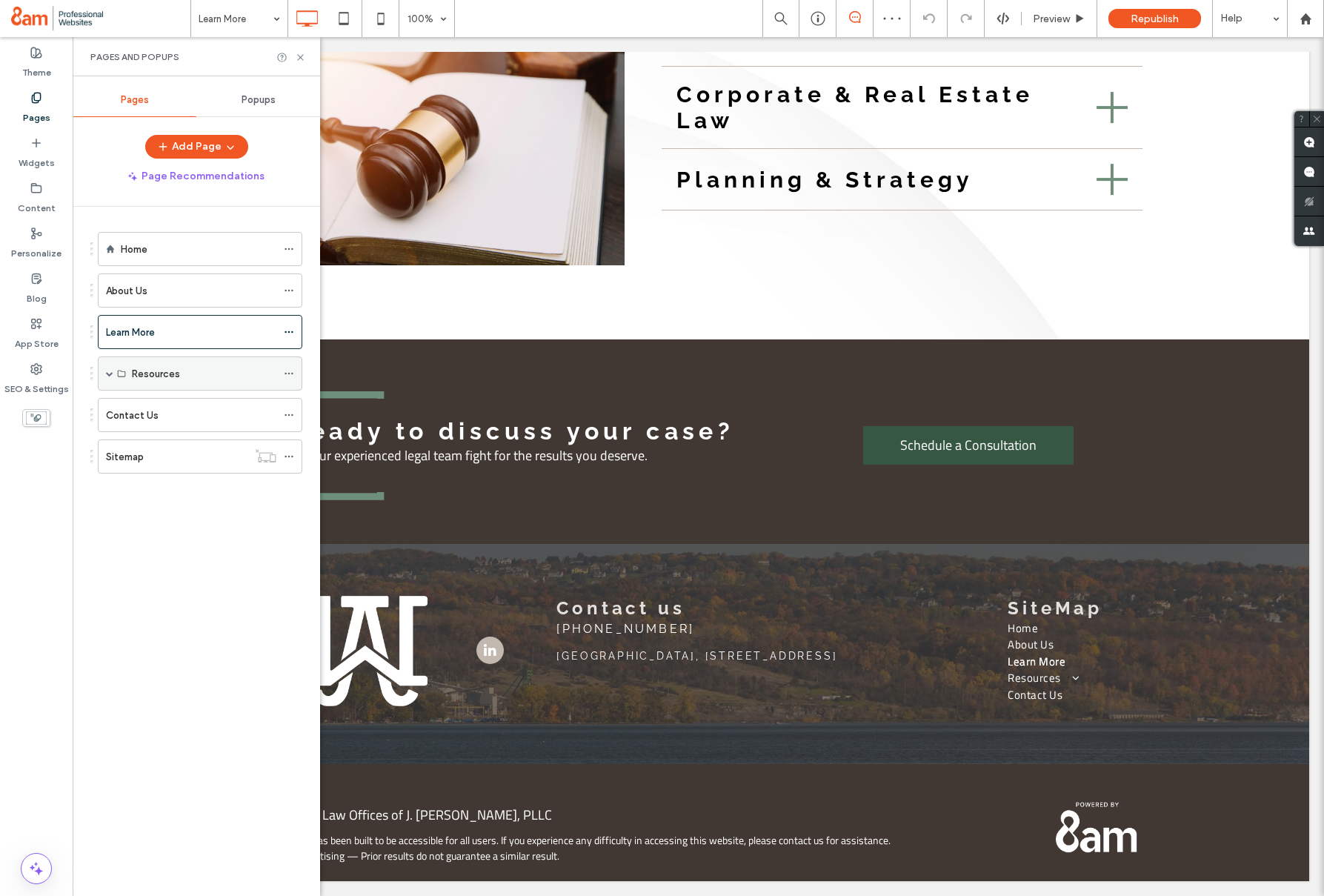
click at [106, 375] on span at bounding box center [110, 374] width 7 height 7
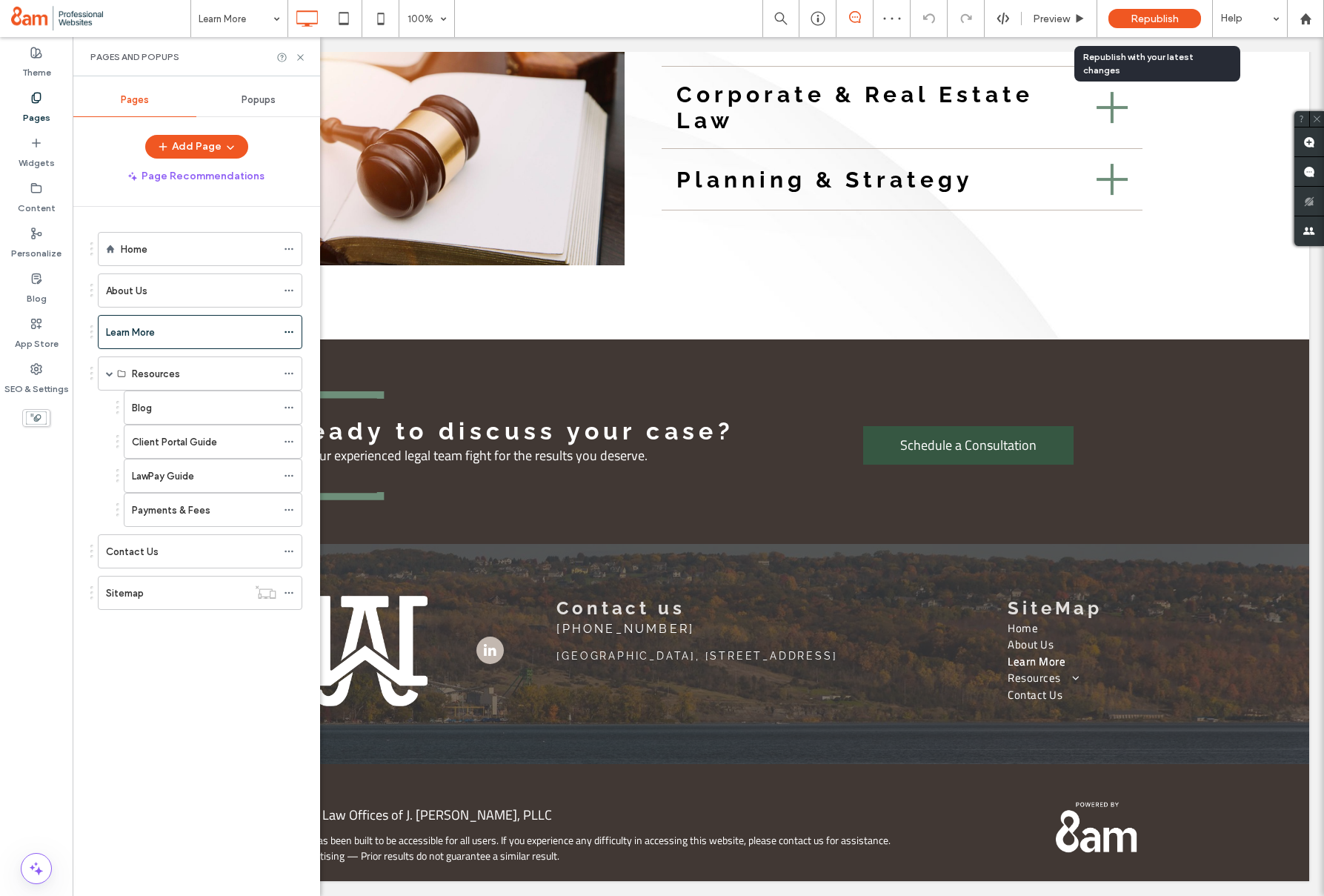
click at [1142, 18] on span "Republish" at bounding box center [1155, 19] width 48 height 13
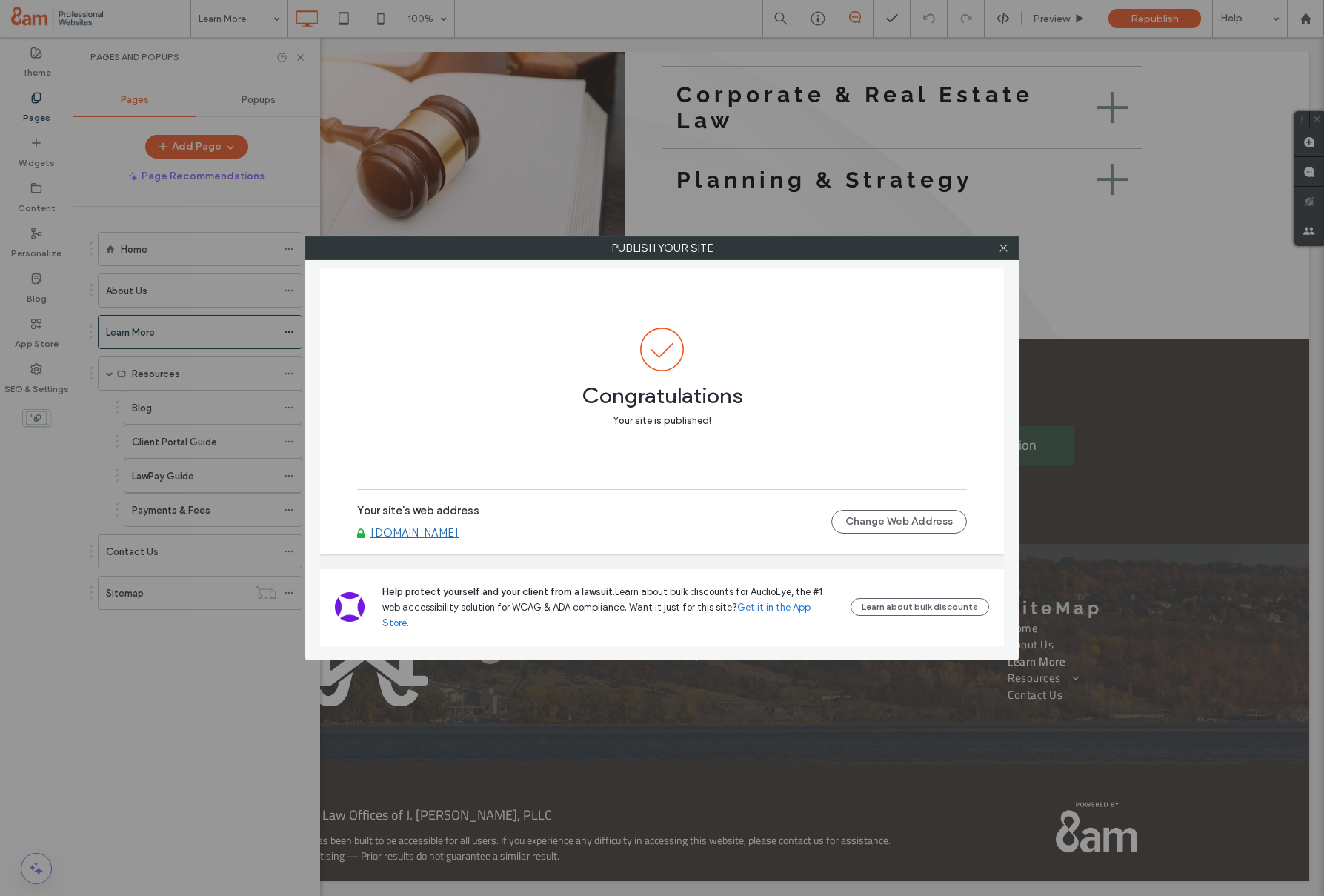
click at [458, 539] on link "www.jwoodsnylaw.com" at bounding box center [415, 533] width 88 height 13
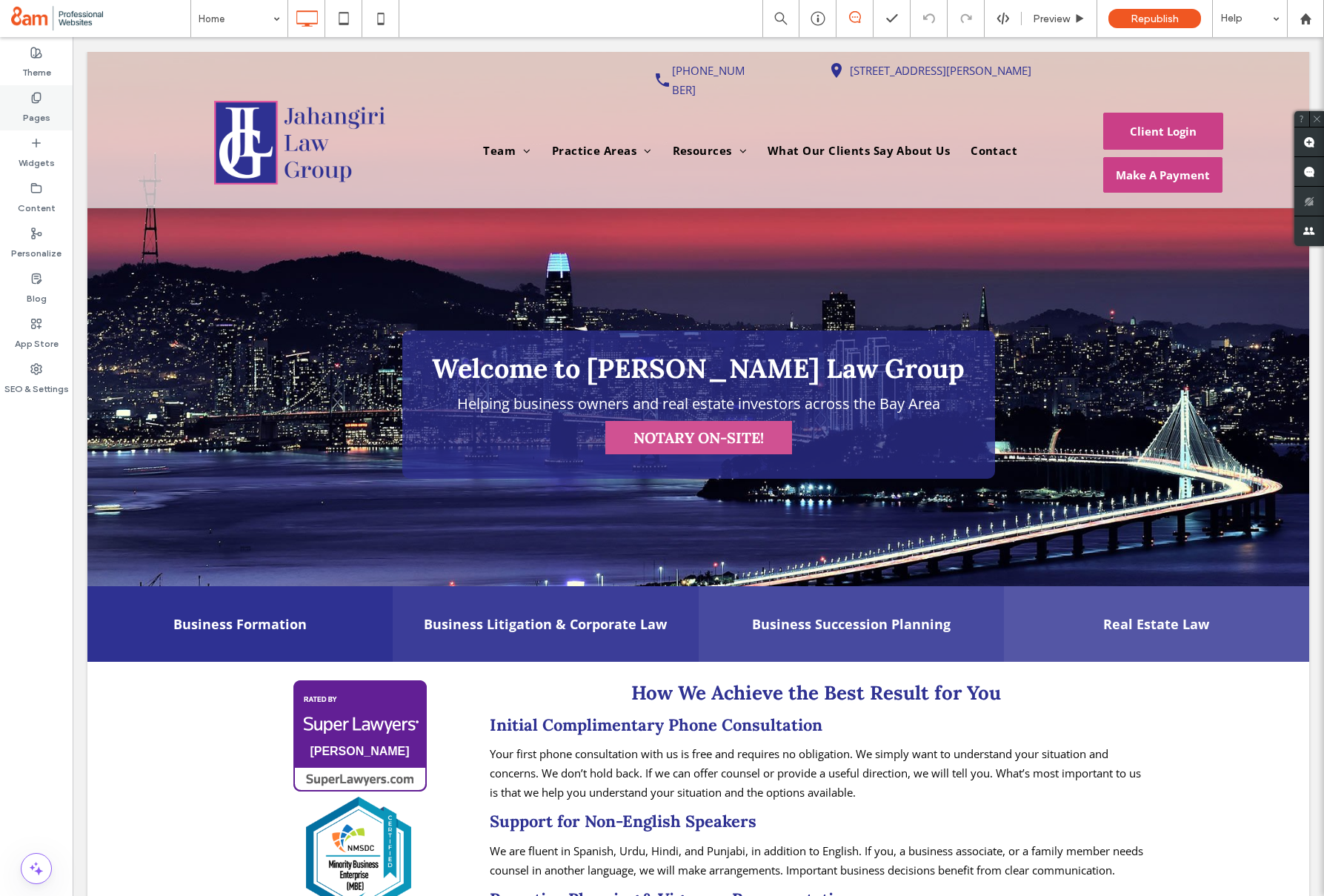
click at [42, 119] on label "Pages" at bounding box center [36, 114] width 27 height 21
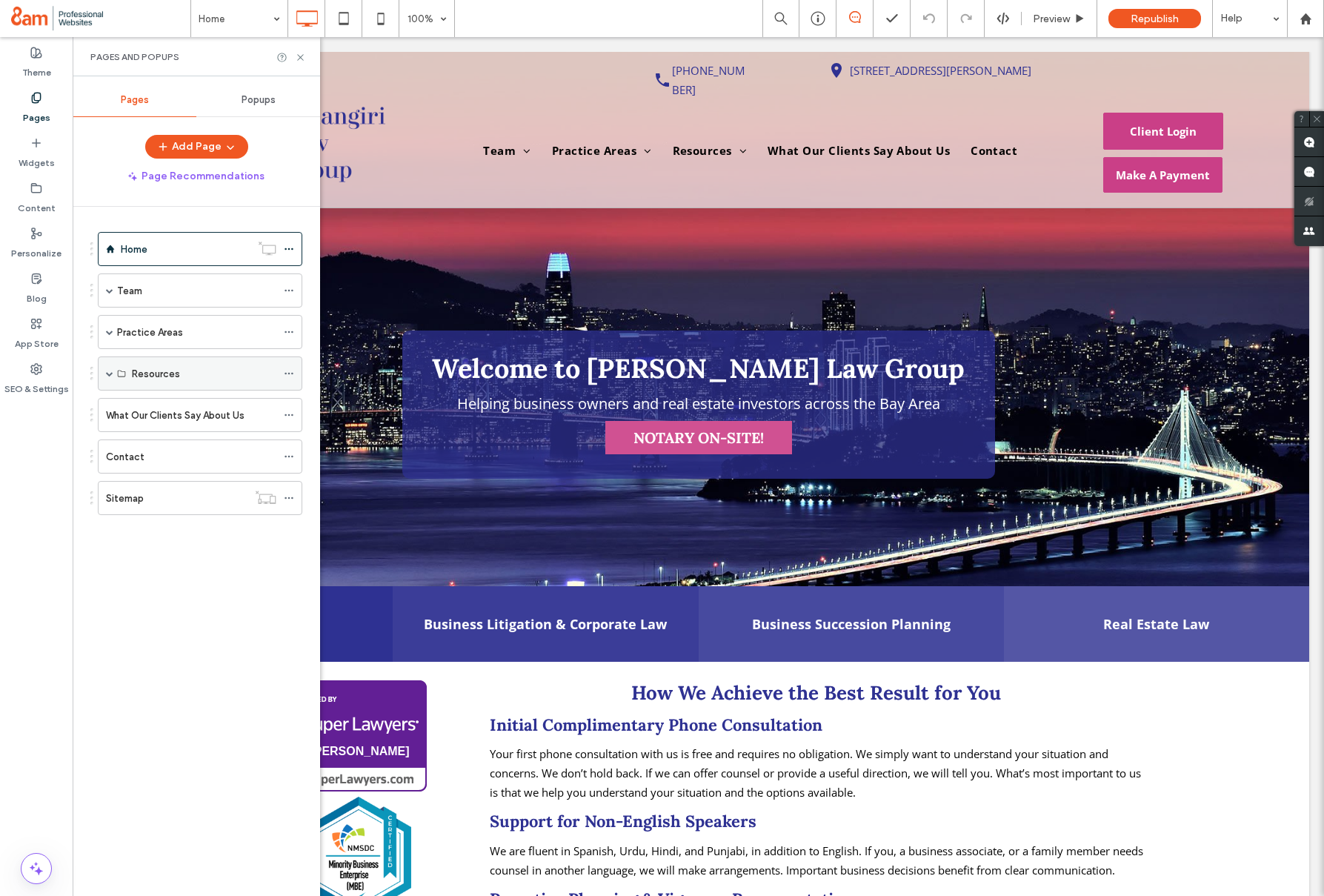
click at [109, 370] on span at bounding box center [110, 374] width 7 height 7
click at [158, 407] on label "News - Announcements" at bounding box center [185, 408] width 107 height 26
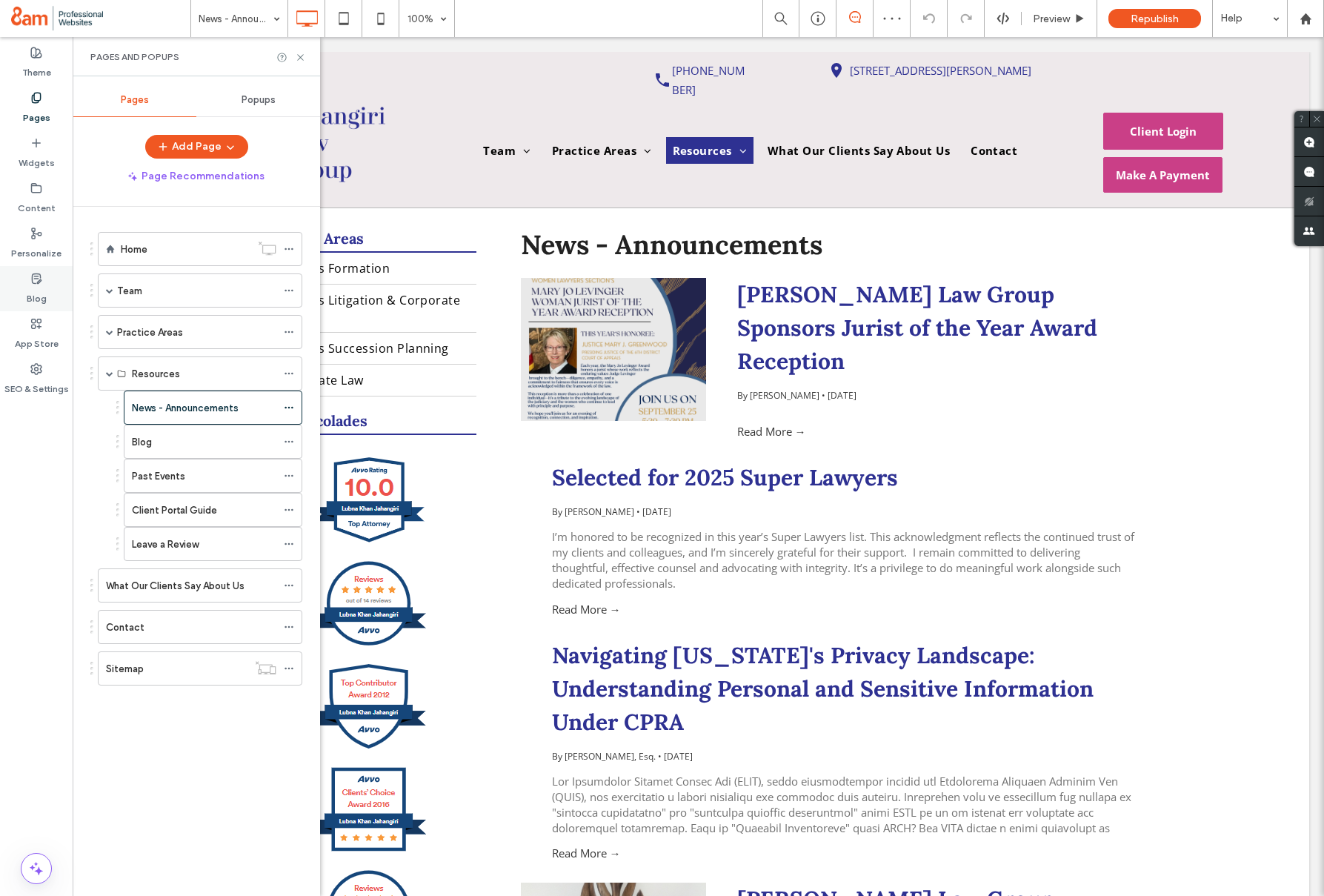
click at [34, 286] on label "Blog" at bounding box center [36, 295] width 20 height 21
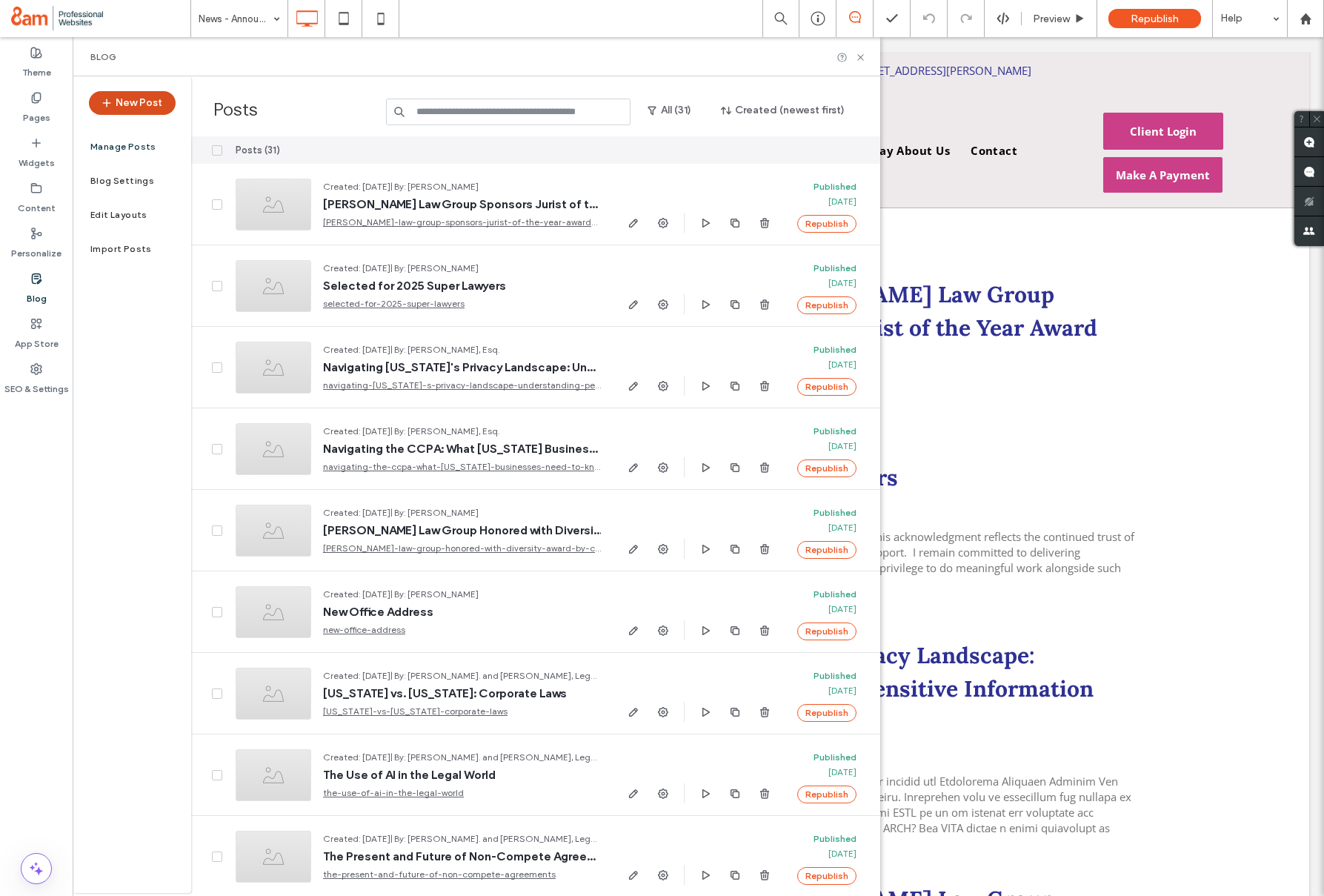
click at [146, 107] on button "New Post" at bounding box center [132, 103] width 87 height 24
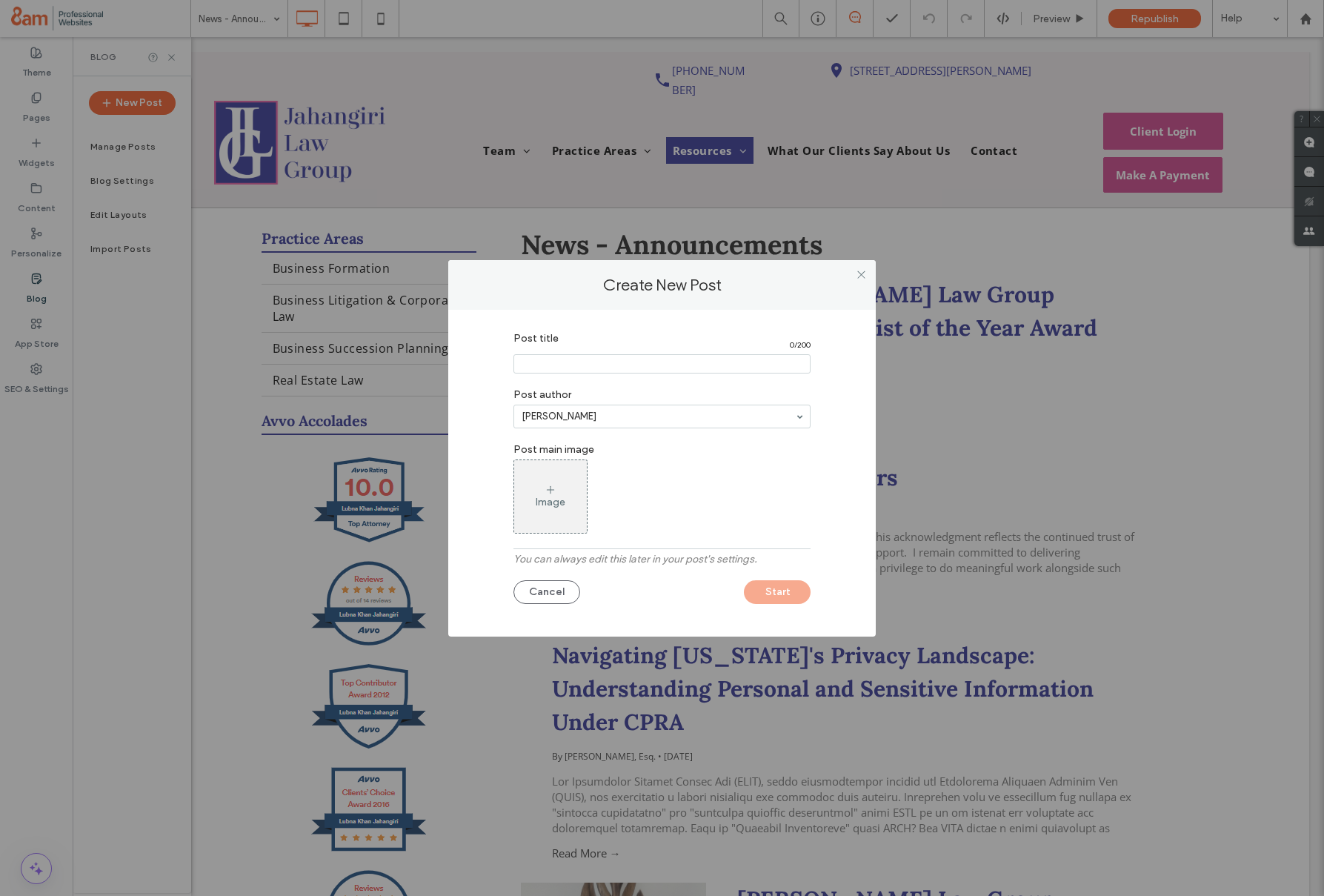
click at [700, 365] on input "Post title" at bounding box center [662, 364] width 297 height 19
paste input "**********"
type input "**********"
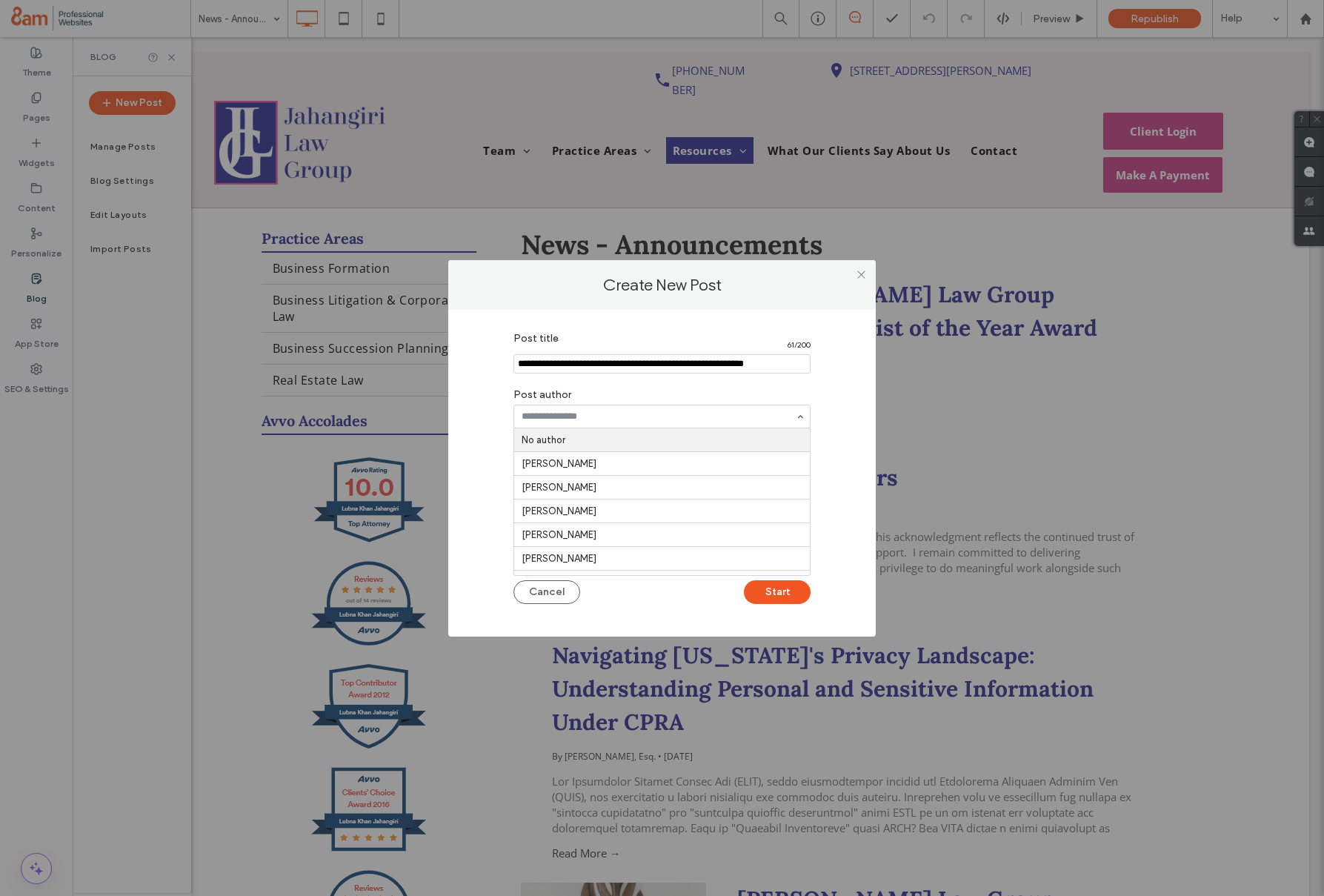
click at [627, 420] on input at bounding box center [658, 417] width 274 height 10
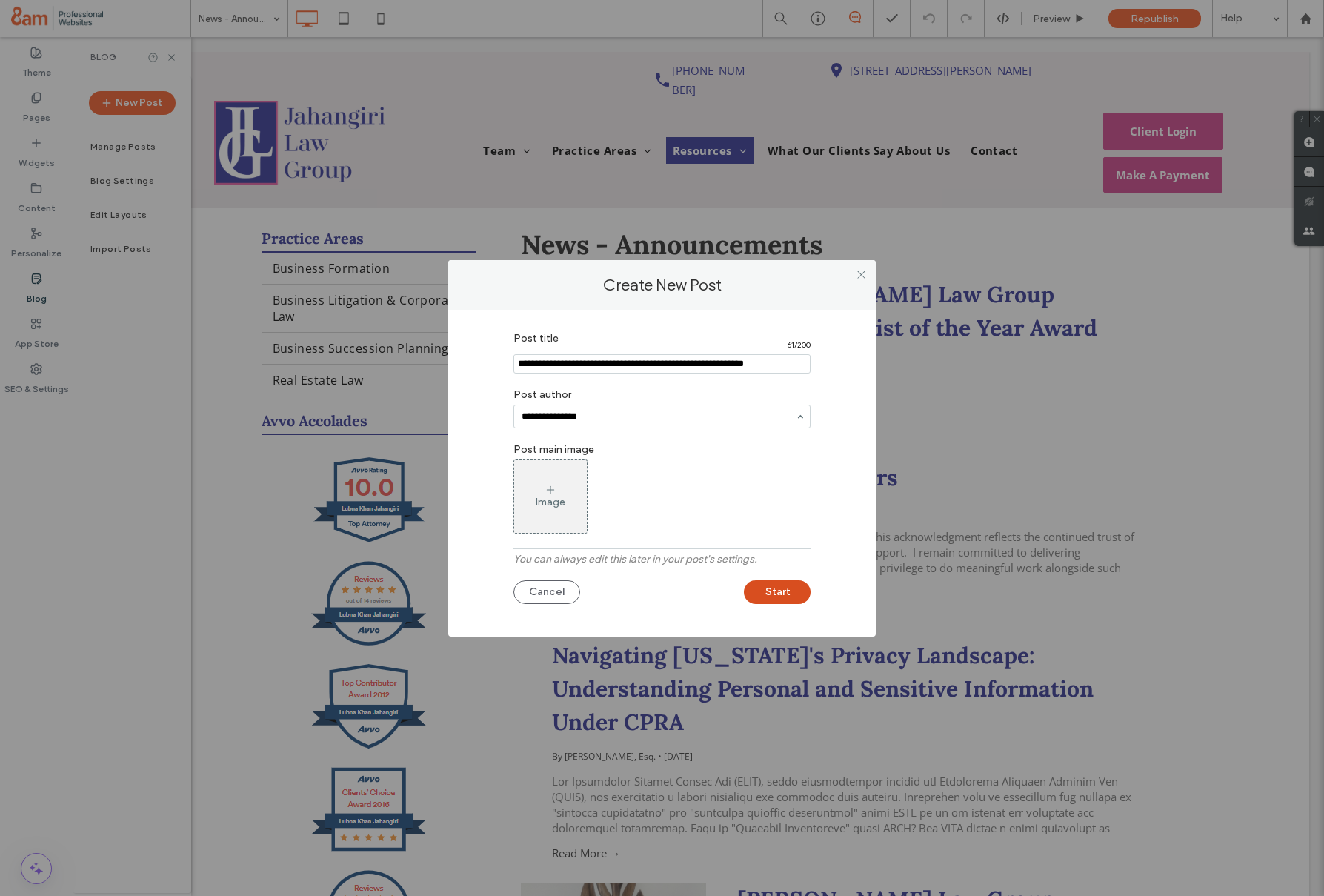
type input "**********"
click at [799, 602] on button "Start" at bounding box center [777, 592] width 67 height 24
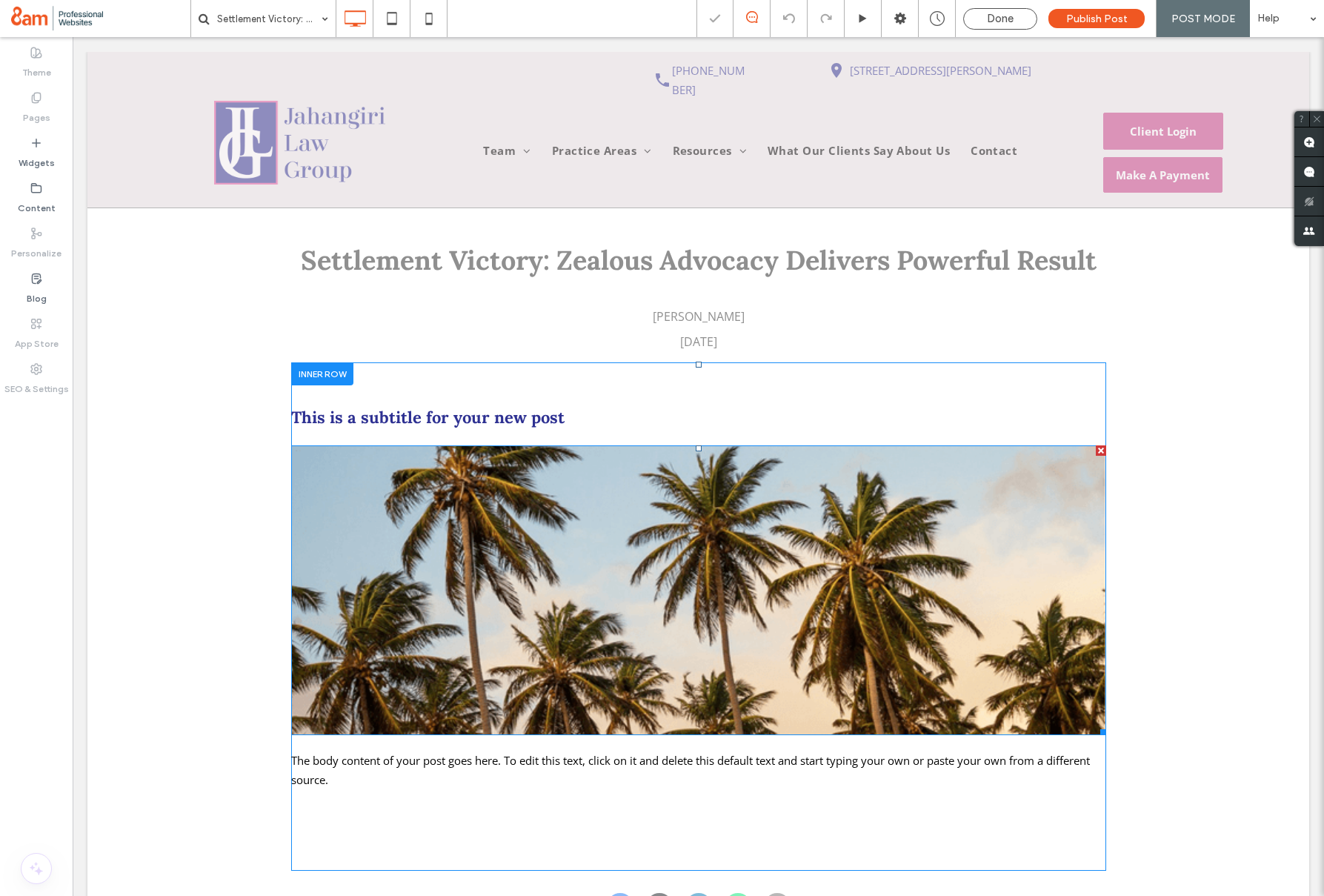
click at [1101, 445] on div at bounding box center [1101, 450] width 10 height 10
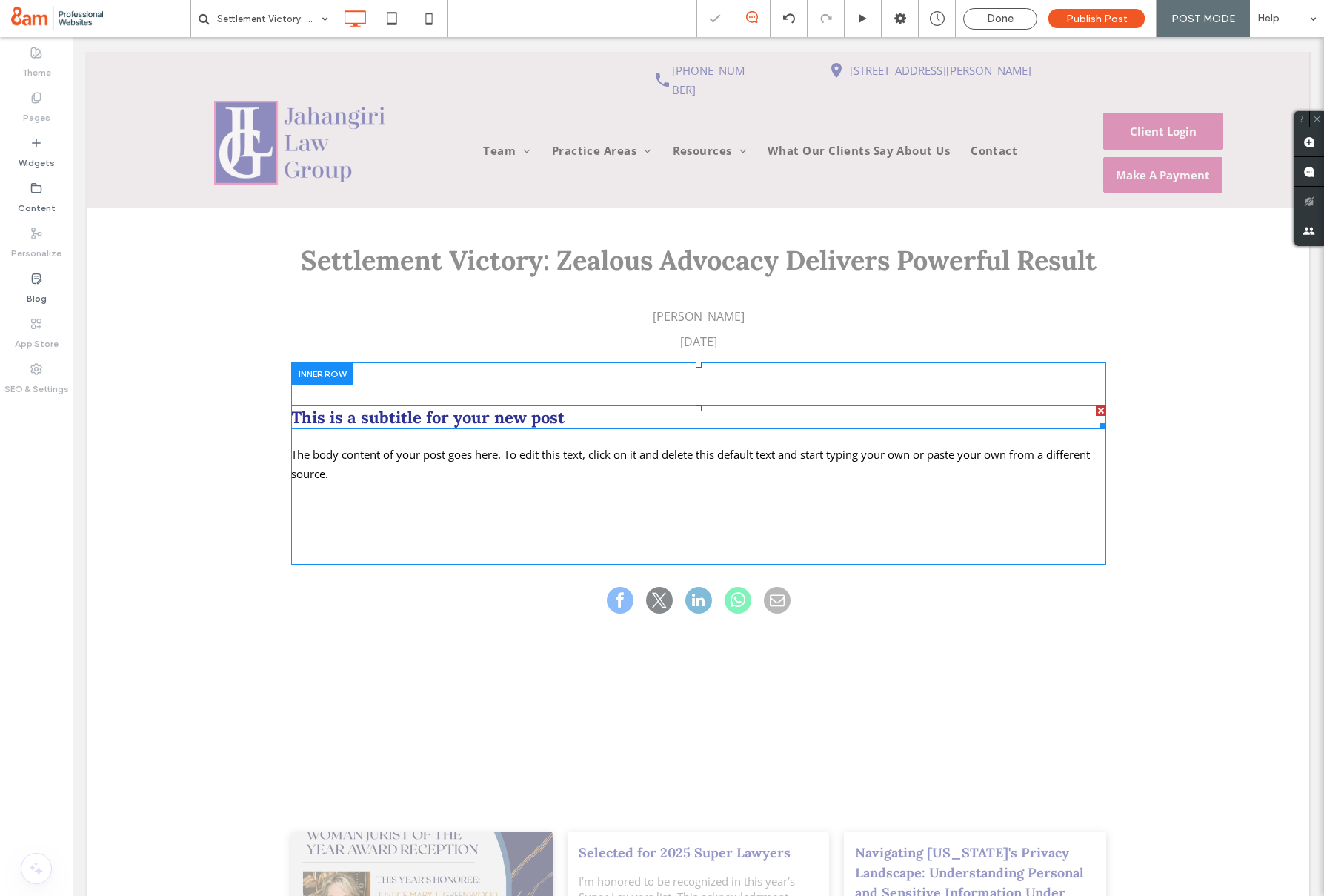
click at [1101, 406] on div at bounding box center [1101, 411] width 10 height 10
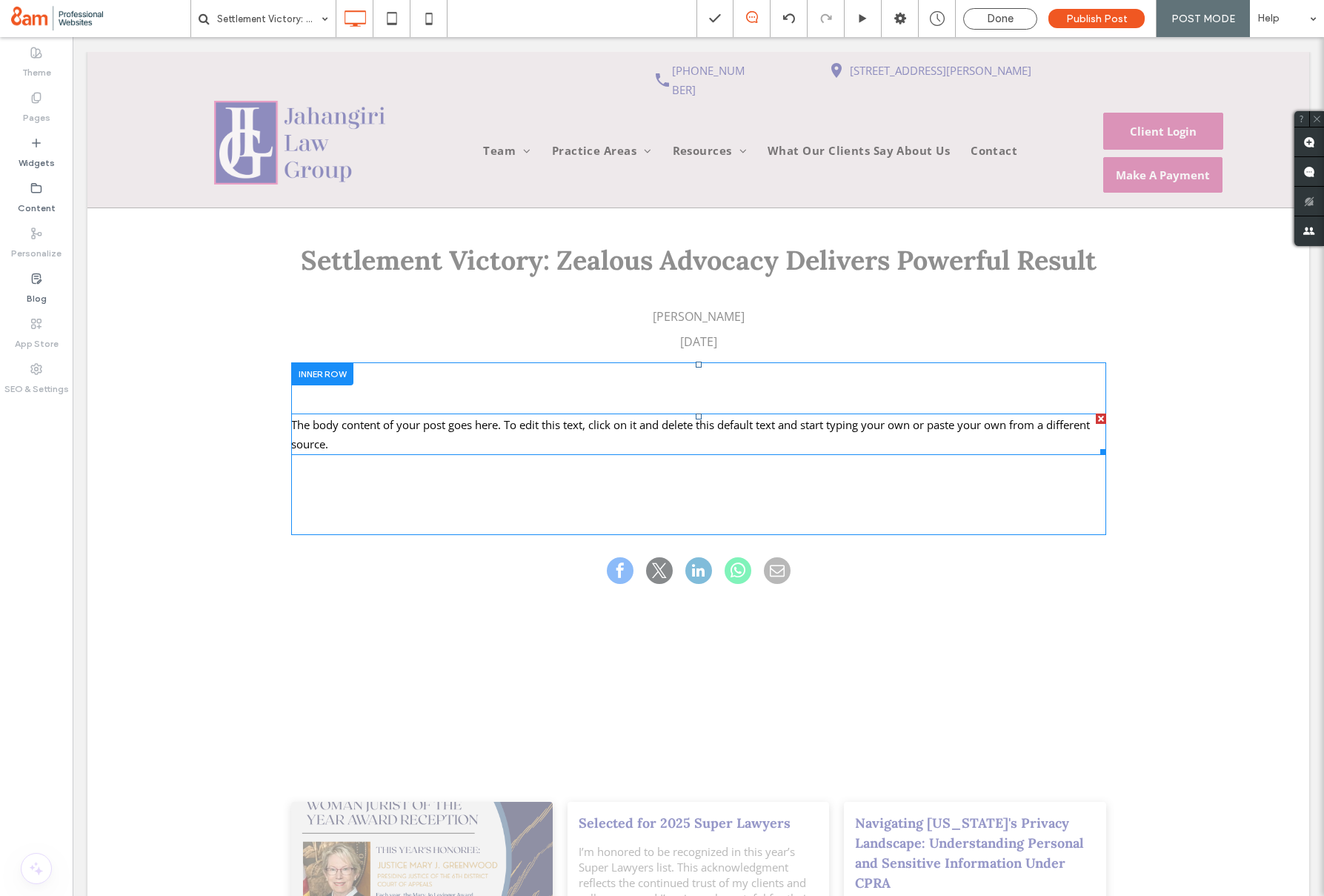
click at [736, 419] on p "The body content of your post goes here. To edit this text, click on it and del…" at bounding box center [699, 435] width 815 height 39
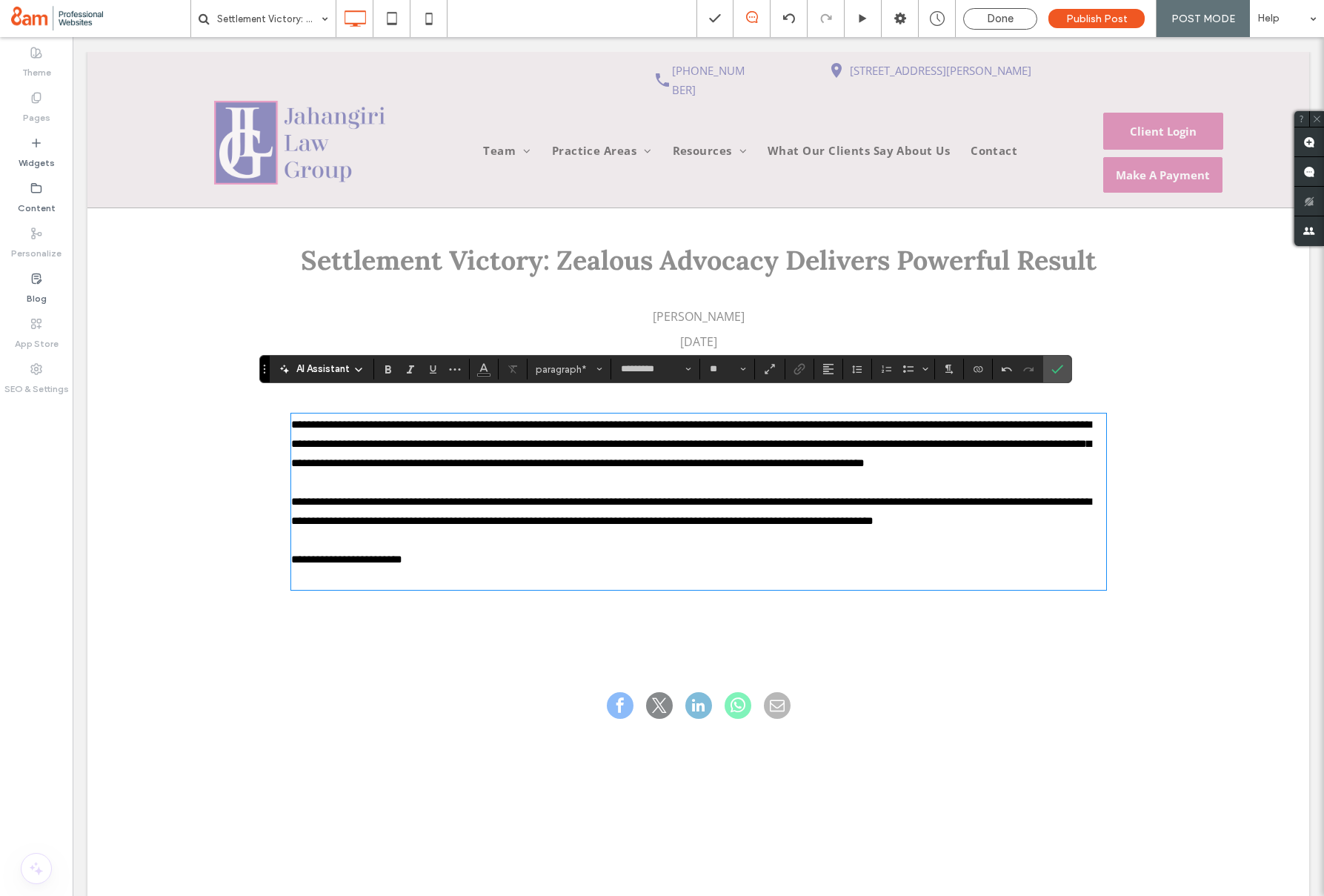
click at [435, 555] on p "**********" at bounding box center [699, 559] width 815 height 19
click at [510, 586] on p "﻿" at bounding box center [699, 579] width 815 height 19
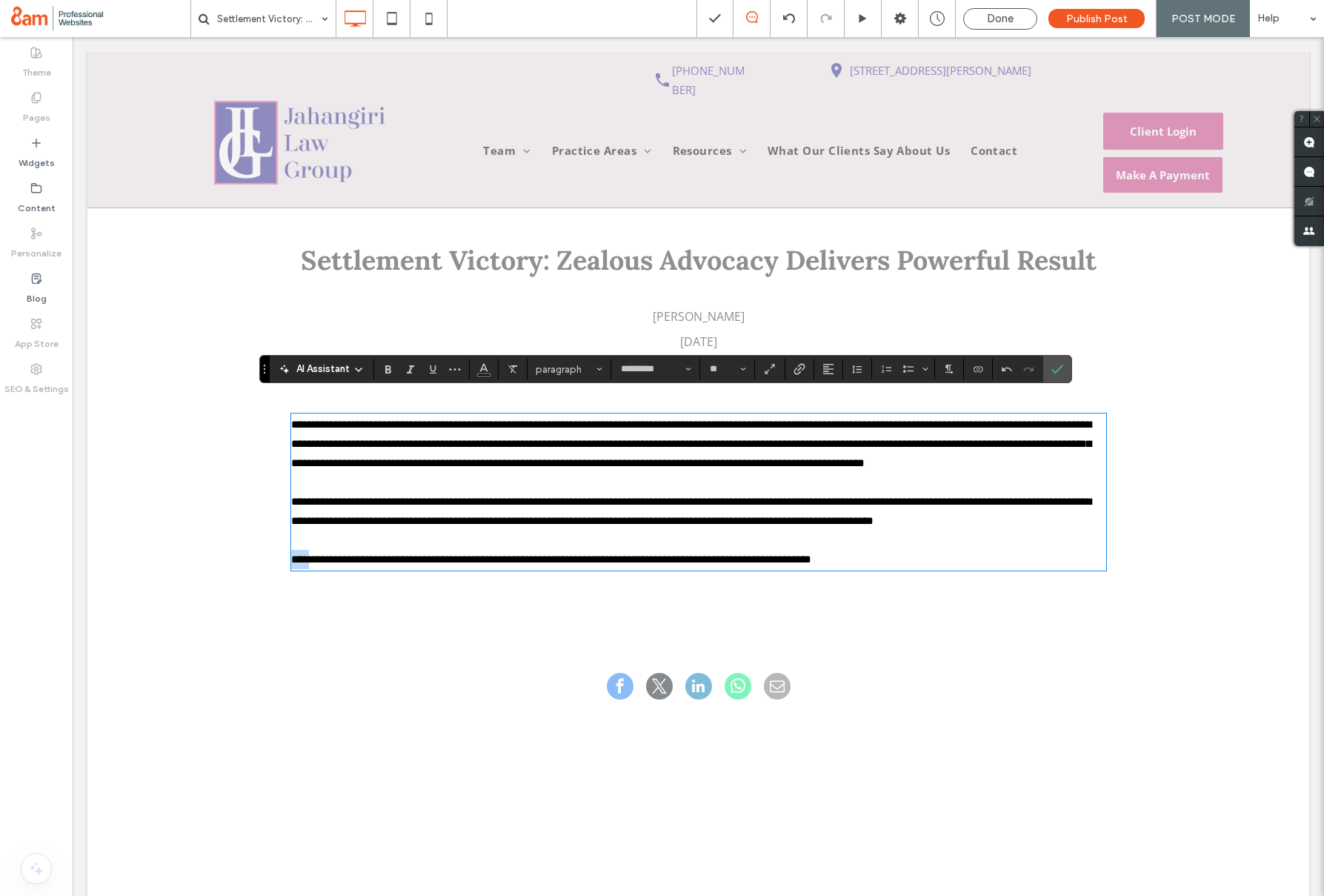
drag, startPoint x: 315, startPoint y: 561, endPoint x: 286, endPoint y: 562, distance: 29.0
click at [286, 562] on div "**********" at bounding box center [699, 507] width 889 height 289
drag, startPoint x: 382, startPoint y: 372, endPoint x: 383, endPoint y: 381, distance: 9.1
click at [383, 372] on icon "Bold" at bounding box center [389, 369] width 12 height 12
click at [409, 530] on p "**********" at bounding box center [699, 511] width 815 height 39
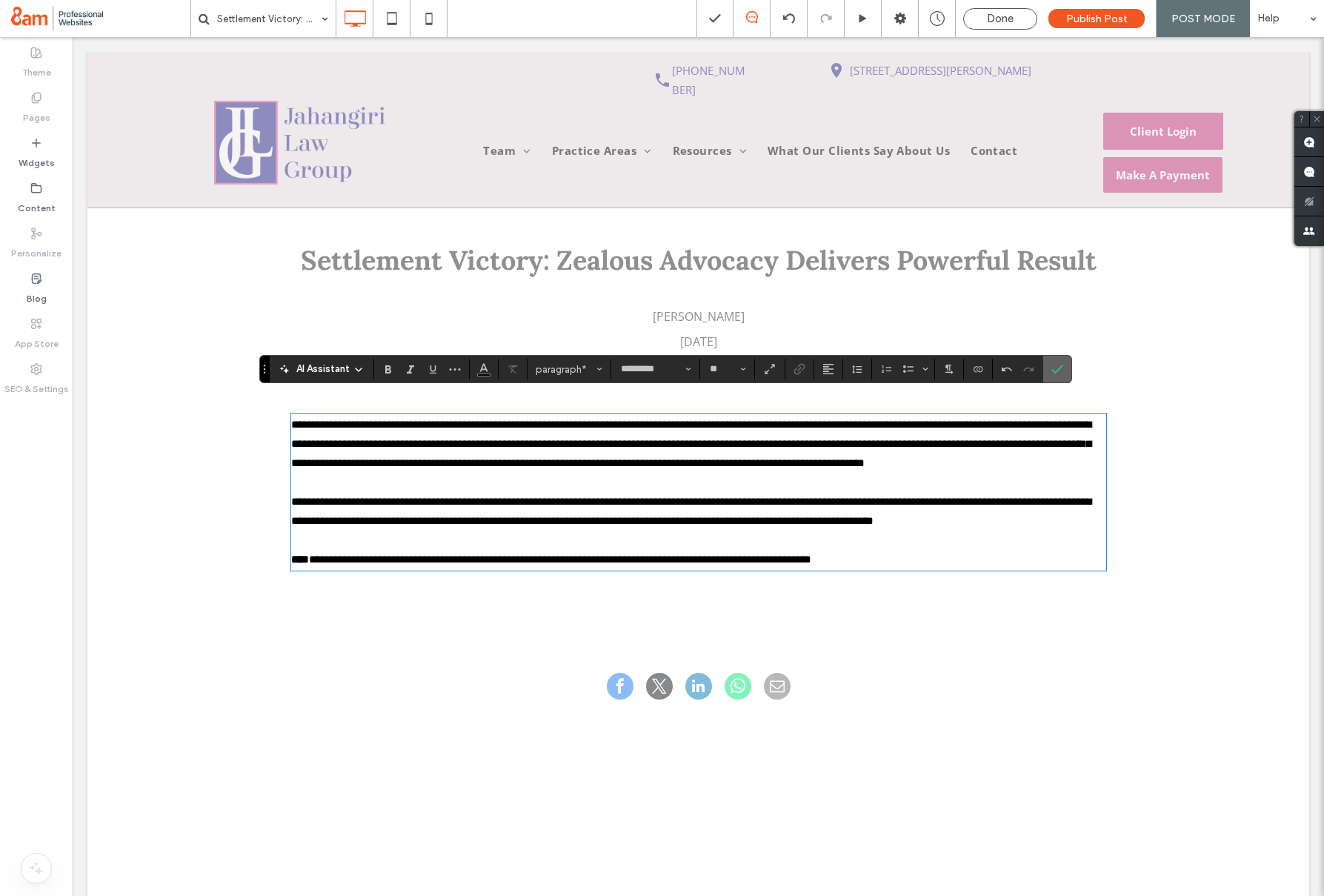
click at [1047, 372] on label "Confirm" at bounding box center [1058, 369] width 22 height 27
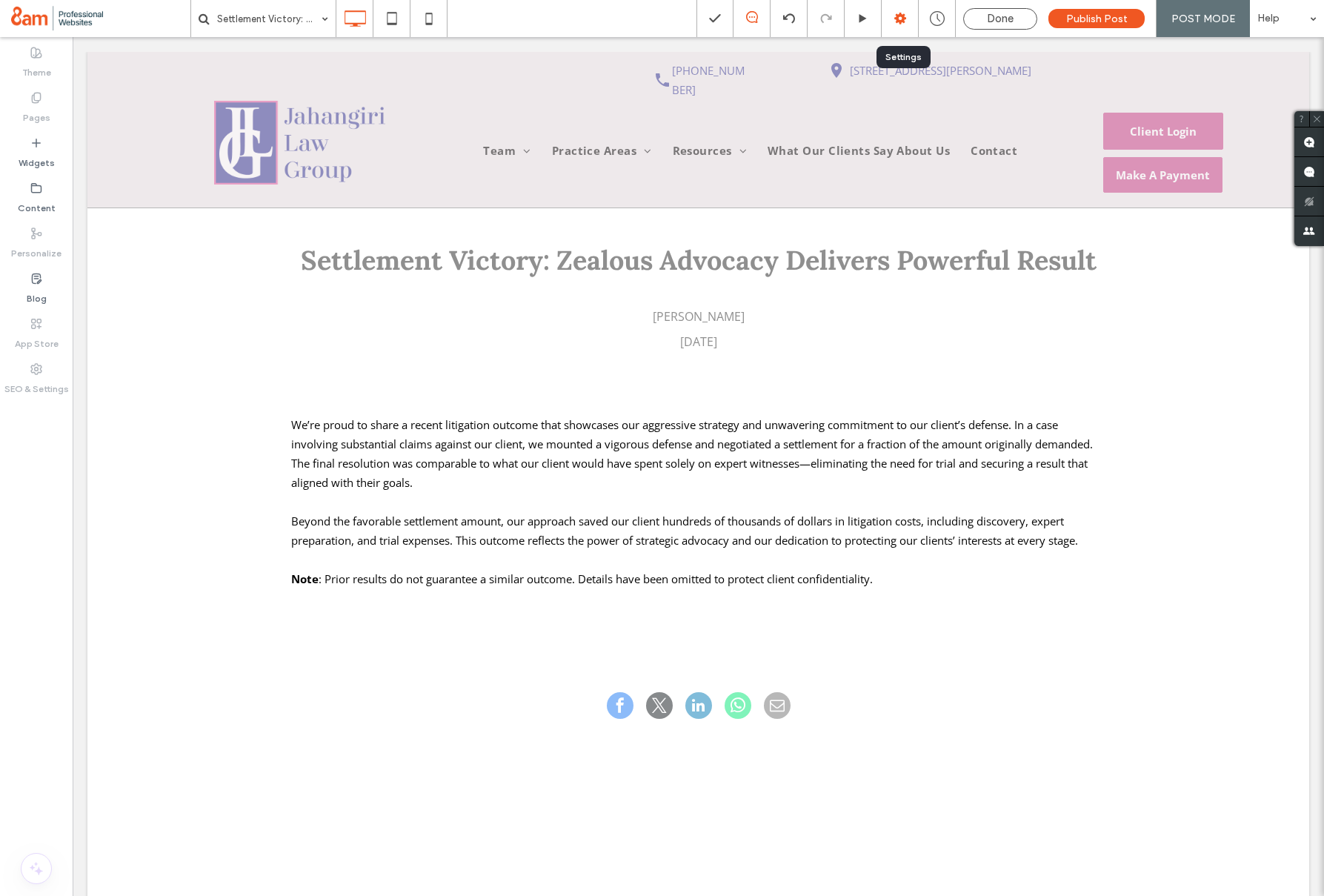
click at [897, 19] on icon at bounding box center [900, 19] width 15 height 15
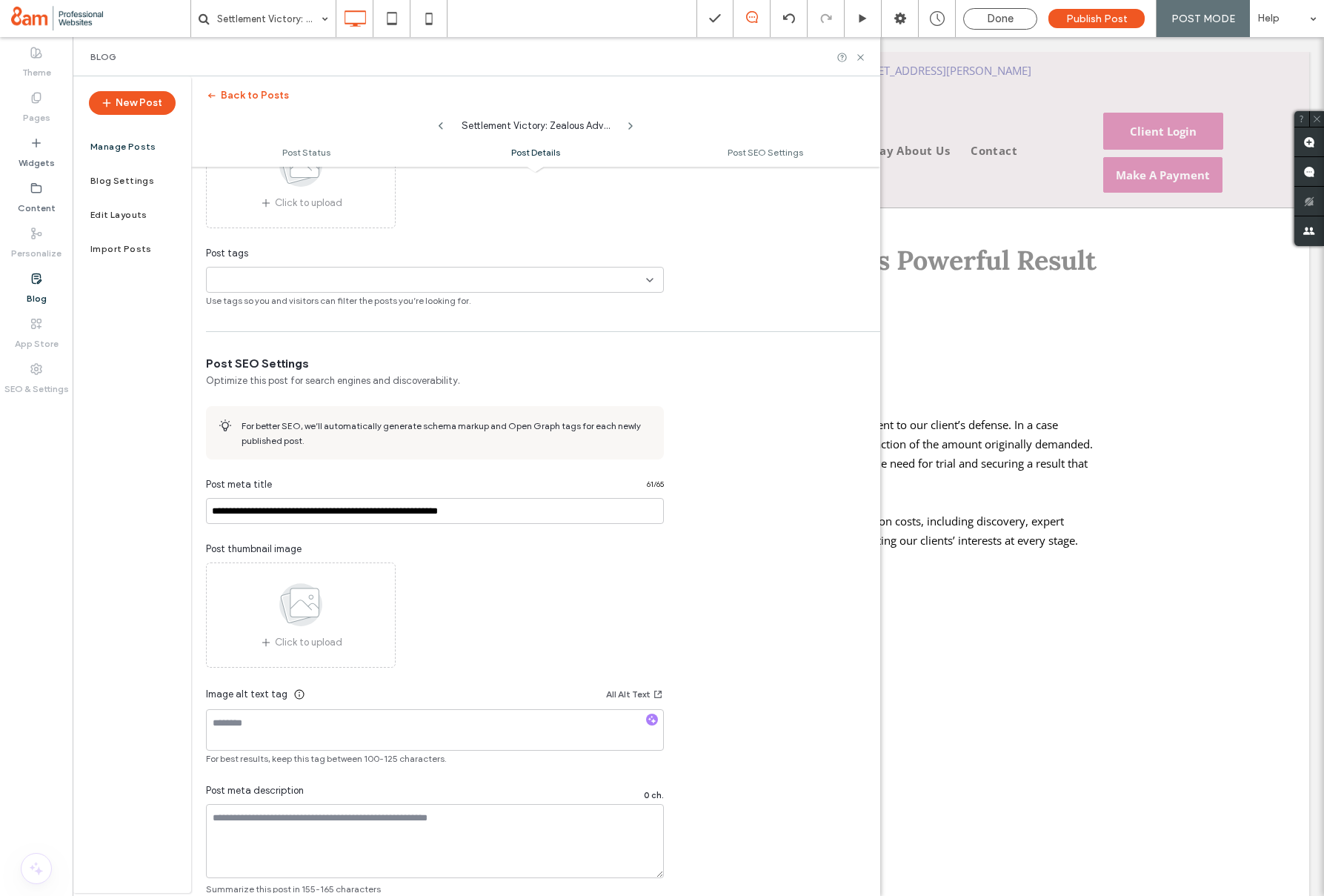
scroll to position [493, 0]
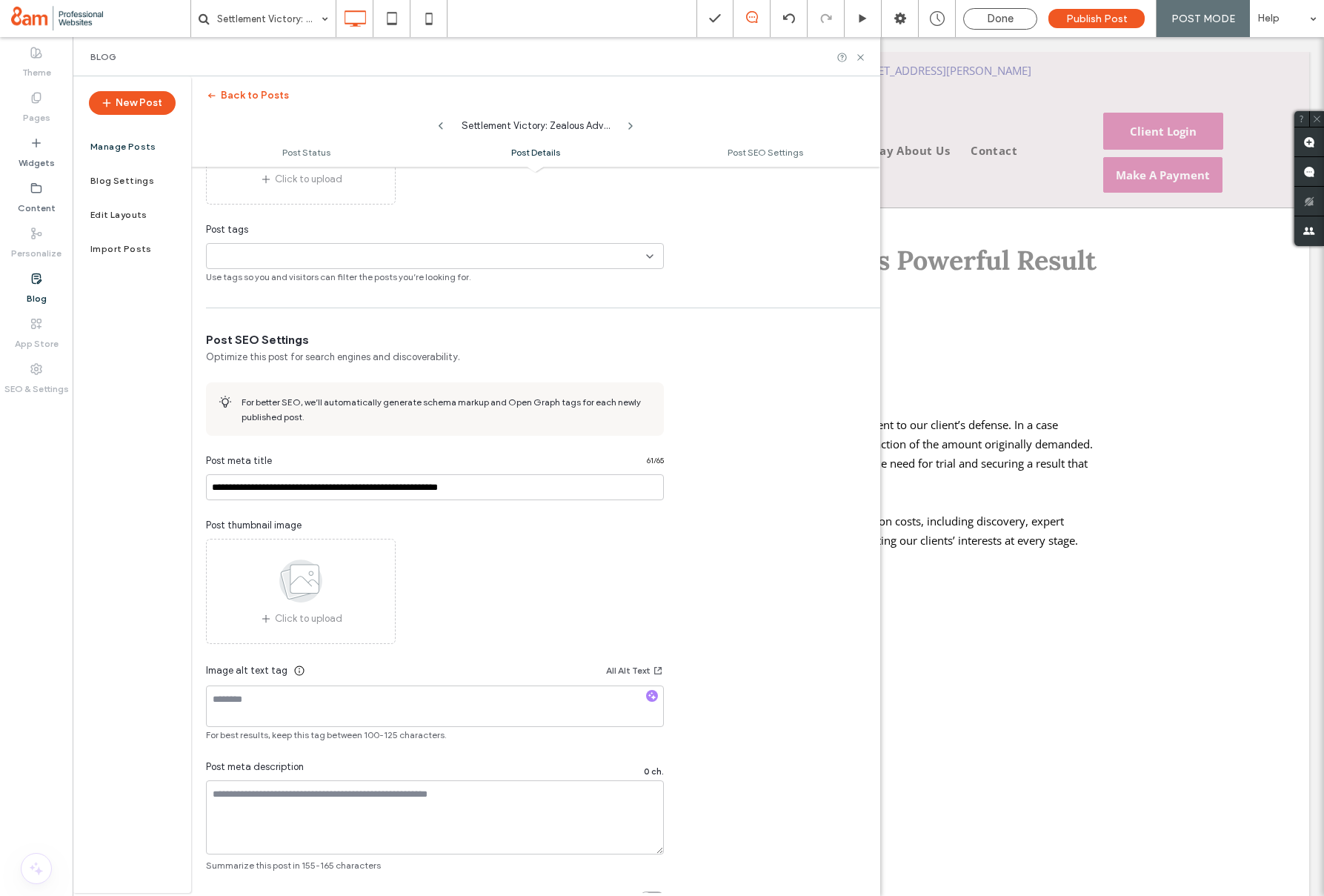
click at [332, 262] on div "+0 +0" at bounding box center [429, 256] width 433 height 24
click at [218, 307] on icon at bounding box center [218, 309] width 6 height 4
click at [217, 280] on body ".wqwq-1{fill:#231f20;} .cls-1q, .cls-2q { fill-rule: evenodd; } .cls-2q { fill:…" at bounding box center [662, 448] width 1324 height 896
click at [219, 284] on span at bounding box center [218, 283] width 10 height 10
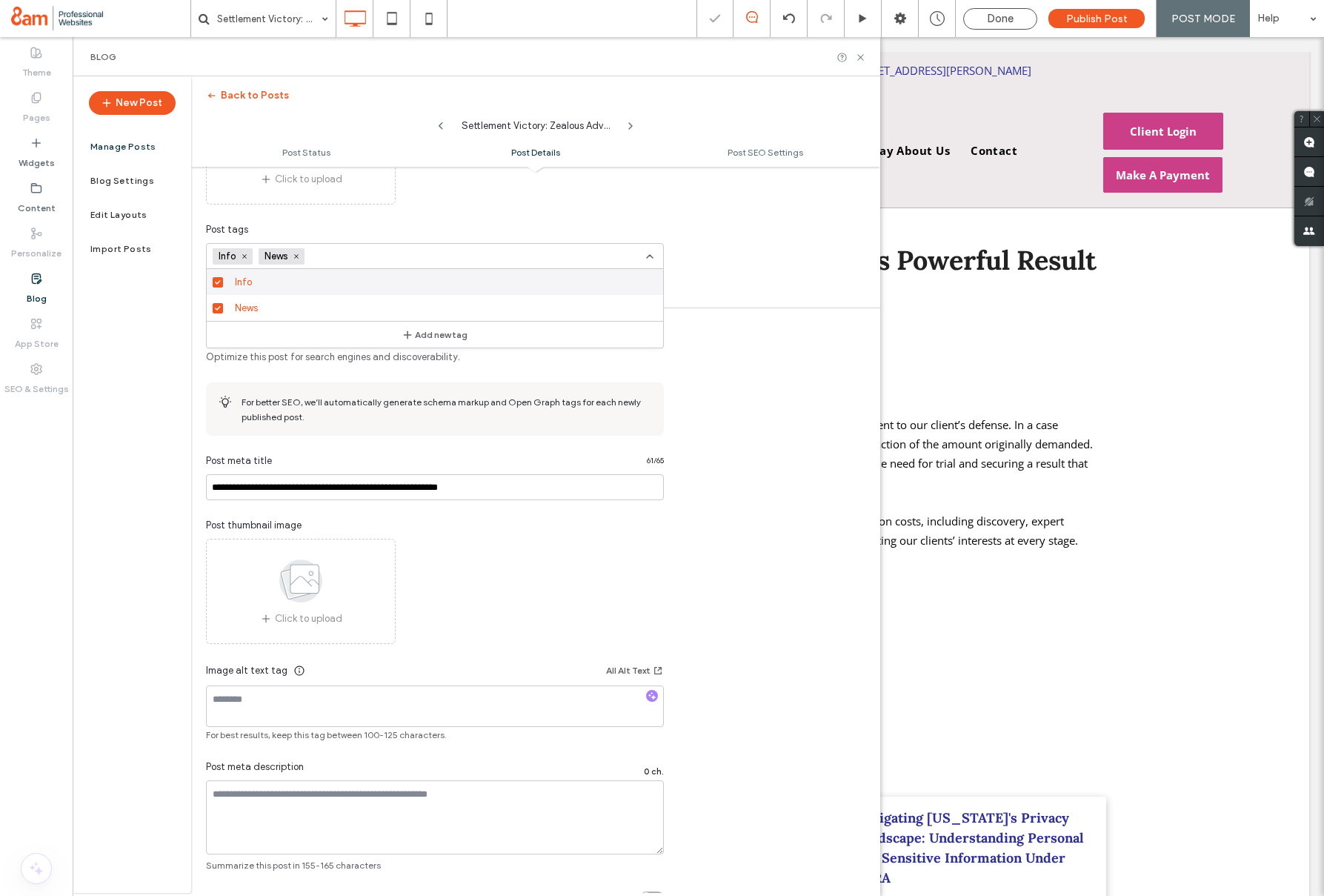
scroll to position [0, 0]
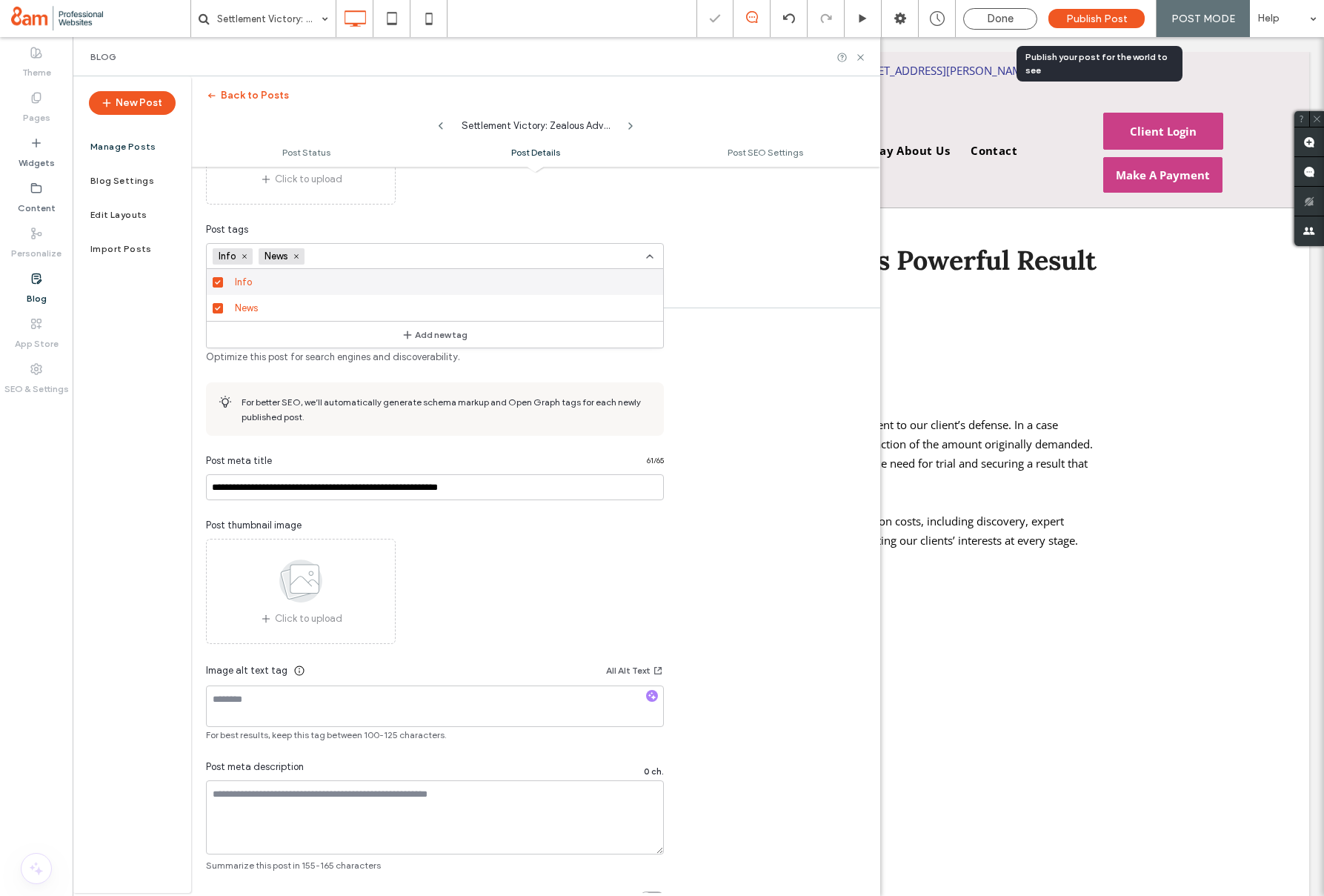
click at [1082, 25] on div "Publish Post" at bounding box center [1097, 19] width 96 height 19
click at [1010, 21] on span "Done" at bounding box center [1001, 19] width 27 height 13
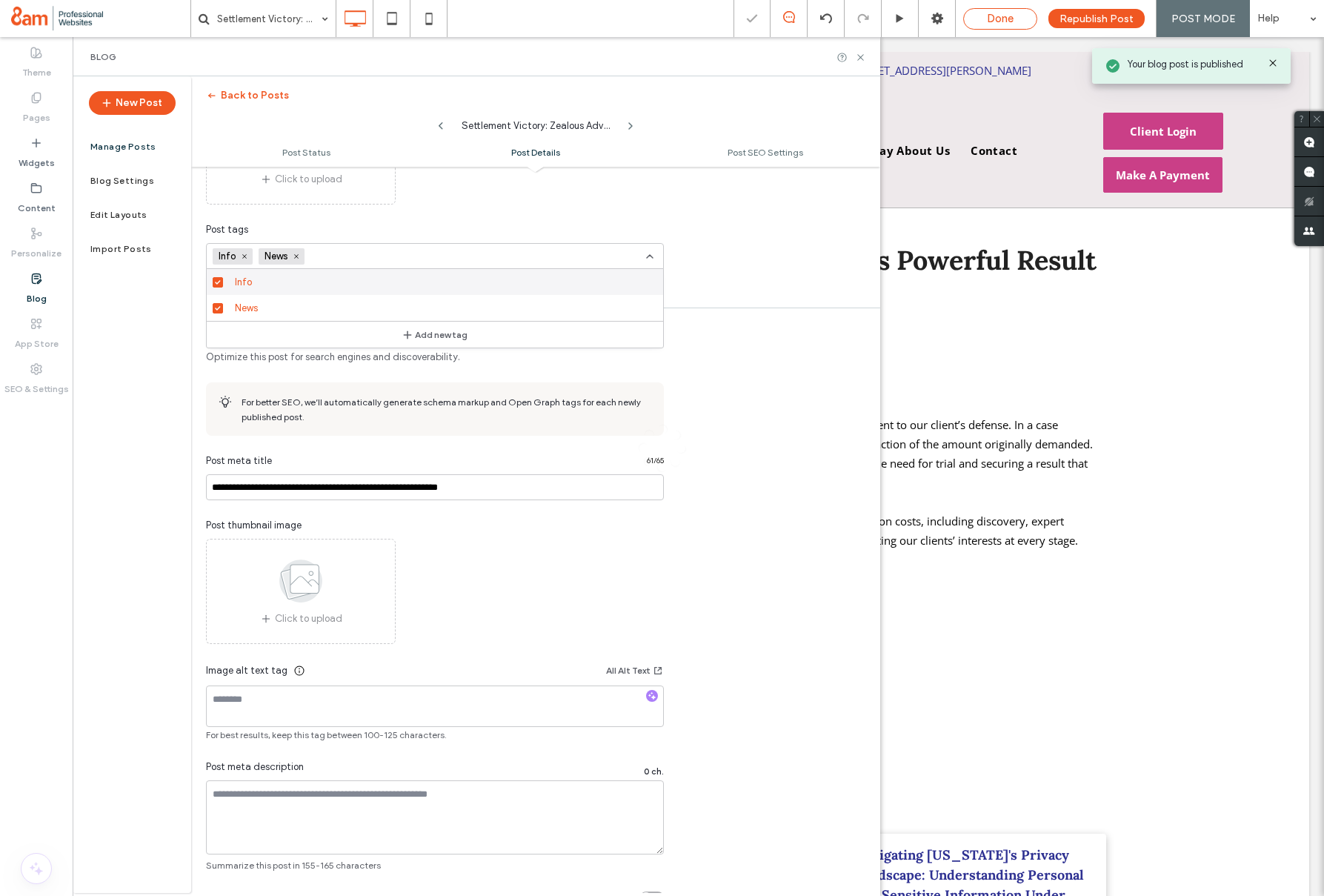
scroll to position [0, 0]
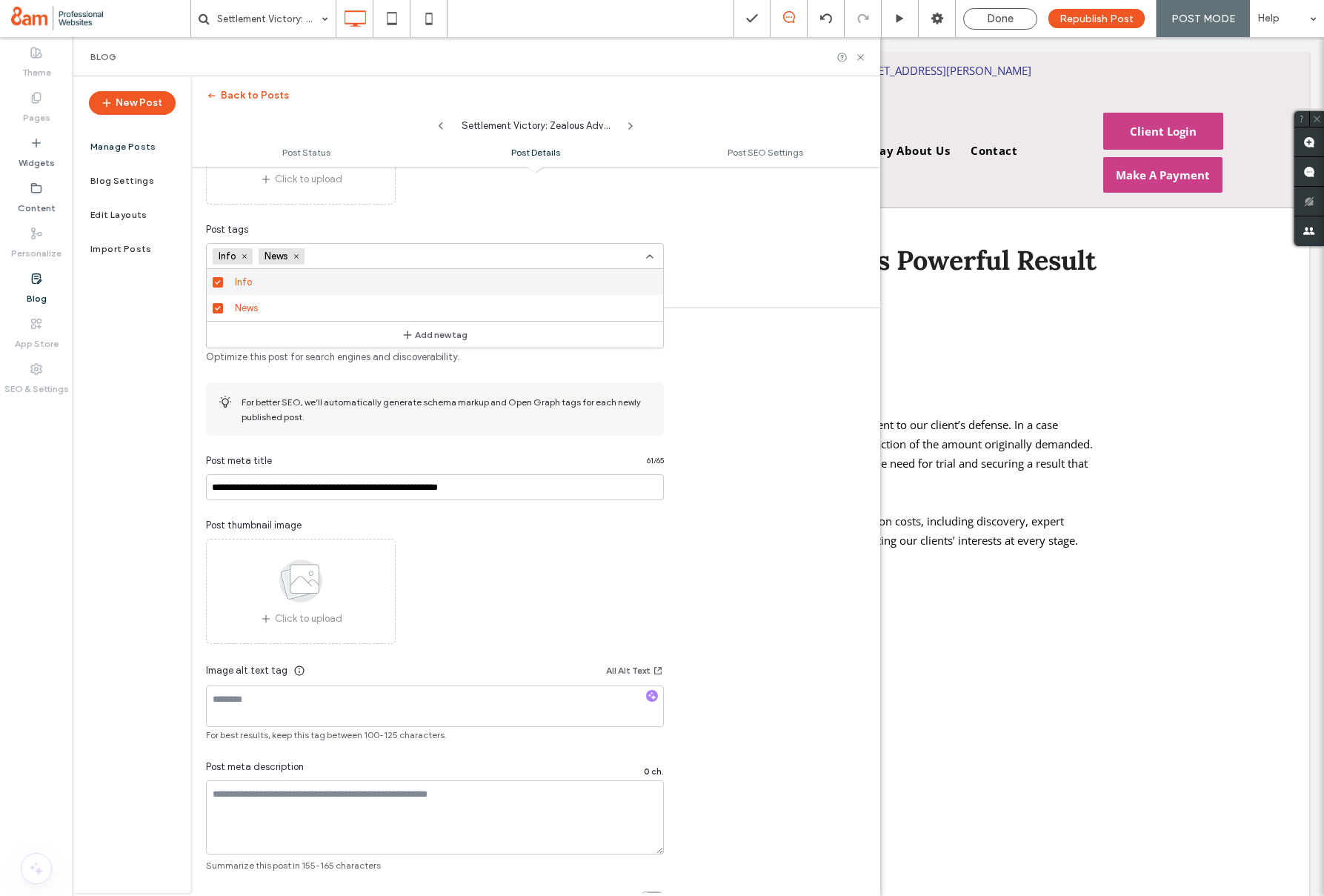
click at [1018, 22] on div "Done" at bounding box center [1001, 19] width 73 height 13
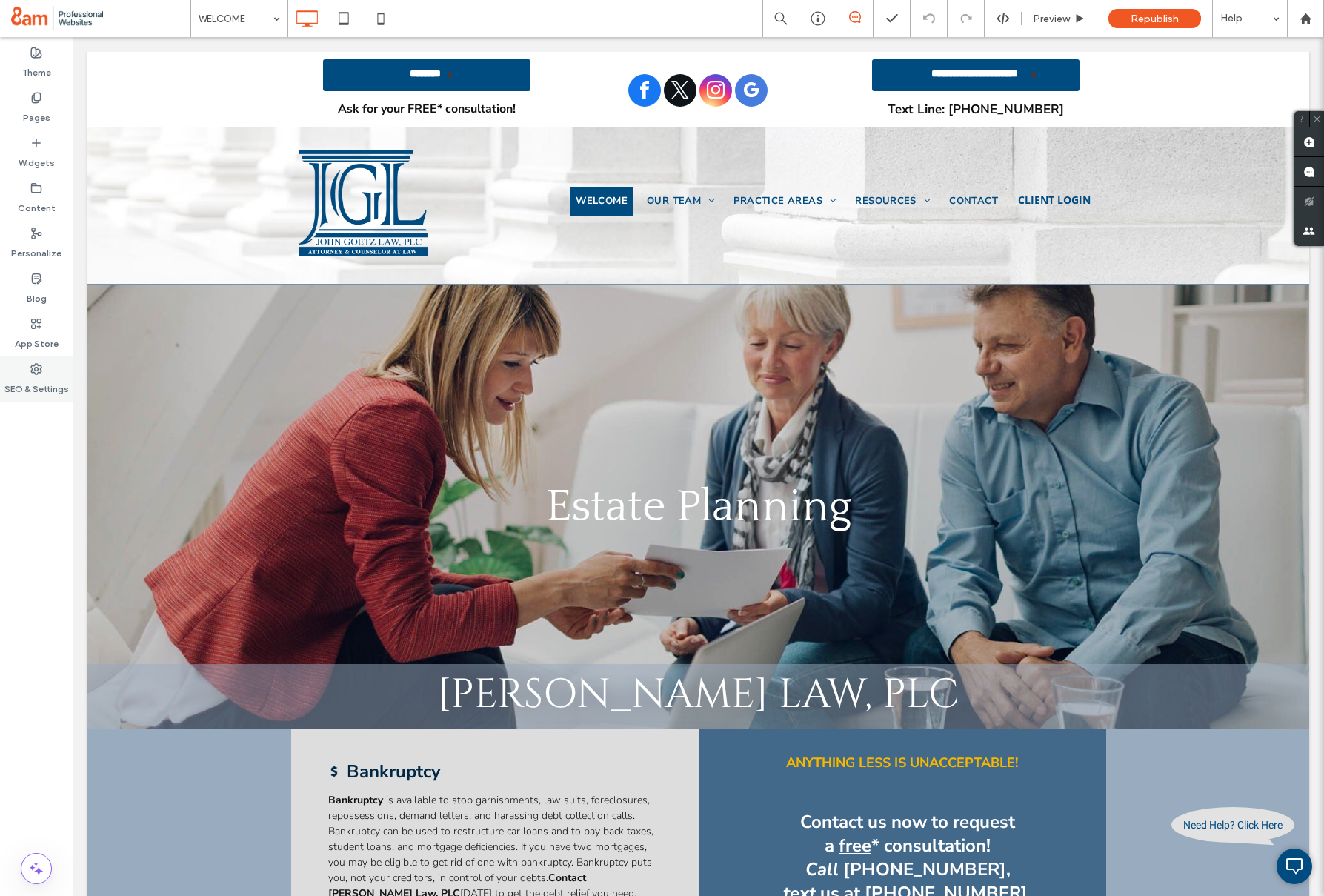
click at [59, 388] on label "SEO & Settings" at bounding box center [36, 386] width 65 height 21
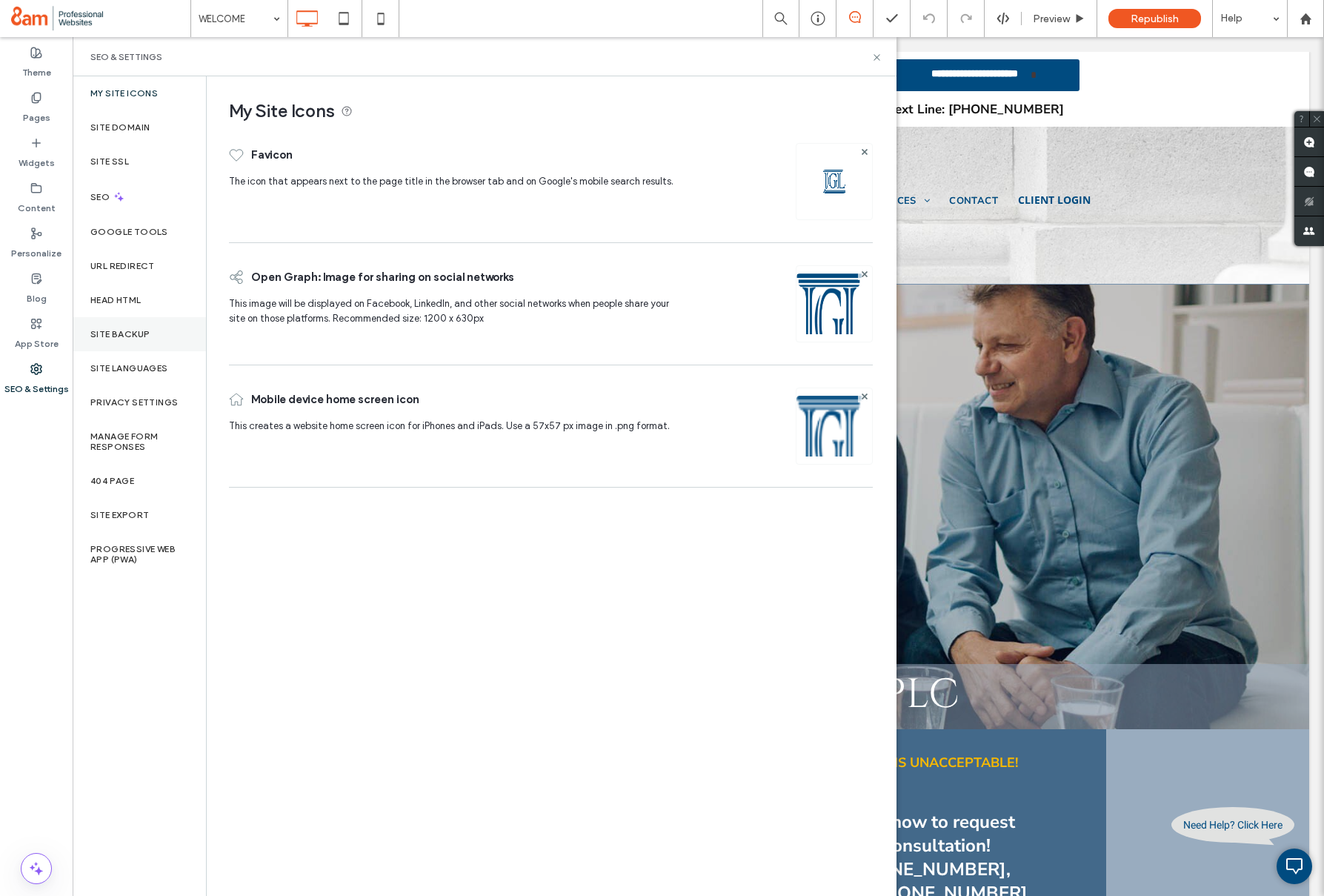
click at [129, 335] on label "Site Backup" at bounding box center [120, 335] width 59 height 10
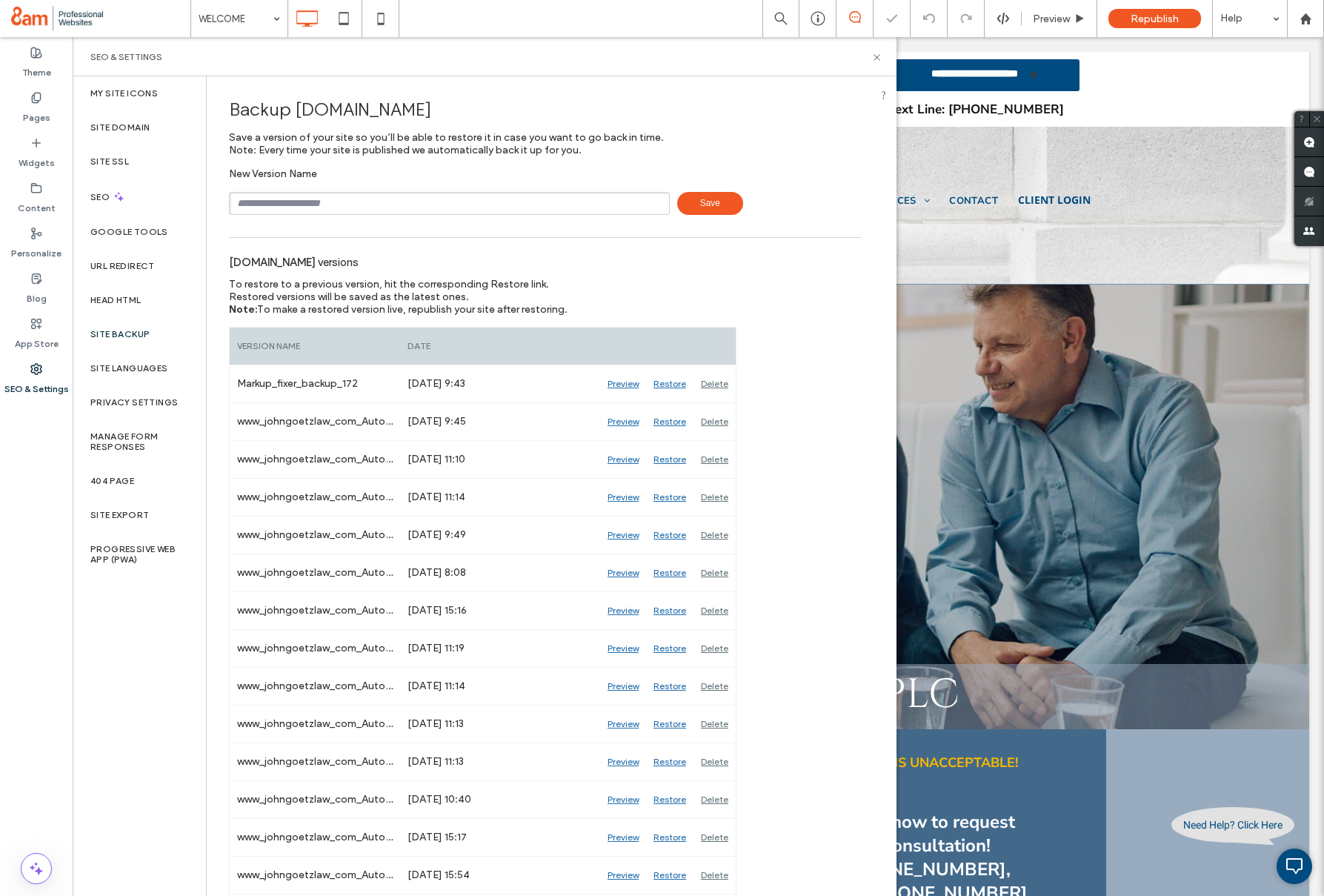
click at [316, 205] on input "text" at bounding box center [449, 203] width 441 height 23
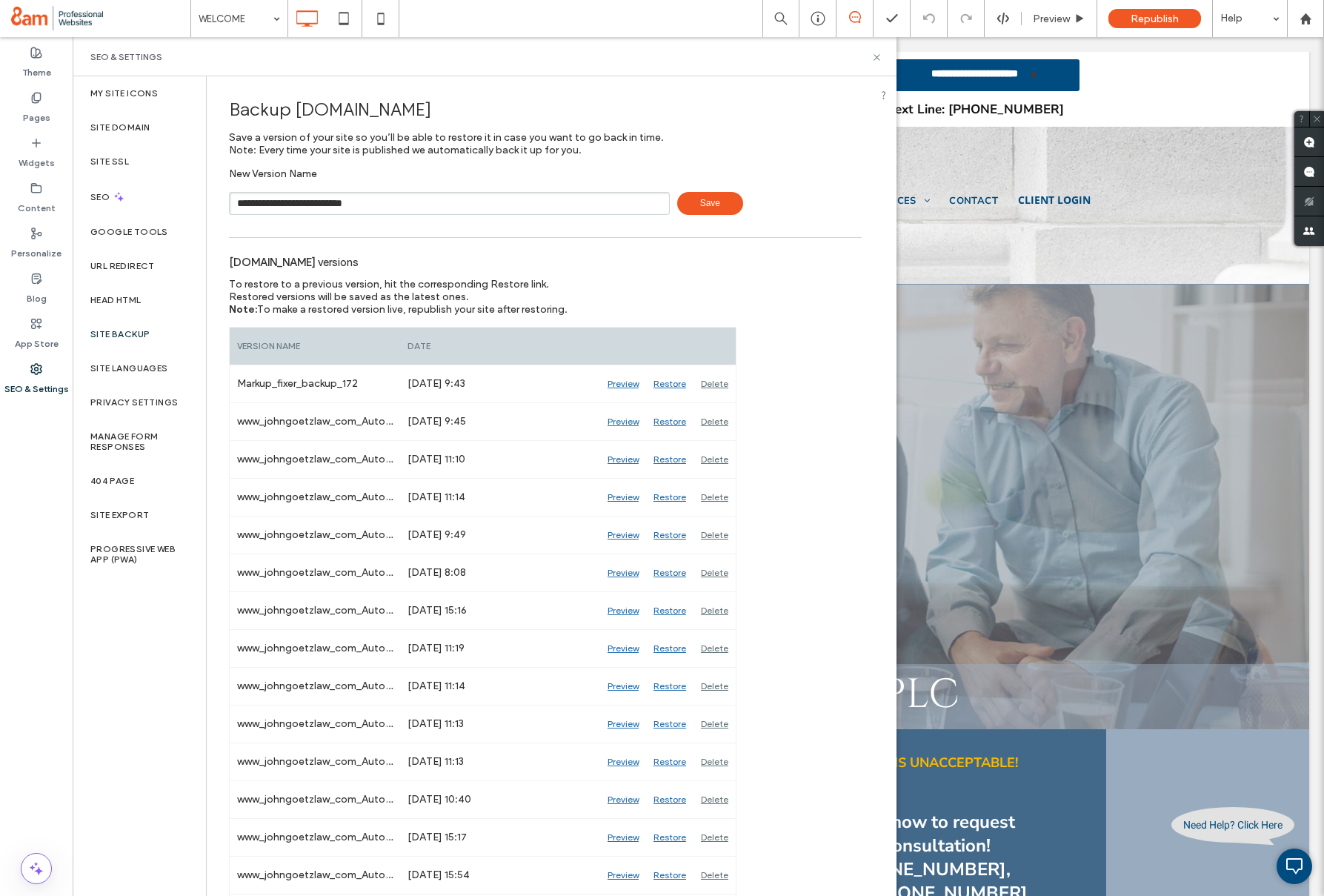
type input "**********"
click at [688, 205] on span "Save" at bounding box center [710, 203] width 66 height 23
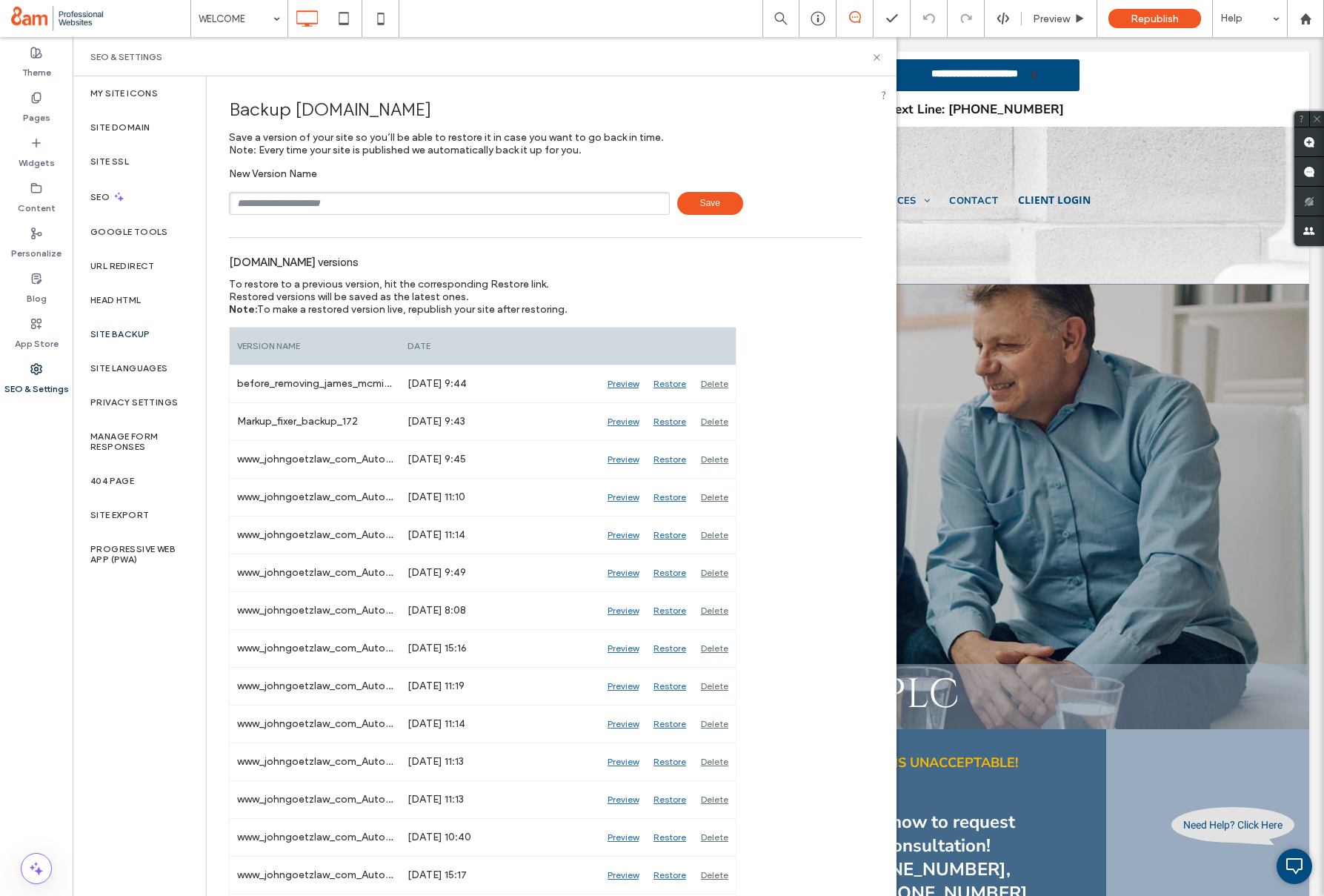
scroll to position [4, 0]
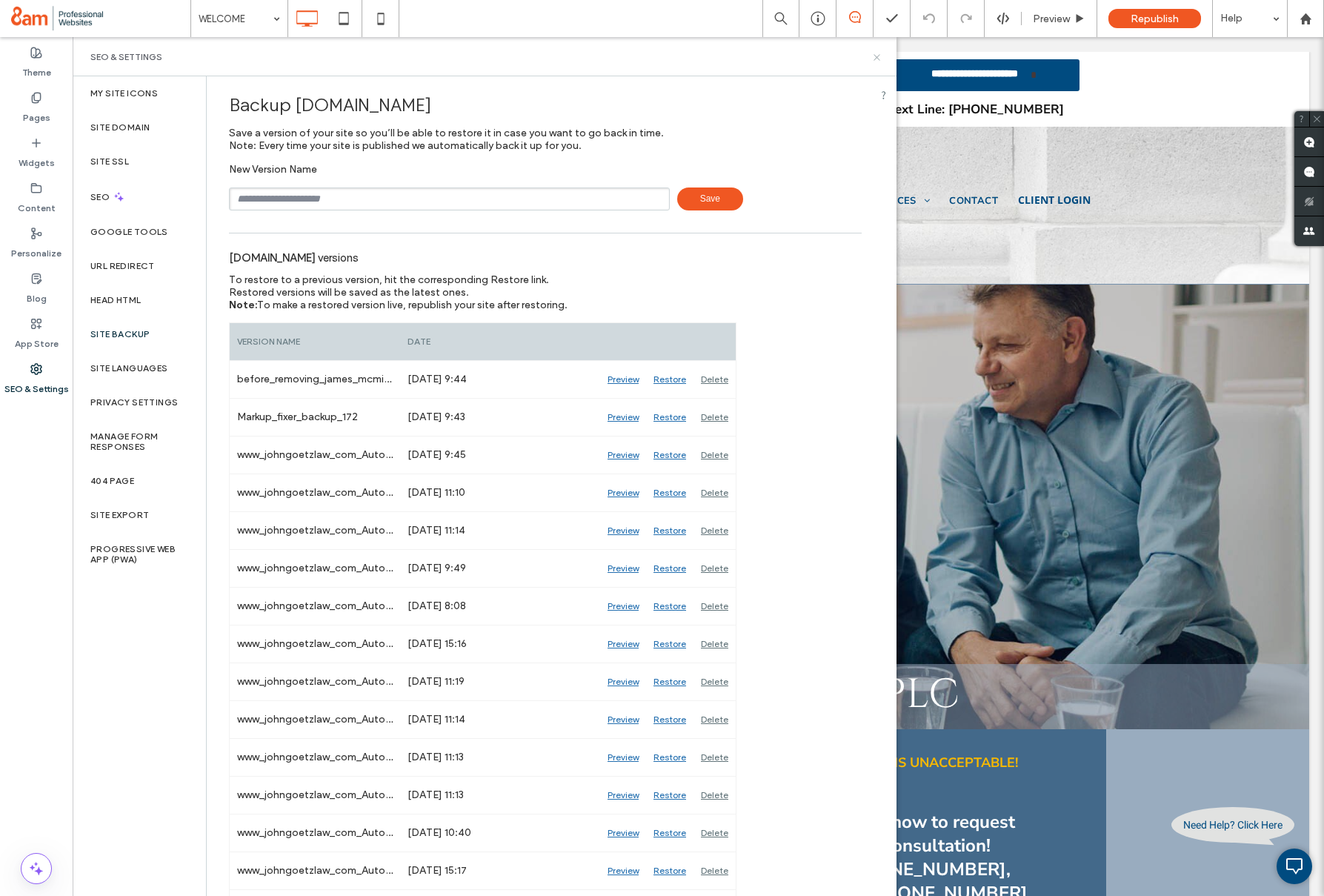
click at [872, 56] on icon at bounding box center [877, 57] width 11 height 11
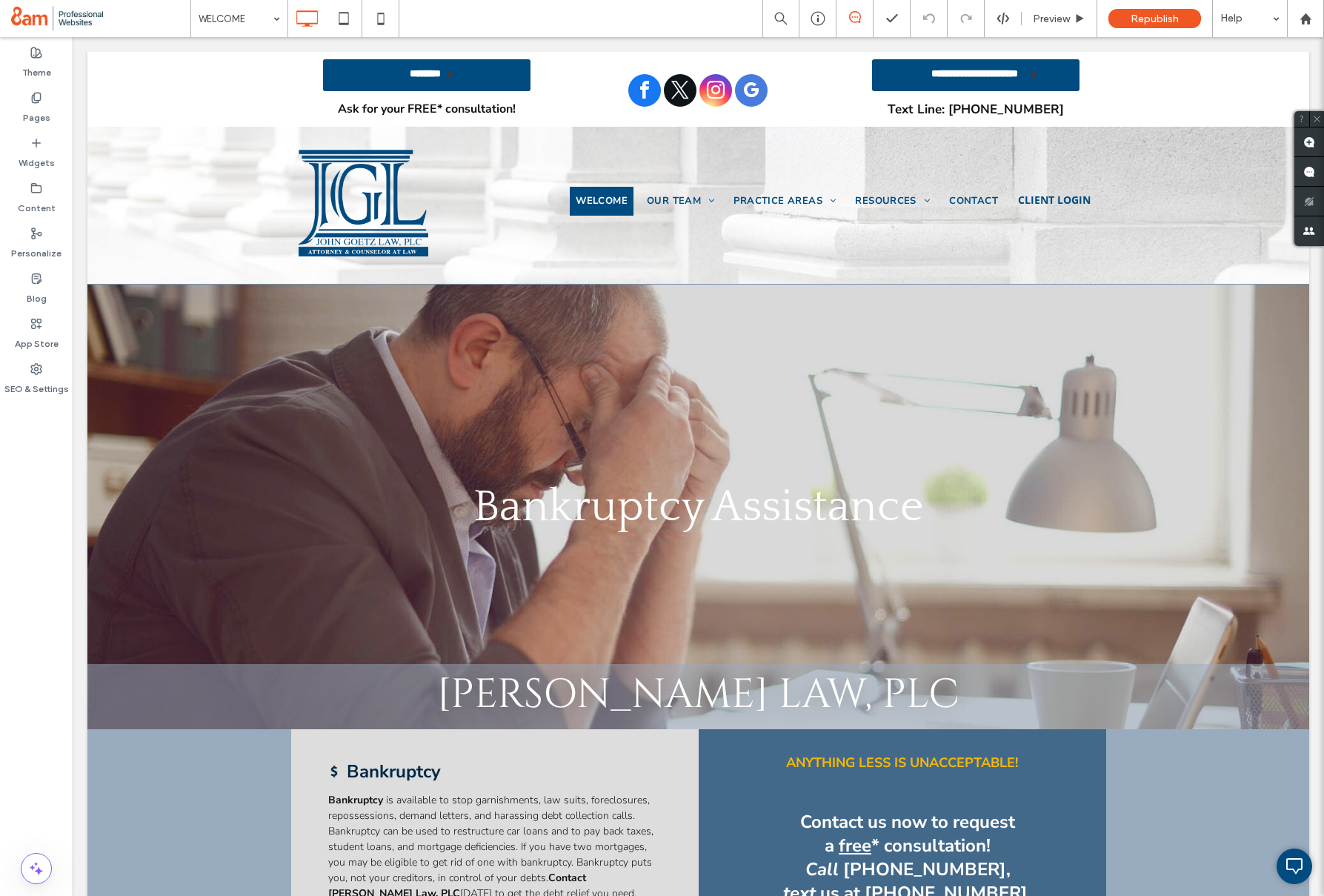
scroll to position [2732, 0]
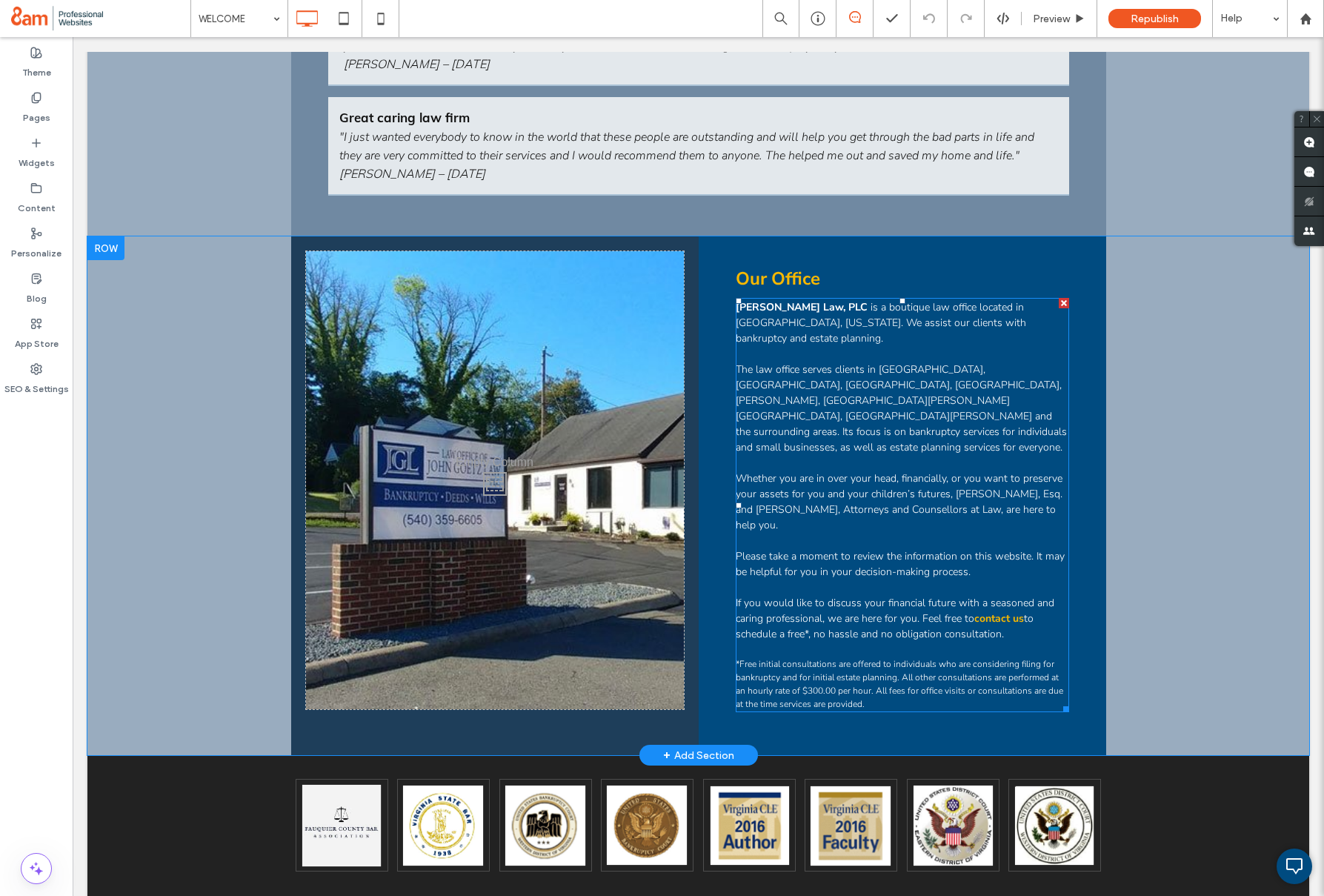
click at [828, 471] on span "Whether you are in over your head, financially, or you want to preserve your as…" at bounding box center [899, 501] width 327 height 61
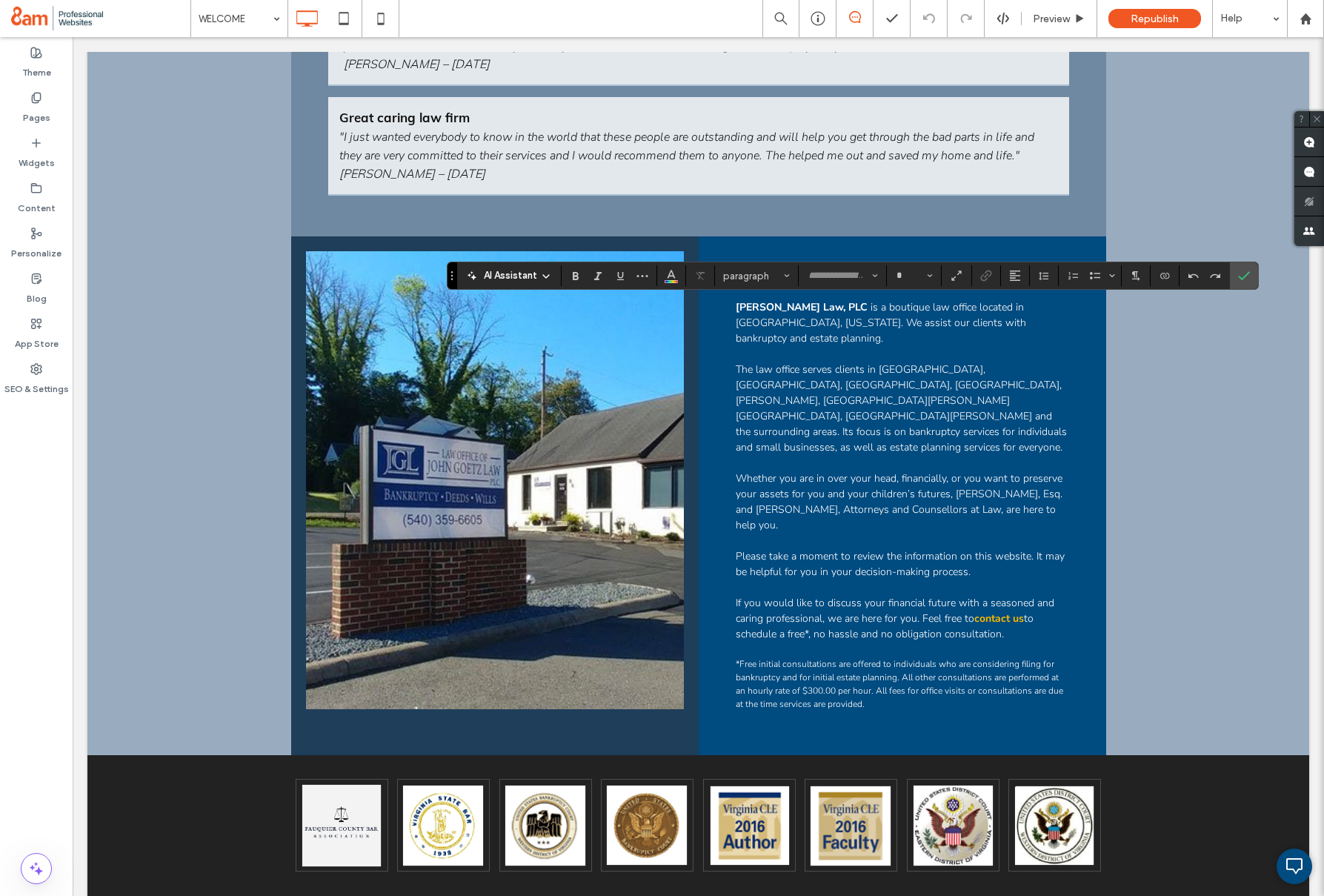
type input "**********"
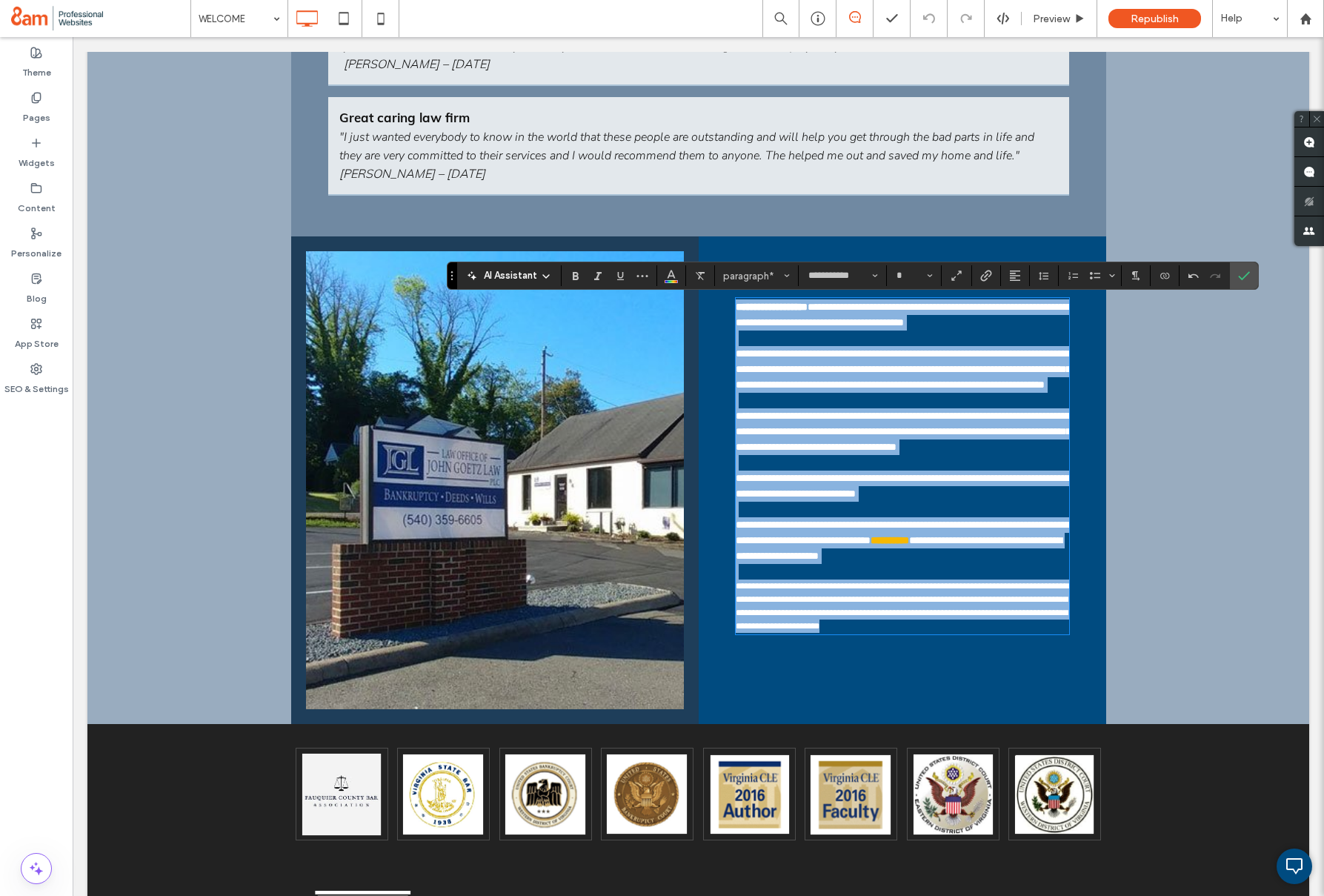
type input "**"
click at [837, 452] on span "**********" at bounding box center [903, 432] width 335 height 42
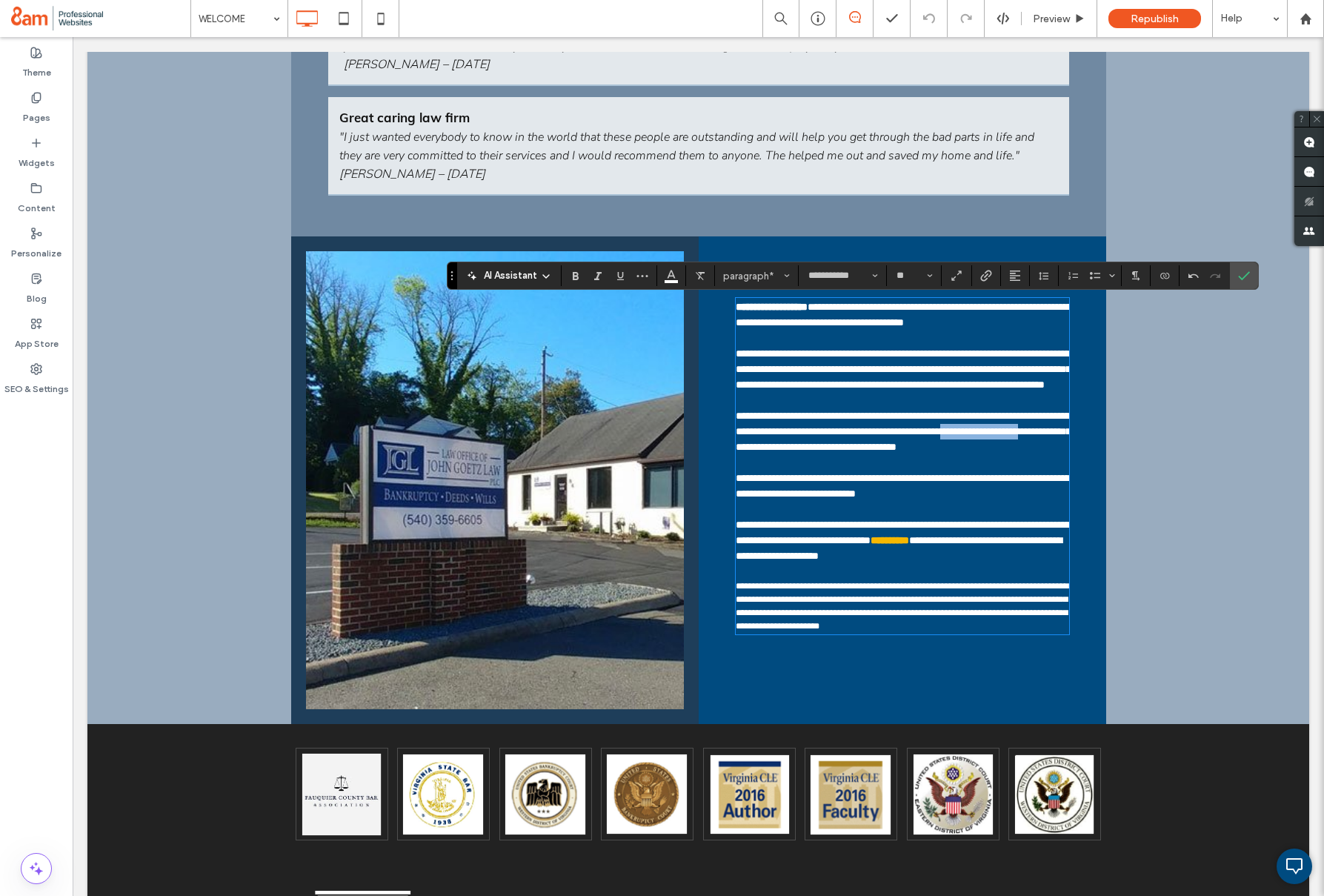
drag, startPoint x: 839, startPoint y: 470, endPoint x: 731, endPoint y: 468, distance: 108.0
click at [731, 468] on div "**********" at bounding box center [903, 480] width 408 height 487
click at [781, 470] on p at bounding box center [903, 462] width 334 height 16
click at [780, 452] on span "**********" at bounding box center [903, 432] width 335 height 42
click at [852, 452] on span "**********" at bounding box center [903, 432] width 335 height 42
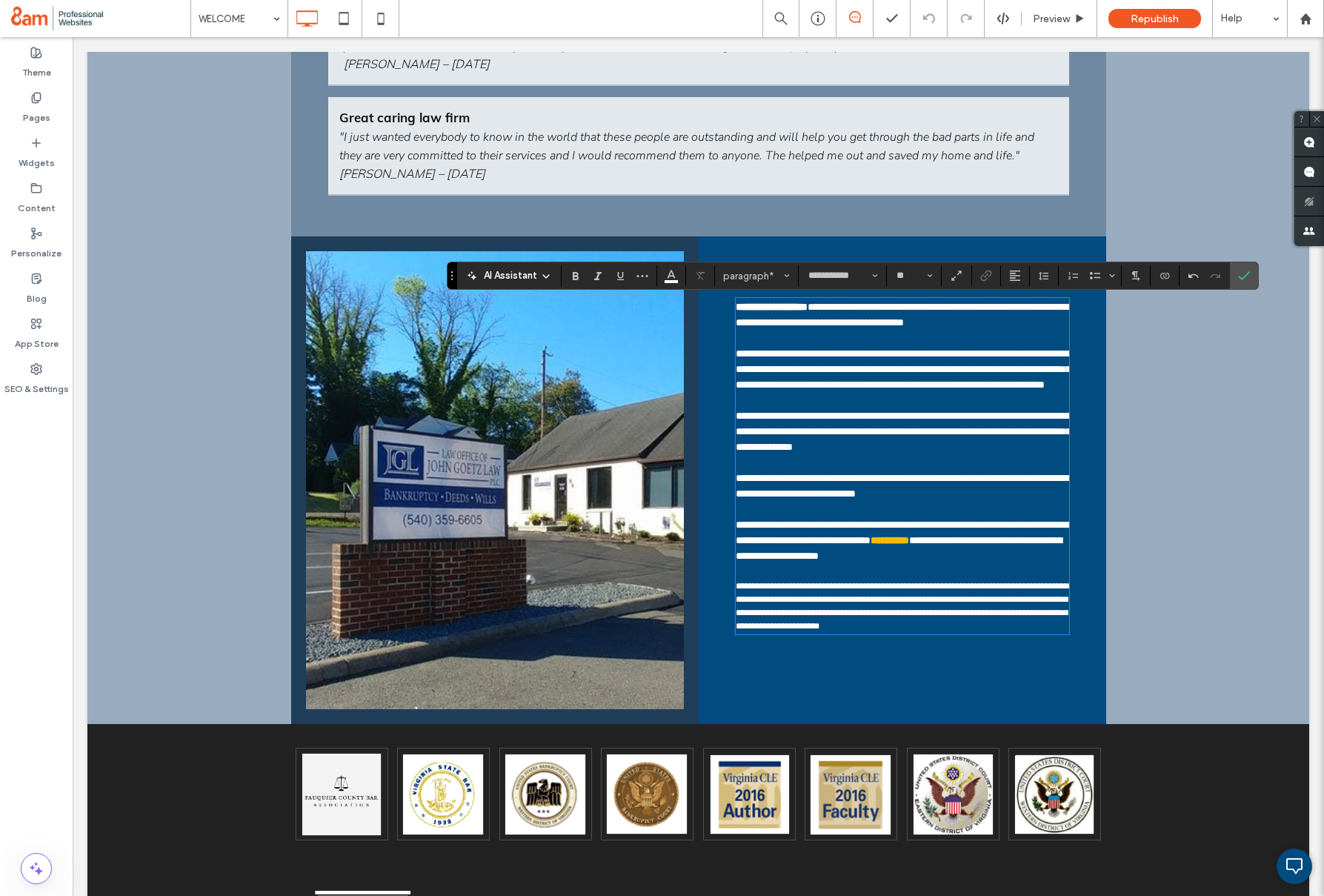
click at [896, 452] on span "**********" at bounding box center [903, 432] width 335 height 42
click at [895, 452] on span "**********" at bounding box center [903, 432] width 335 height 42
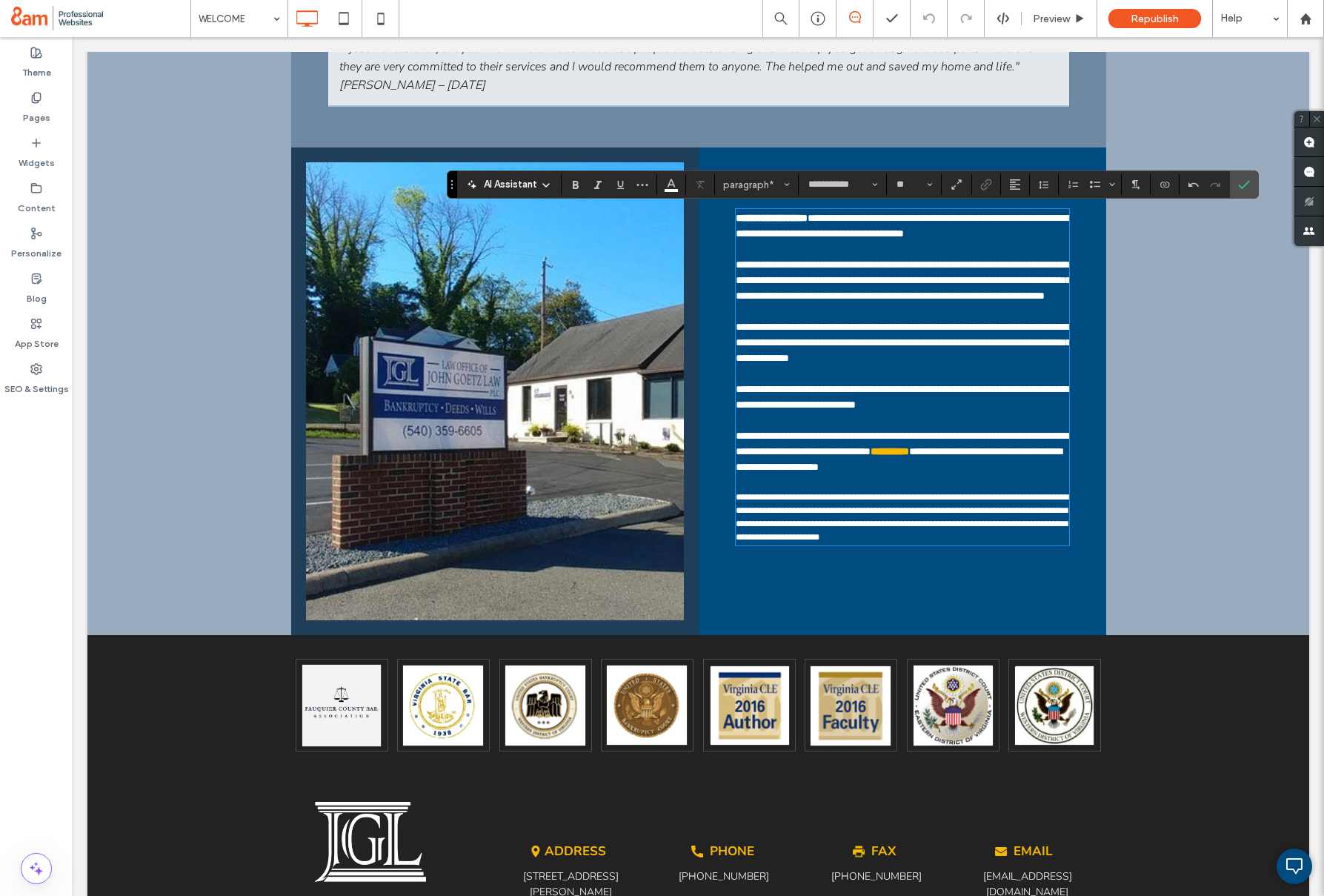
scroll to position [2831, 0]
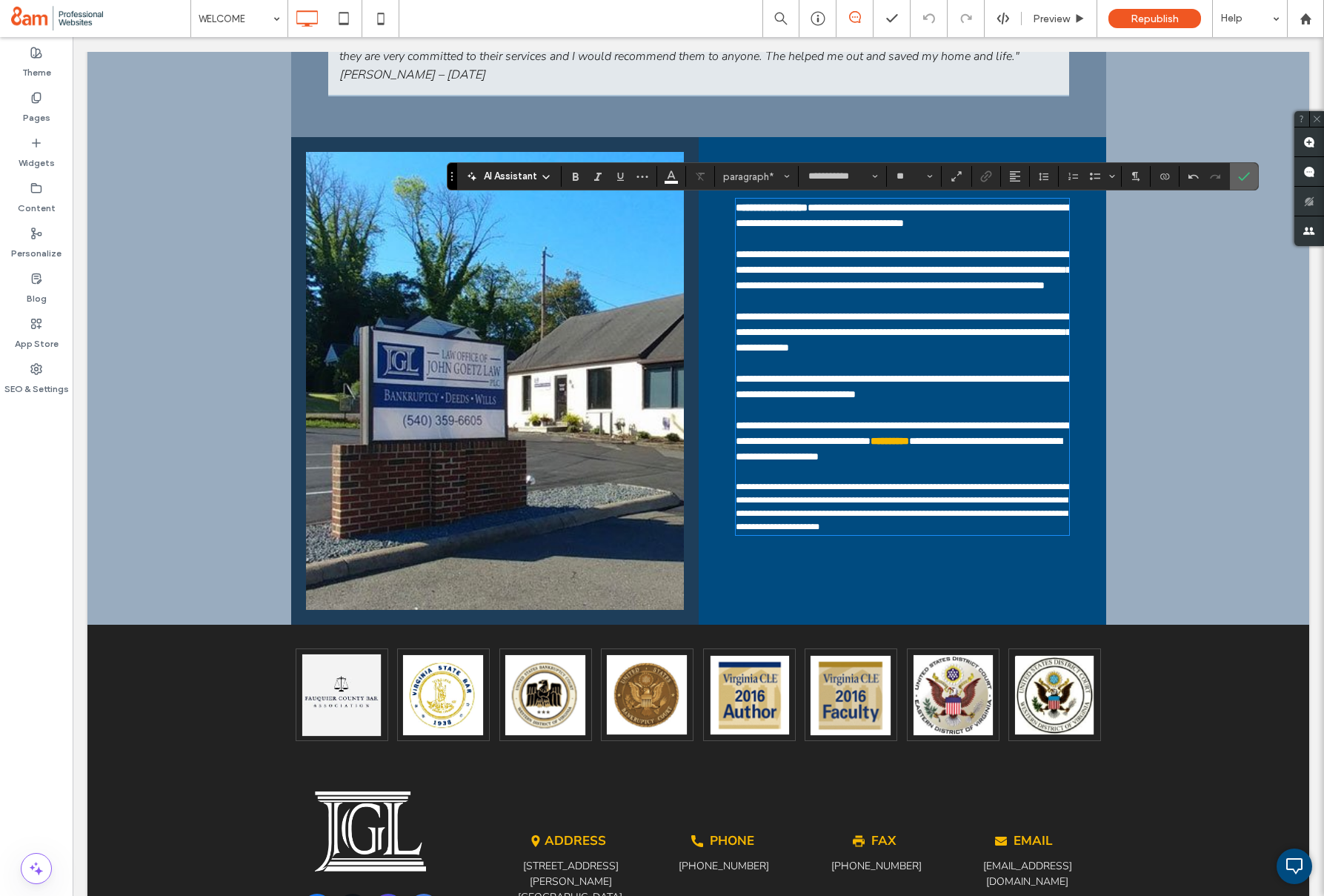
click at [1243, 171] on icon "Confirm" at bounding box center [1245, 177] width 12 height 12
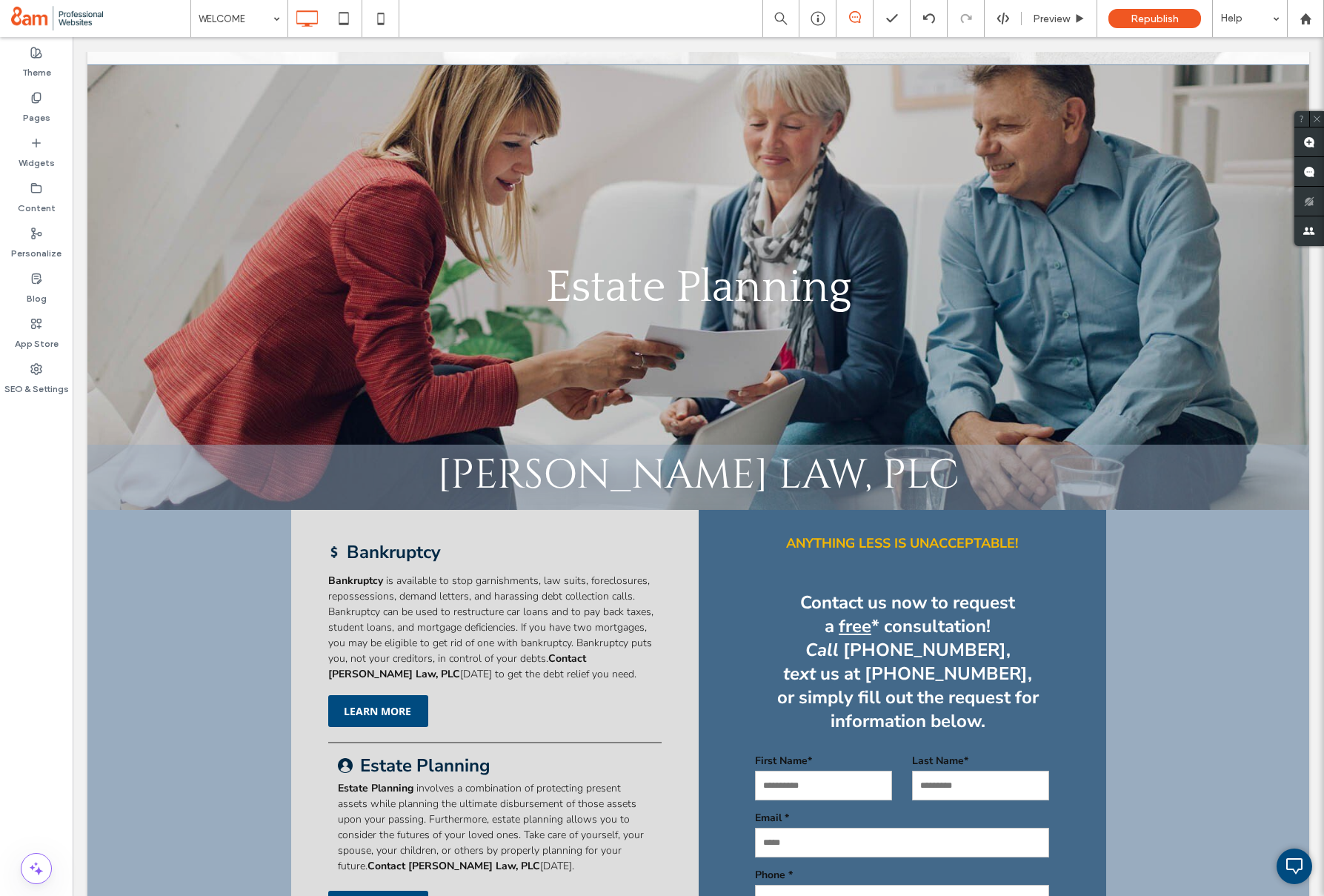
scroll to position [1679, 0]
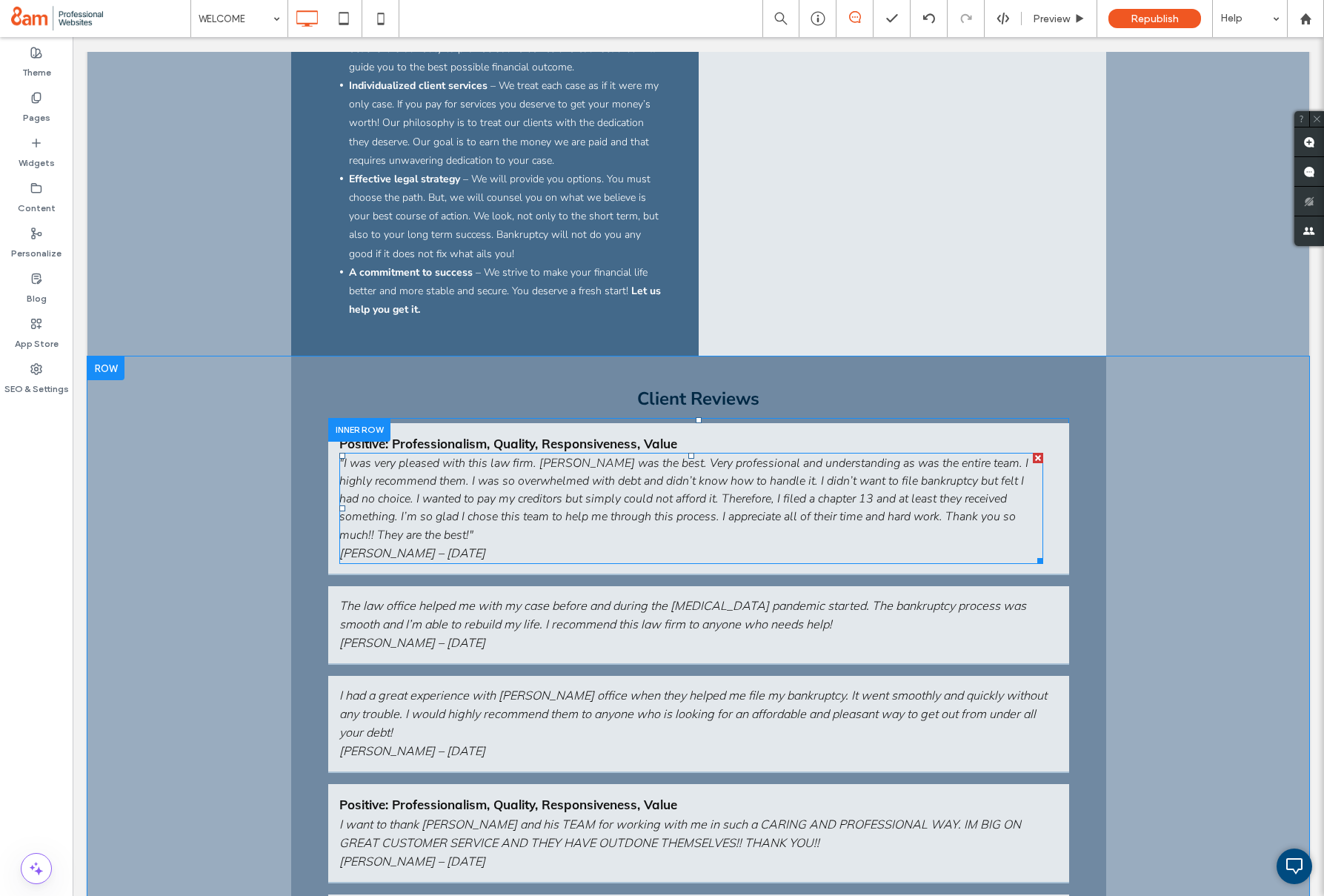
click at [1037, 460] on div at bounding box center [1038, 458] width 10 height 10
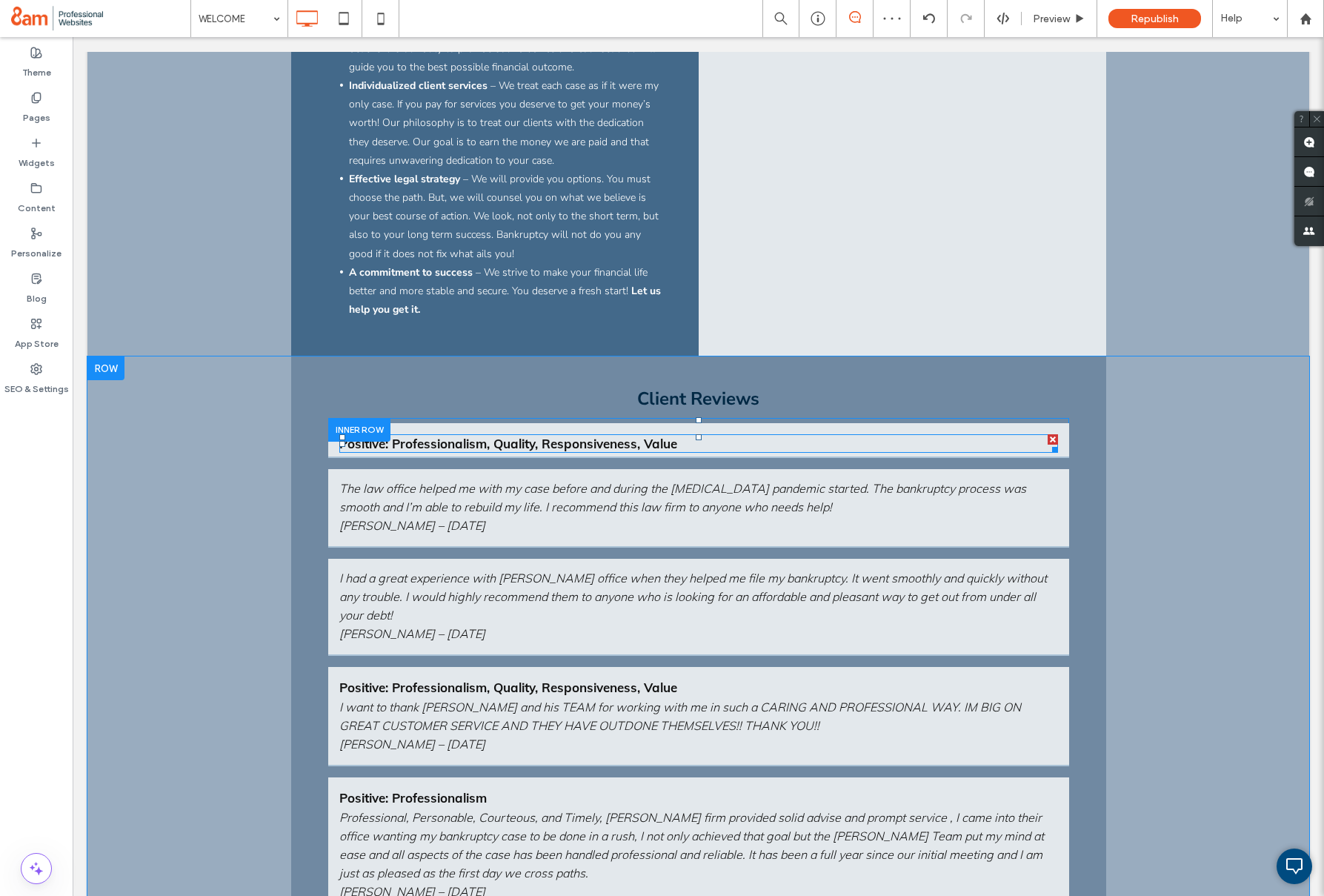
drag, startPoint x: 1053, startPoint y: 441, endPoint x: 1126, endPoint y: 478, distance: 81.8
click at [1053, 441] on div at bounding box center [1053, 439] width 10 height 10
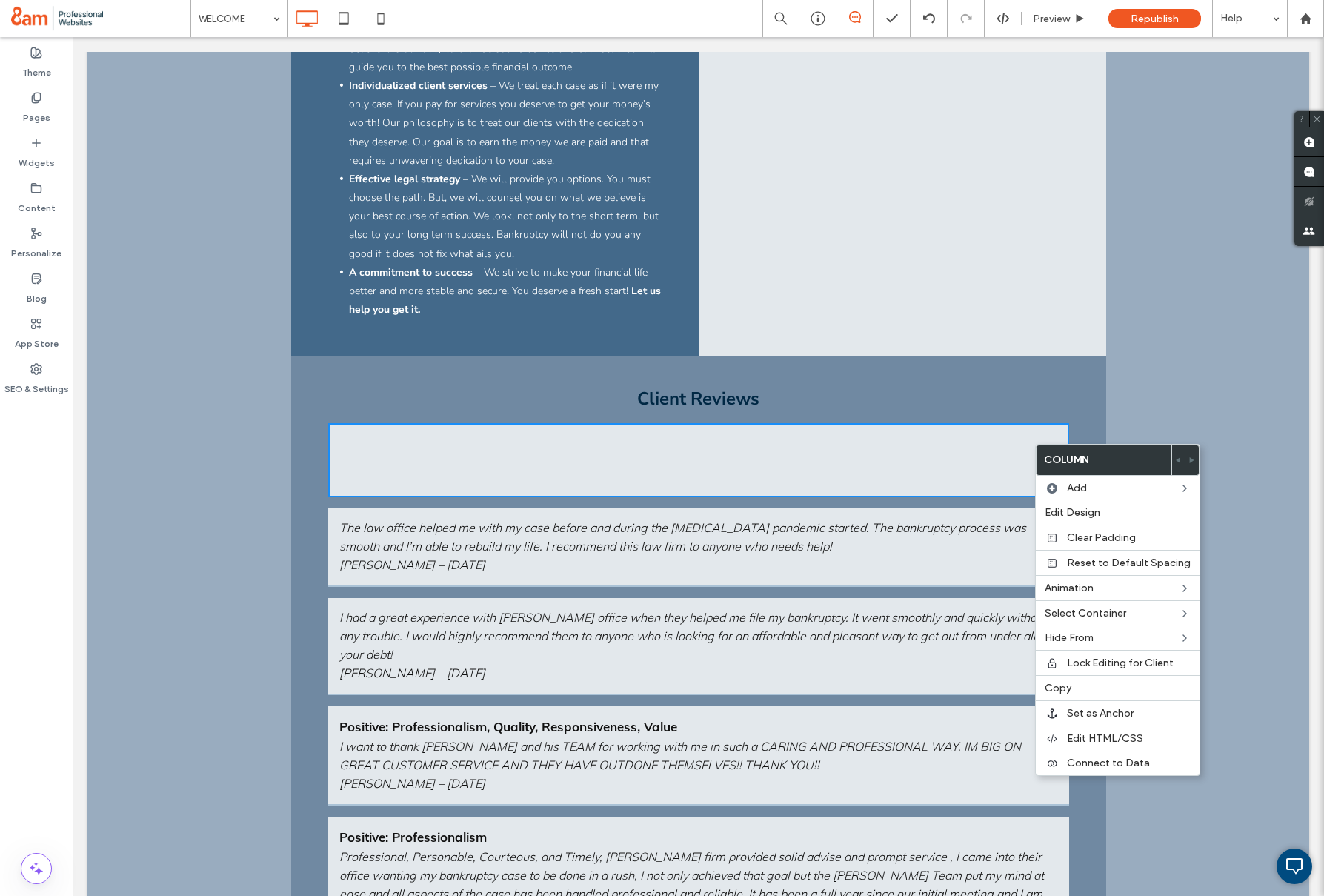
click at [896, 484] on div "Click To Paste" at bounding box center [699, 461] width 741 height 74
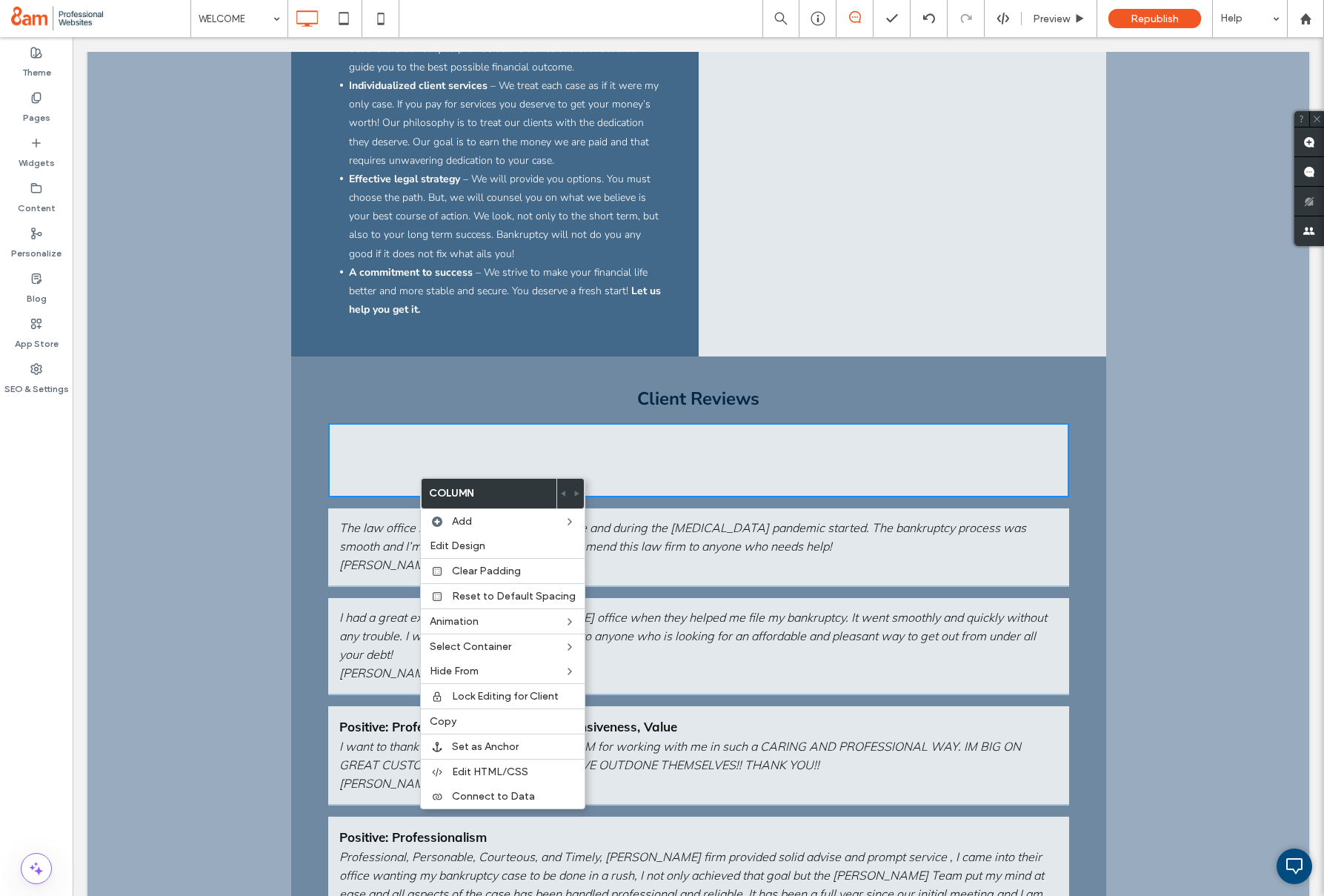
click at [389, 462] on div "Click To Paste" at bounding box center [699, 461] width 741 height 74
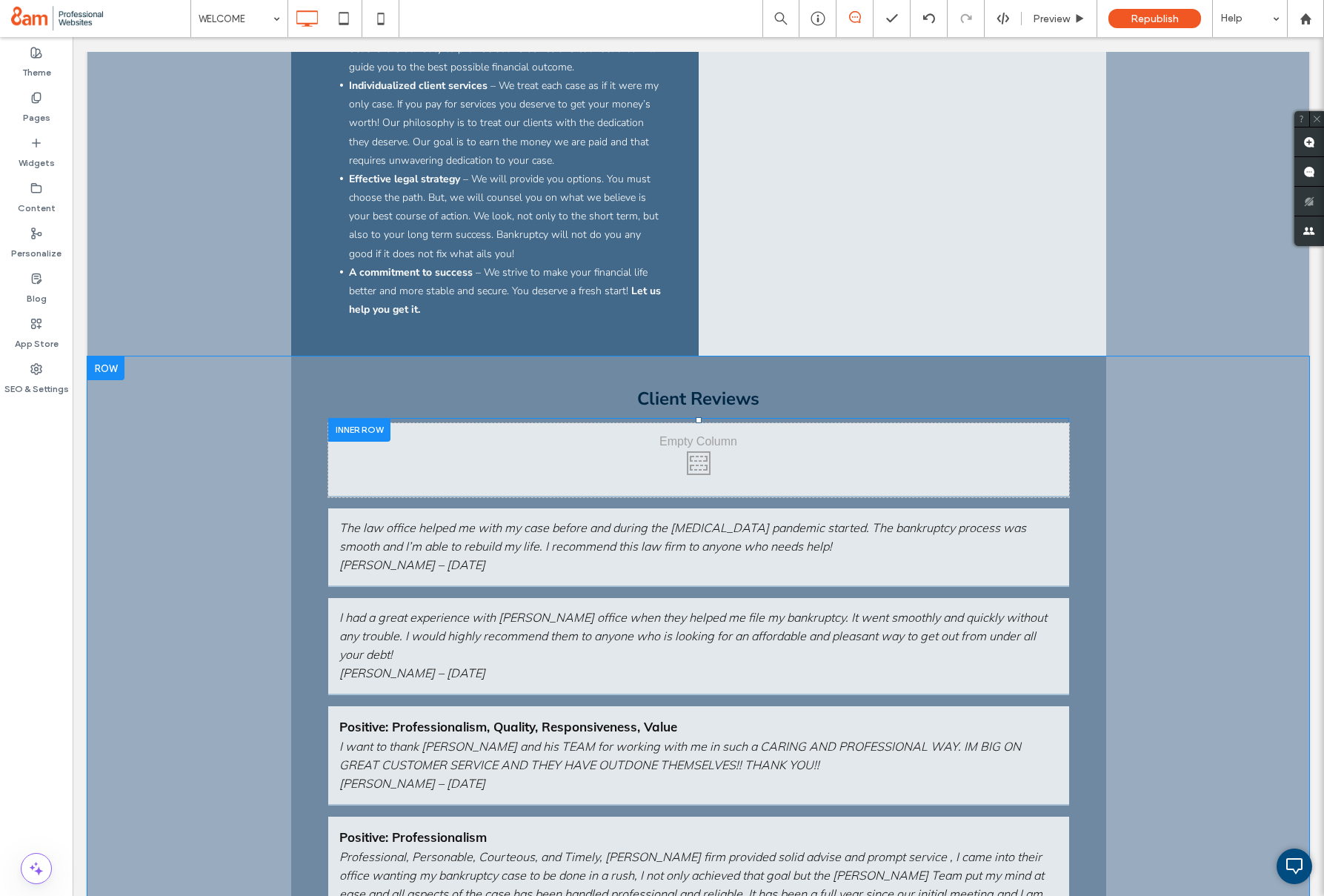
click at [347, 434] on div at bounding box center [360, 429] width 62 height 23
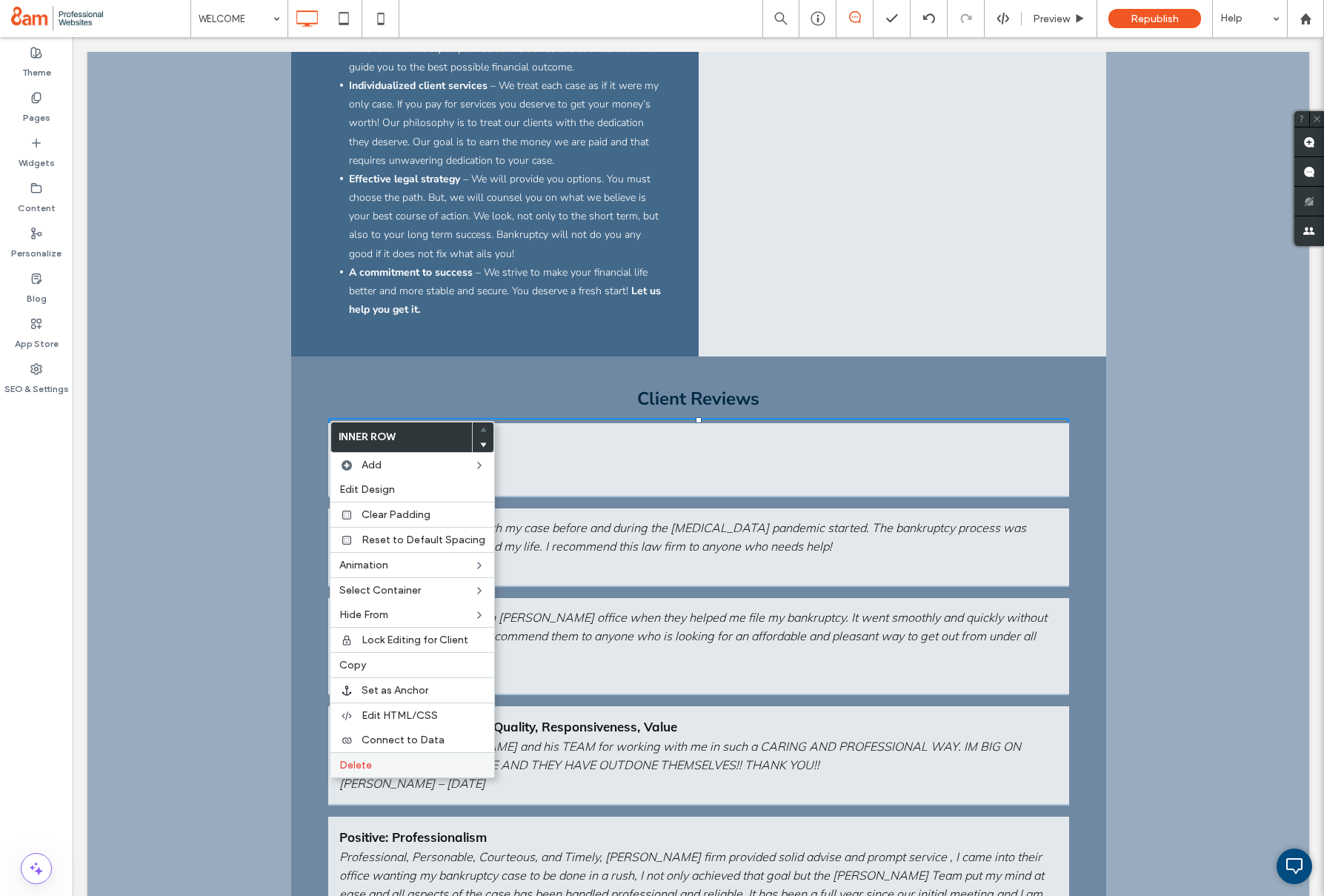
click at [367, 768] on span "Delete" at bounding box center [356, 765] width 33 height 13
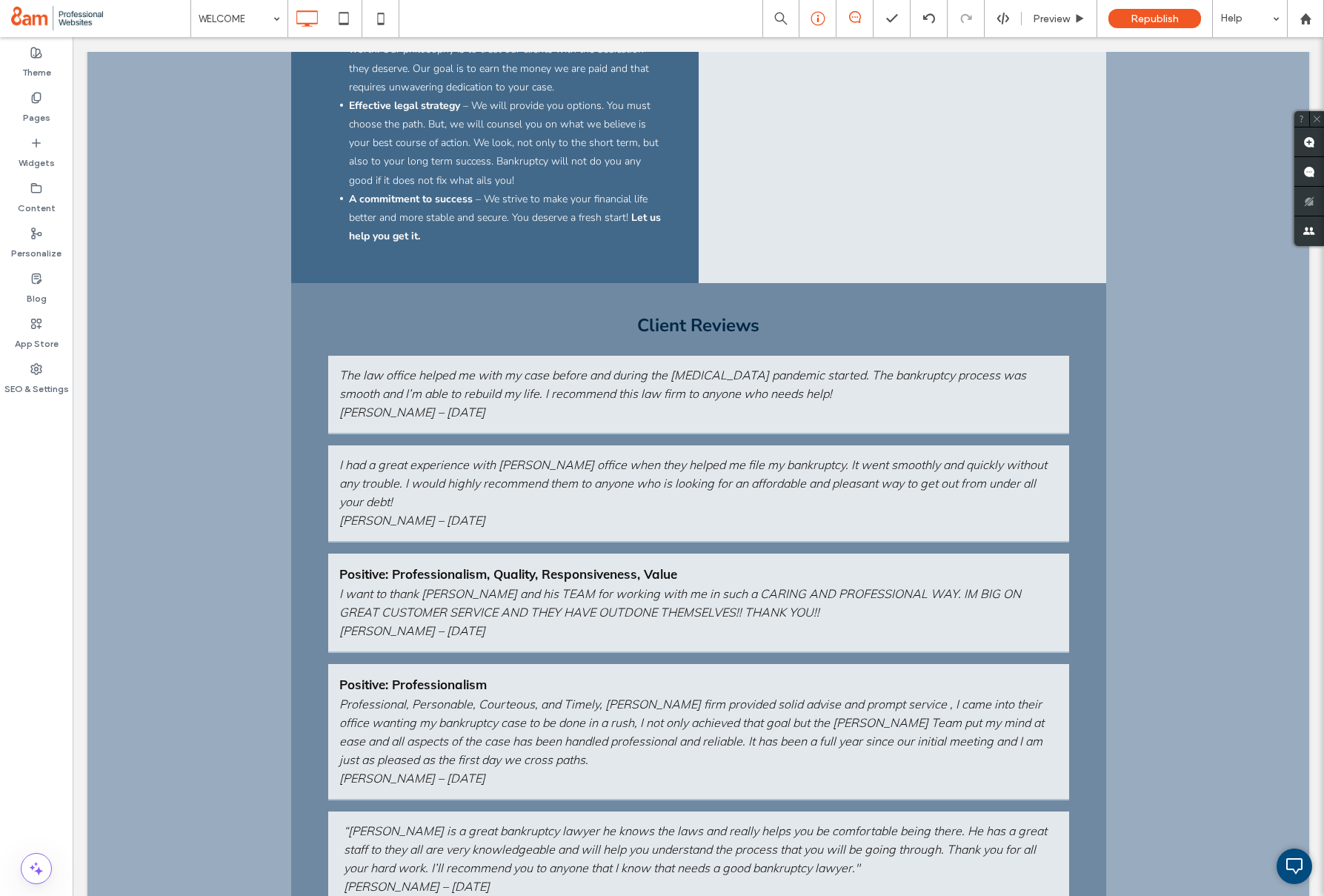
scroll to position [0, 0]
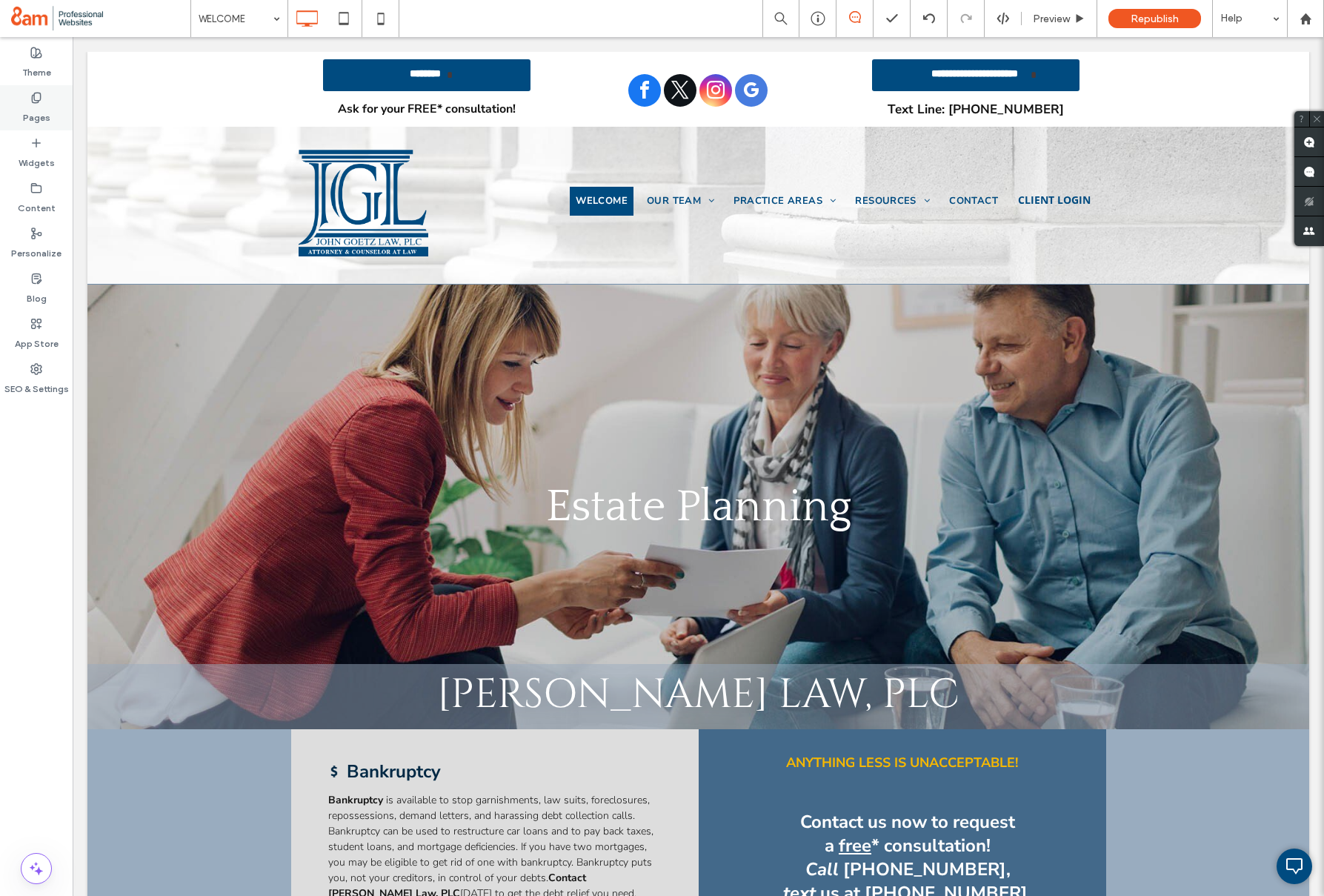
click at [49, 111] on div "Pages" at bounding box center [36, 108] width 73 height 45
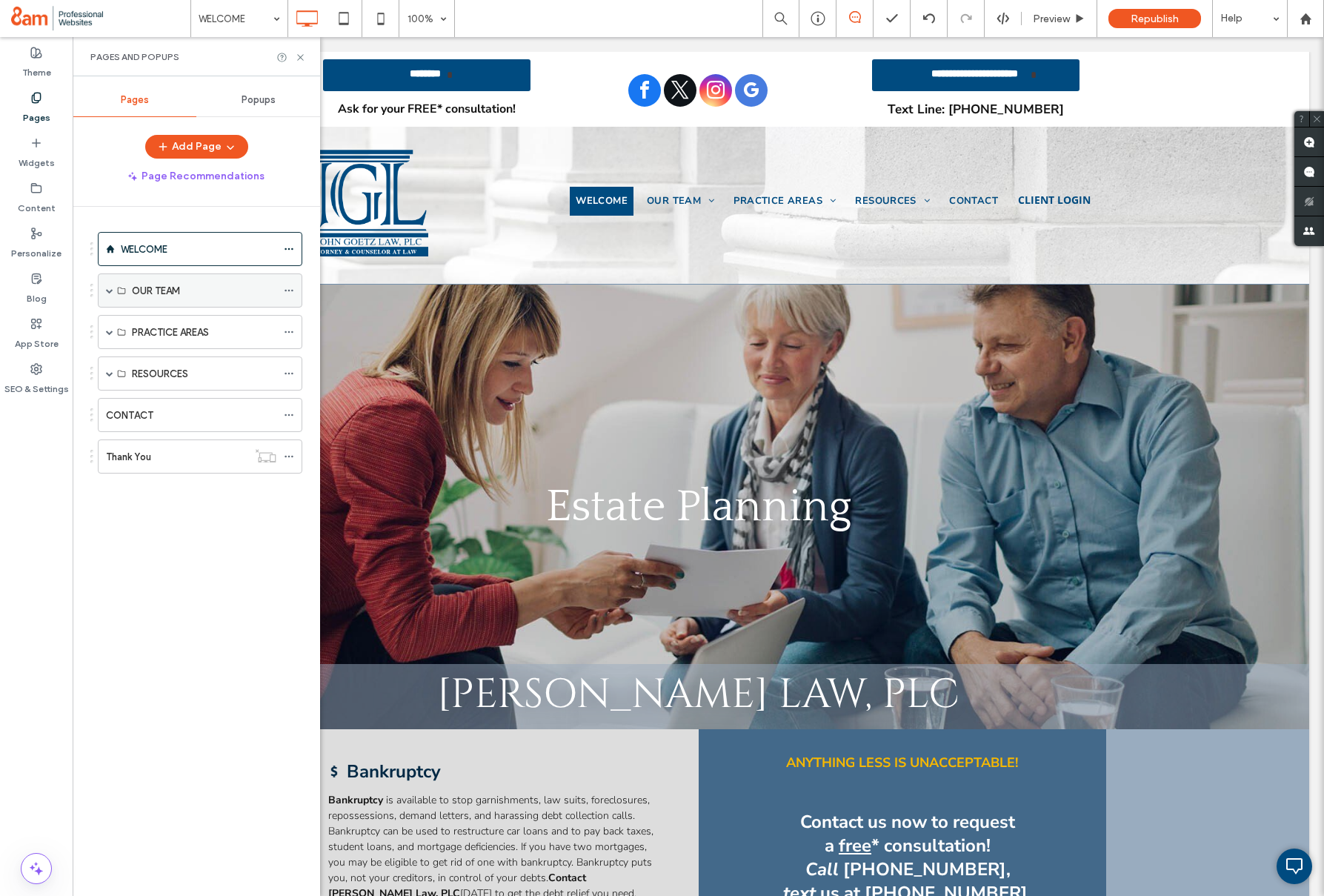
click at [107, 286] on span at bounding box center [110, 291] width 7 height 33
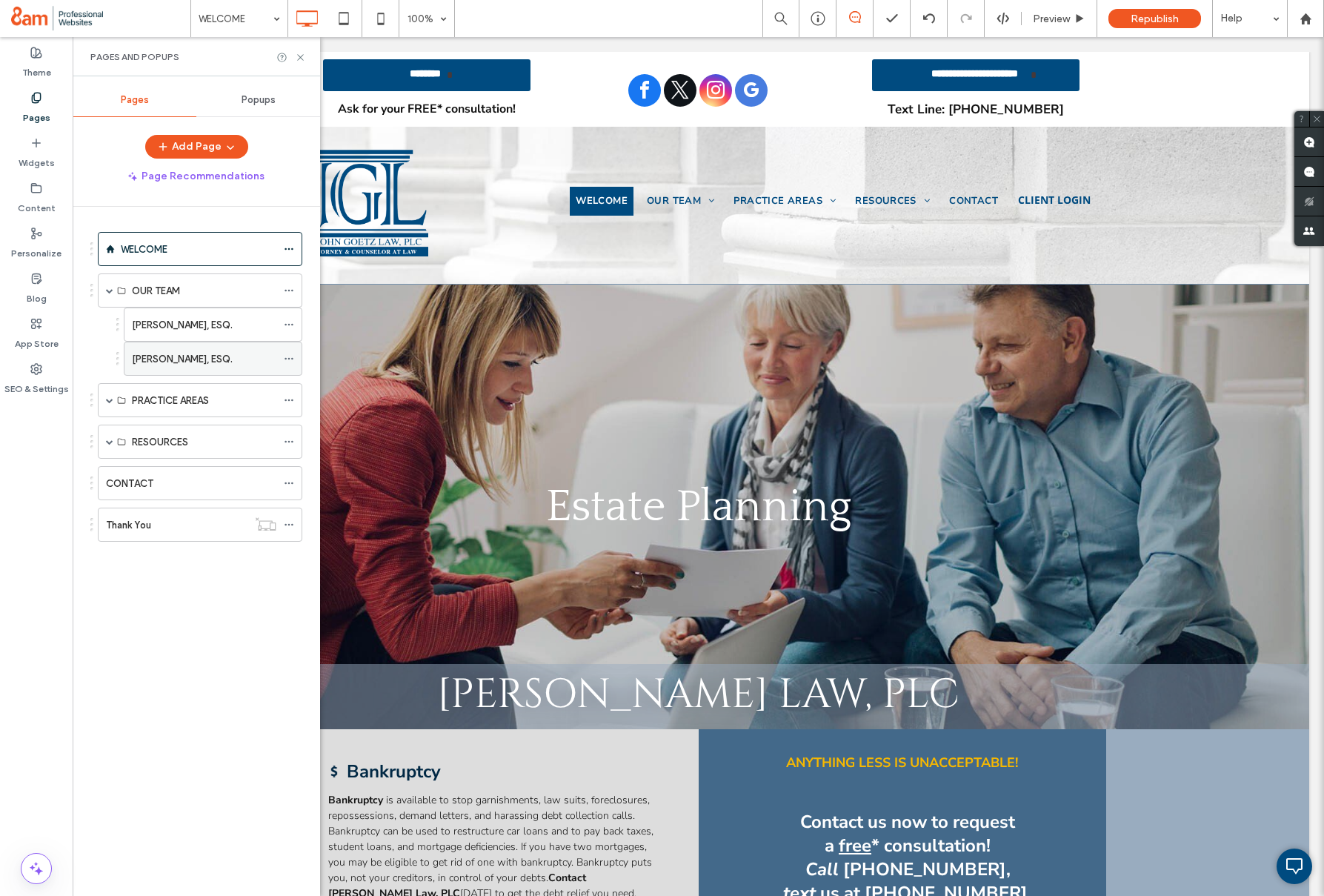
click at [287, 355] on icon at bounding box center [289, 359] width 10 height 10
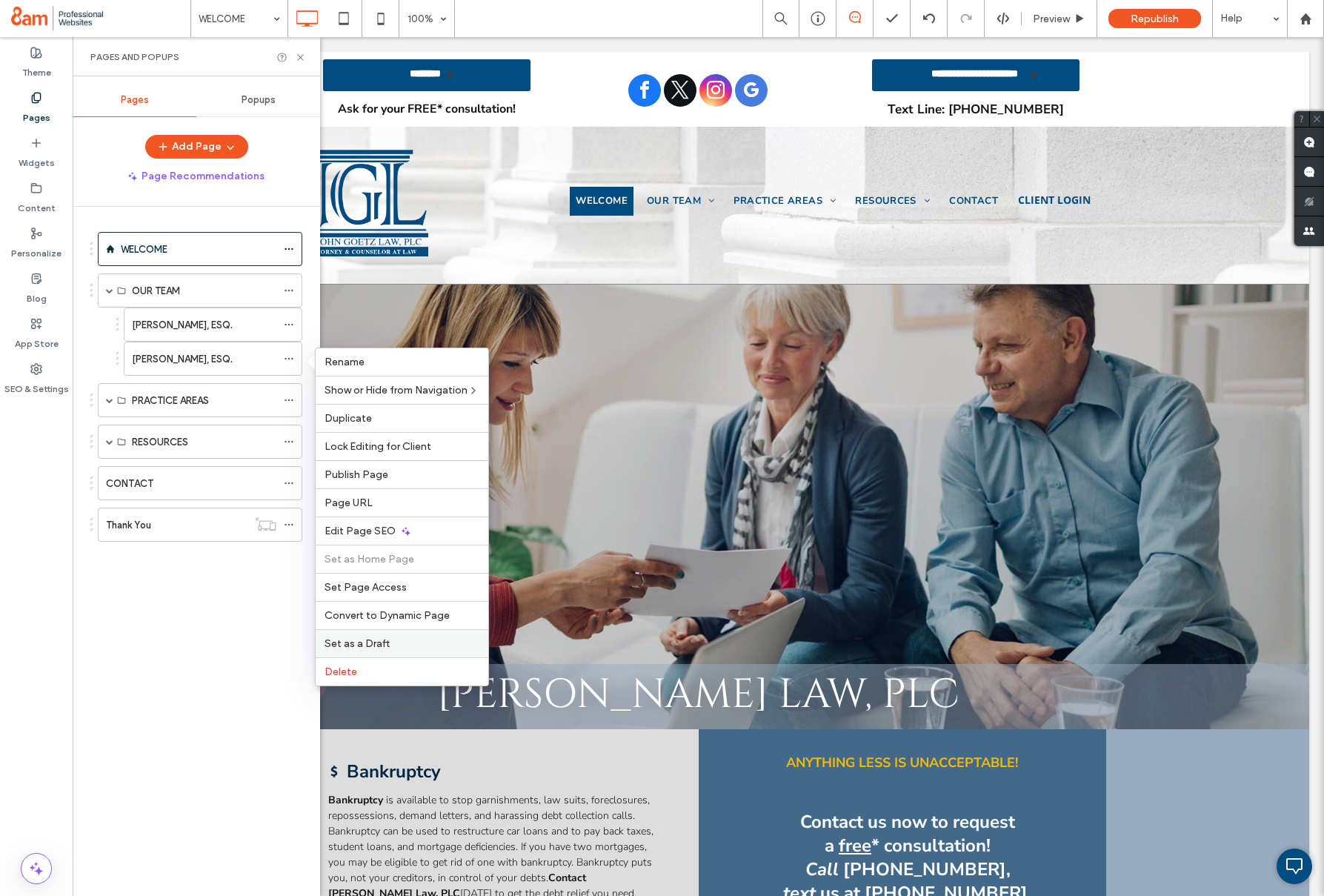
click at [358, 638] on span "Set as a Draft" at bounding box center [358, 643] width 65 height 13
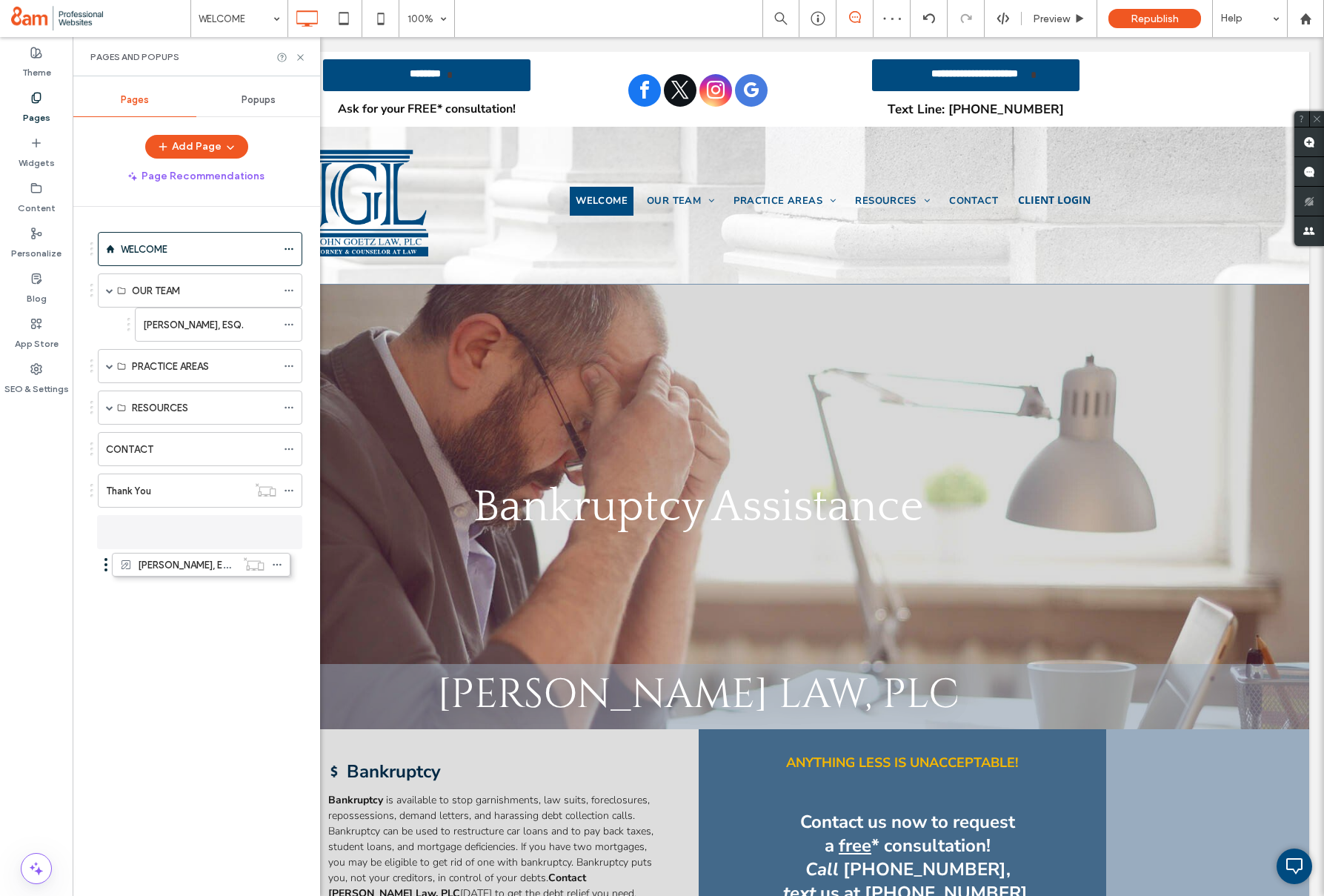
drag, startPoint x: 118, startPoint y: 358, endPoint x: 106, endPoint y: 561, distance: 203.4
click at [292, 531] on icon at bounding box center [289, 532] width 10 height 10
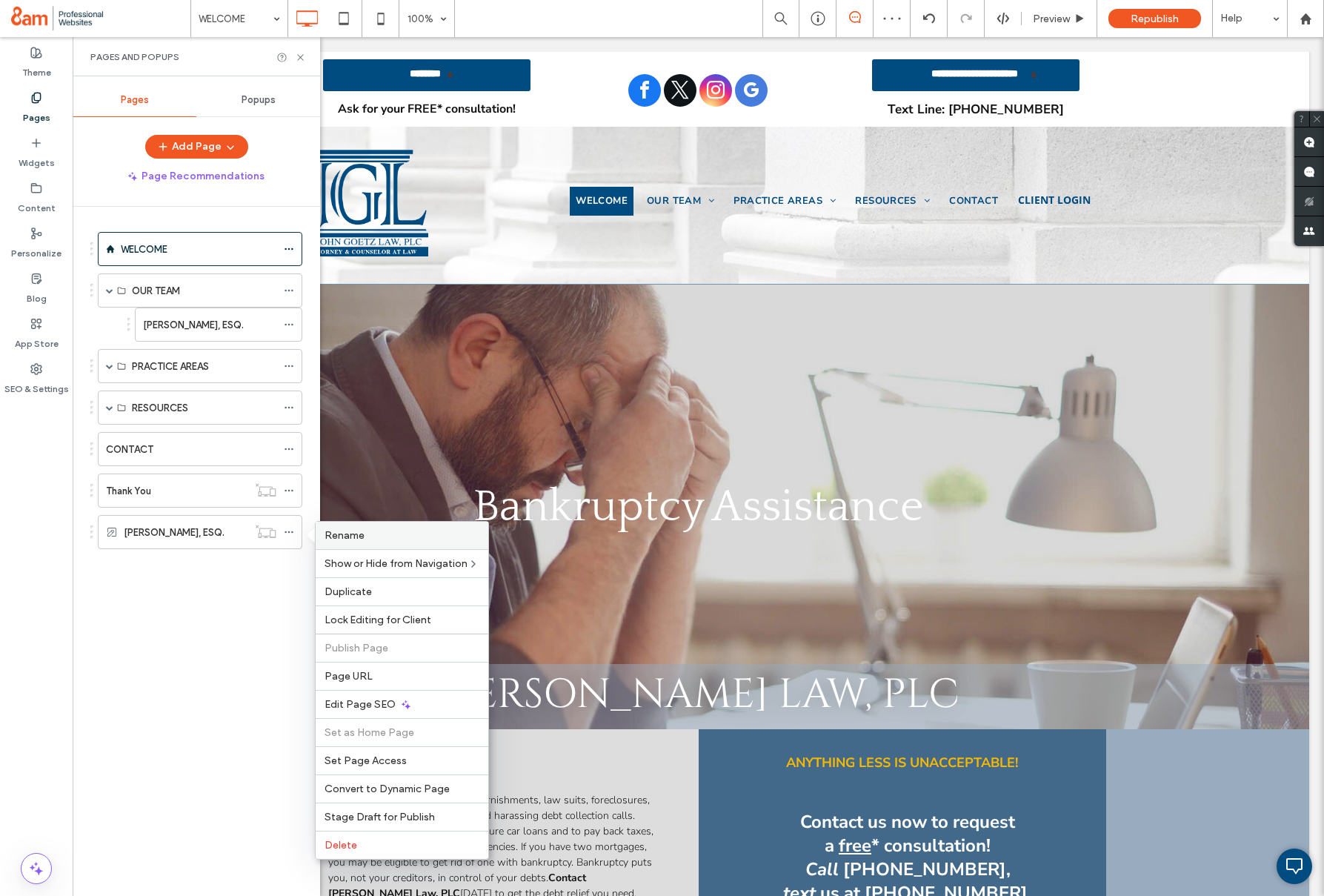
click at [345, 534] on span "Rename" at bounding box center [345, 535] width 40 height 13
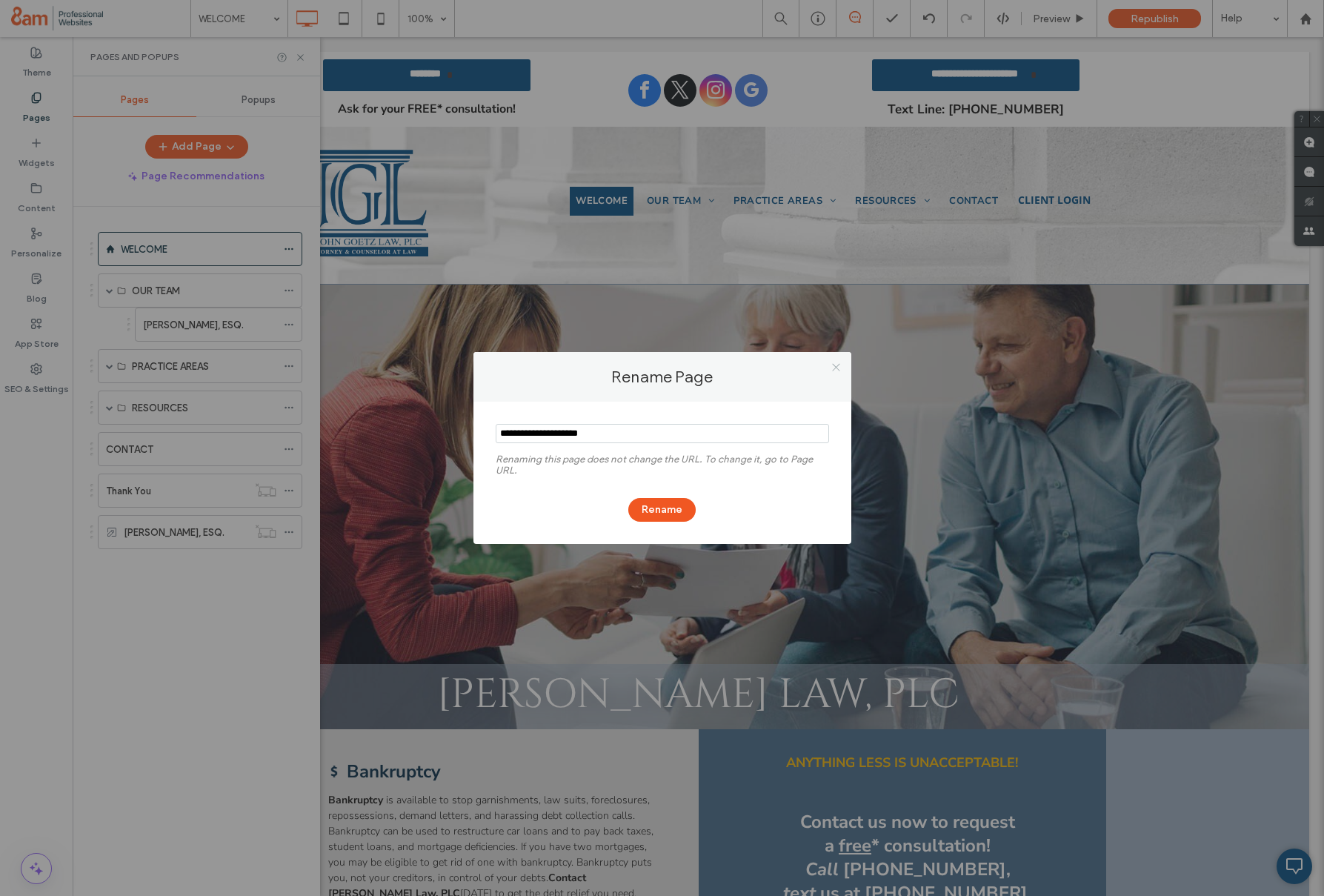
click at [835, 364] on icon at bounding box center [836, 367] width 11 height 11
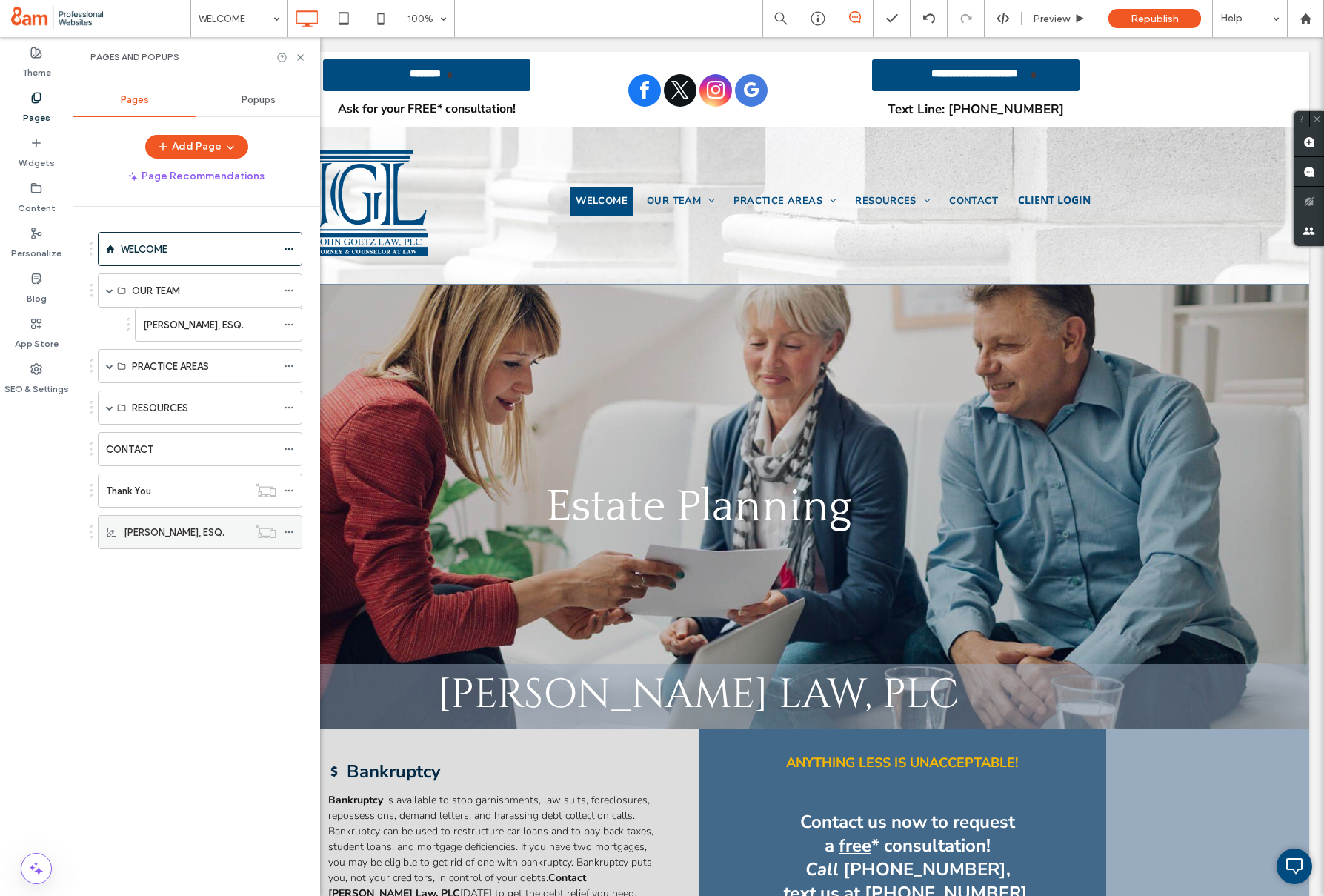
click at [290, 533] on icon at bounding box center [289, 532] width 10 height 10
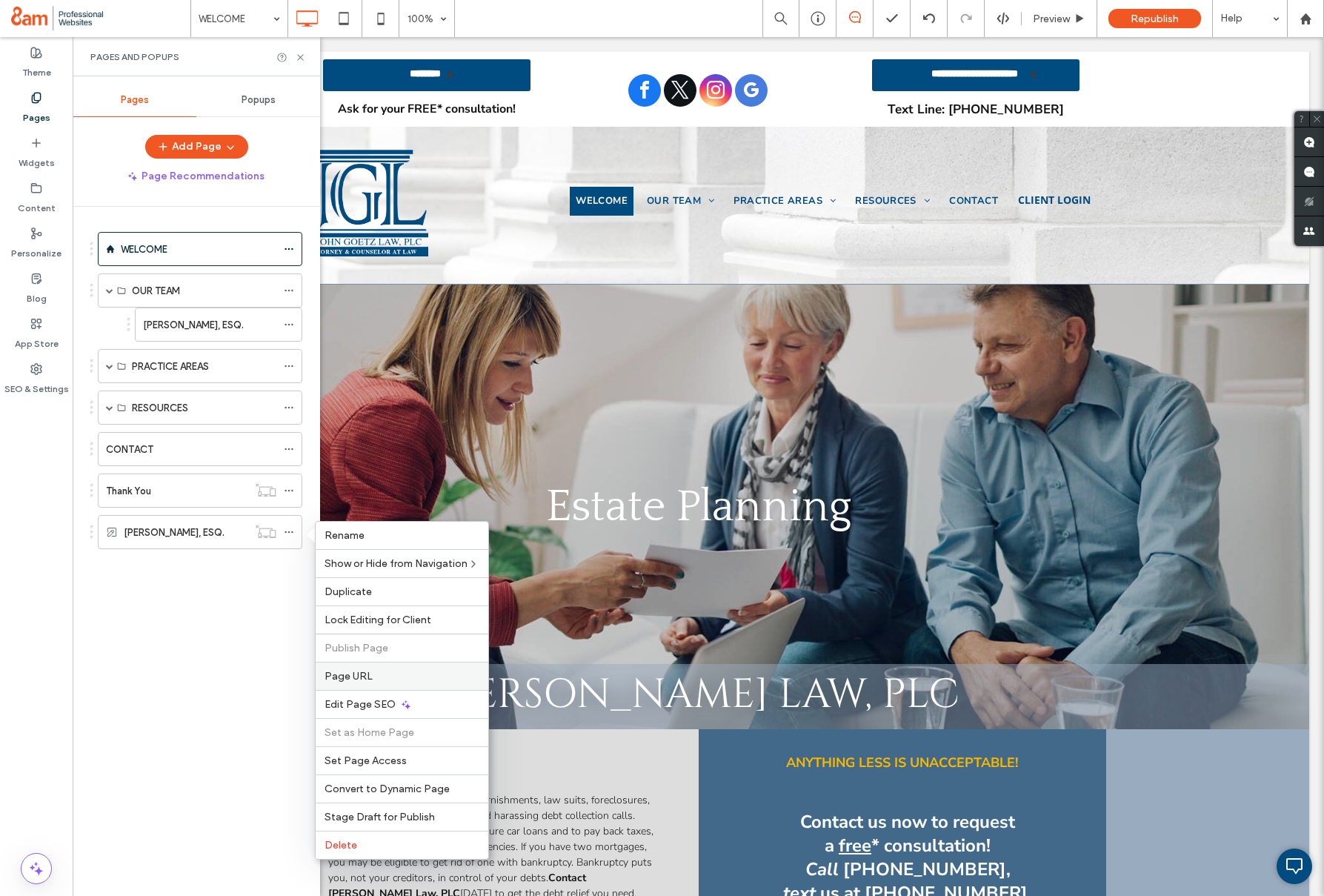
click at [346, 673] on span "Page URL" at bounding box center [349, 676] width 48 height 13
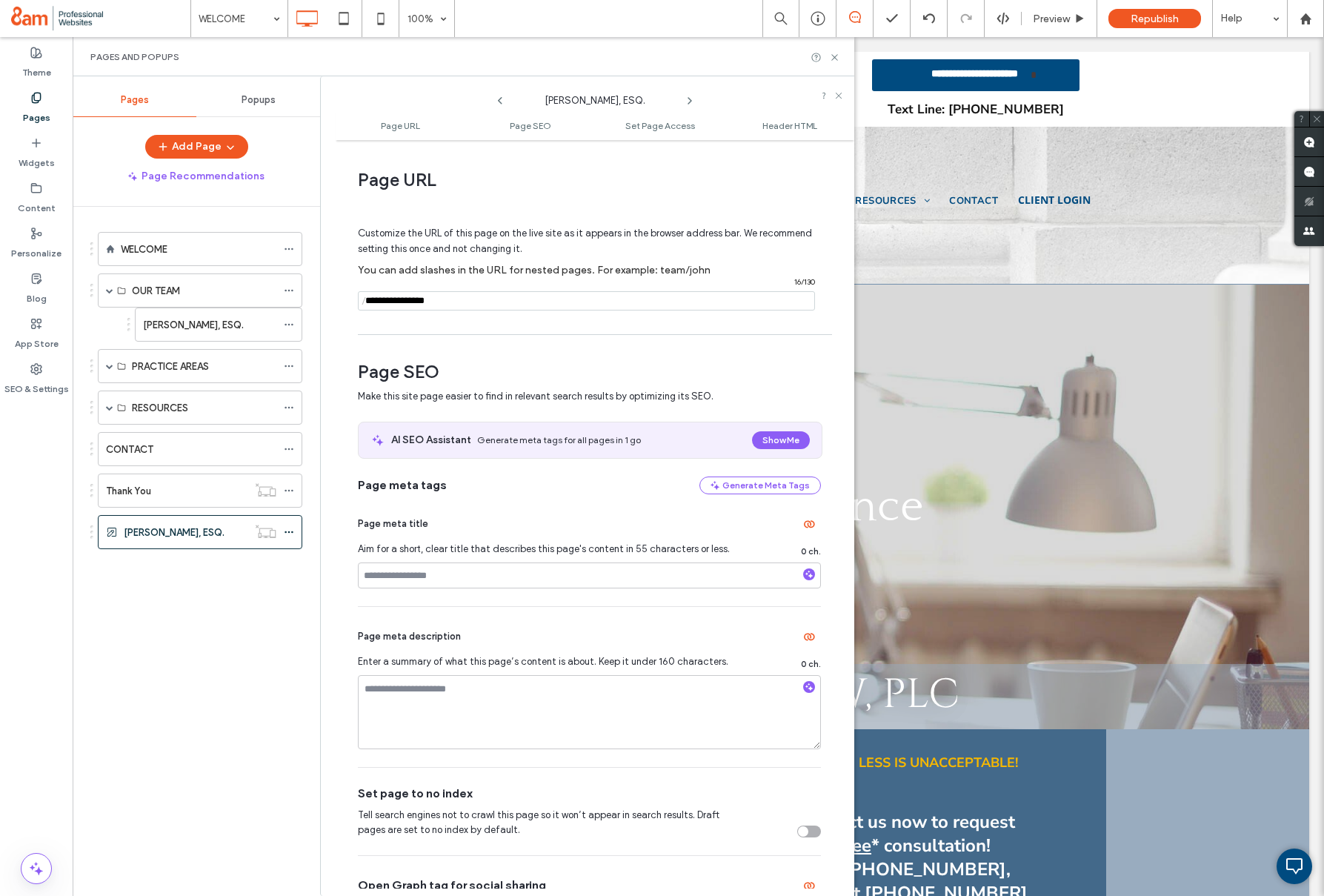
click at [521, 300] on input "notEmpty" at bounding box center [587, 301] width 457 height 19
click at [209, 524] on label "JAMES M. MCMINN, ESQ." at bounding box center [174, 532] width 101 height 26
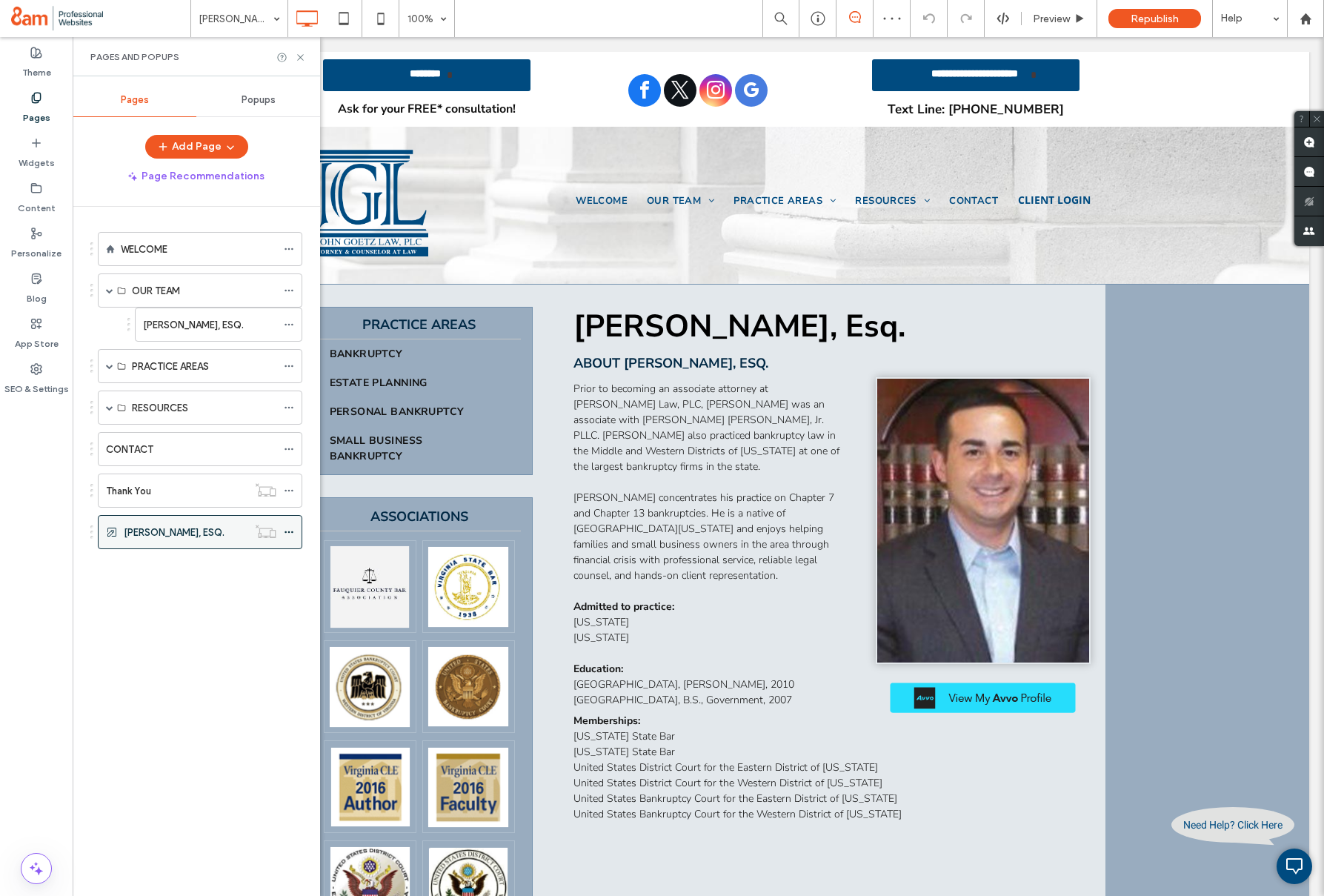
click at [292, 530] on icon at bounding box center [289, 532] width 10 height 10
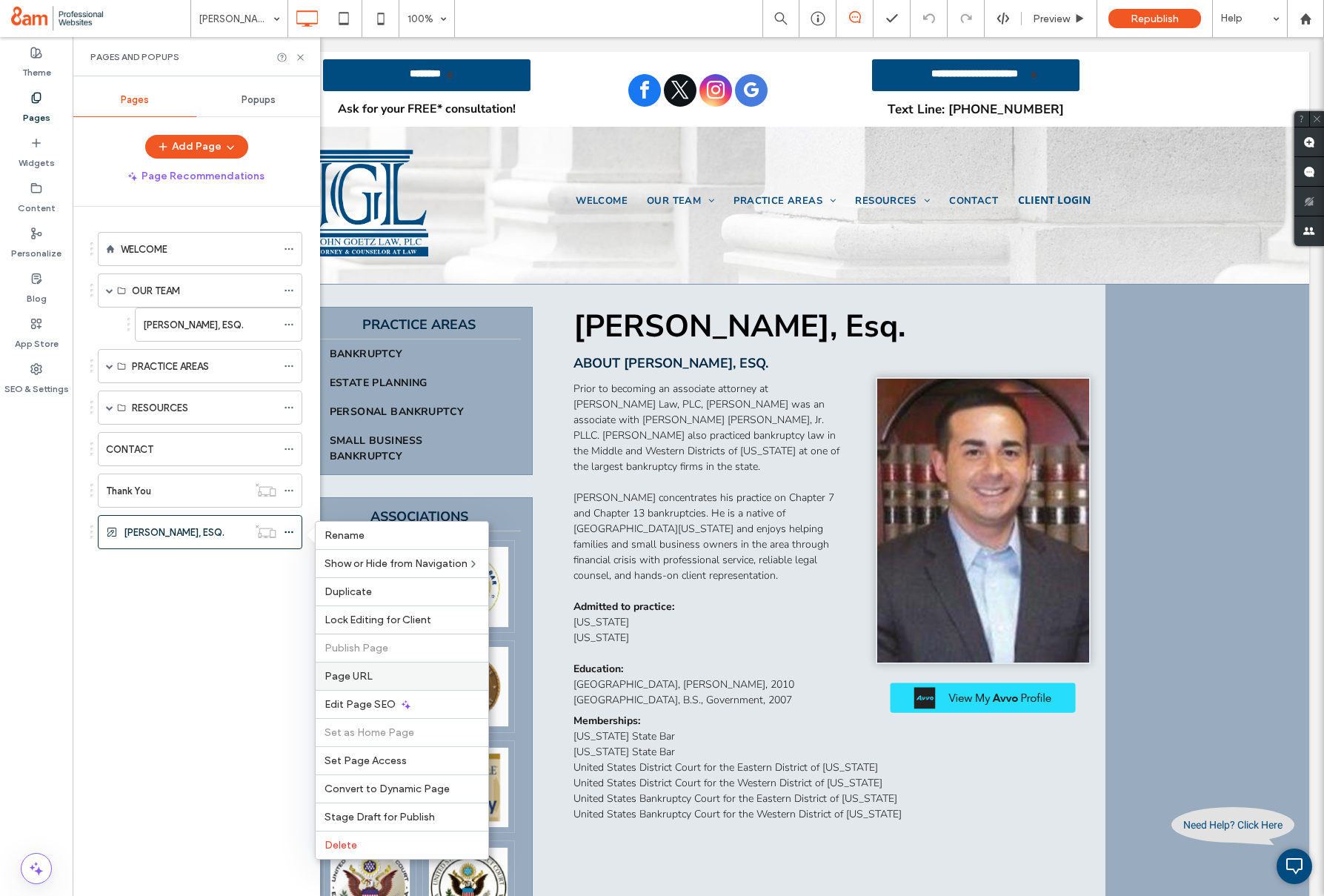
click at [347, 666] on div "Page URL" at bounding box center [402, 676] width 173 height 28
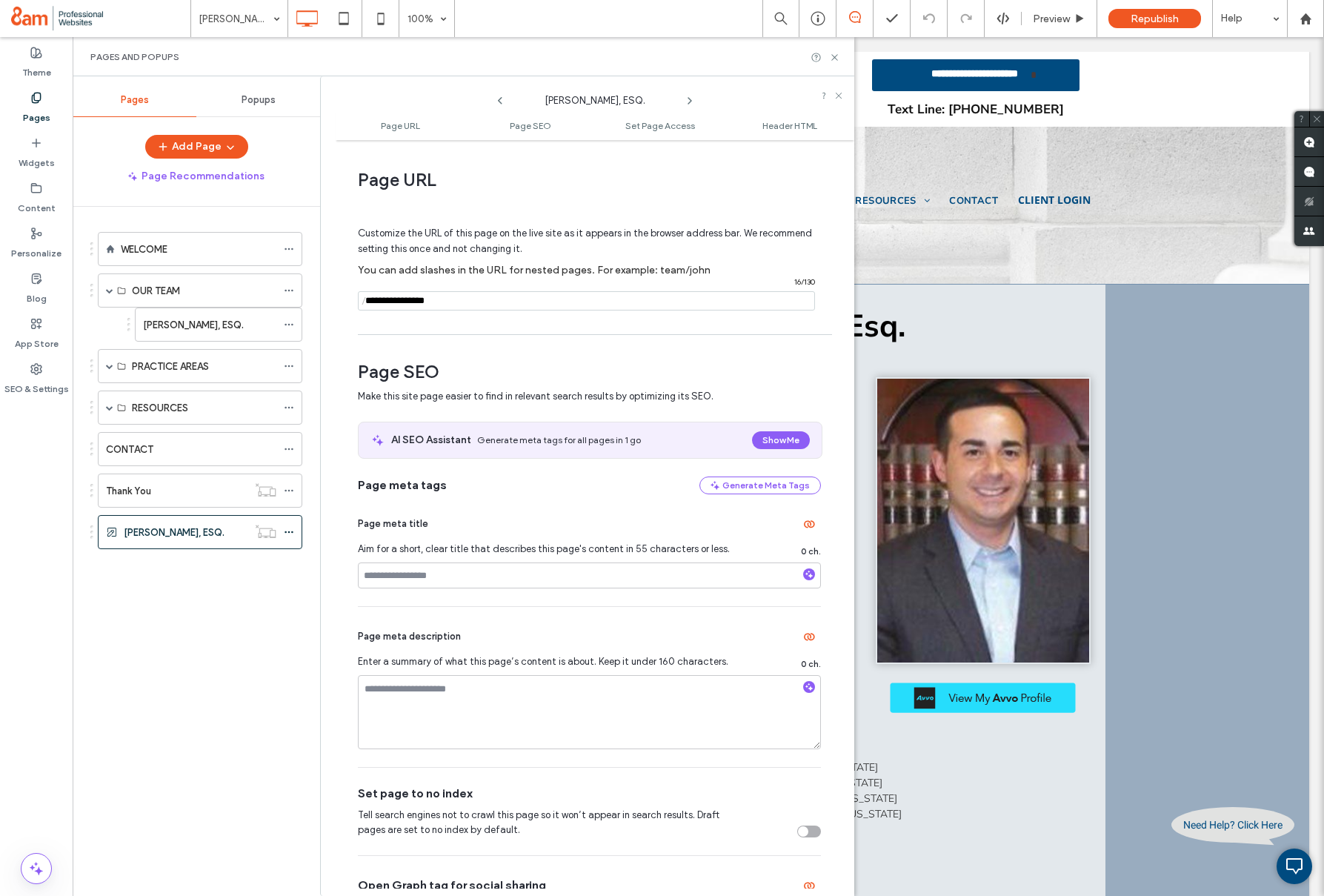
click at [467, 300] on input "notEmpty" at bounding box center [587, 301] width 457 height 19
type input "**********"
click at [831, 56] on icon at bounding box center [834, 57] width 11 height 11
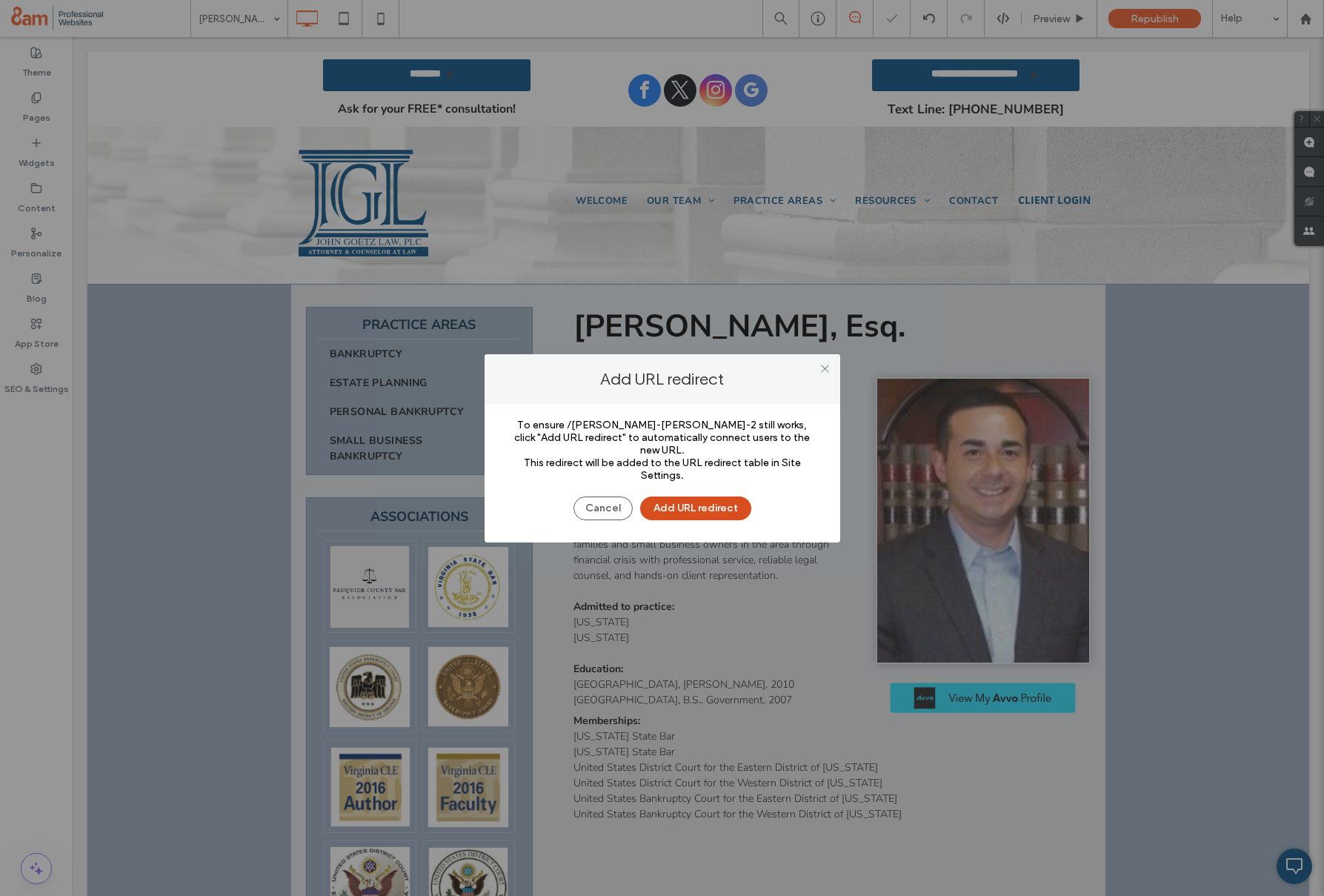
click at [702, 505] on button "Add URL redirect" at bounding box center [696, 508] width 111 height 24
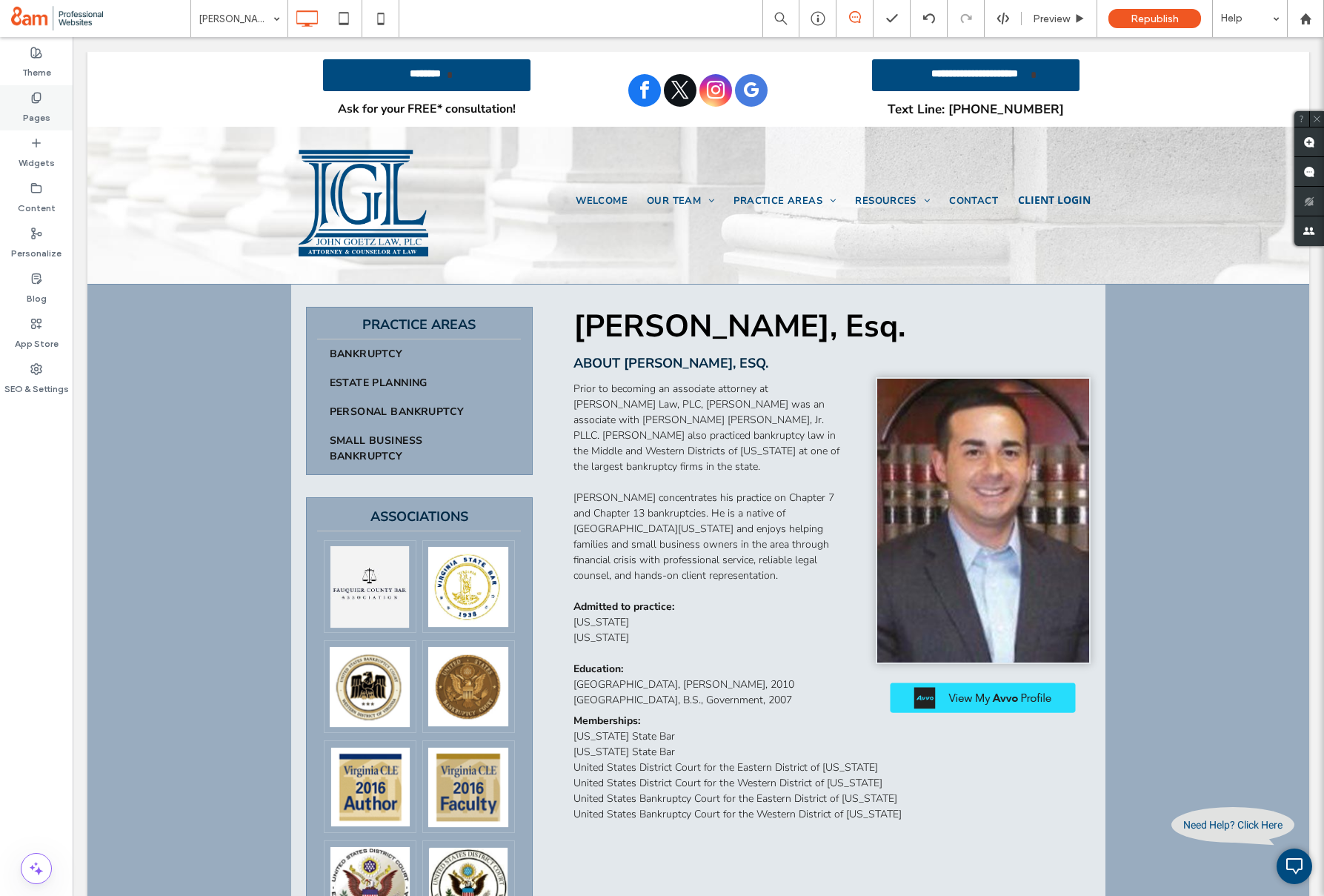
click at [55, 118] on div "Pages" at bounding box center [36, 108] width 73 height 45
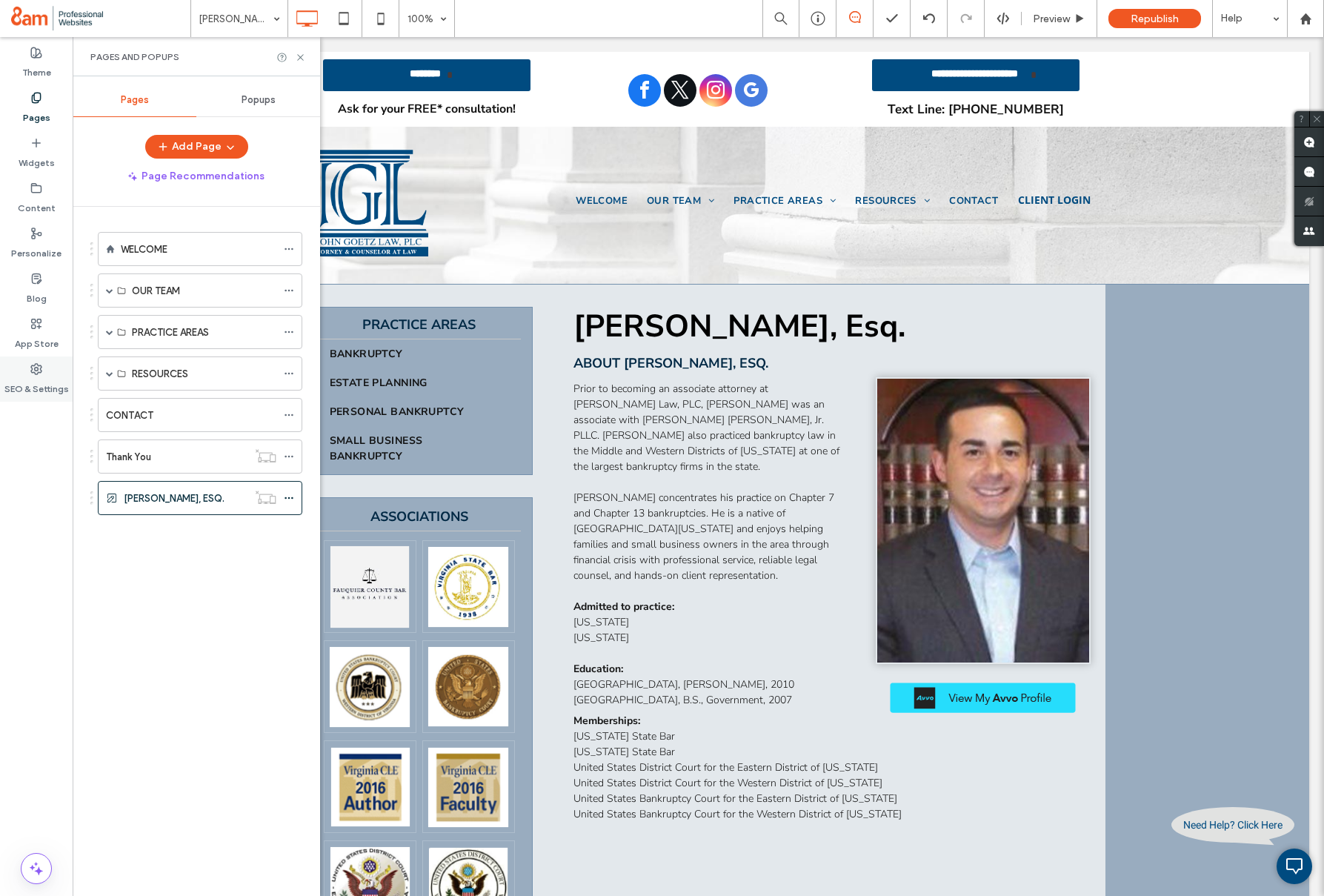
click at [40, 377] on label "SEO & Settings" at bounding box center [36, 386] width 65 height 21
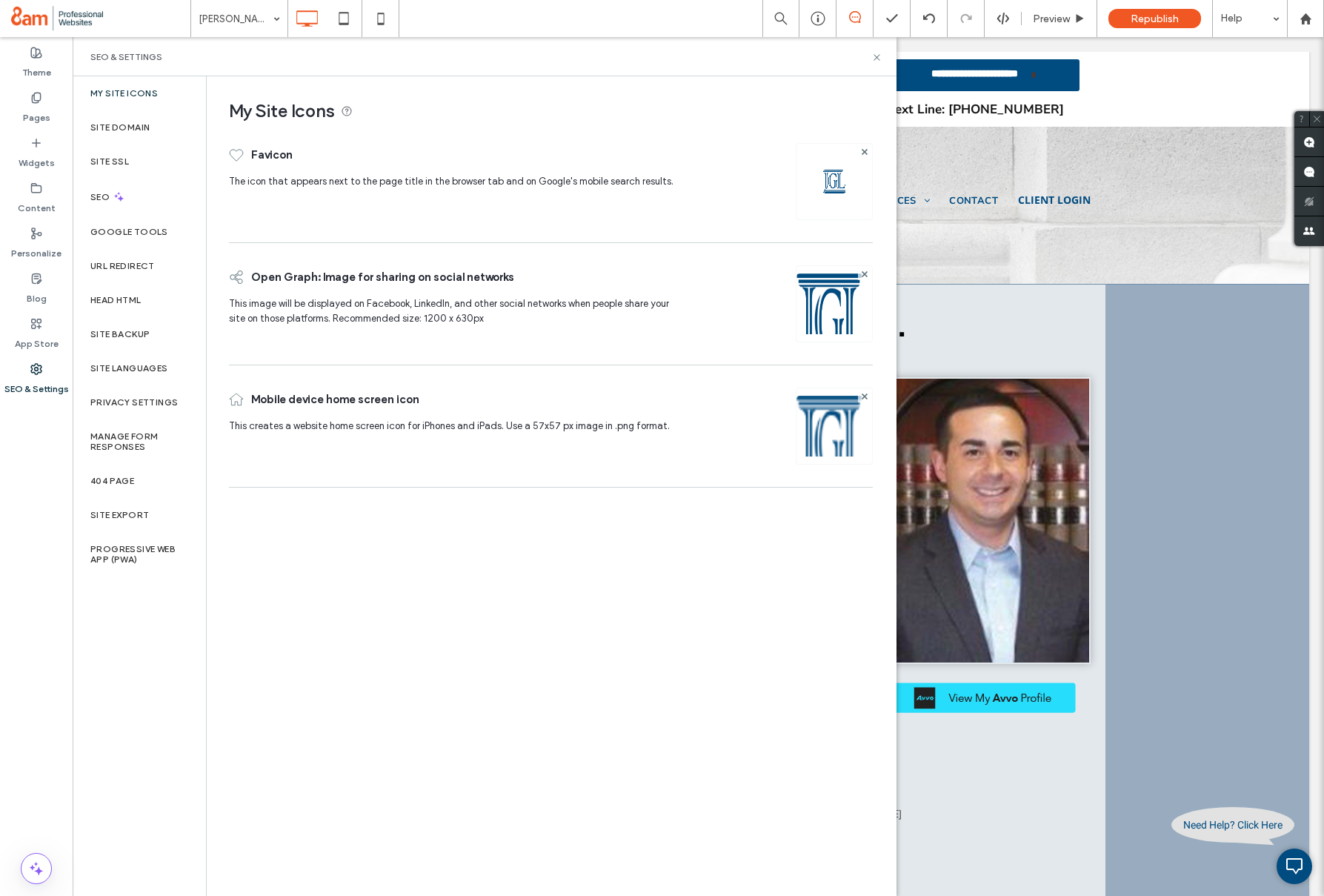
drag, startPoint x: 113, startPoint y: 268, endPoint x: 108, endPoint y: 275, distance: 8.6
click at [156, 264] on div "URL Redirect" at bounding box center [139, 266] width 134 height 34
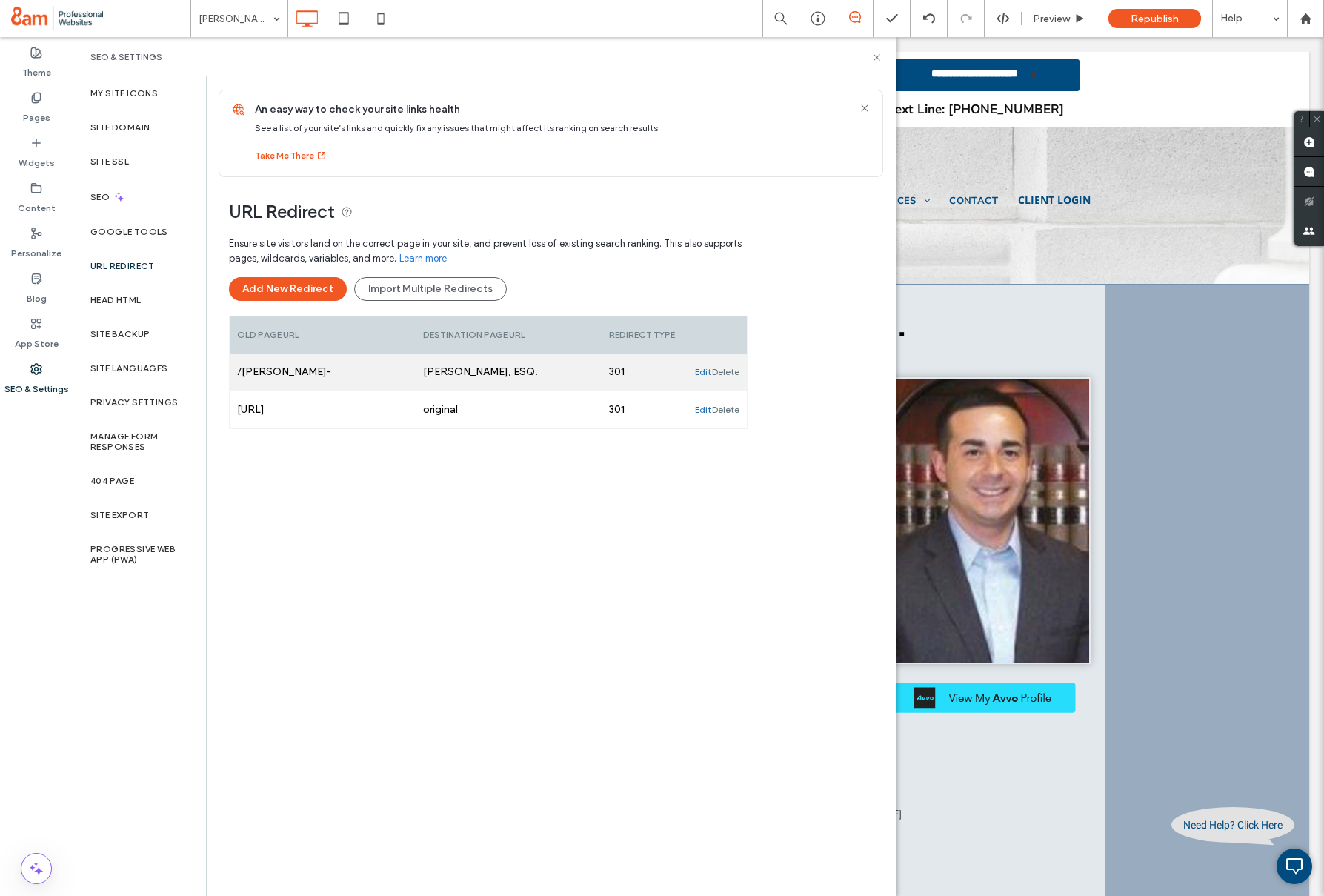
click at [702, 373] on div "Edit" at bounding box center [703, 372] width 16 height 37
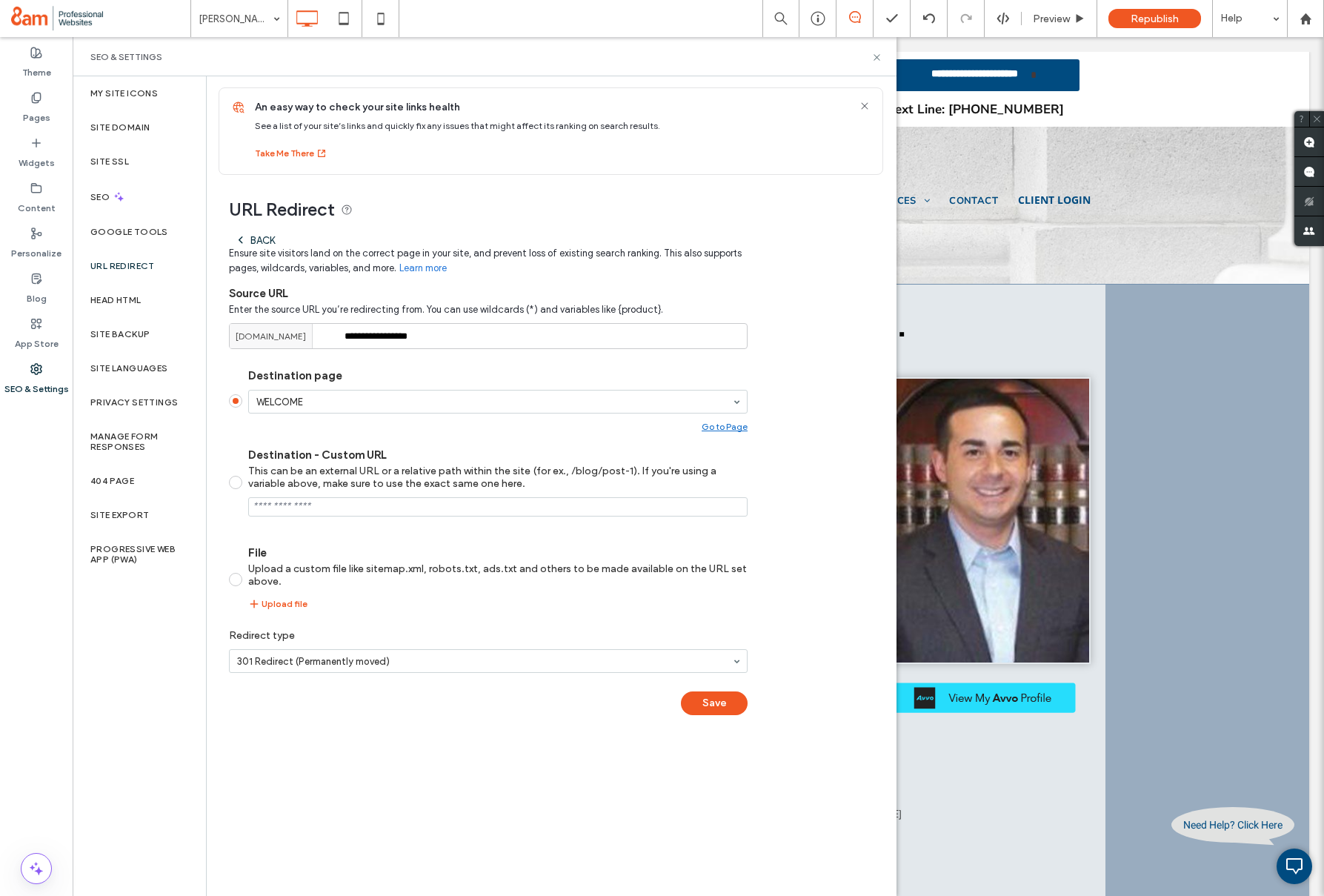
click at [714, 705] on button "Save" at bounding box center [714, 703] width 67 height 24
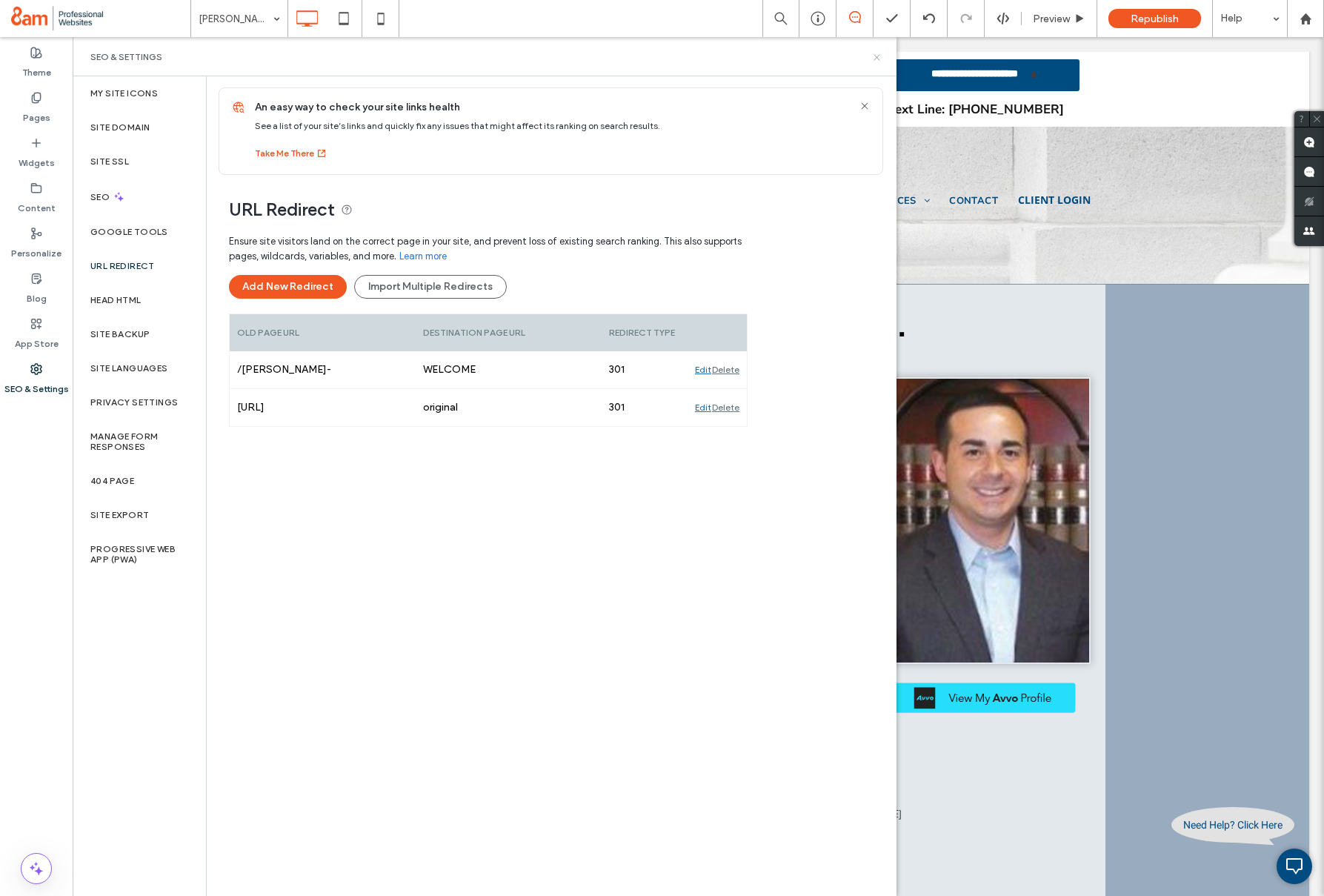
drag, startPoint x: 771, startPoint y: 27, endPoint x: 879, endPoint y: 57, distance: 112.1
click at [879, 57] on icon at bounding box center [877, 57] width 11 height 11
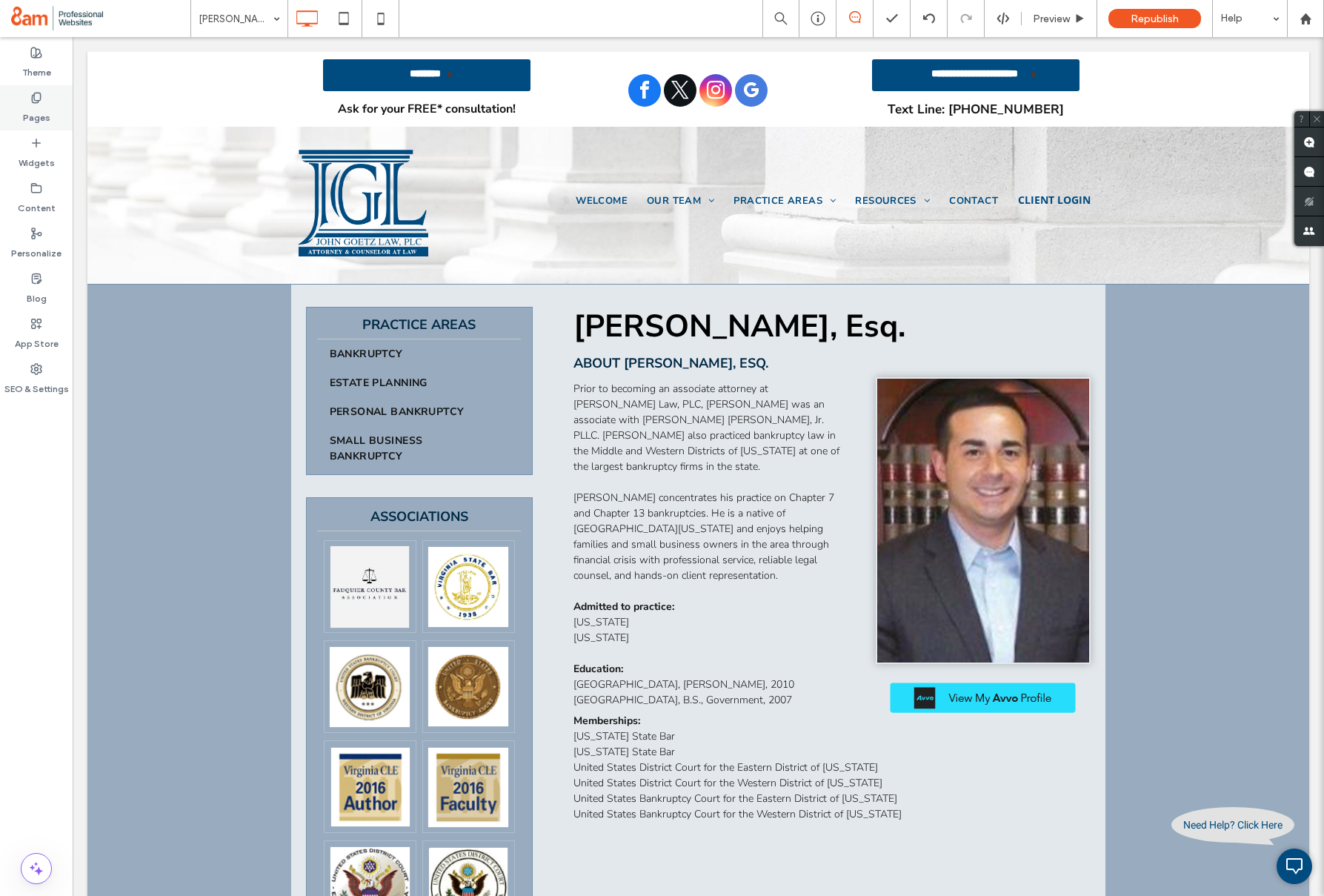
click at [45, 121] on label "Pages" at bounding box center [36, 114] width 27 height 21
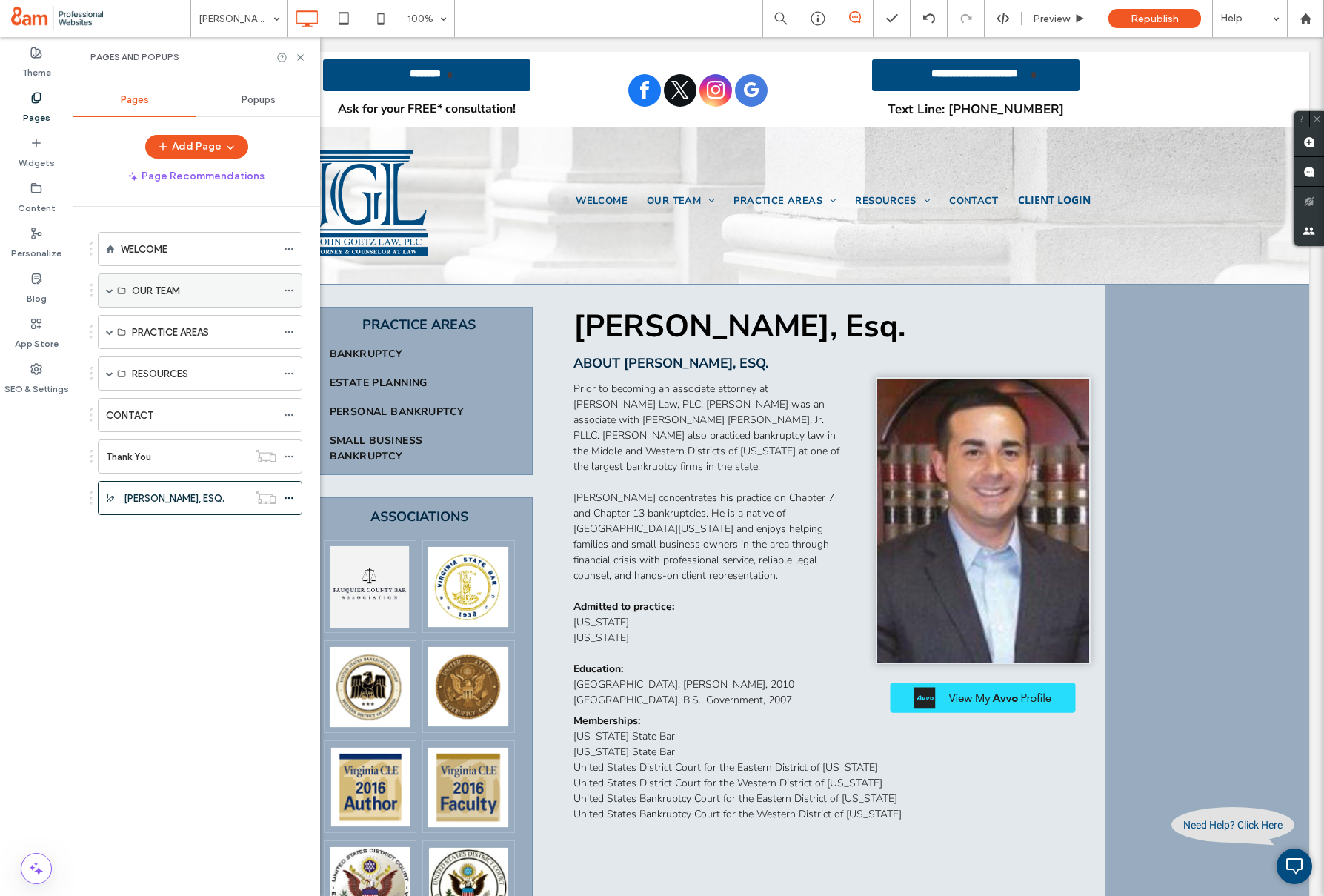
click at [111, 289] on span at bounding box center [110, 291] width 7 height 7
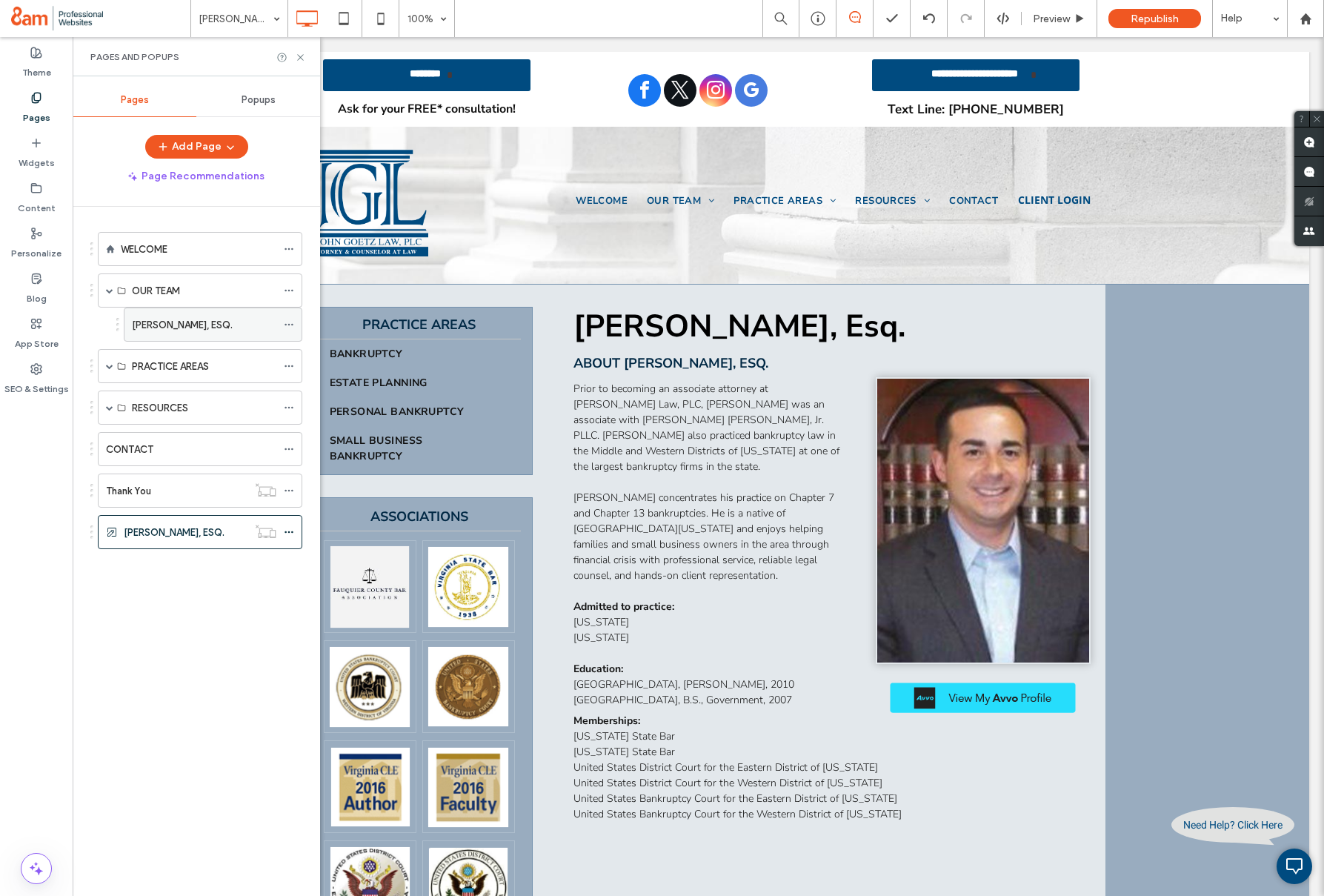
click at [164, 316] on label "JOHN P. GOETZ, ESQ." at bounding box center [182, 325] width 101 height 26
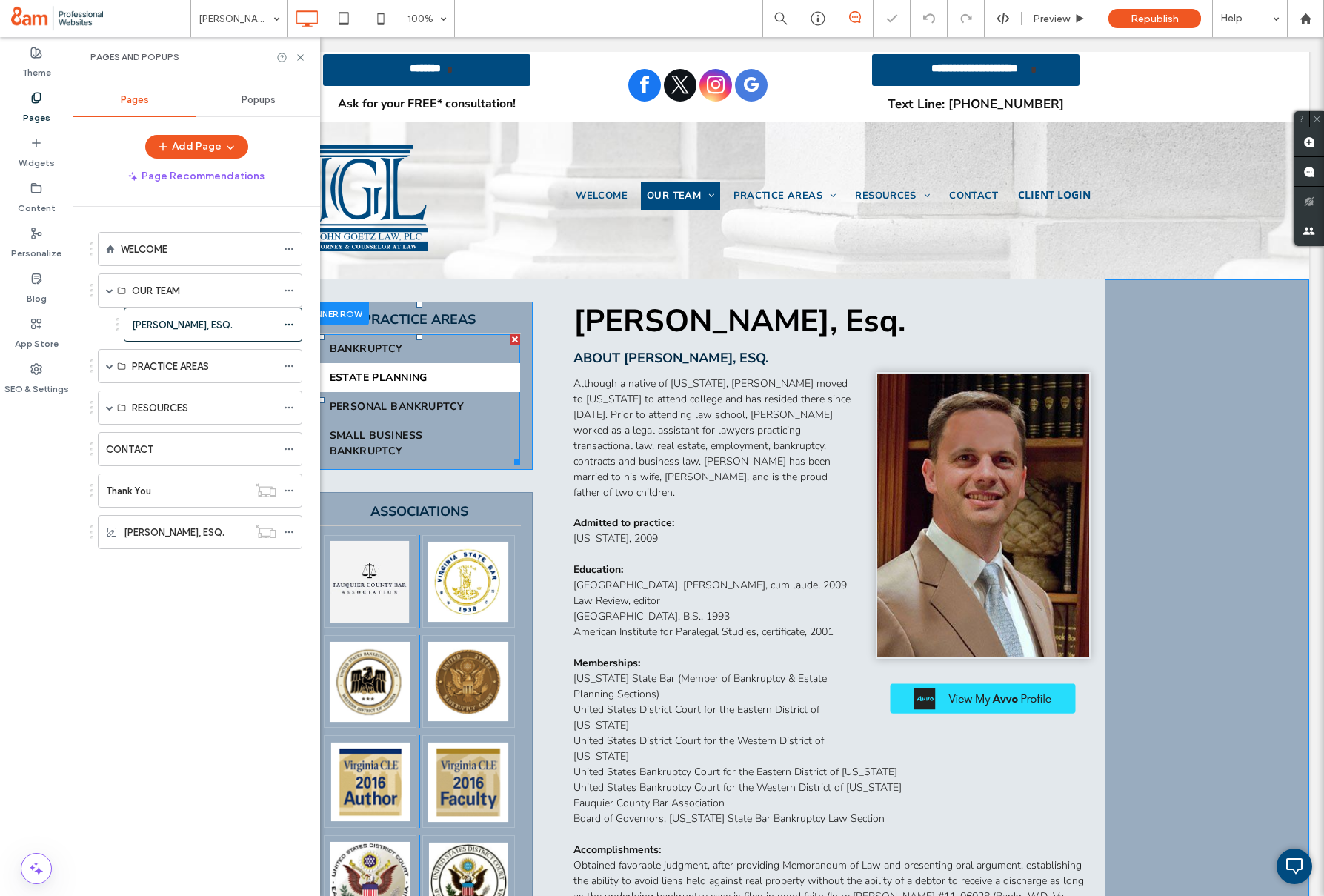
scroll to position [17, 0]
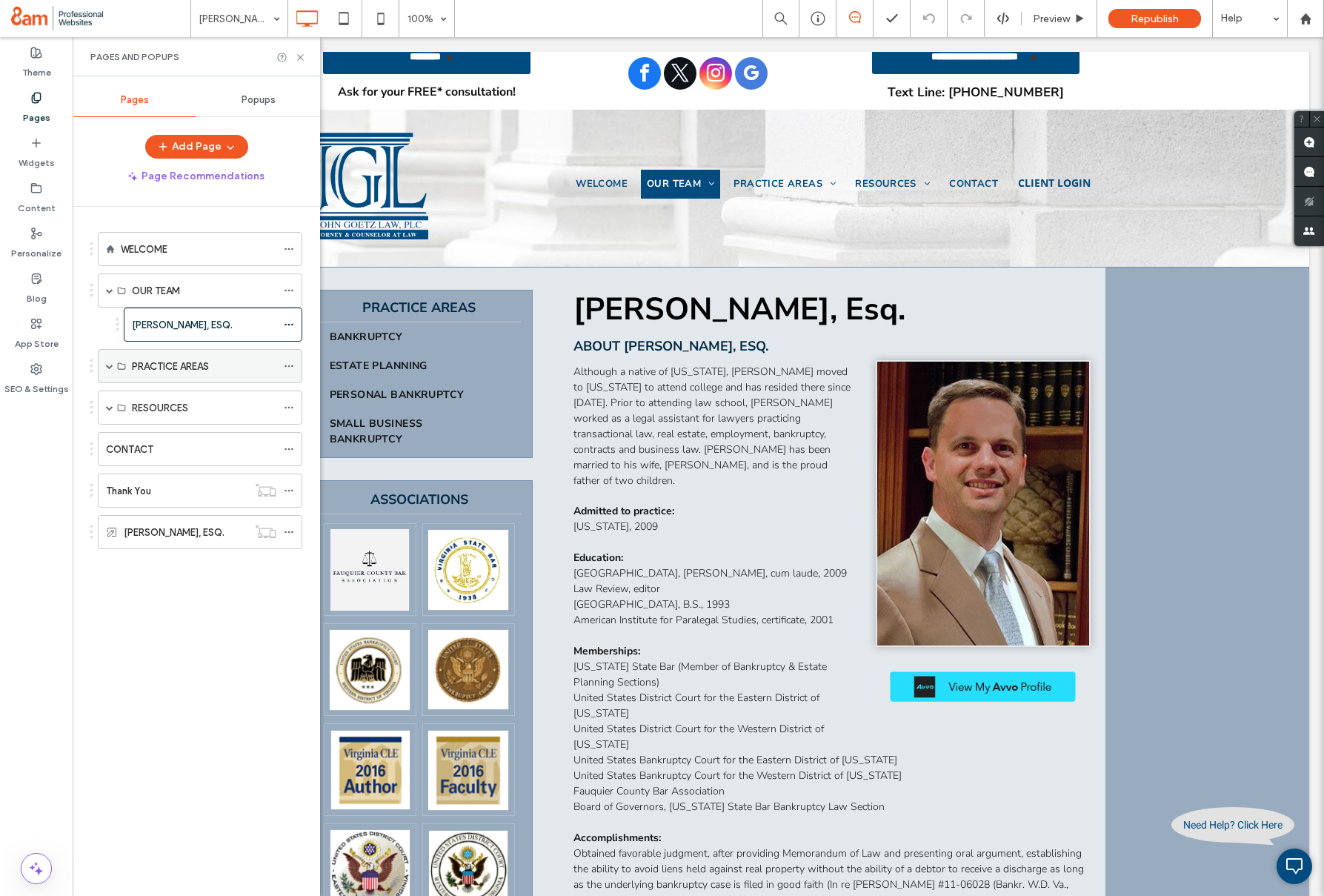
click at [109, 368] on span at bounding box center [110, 366] width 7 height 7
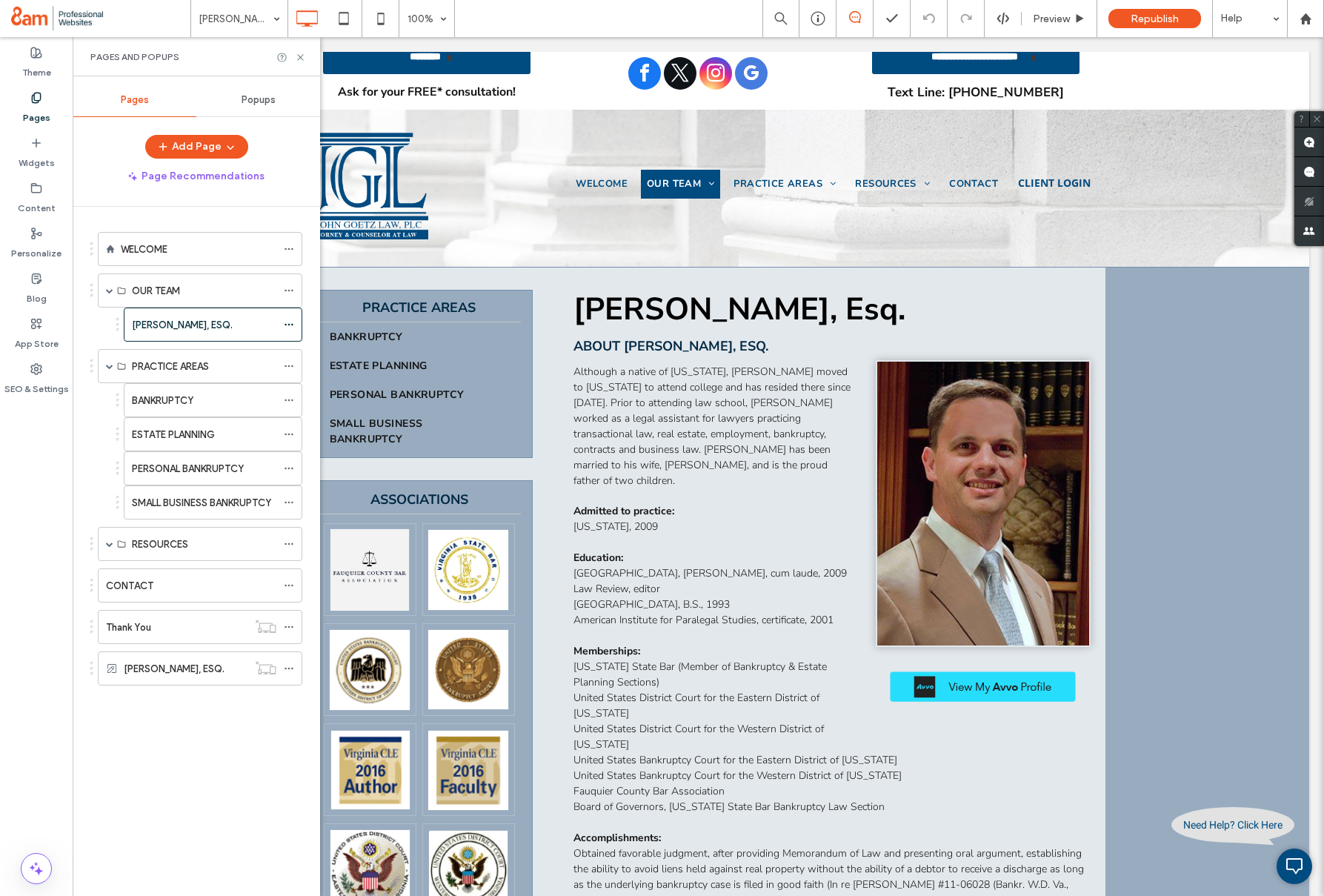
click at [182, 394] on label "BANKRUPTCY" at bounding box center [162, 401] width 62 height 26
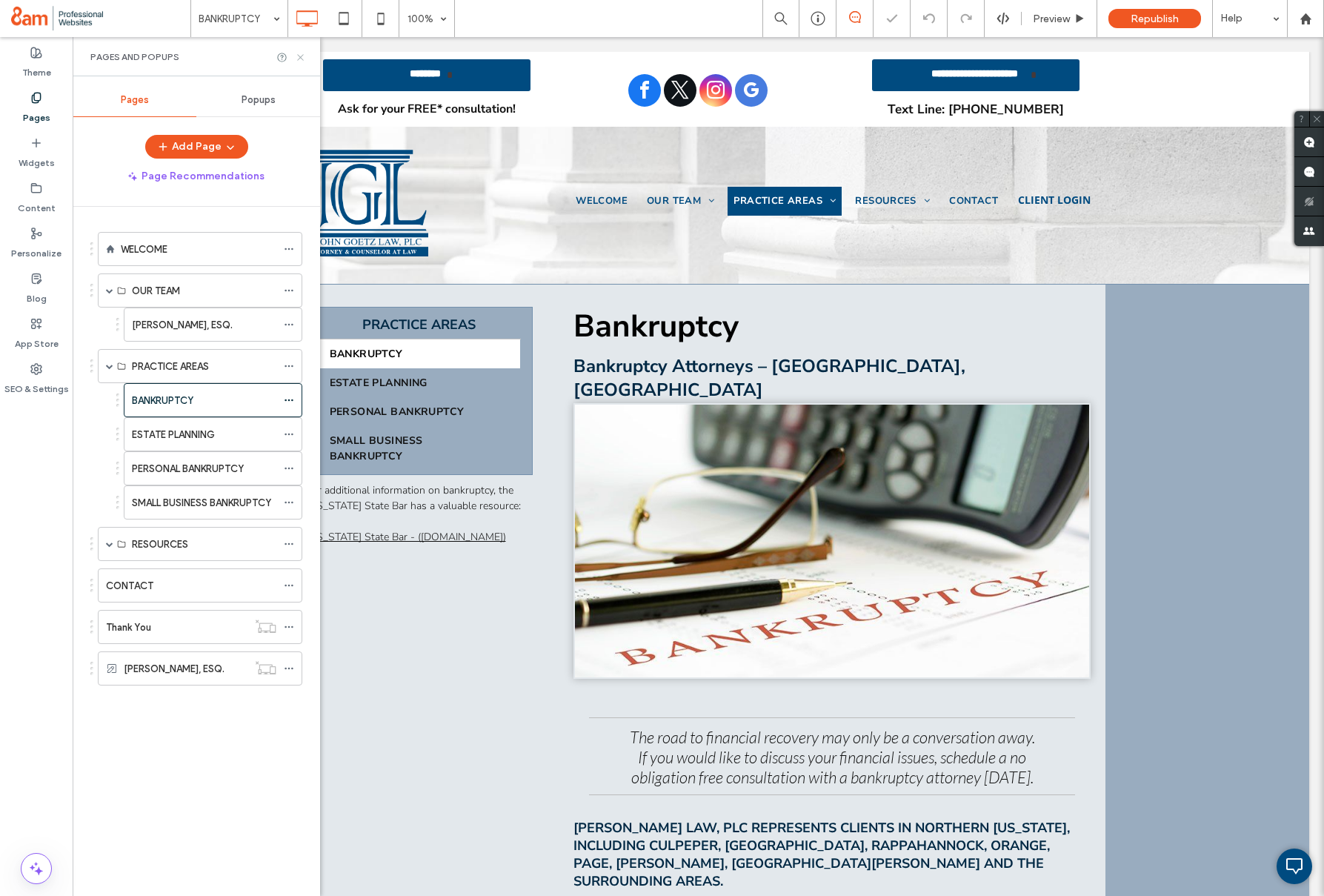
drag, startPoint x: 302, startPoint y: 56, endPoint x: 234, endPoint y: 80, distance: 72.1
click at [302, 56] on icon at bounding box center [300, 57] width 11 height 11
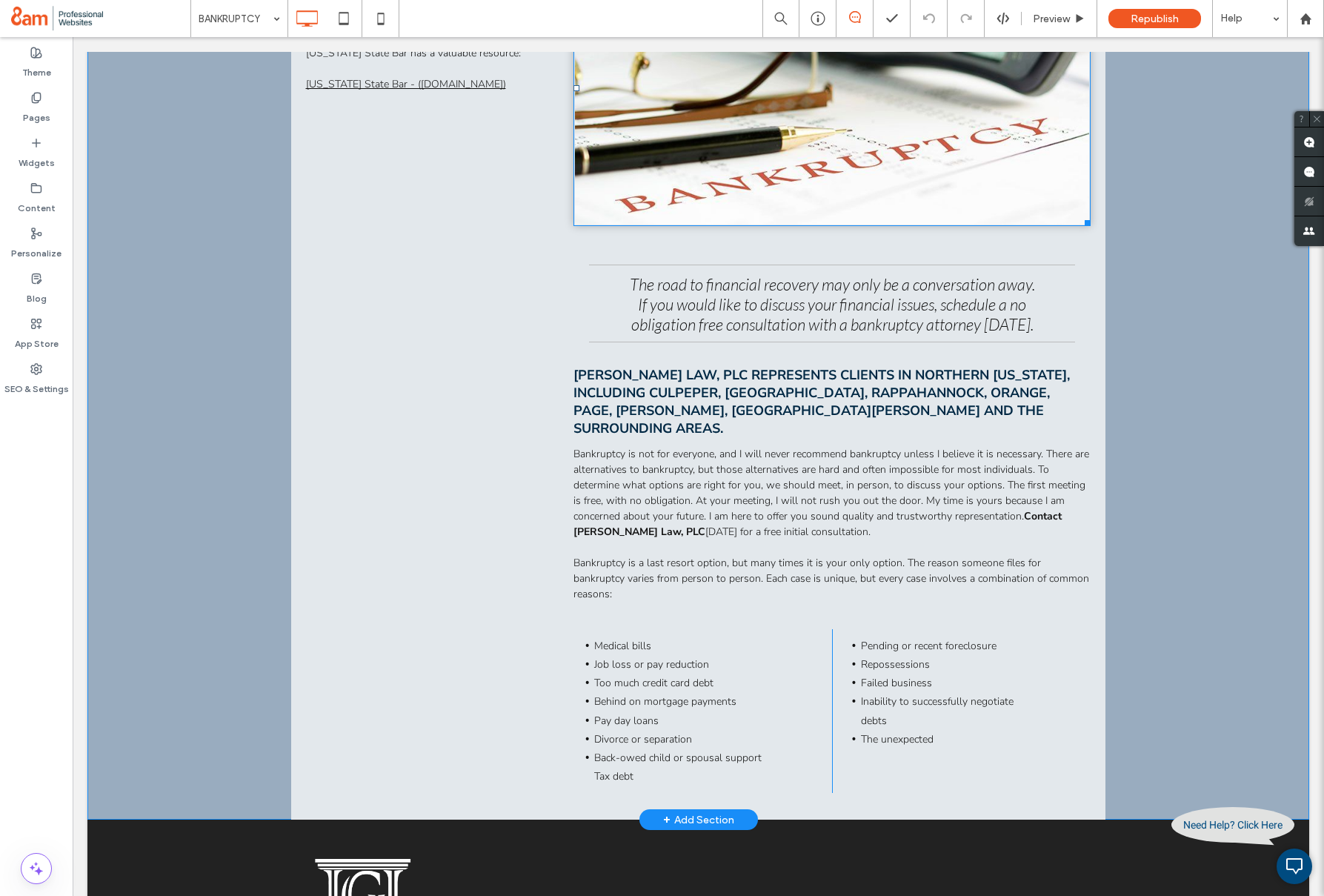
scroll to position [471, 0]
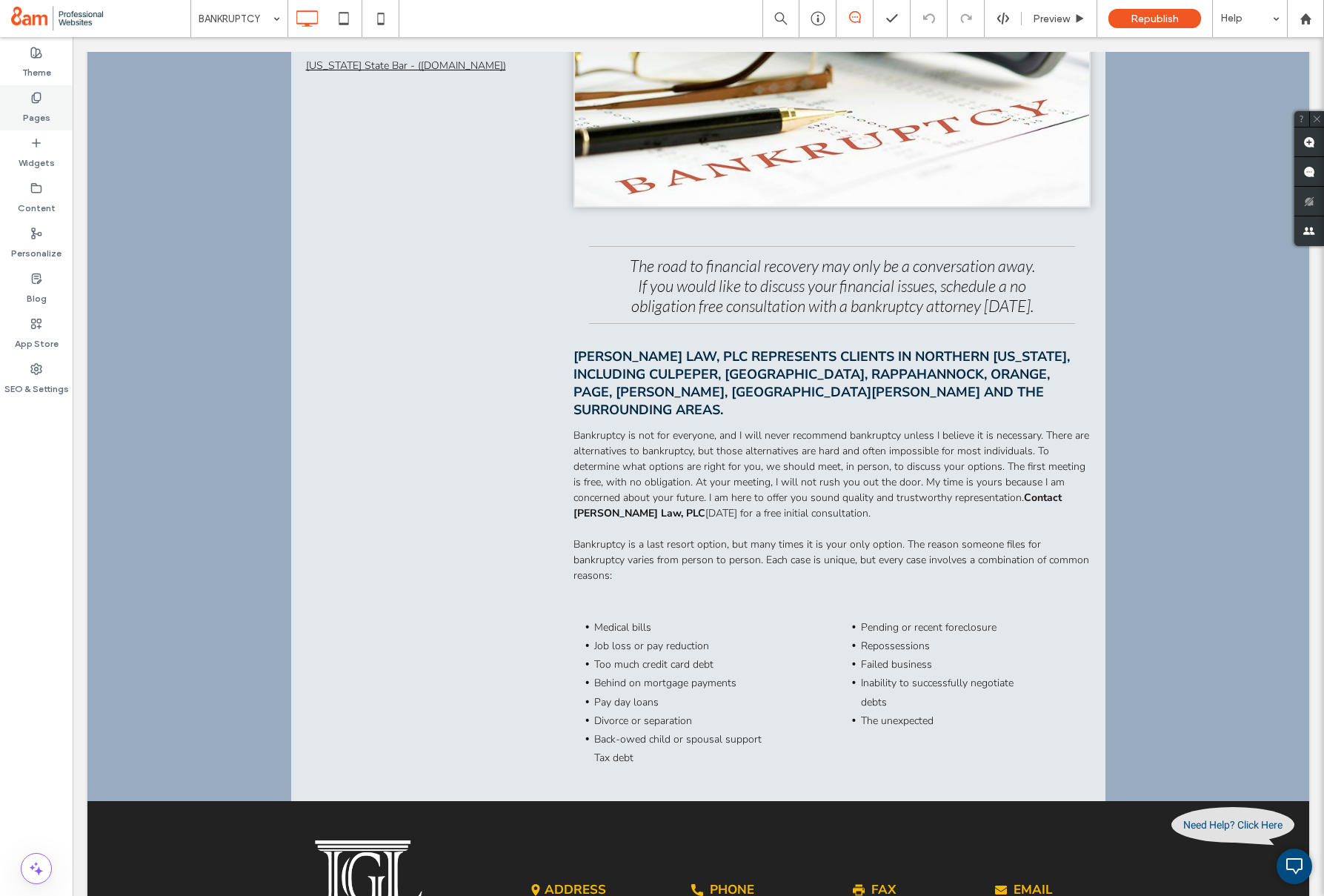
drag, startPoint x: 40, startPoint y: 96, endPoint x: 40, endPoint y: 114, distance: 18.0
click at [40, 96] on use at bounding box center [36, 97] width 8 height 10
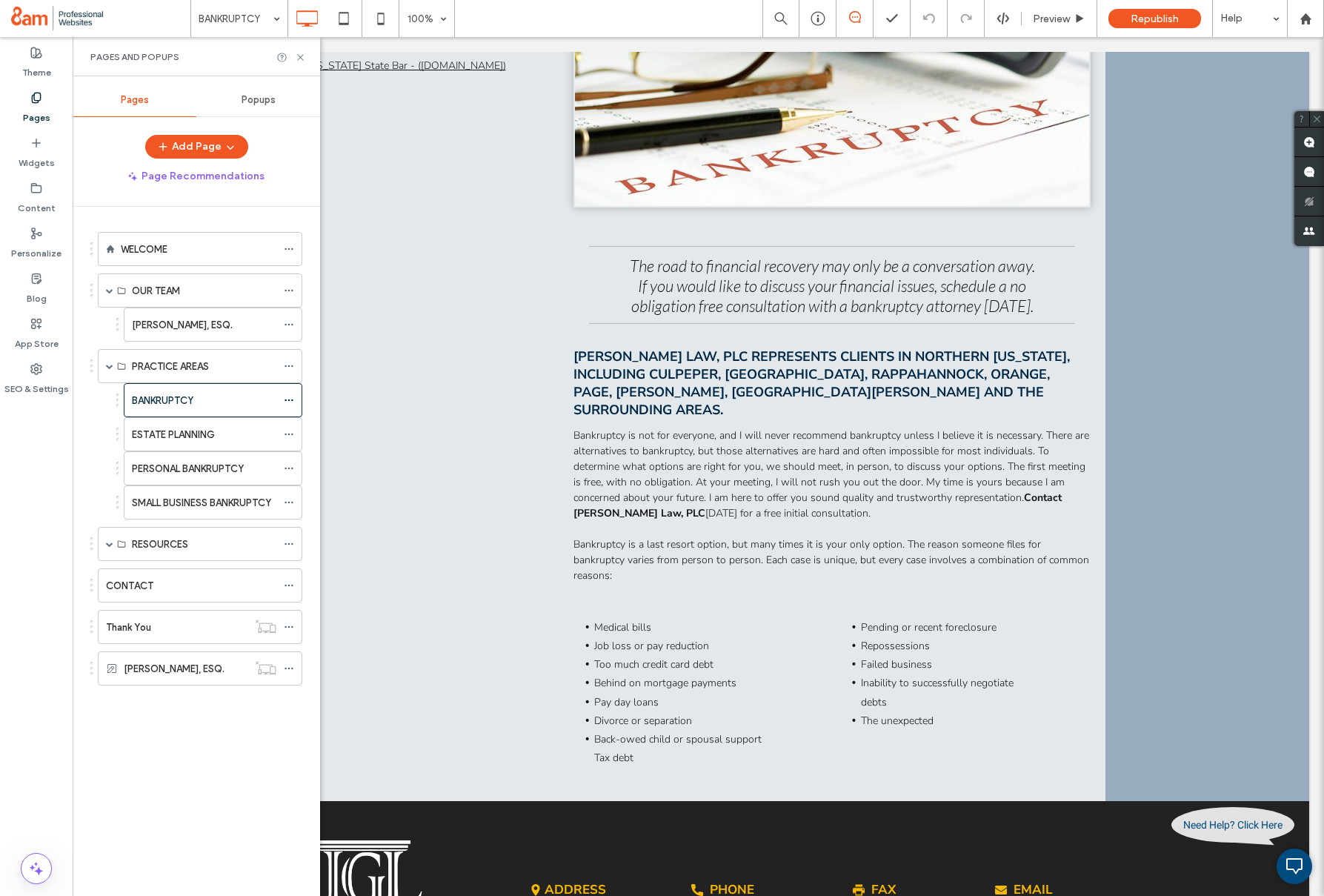
click at [187, 441] on div "ESTATE PLANNING" at bounding box center [204, 435] width 145 height 33
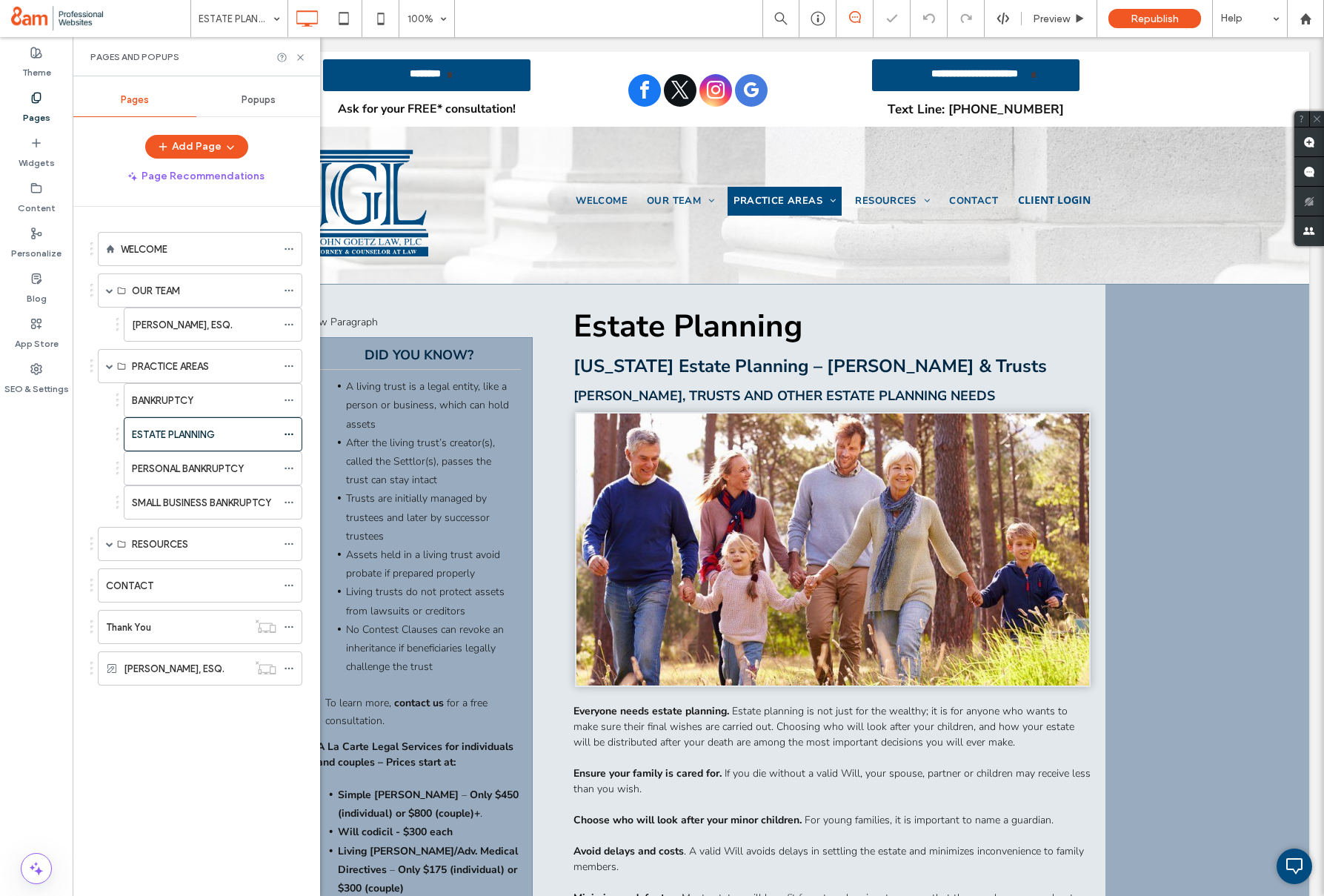
click at [300, 65] on div "Pages and Popups" at bounding box center [197, 56] width 248 height 39
drag, startPoint x: 300, startPoint y: 60, endPoint x: 225, endPoint y: 31, distance: 80.4
click at [300, 60] on icon at bounding box center [300, 57] width 11 height 11
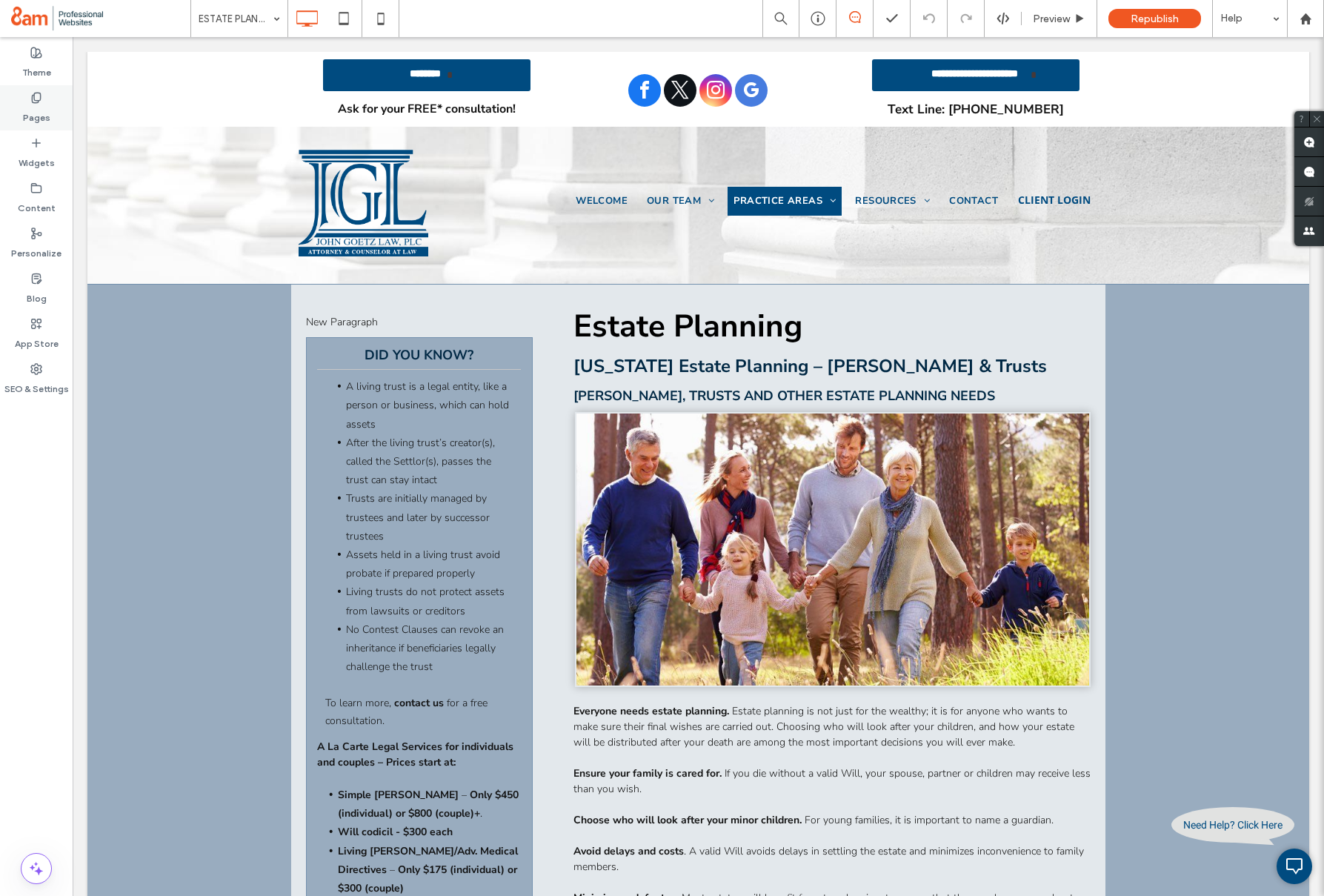
click at [36, 119] on label "Pages" at bounding box center [36, 114] width 27 height 21
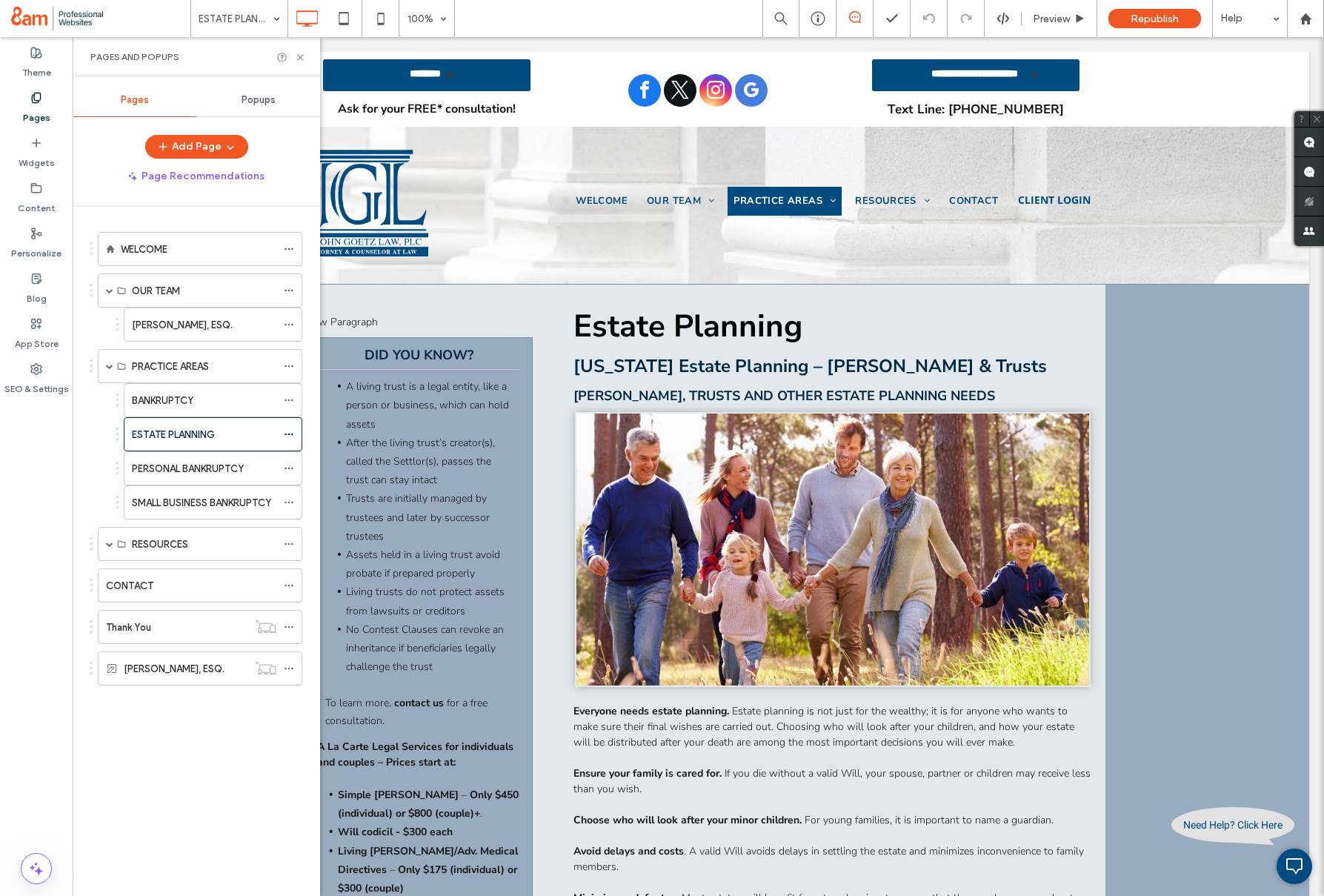
click at [159, 461] on label "PERSONAL BANKRUPTCY" at bounding box center [188, 468] width 112 height 26
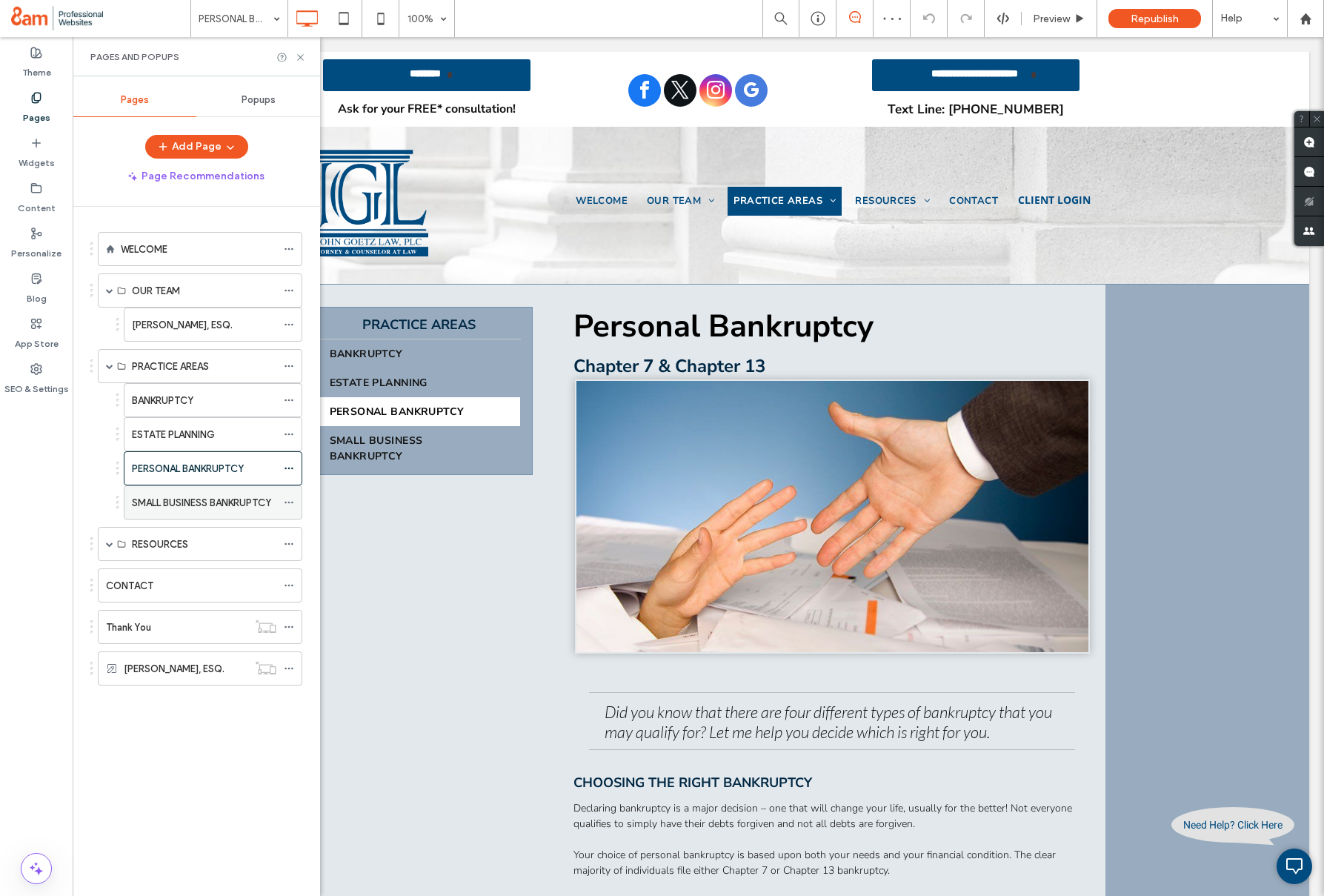
click at [233, 497] on label "SMALL BUSINESS BANKRUPTCY" at bounding box center [202, 502] width 139 height 26
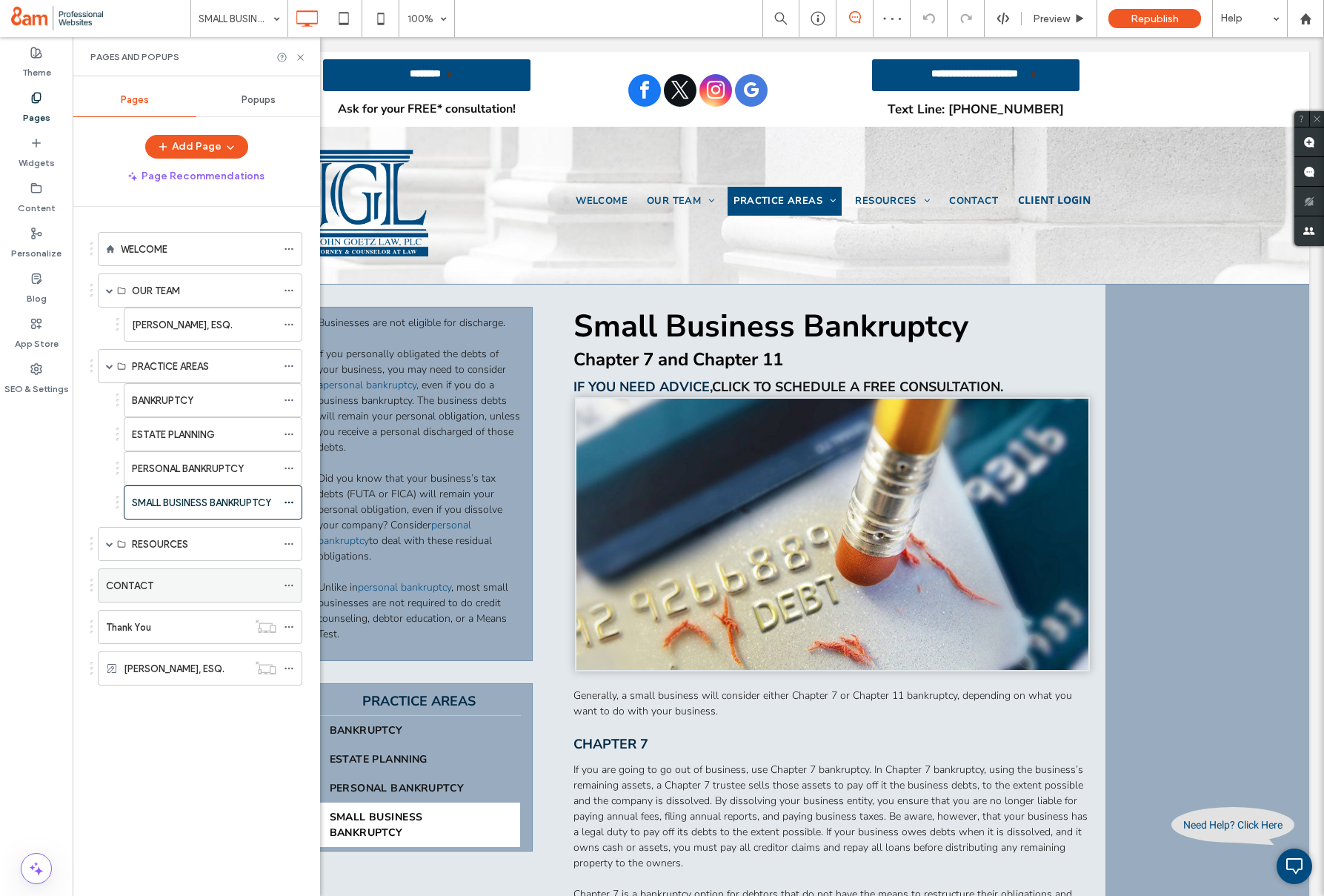
click at [154, 582] on div "CONTACT" at bounding box center [191, 585] width 171 height 16
click at [300, 58] on icon at bounding box center [300, 57] width 11 height 11
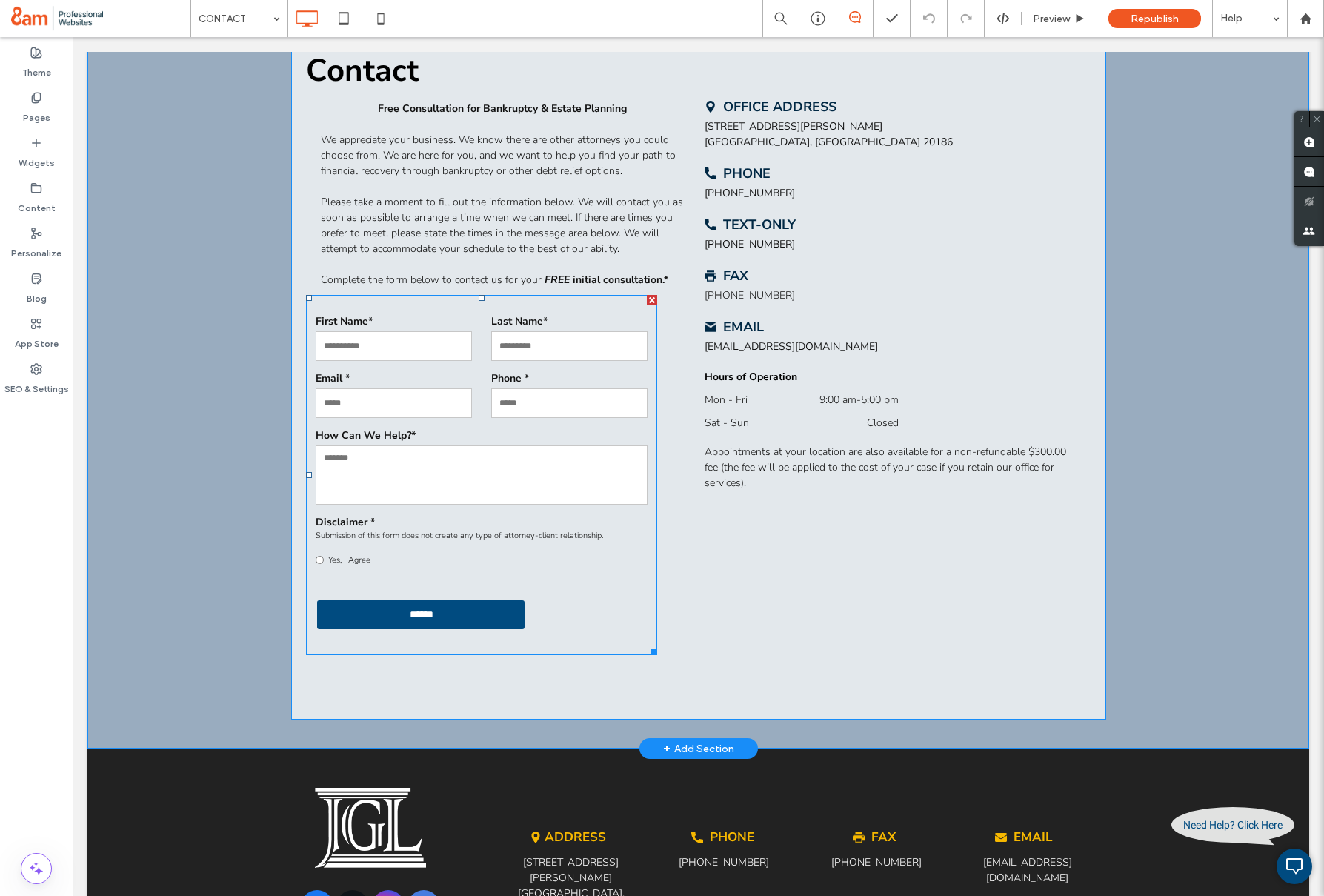
scroll to position [284, 0]
click at [443, 447] on textarea at bounding box center [482, 475] width 332 height 59
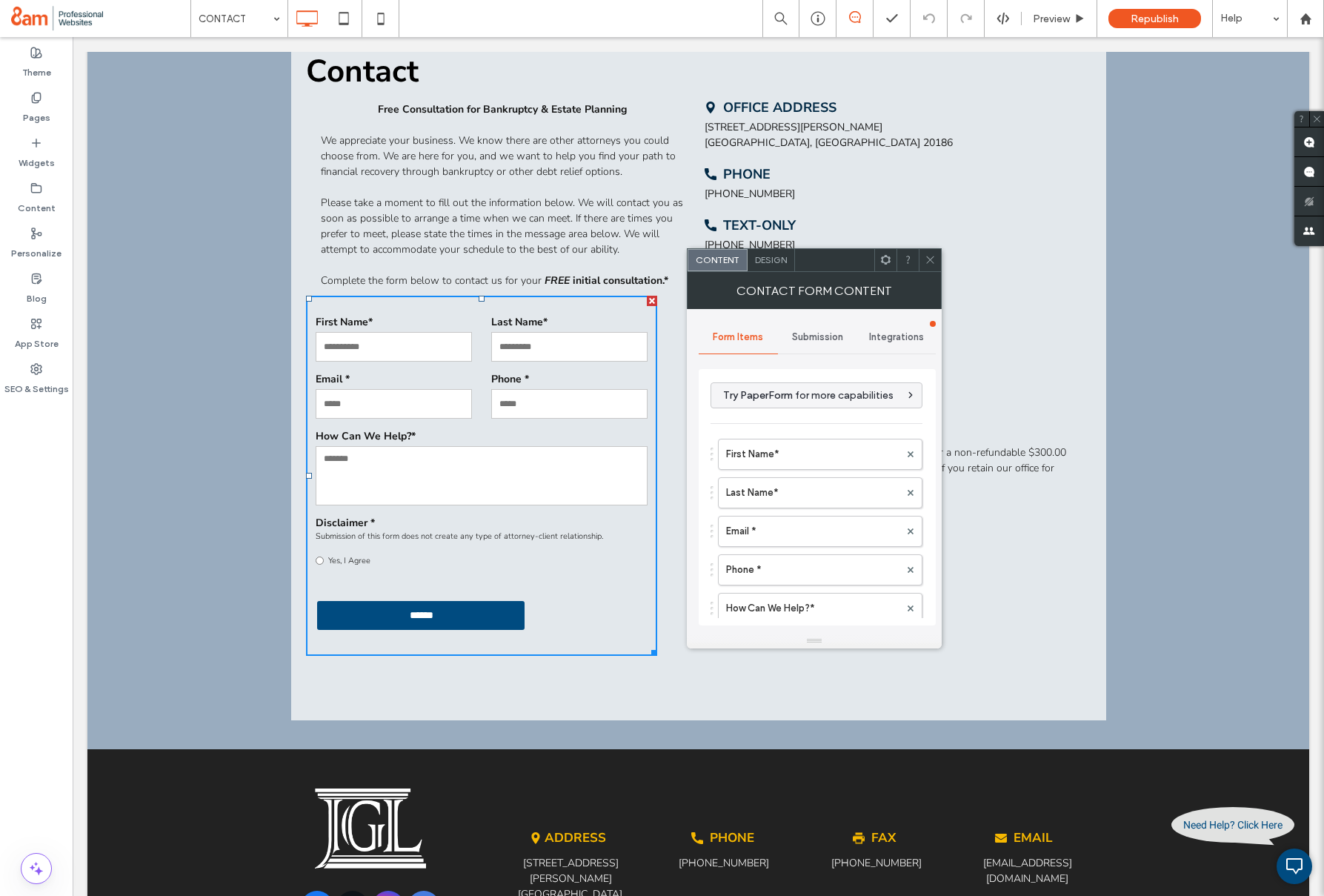
type input "******"
type input "**********"
click at [819, 332] on span "Submission" at bounding box center [817, 337] width 51 height 12
click at [804, 408] on label "New submission notification" at bounding box center [817, 407] width 198 height 30
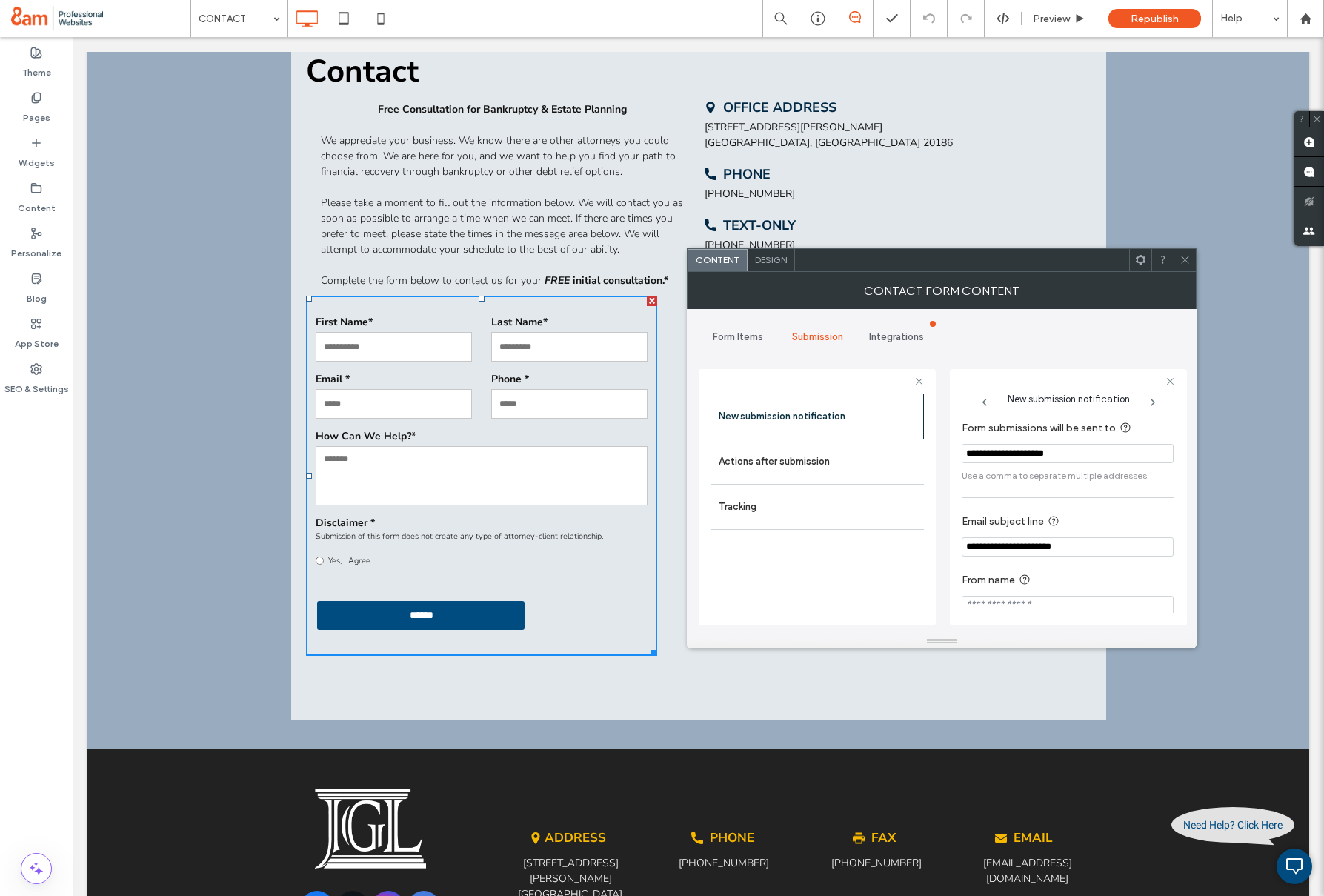
click at [1188, 264] on icon at bounding box center [1185, 260] width 11 height 11
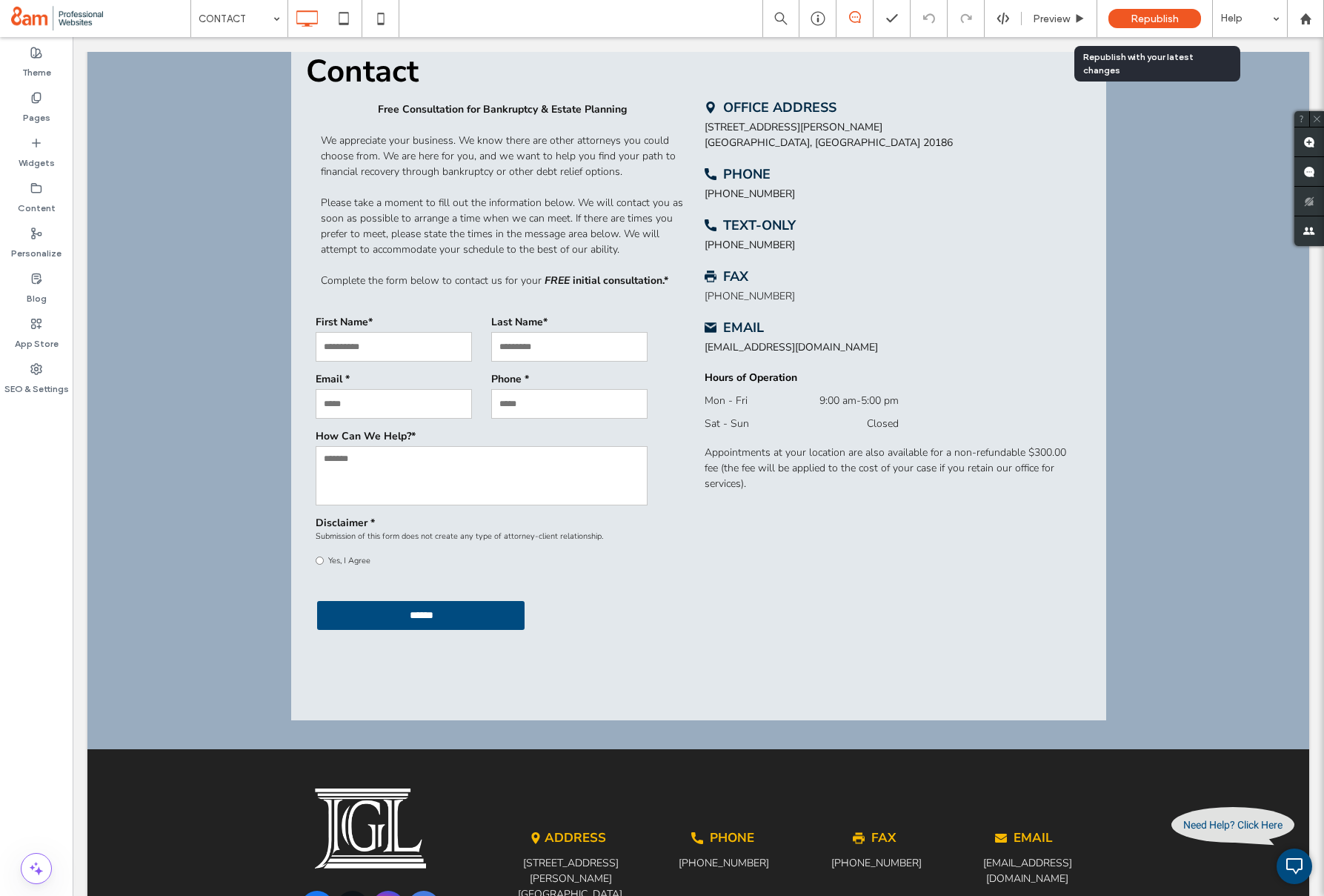
click at [1139, 13] on span "Republish" at bounding box center [1155, 19] width 48 height 13
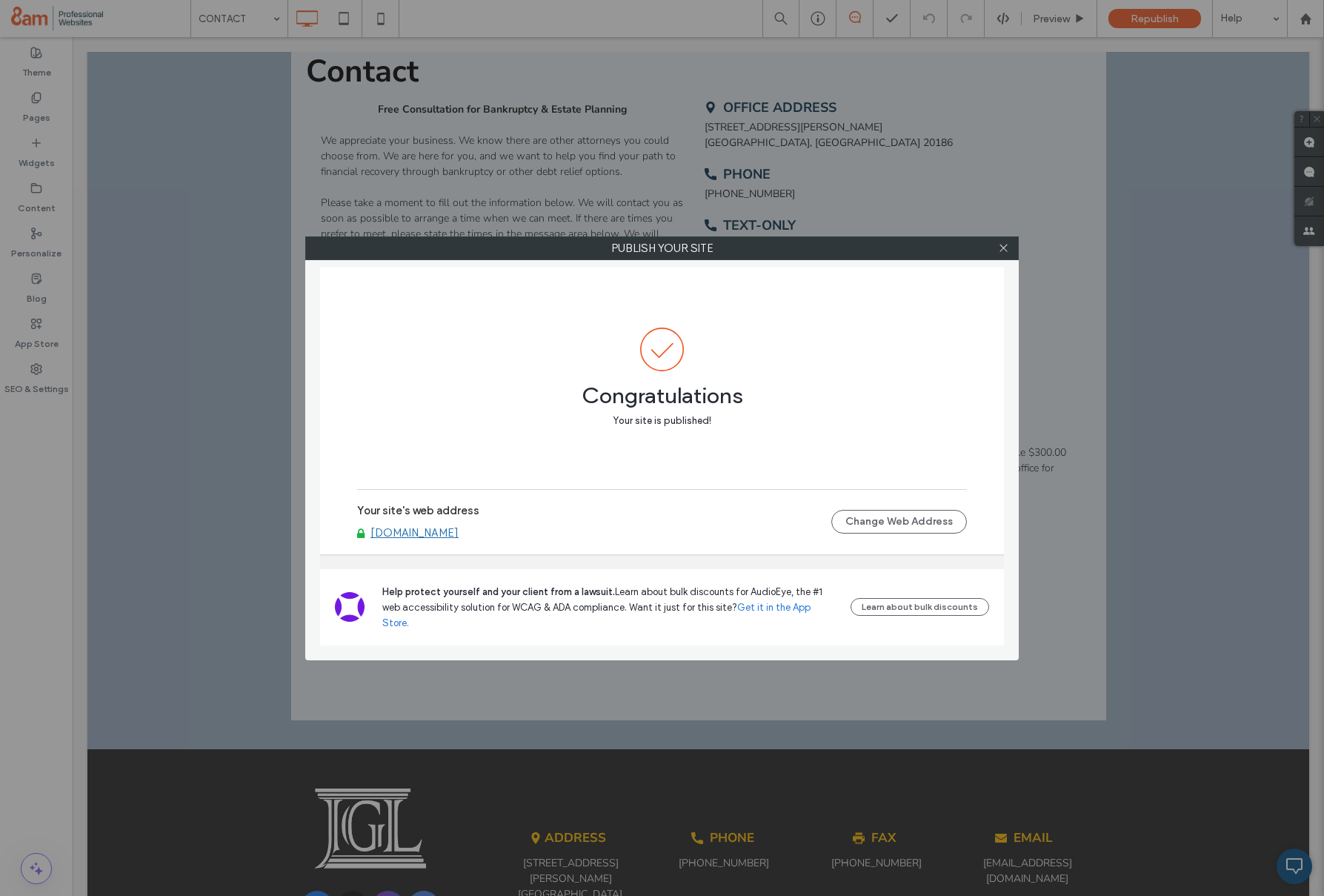
drag, startPoint x: 1007, startPoint y: 251, endPoint x: 821, endPoint y: 233, distance: 186.9
click at [1007, 251] on icon at bounding box center [1004, 248] width 11 height 11
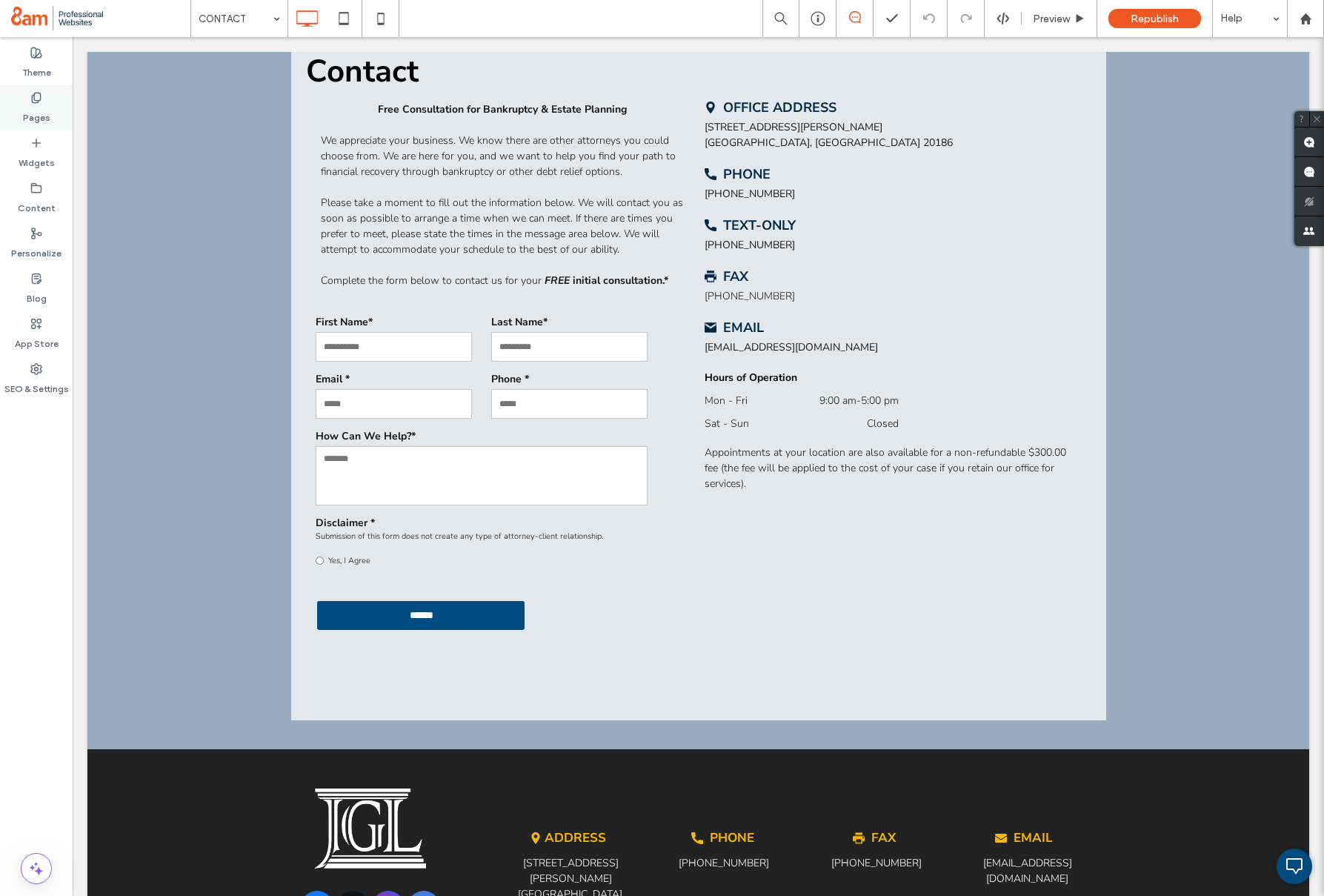
click at [45, 111] on label "Pages" at bounding box center [36, 114] width 27 height 21
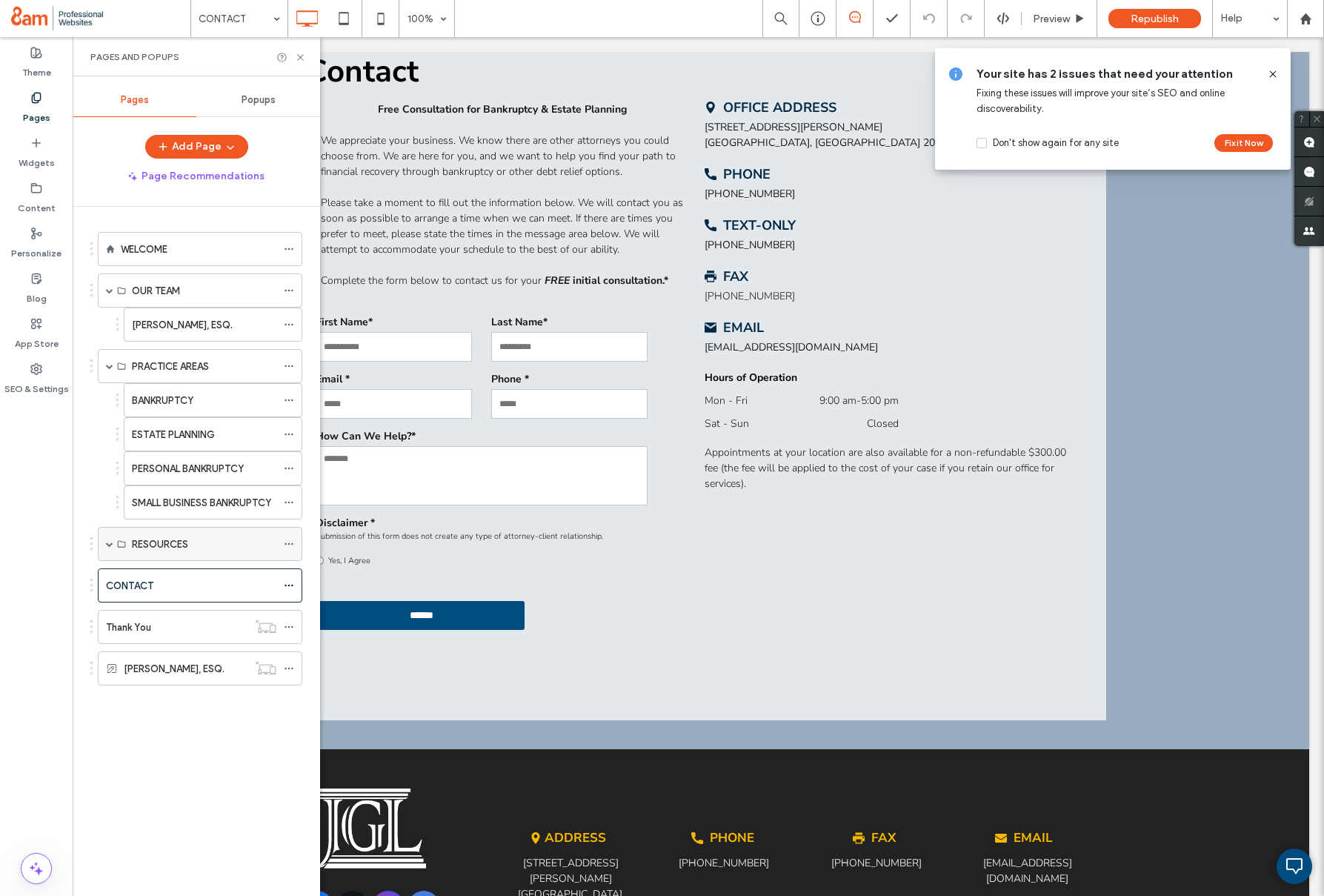
click at [109, 547] on span at bounding box center [110, 544] width 7 height 7
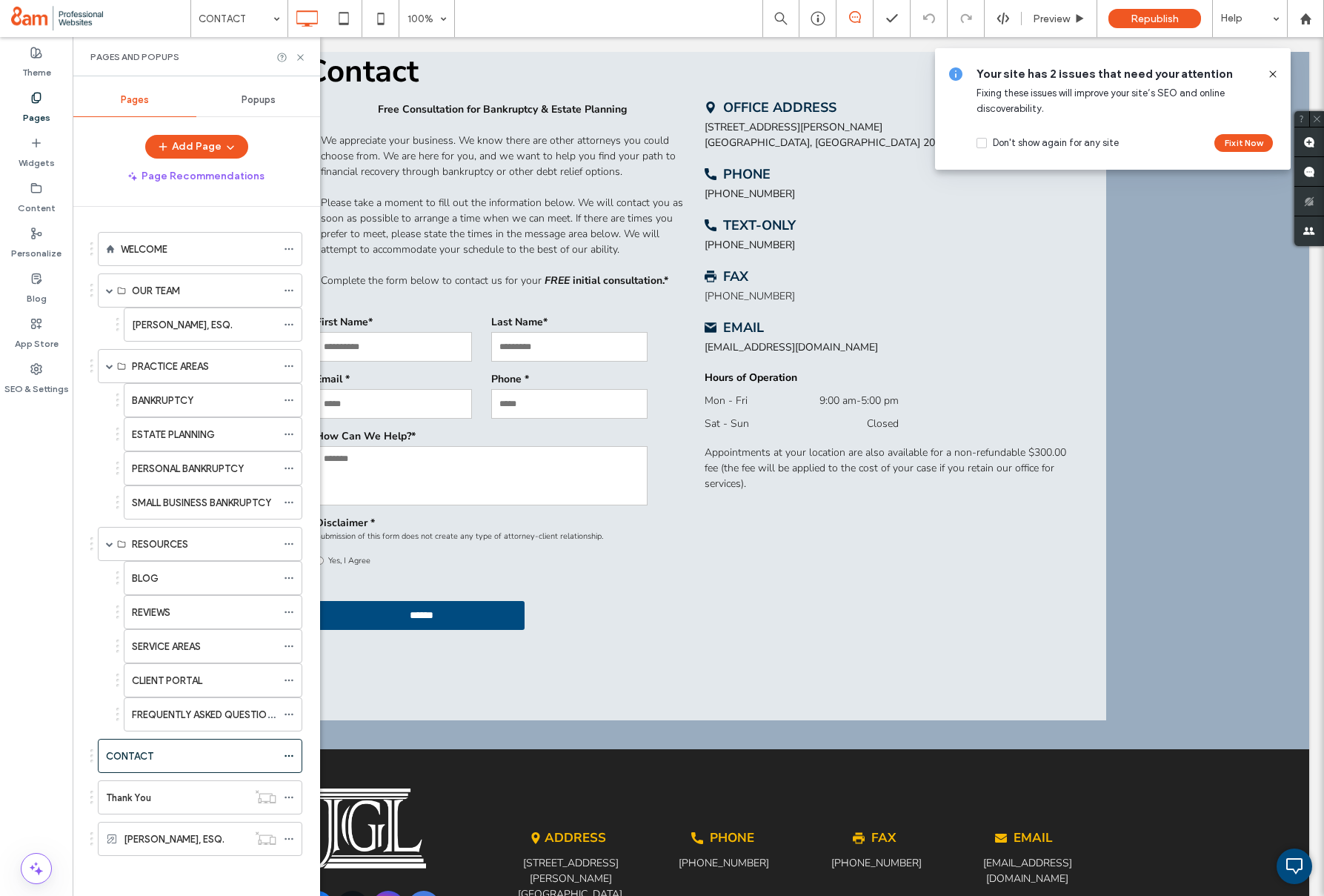
click at [165, 611] on label "REVIEWS" at bounding box center [151, 612] width 39 height 26
click at [301, 56] on icon at bounding box center [300, 57] width 11 height 11
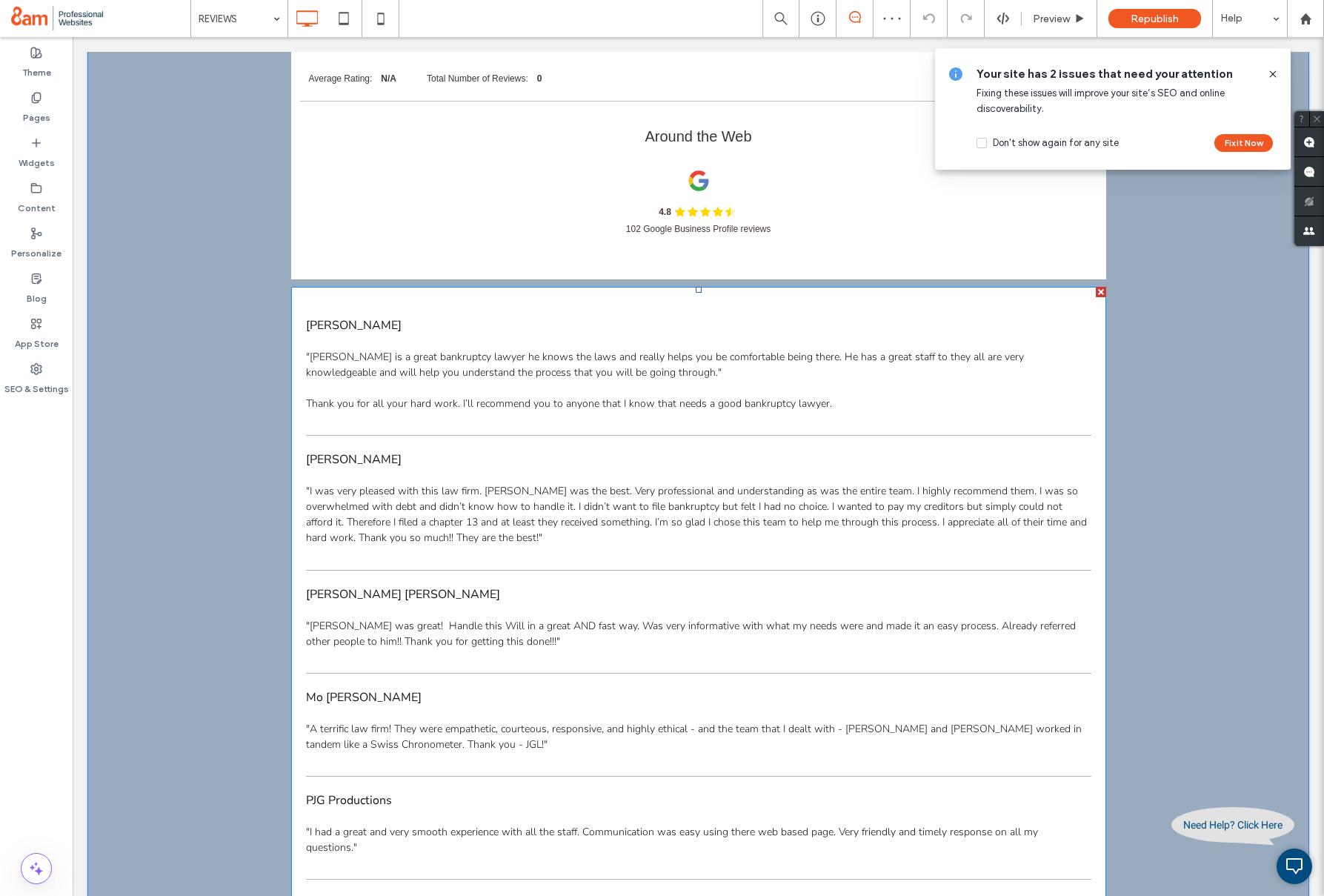
scroll to position [394, 0]
drag, startPoint x: 573, startPoint y: 452, endPoint x: 525, endPoint y: 480, distance: 55.6
click at [573, 452] on span "Cindy Gray" at bounding box center [699, 458] width 785 height 18
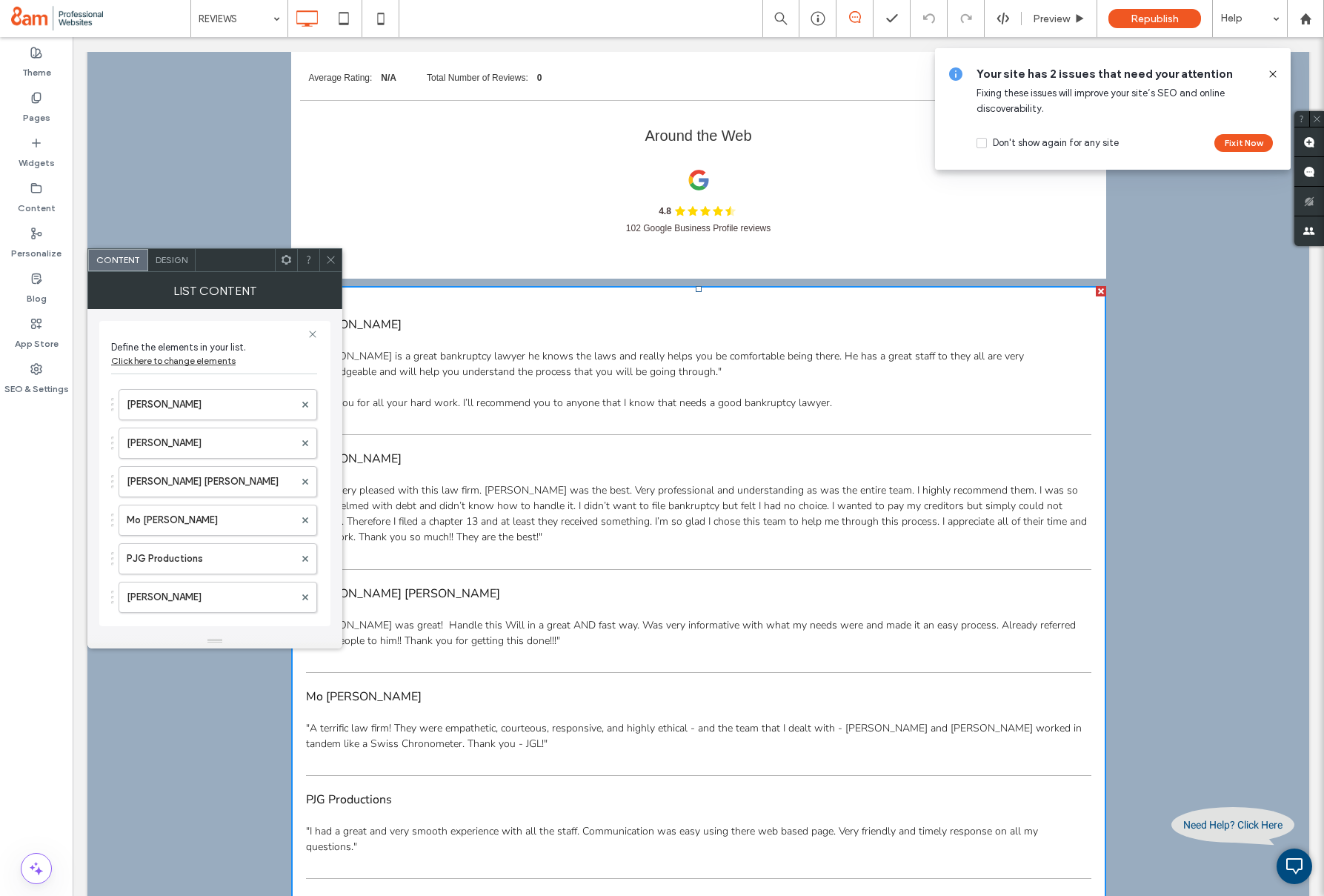
click at [333, 258] on use at bounding box center [331, 260] width 7 height 7
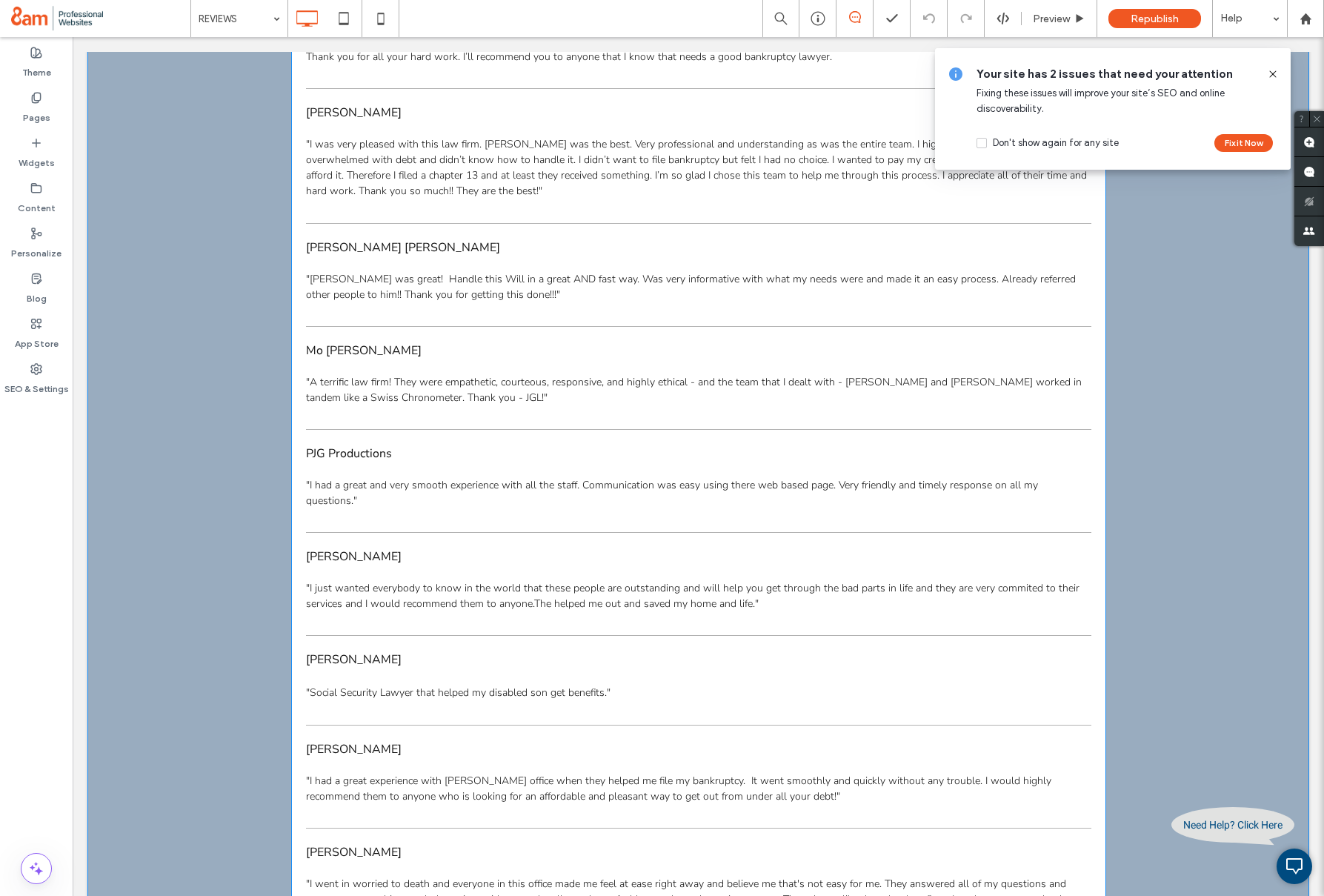
scroll to position [740, 0]
click at [446, 446] on span "PJG Productions" at bounding box center [699, 452] width 785 height 18
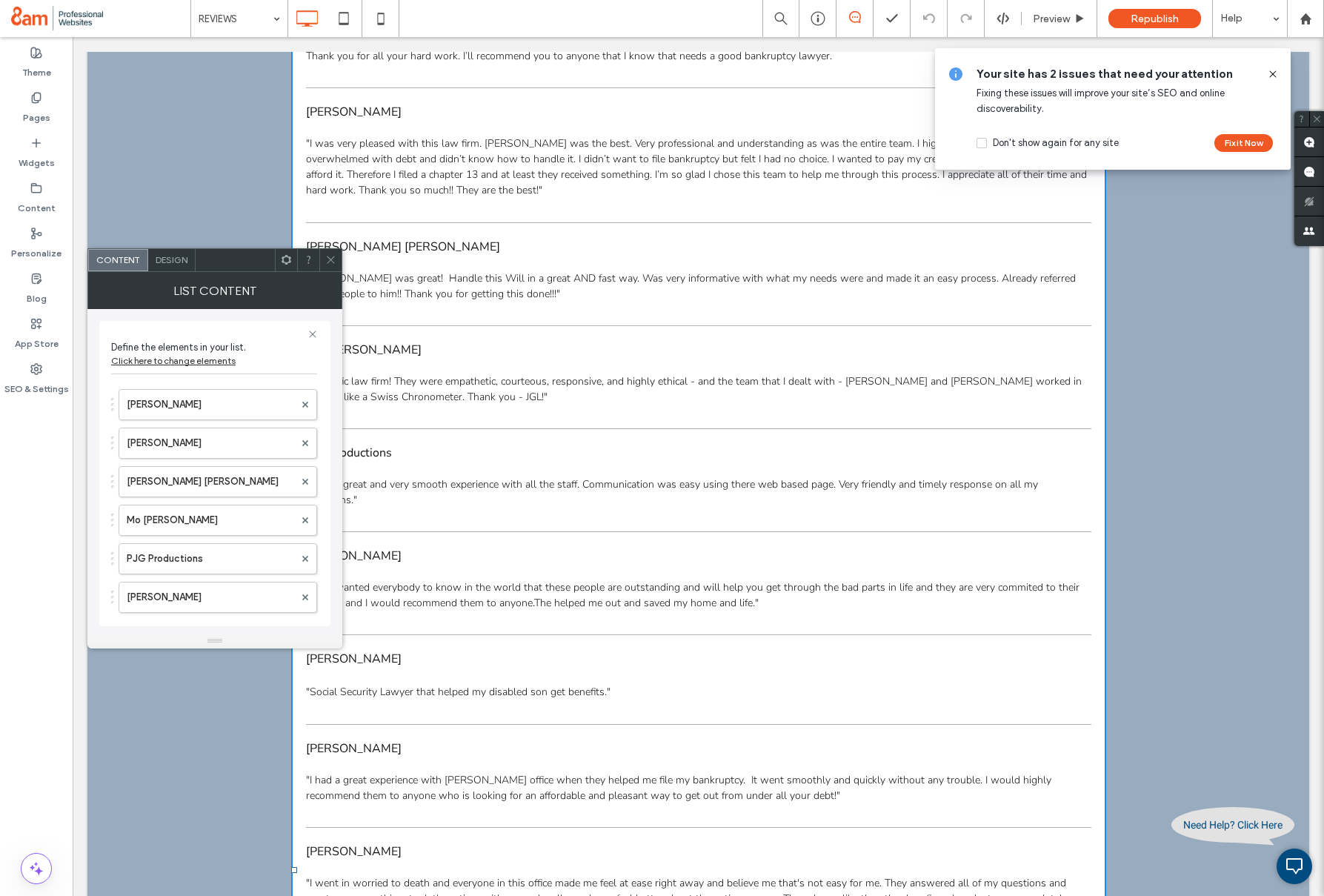
drag, startPoint x: 330, startPoint y: 263, endPoint x: 340, endPoint y: 263, distance: 10.0
click at [329, 263] on icon at bounding box center [331, 260] width 11 height 11
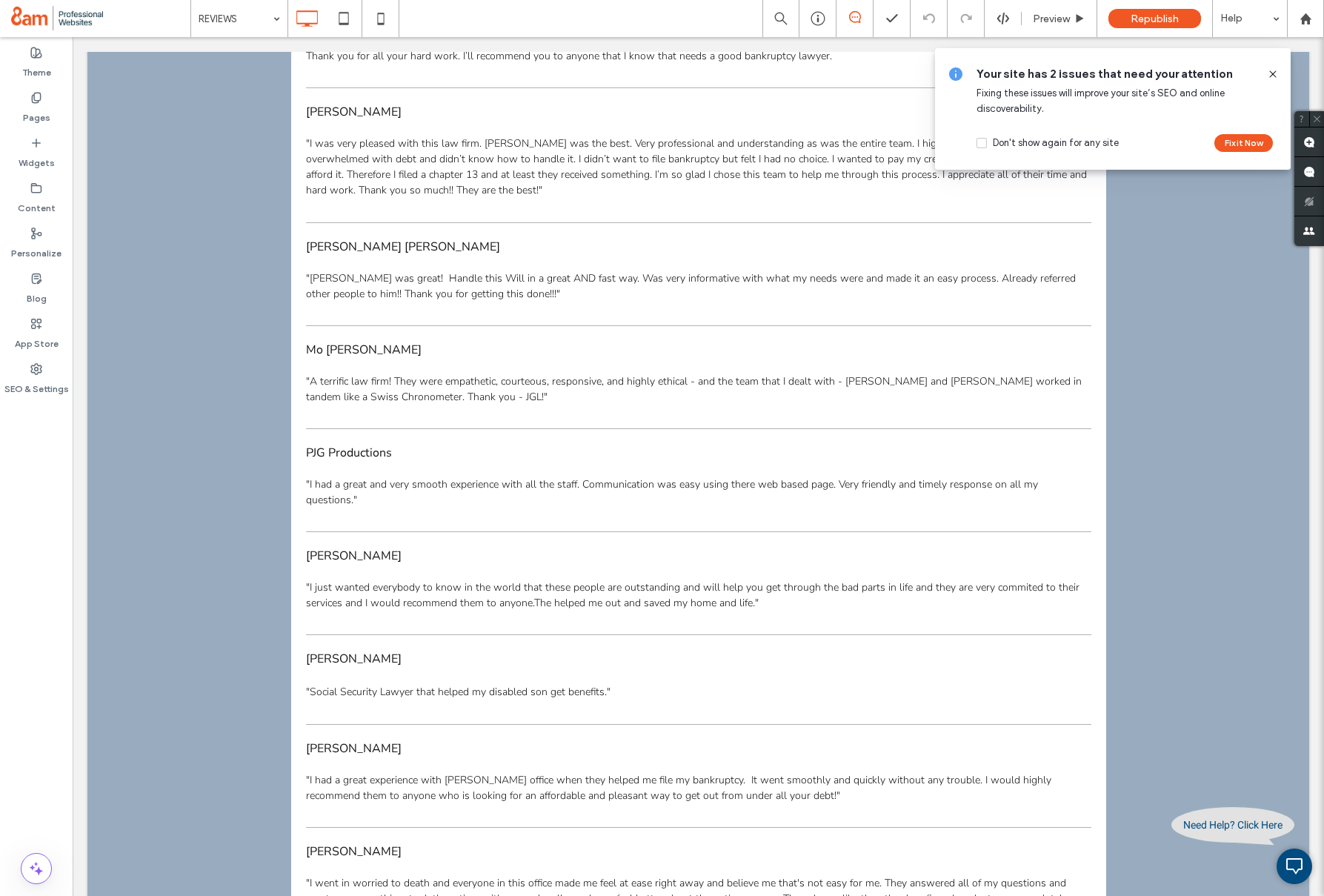
click at [1275, 70] on icon at bounding box center [1274, 74] width 12 height 12
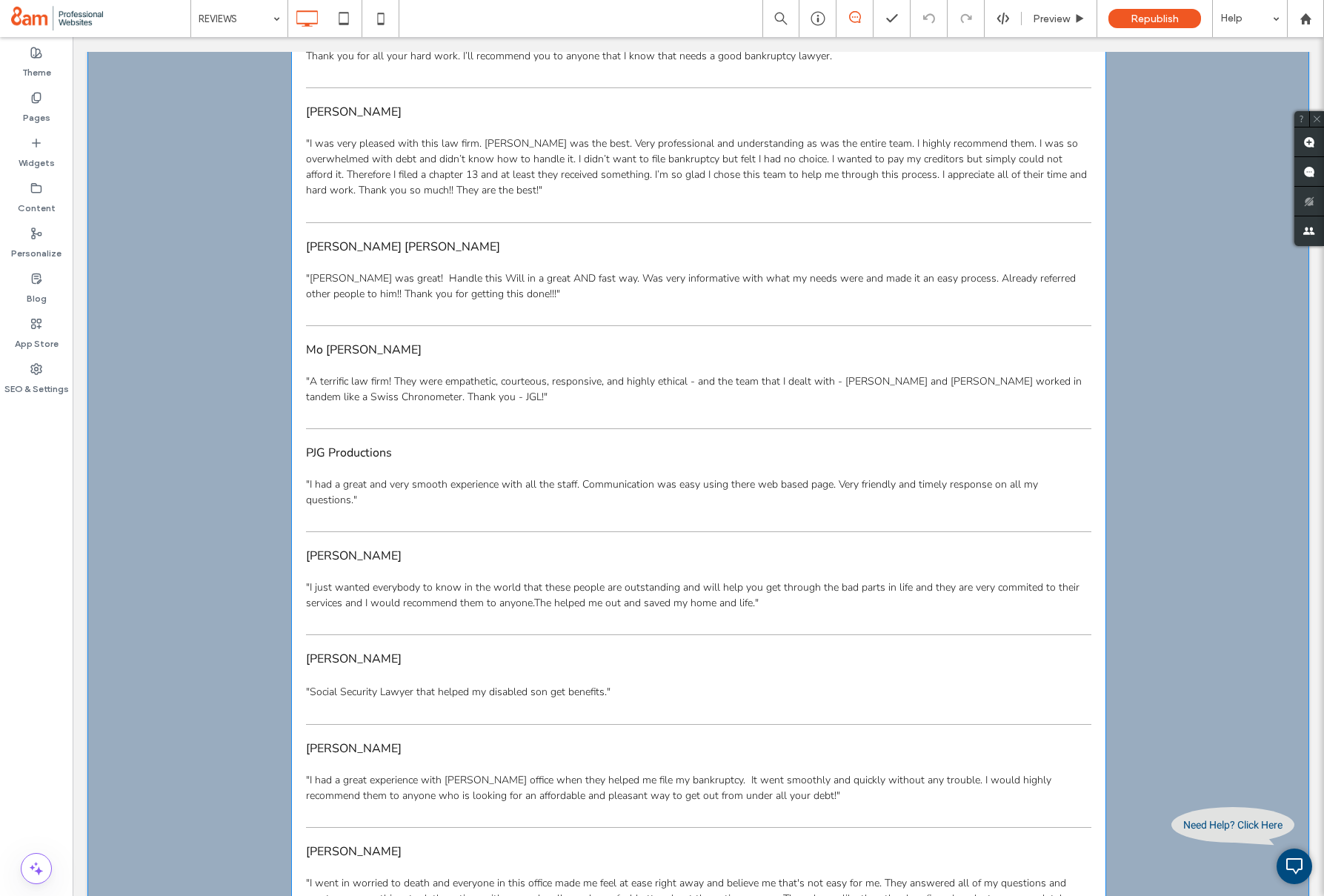
click at [442, 131] on div "Cindy Gray "I was very pleased with this law firm. Mr. McMinn was the best. Ver…" at bounding box center [699, 151] width 785 height 96
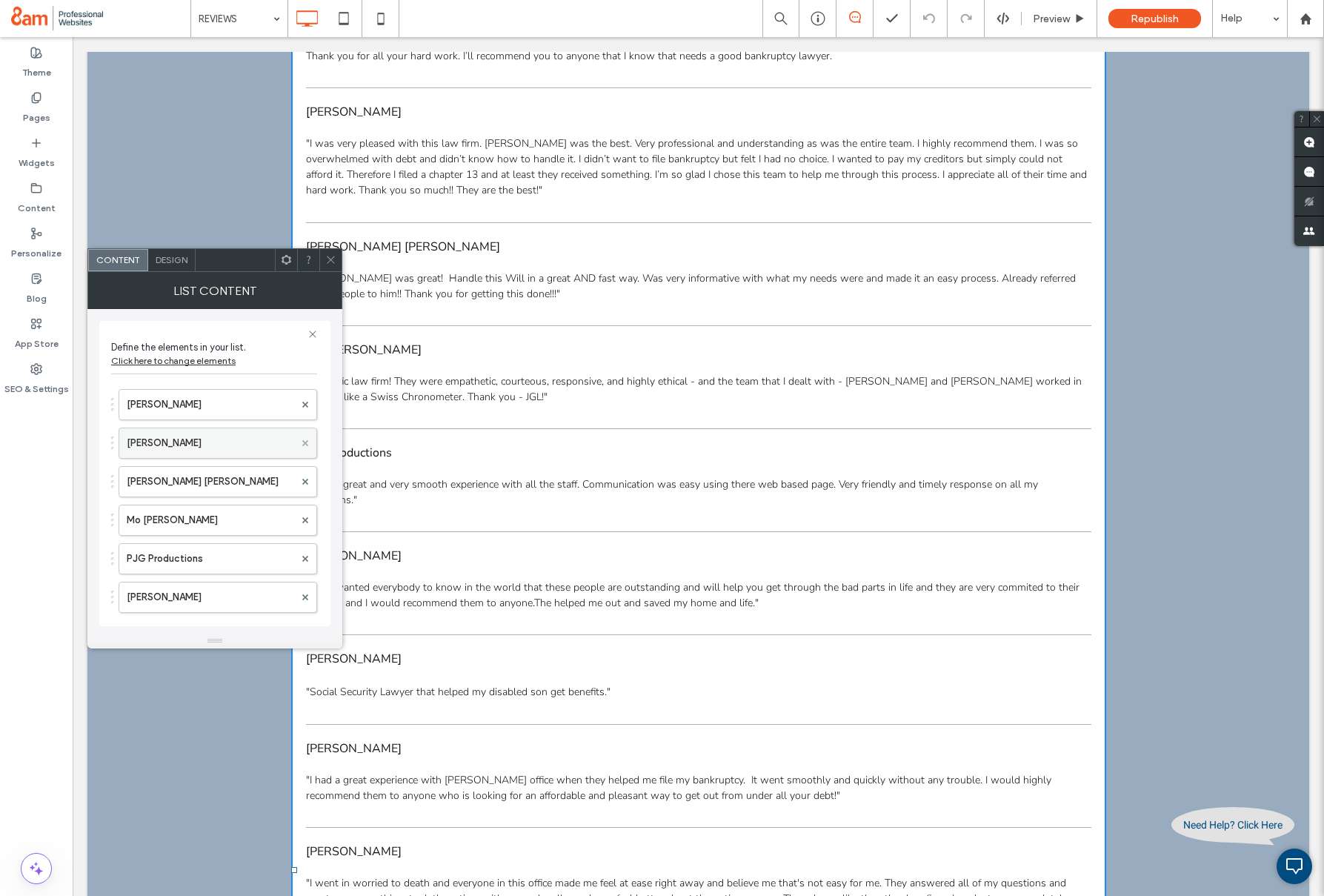
click at [303, 442] on use at bounding box center [306, 442] width 6 height 6
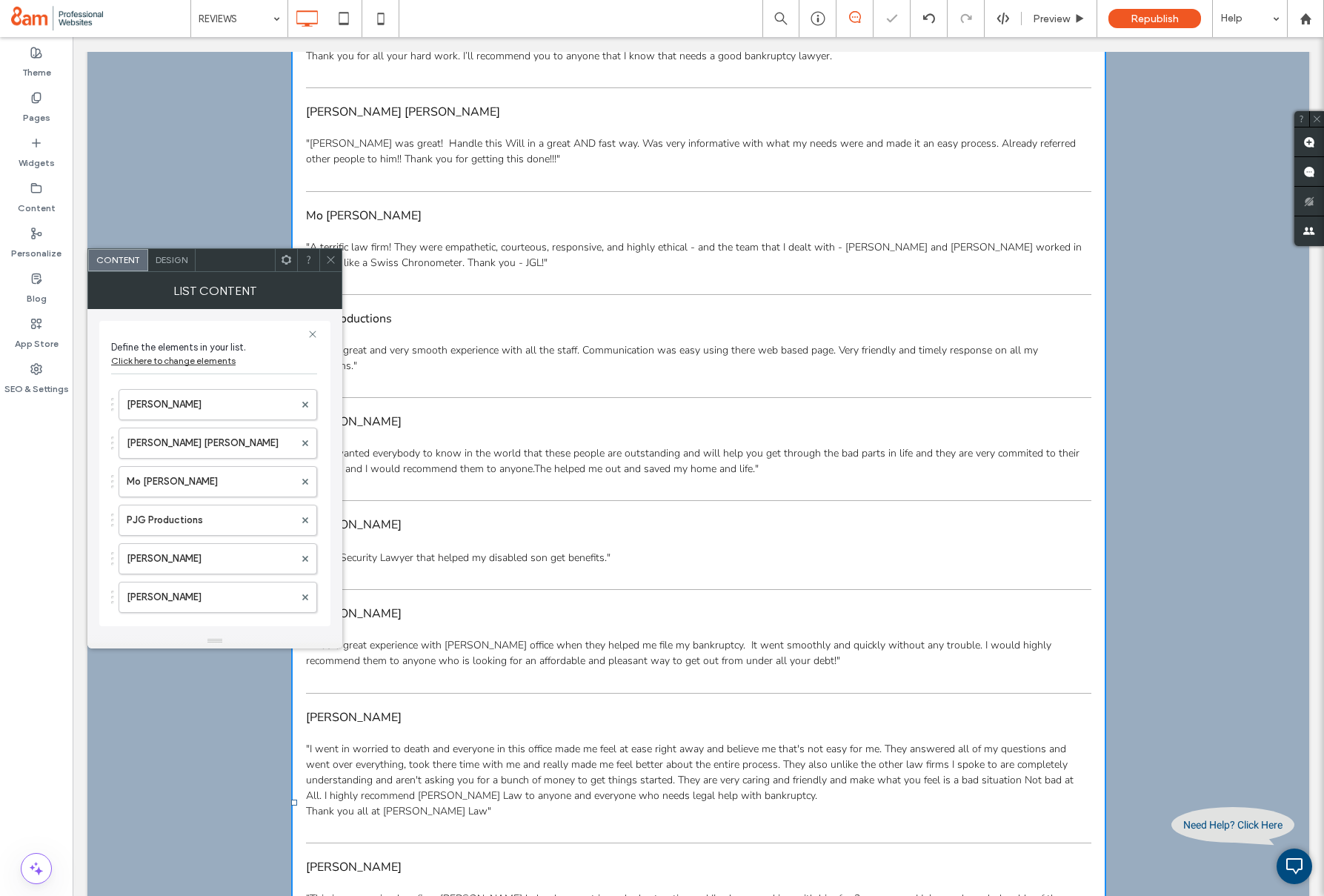
click at [334, 260] on icon at bounding box center [331, 260] width 11 height 11
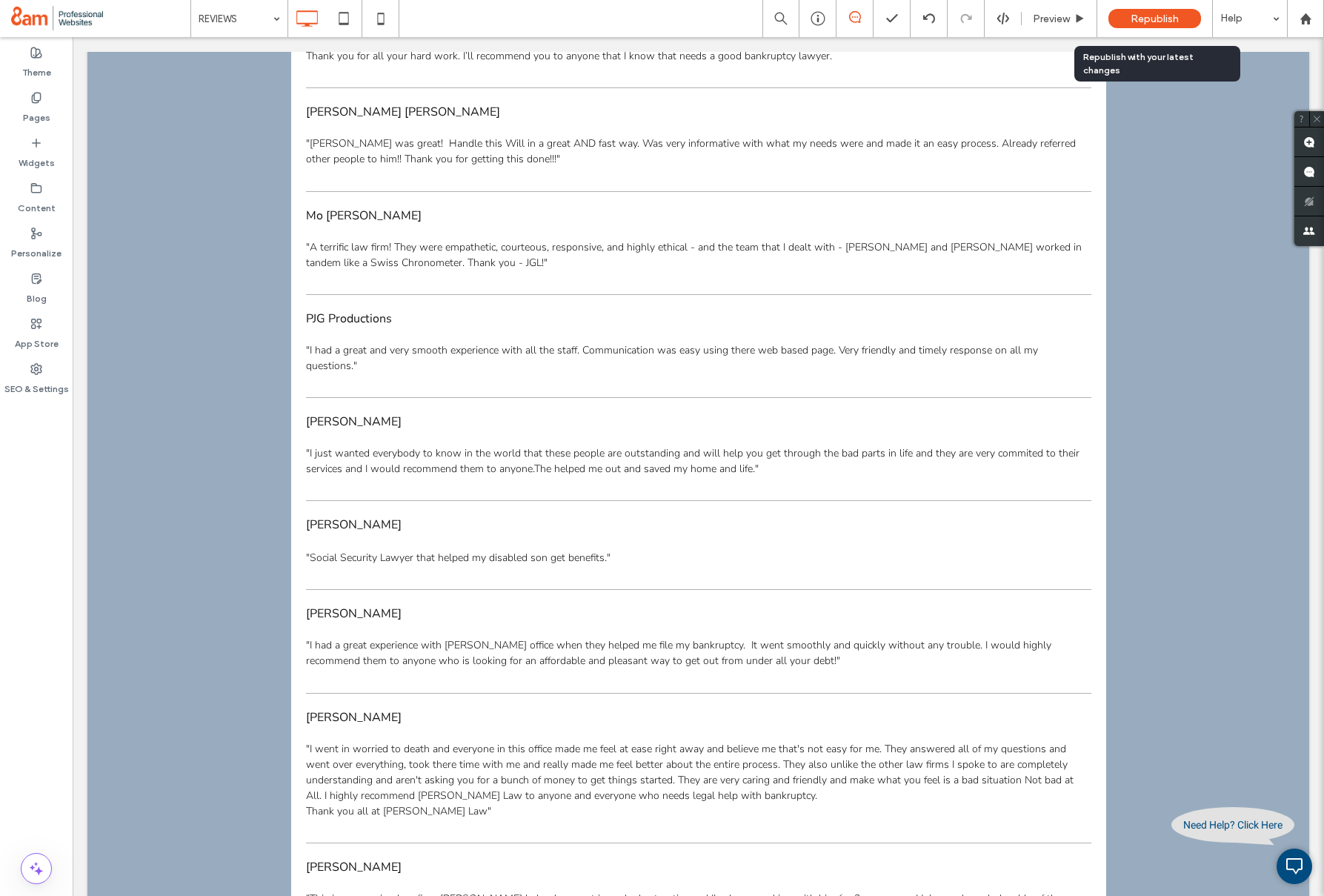
click at [1142, 16] on span "Republish" at bounding box center [1155, 19] width 48 height 13
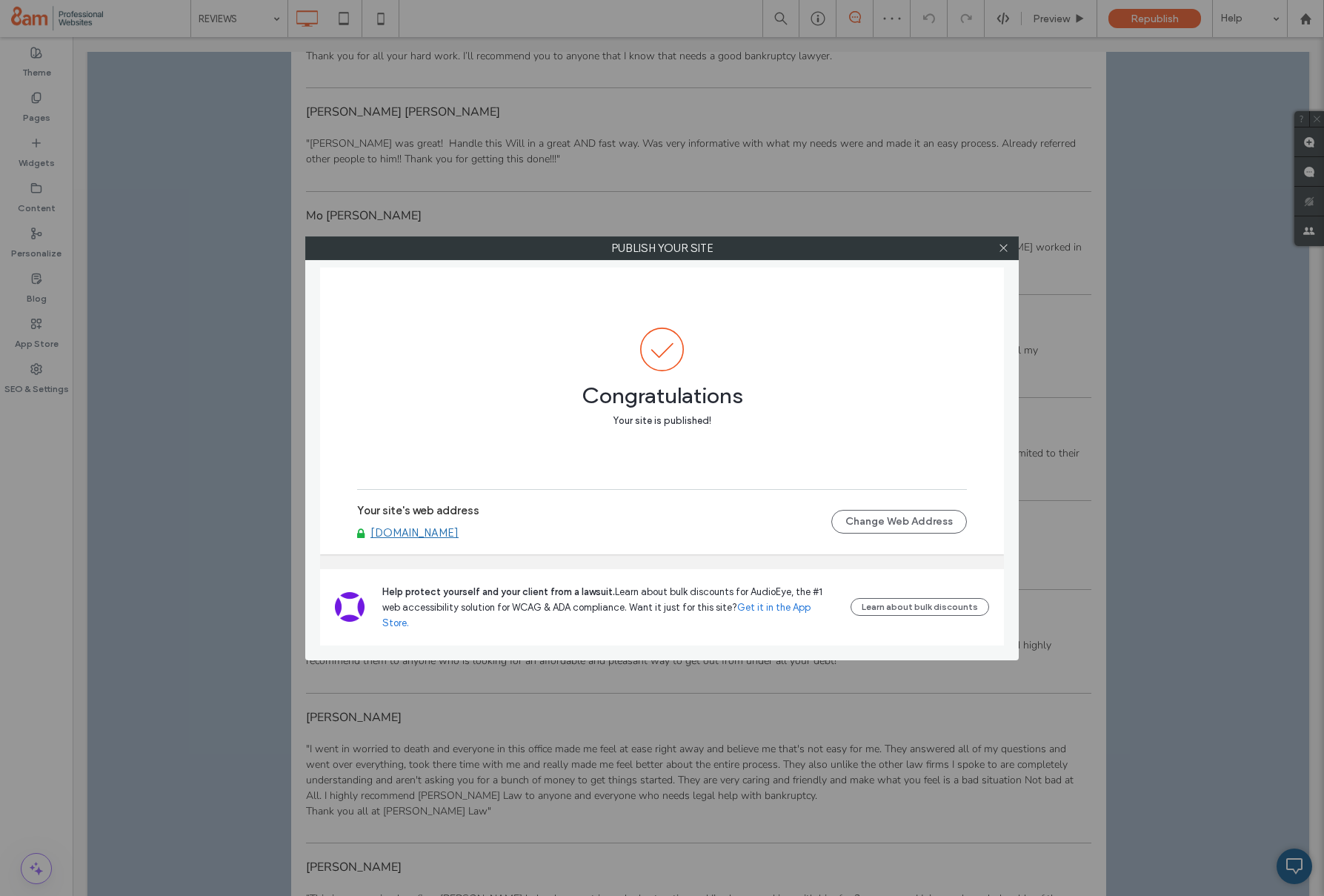
click at [424, 539] on link "www.johngoetzlaw.com" at bounding box center [415, 533] width 88 height 13
